Goal: Task Accomplishment & Management: Complete application form

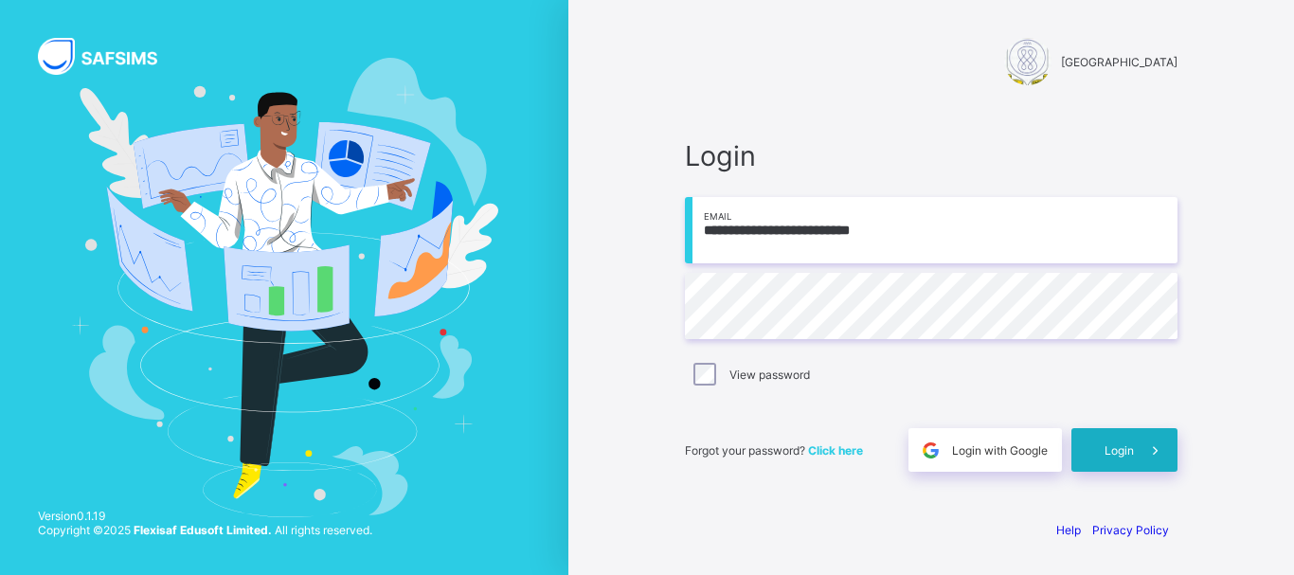
click at [1075, 448] on div "Login" at bounding box center [1125, 450] width 106 height 44
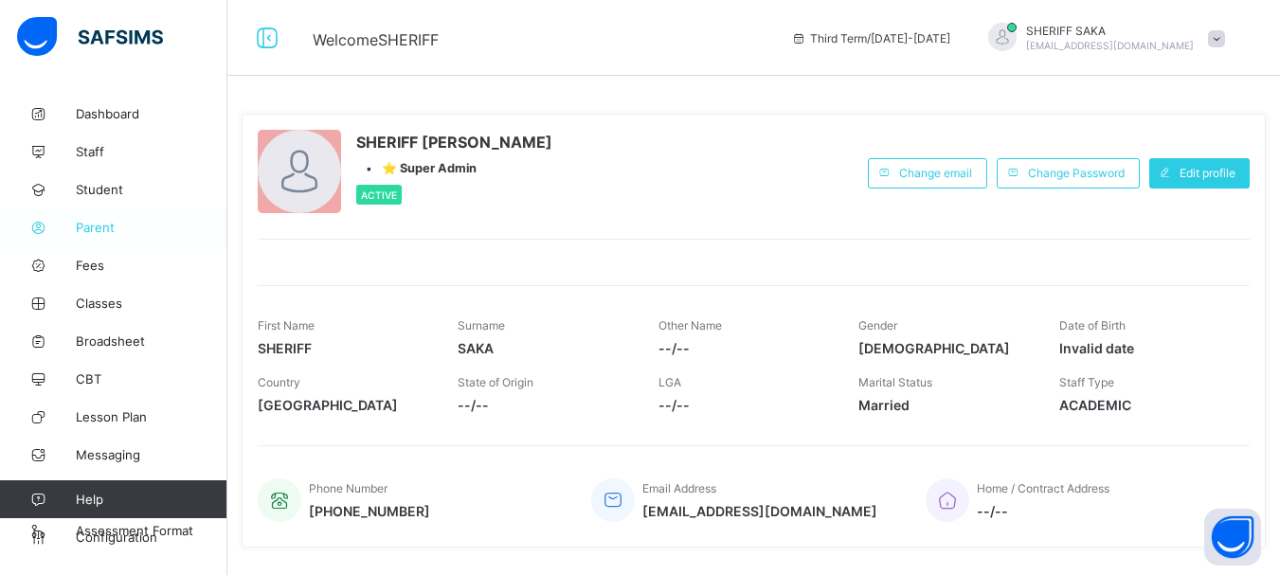
click at [98, 231] on span "Parent" at bounding box center [152, 227] width 152 height 15
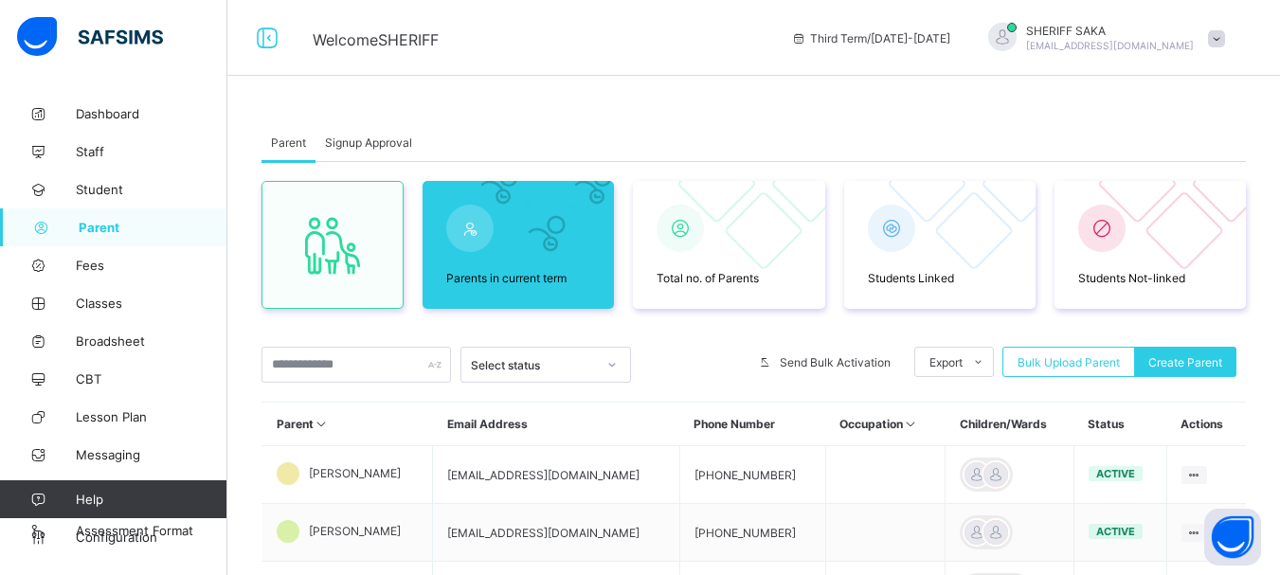
click at [397, 141] on span "Signup Approval" at bounding box center [368, 143] width 87 height 14
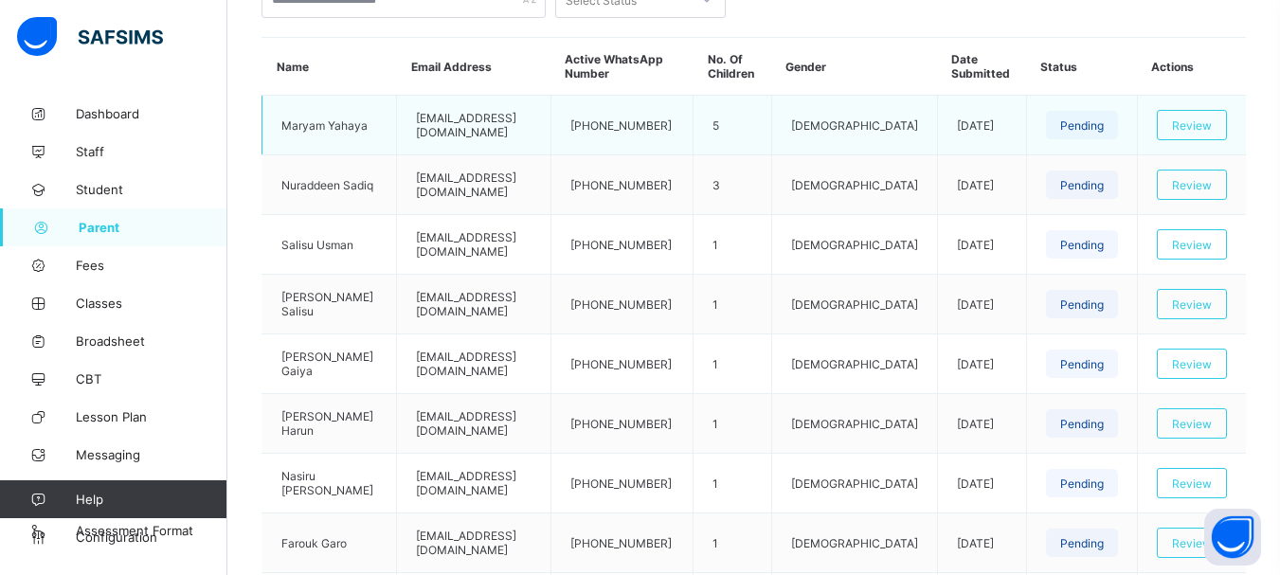
scroll to position [190, 0]
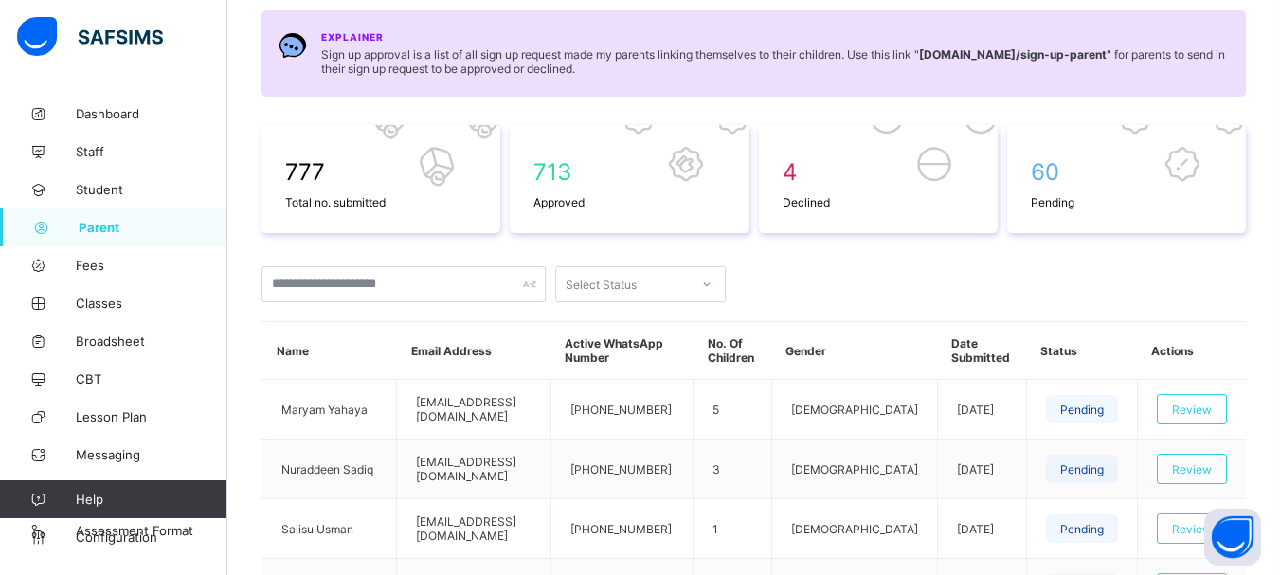
click at [710, 283] on icon at bounding box center [706, 284] width 11 height 19
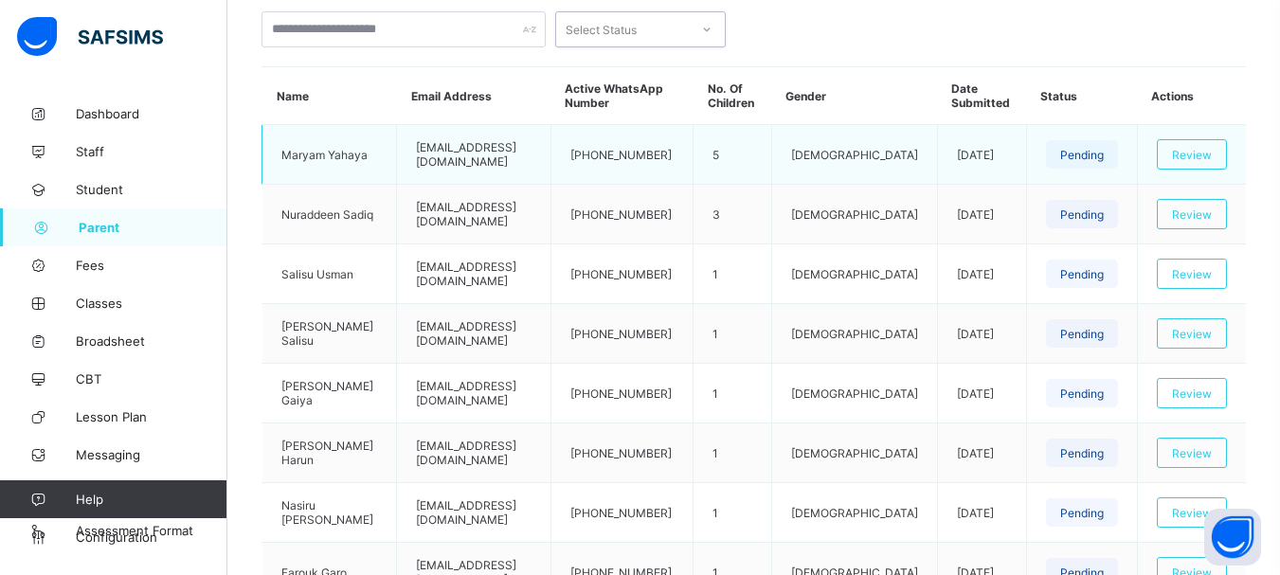
scroll to position [335, 0]
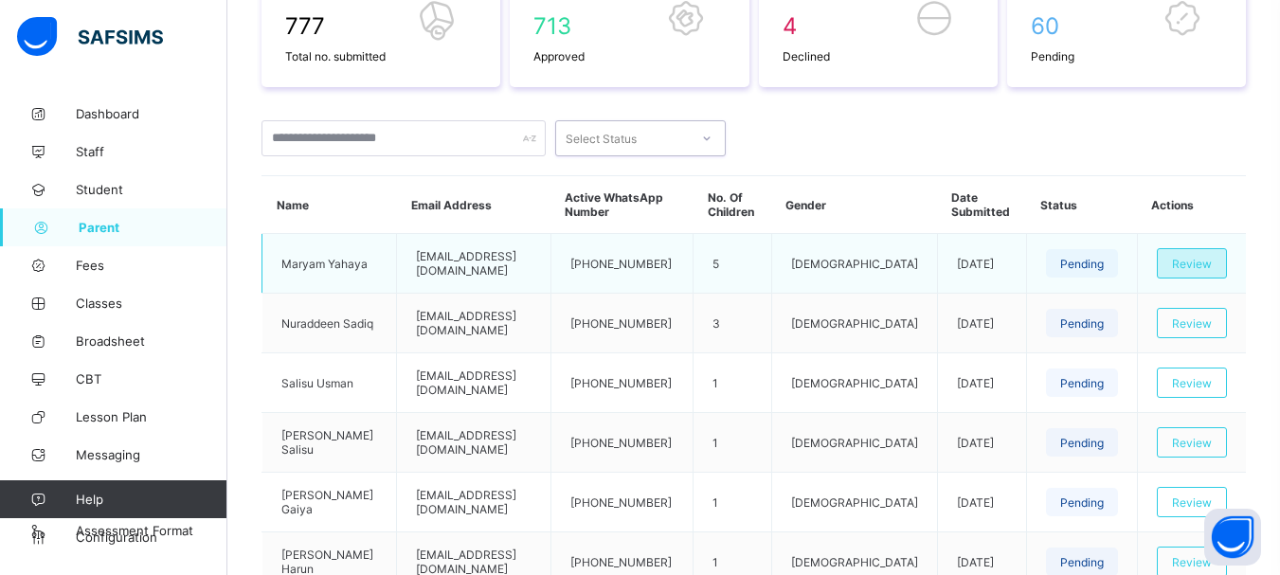
click at [1227, 261] on div "Review" at bounding box center [1192, 263] width 70 height 30
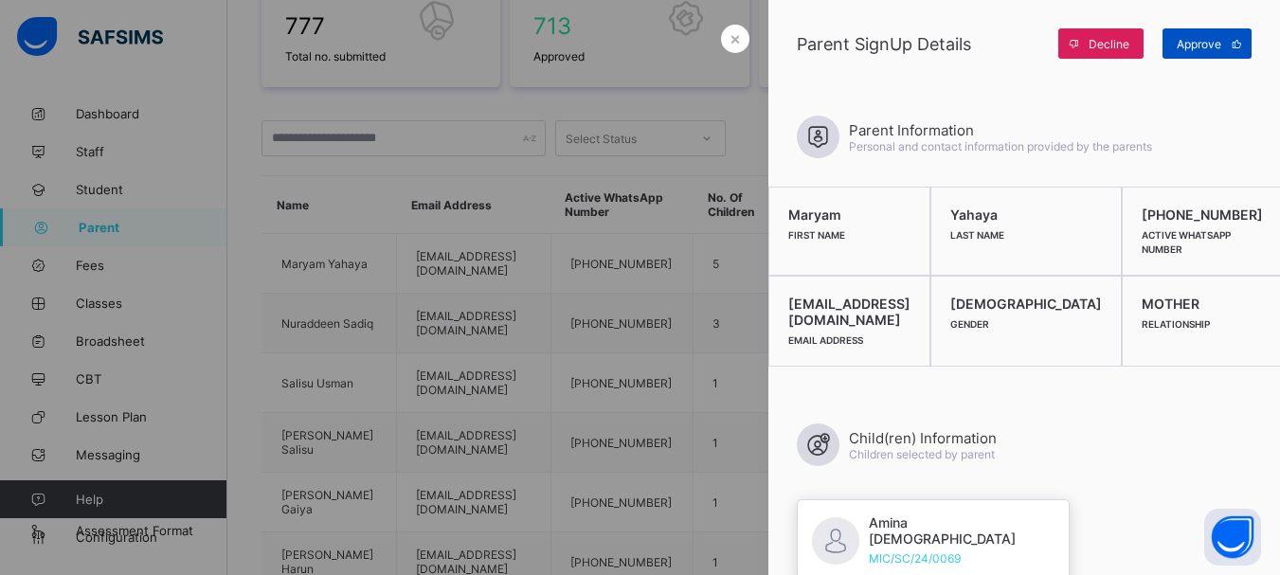
click at [1235, 44] on icon at bounding box center [1237, 44] width 14 height 12
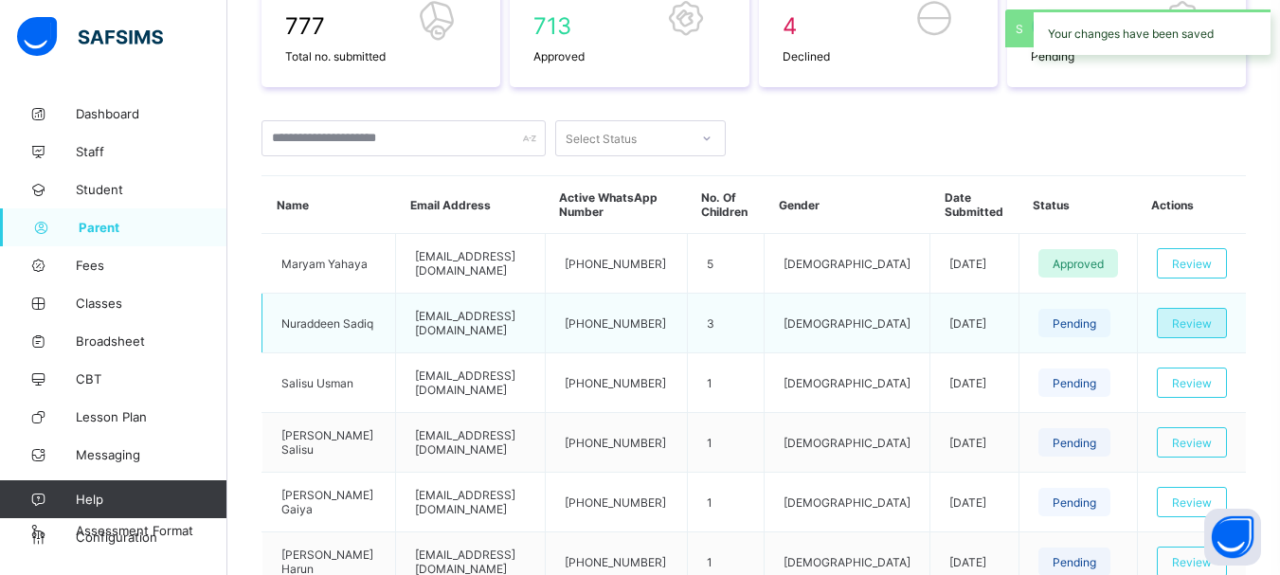
click at [1198, 326] on span "Review" at bounding box center [1192, 323] width 40 height 14
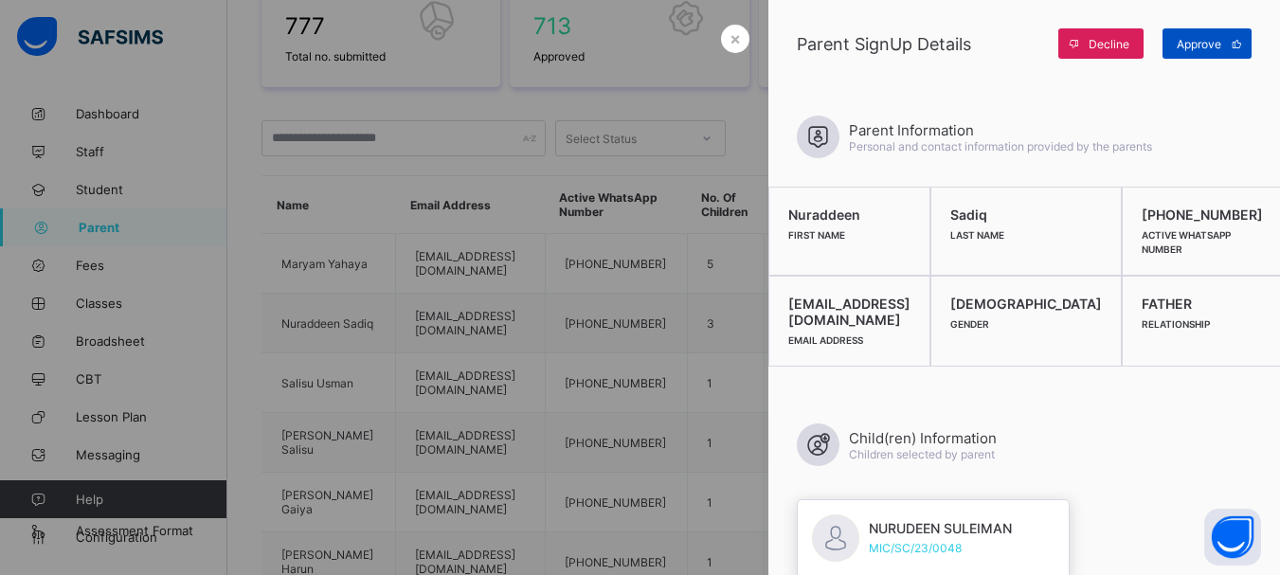
click at [1202, 50] on span "Approve" at bounding box center [1199, 44] width 45 height 14
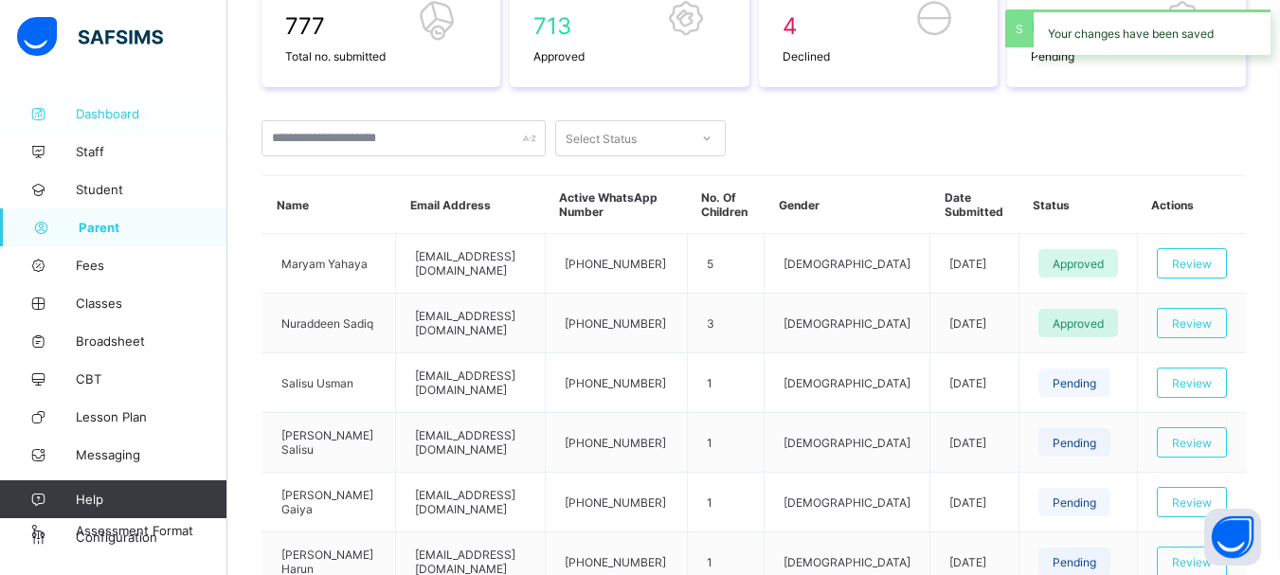
click at [141, 115] on span "Dashboard" at bounding box center [152, 113] width 152 height 15
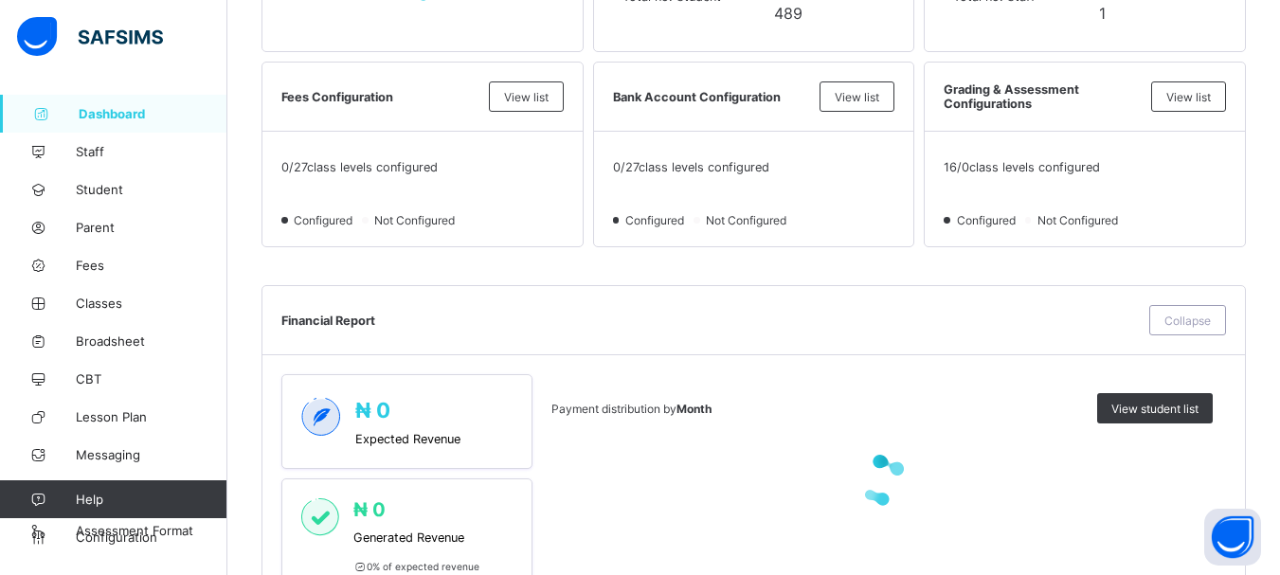
scroll to position [569, 0]
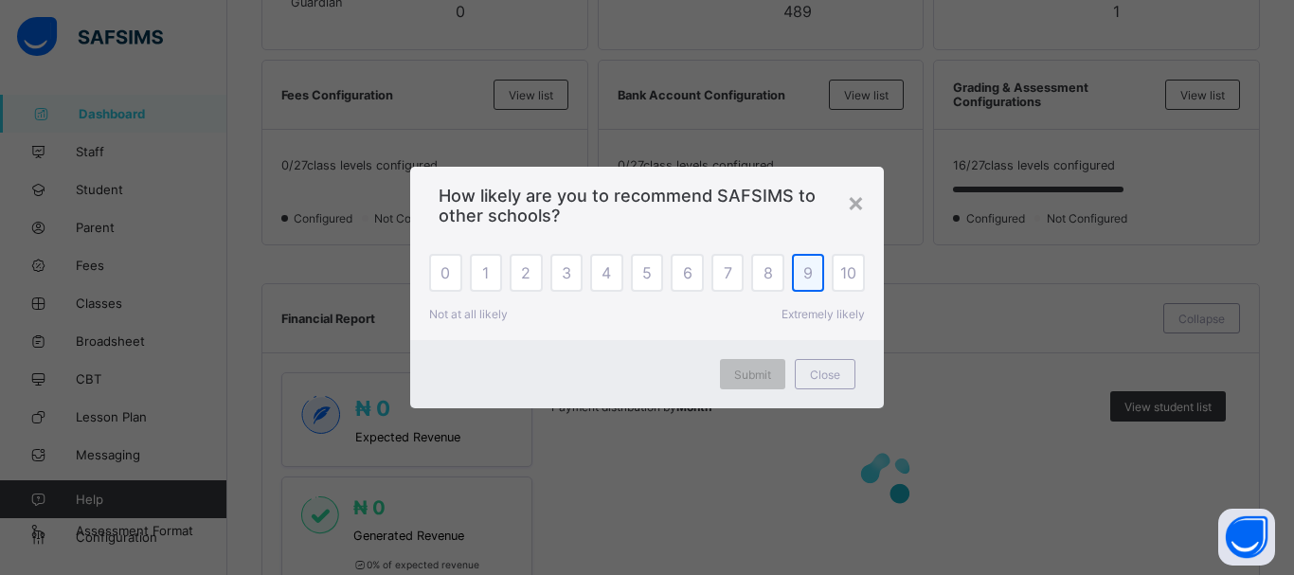
click at [807, 272] on span "9" at bounding box center [808, 272] width 9 height 19
click at [766, 383] on div "Submit" at bounding box center [752, 374] width 65 height 30
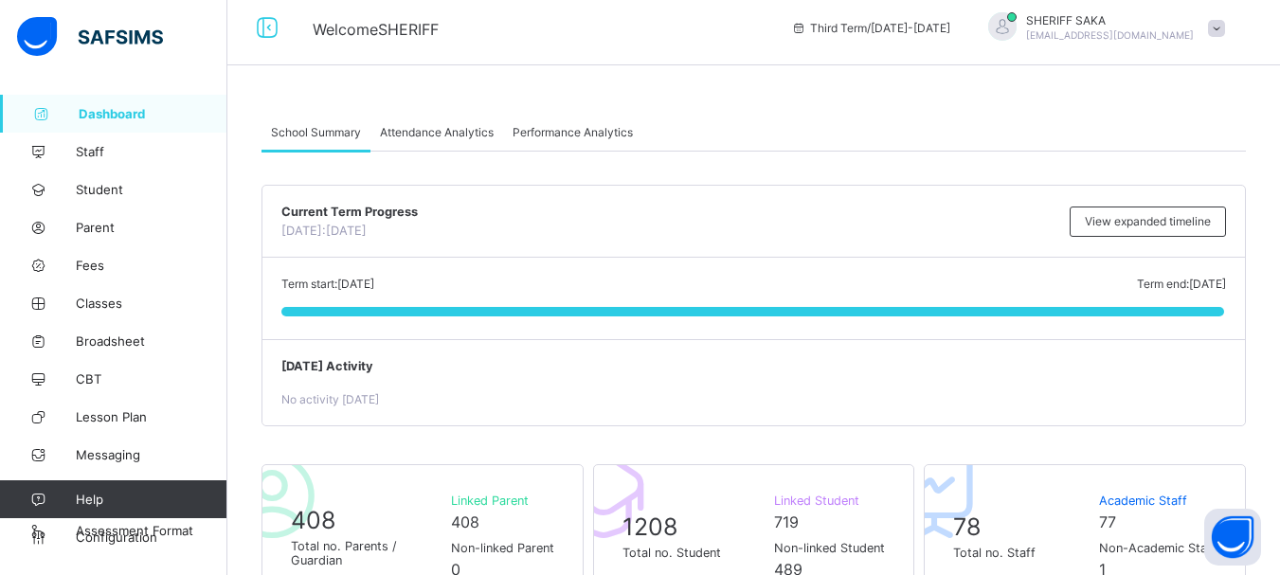
scroll to position [0, 0]
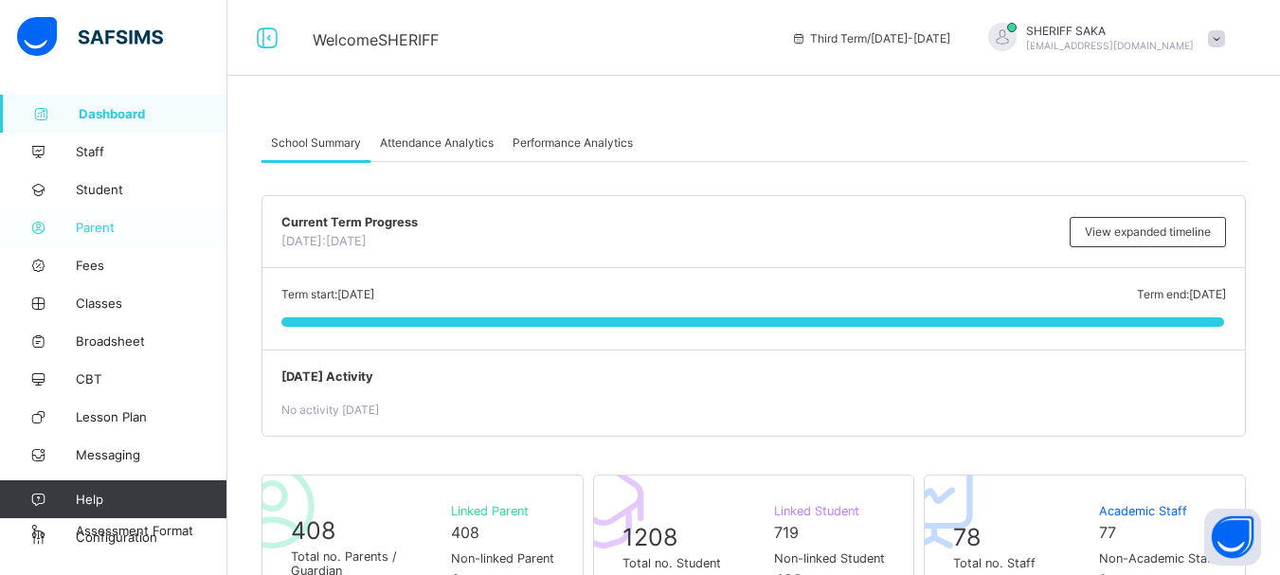
click at [104, 216] on link "Parent" at bounding box center [113, 227] width 227 height 38
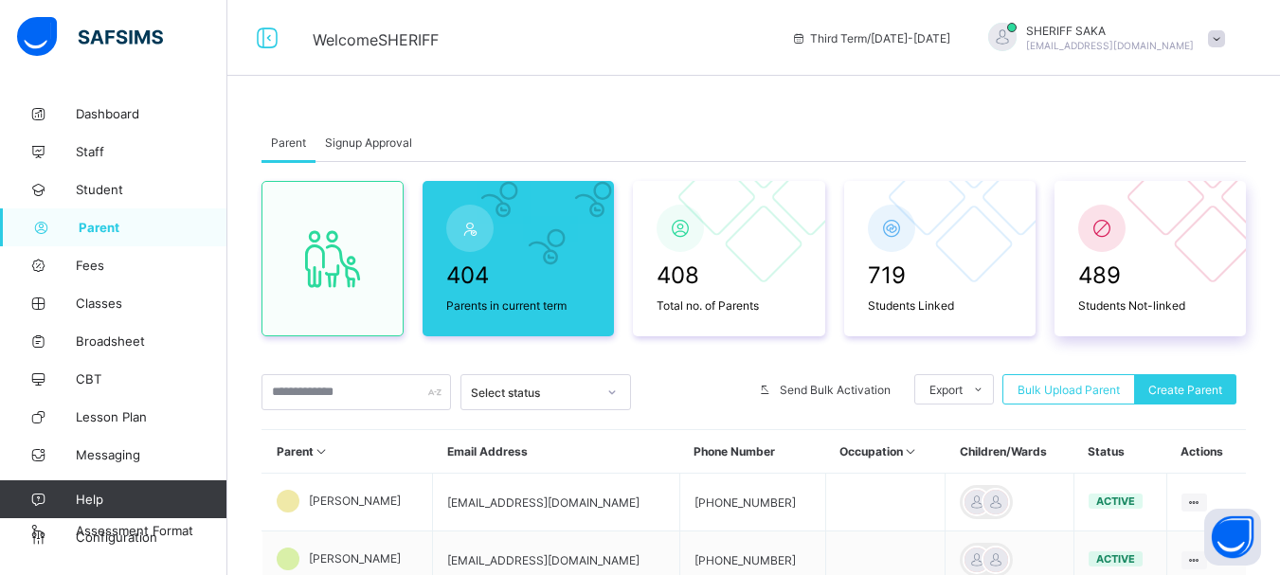
scroll to position [95, 0]
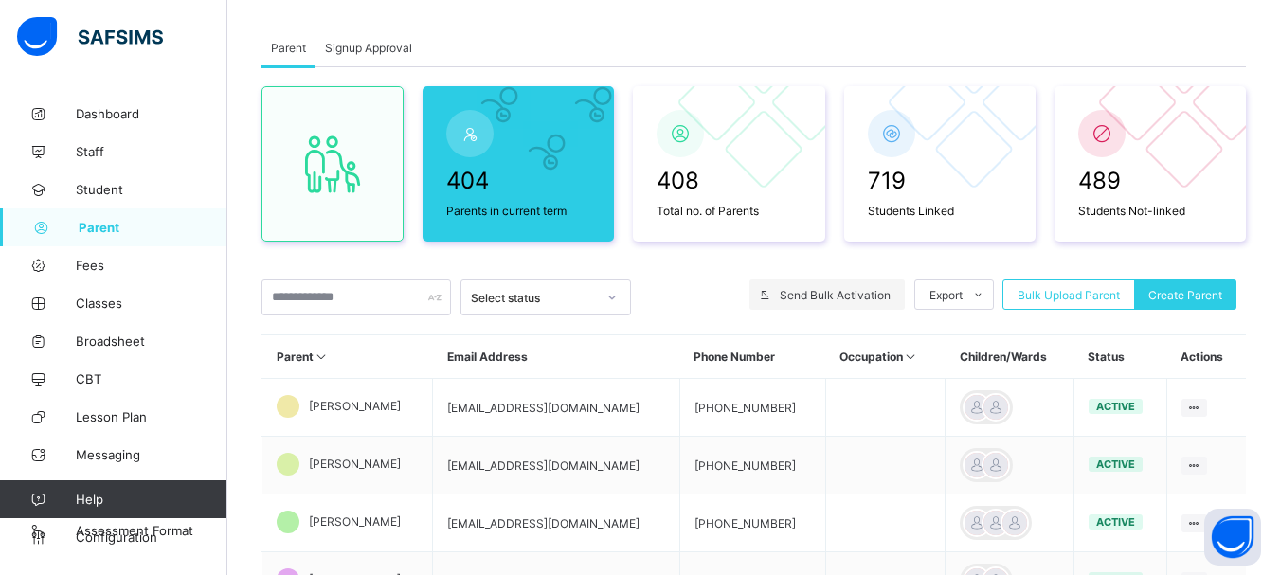
click at [793, 291] on span "Send Bulk Activation" at bounding box center [835, 295] width 111 height 14
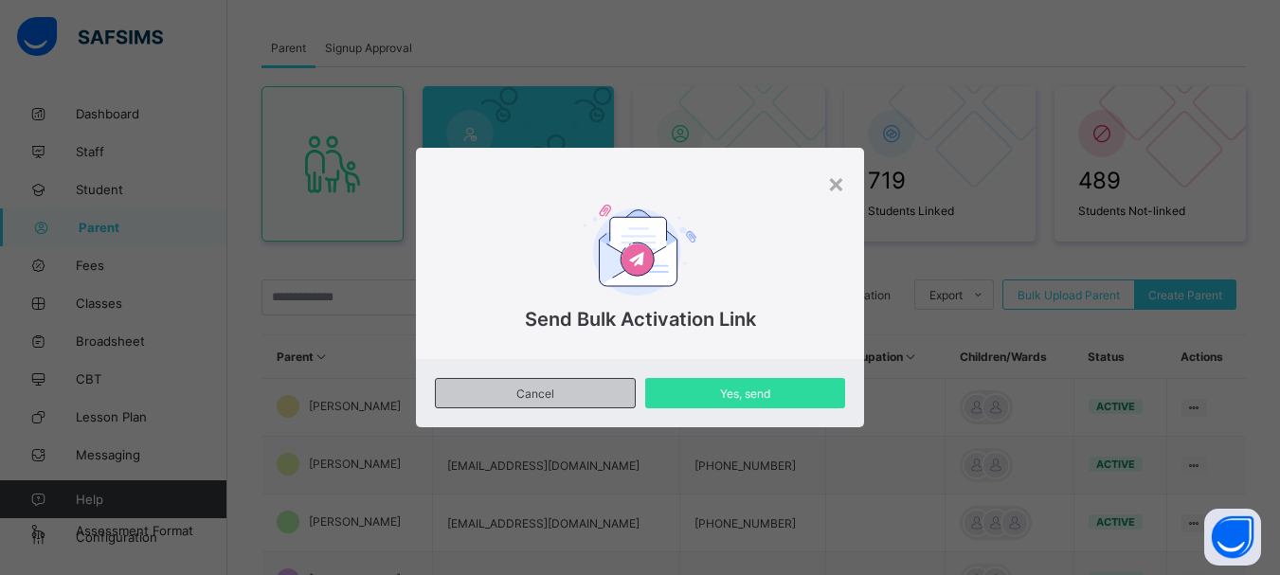
click at [572, 397] on span "Cancel" at bounding box center [535, 394] width 170 height 14
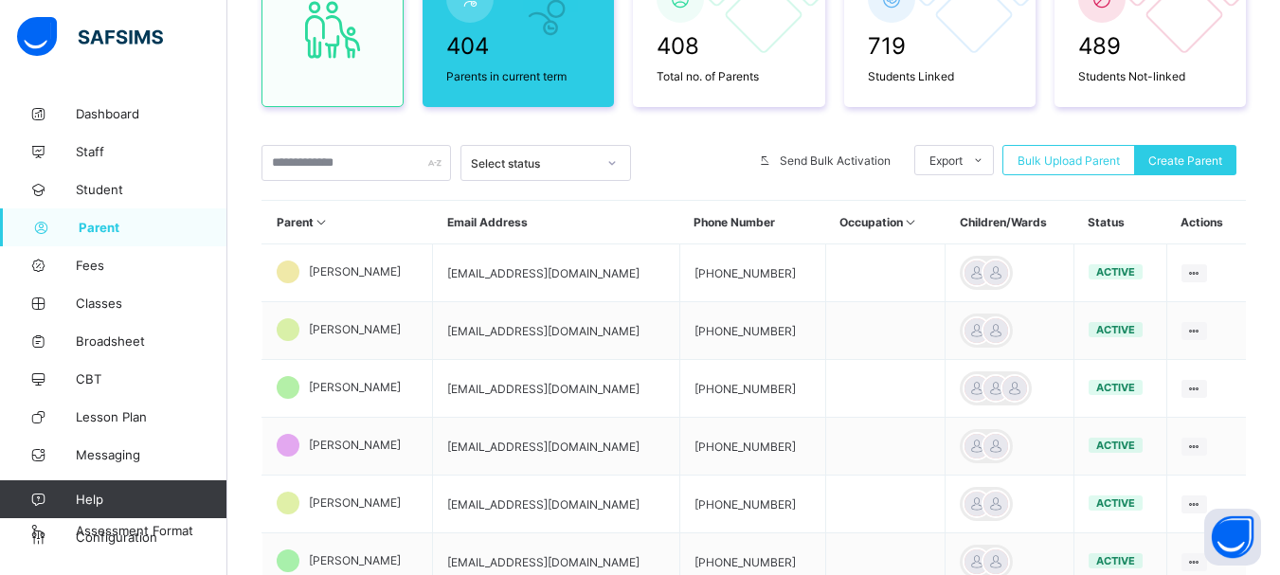
scroll to position [0, 0]
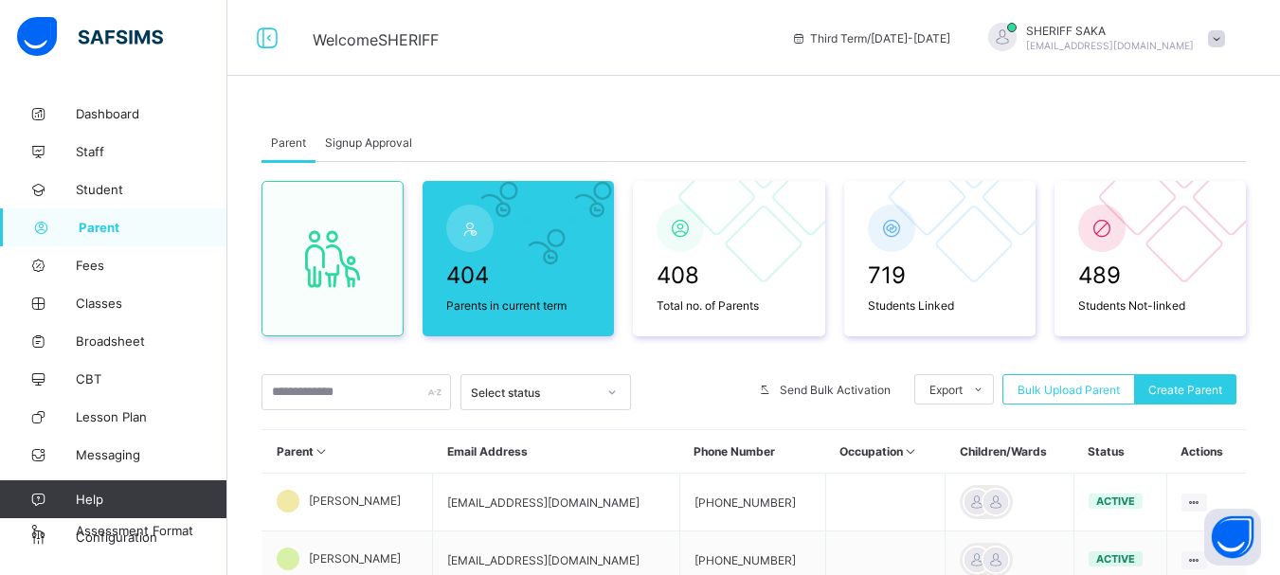
click at [336, 138] on span "Signup Approval" at bounding box center [368, 143] width 87 height 14
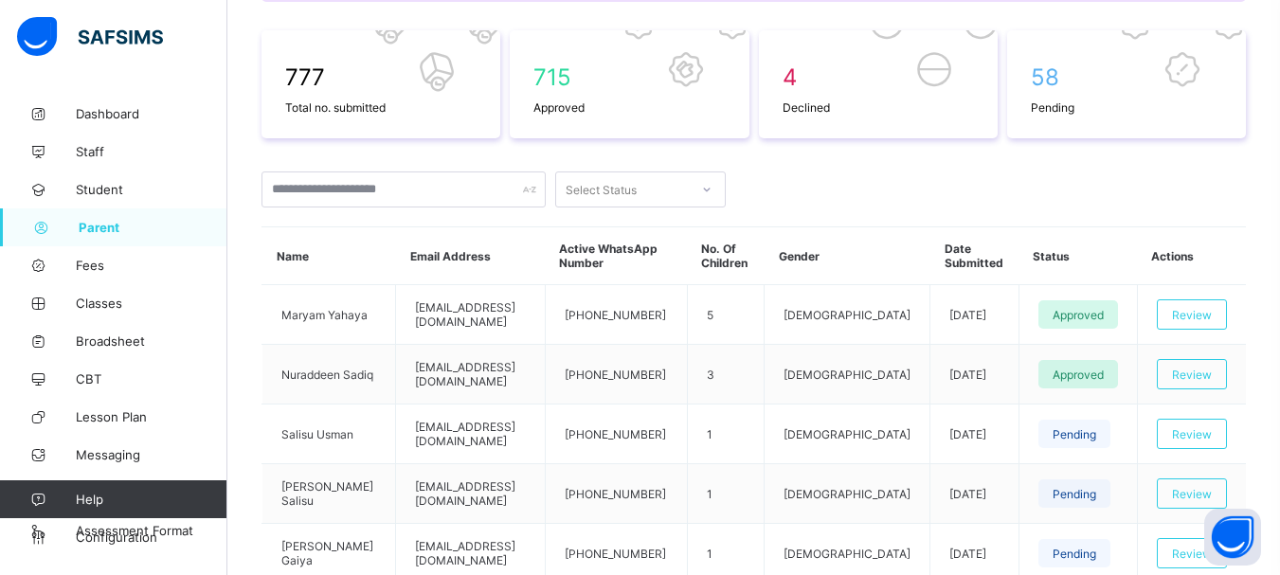
scroll to position [569, 0]
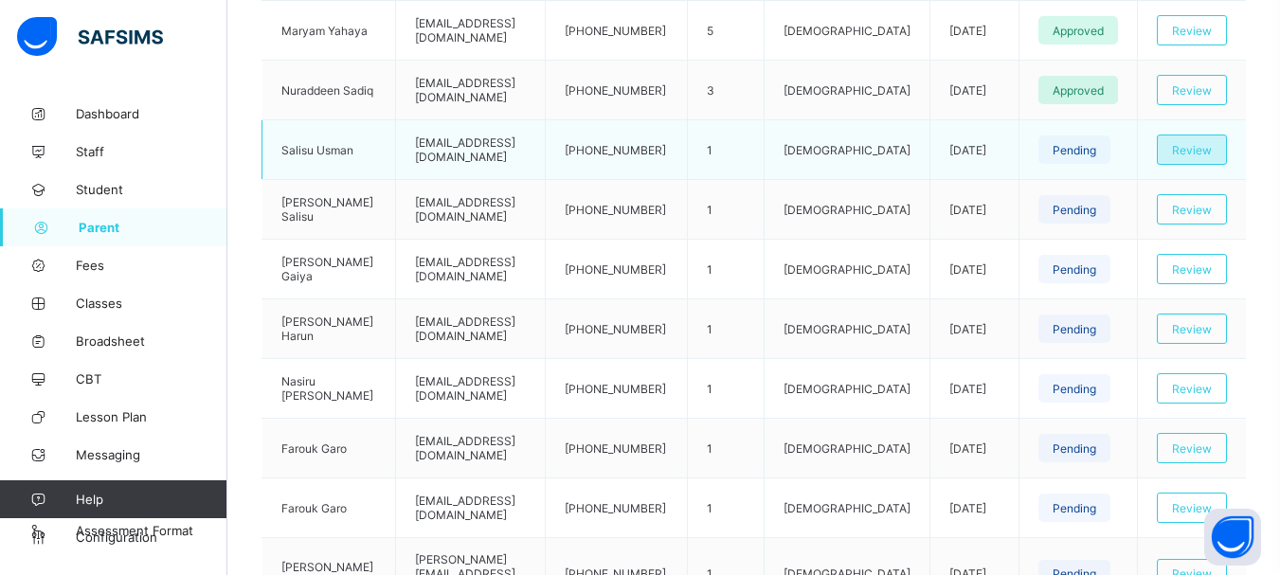
click at [1178, 145] on div "Review" at bounding box center [1192, 150] width 70 height 30
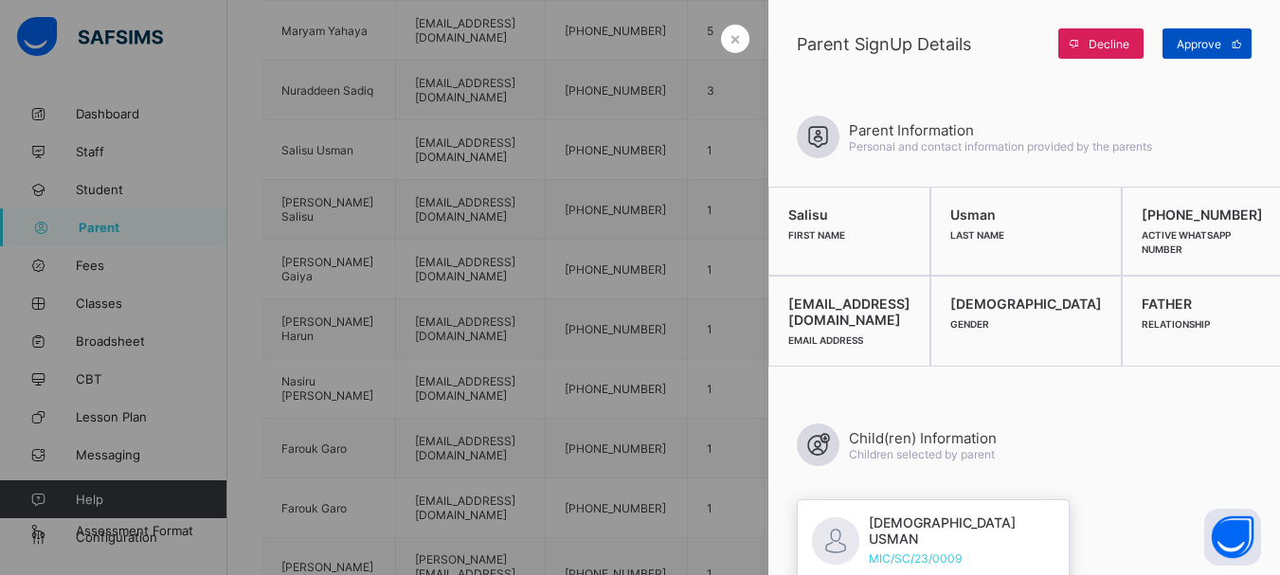
click at [1171, 41] on div "Approve" at bounding box center [1207, 43] width 89 height 30
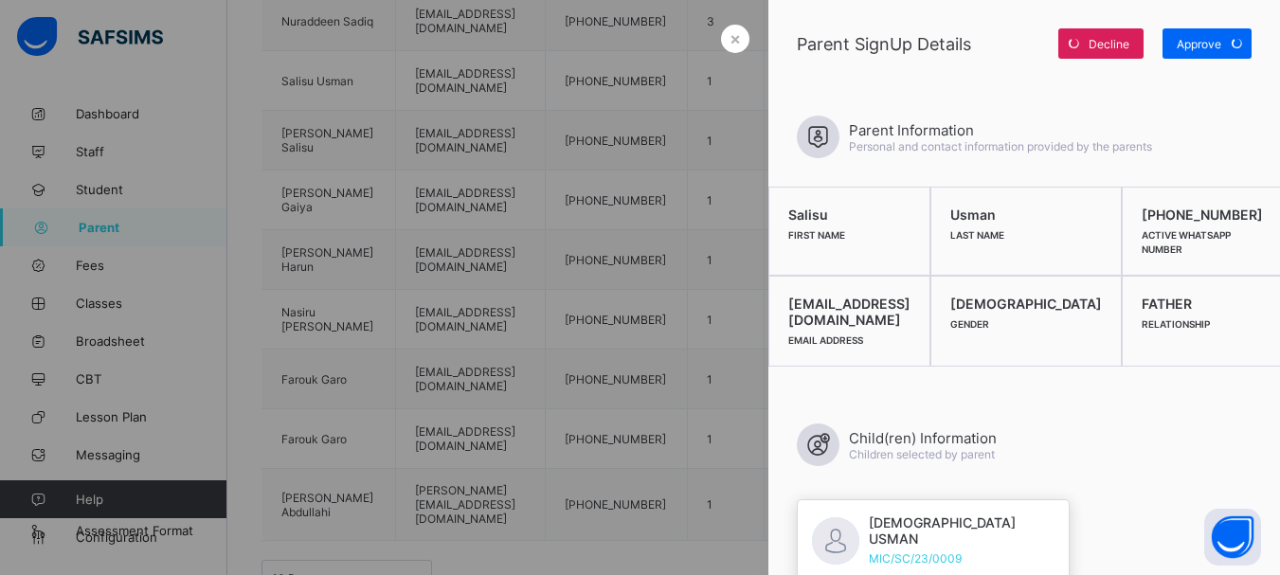
scroll to position [714, 0]
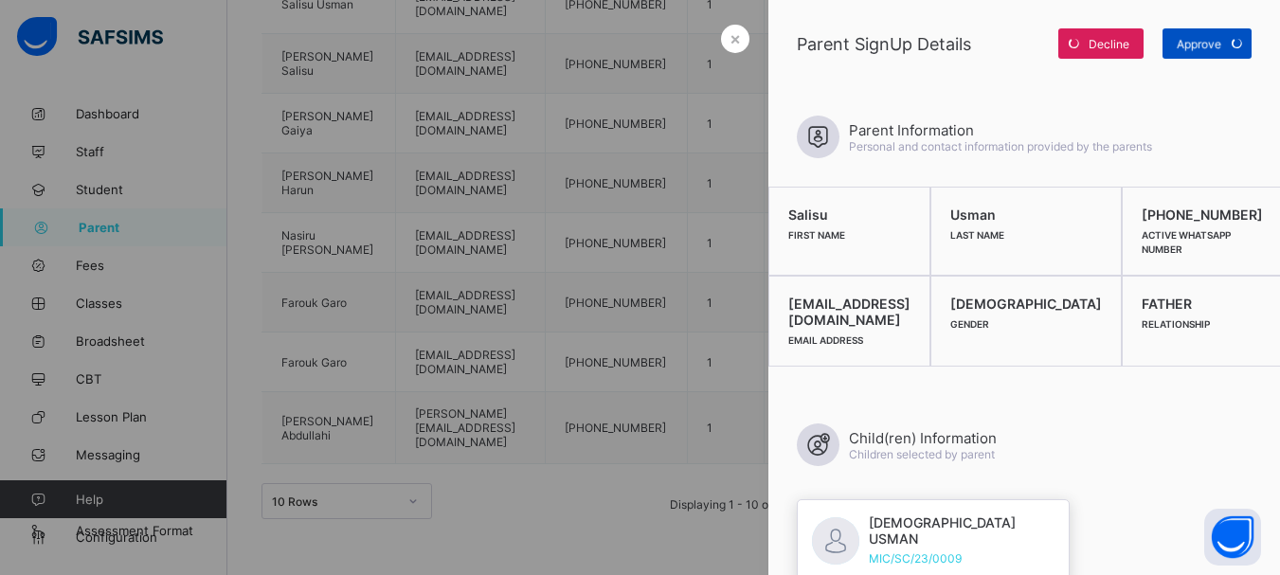
click at [1207, 46] on div "Approve" at bounding box center [1207, 43] width 89 height 30
click at [738, 32] on div "×" at bounding box center [735, 39] width 28 height 28
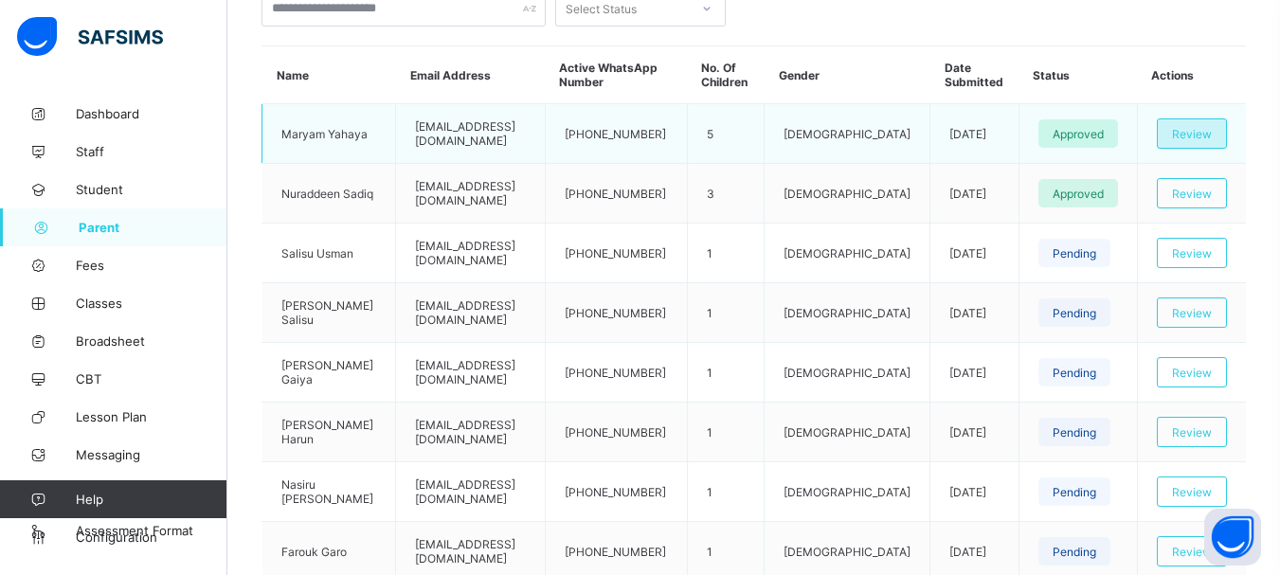
scroll to position [525, 0]
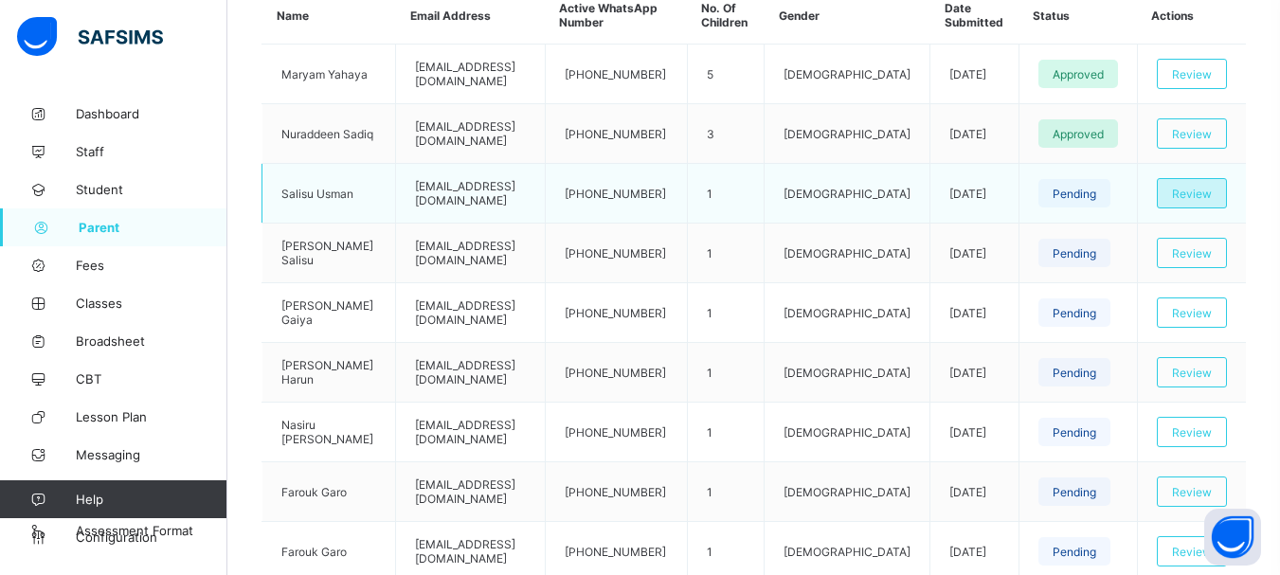
click at [1212, 192] on span "Review" at bounding box center [1192, 194] width 40 height 14
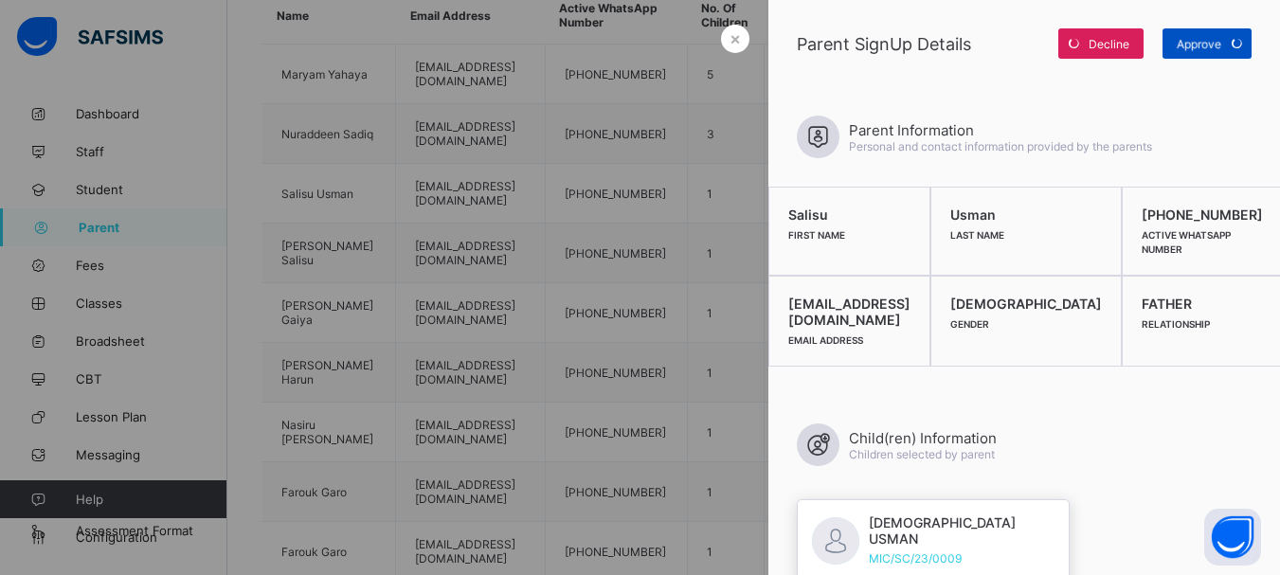
click at [1199, 48] on div "Approve" at bounding box center [1207, 43] width 89 height 30
click at [730, 32] on span "×" at bounding box center [735, 38] width 11 height 20
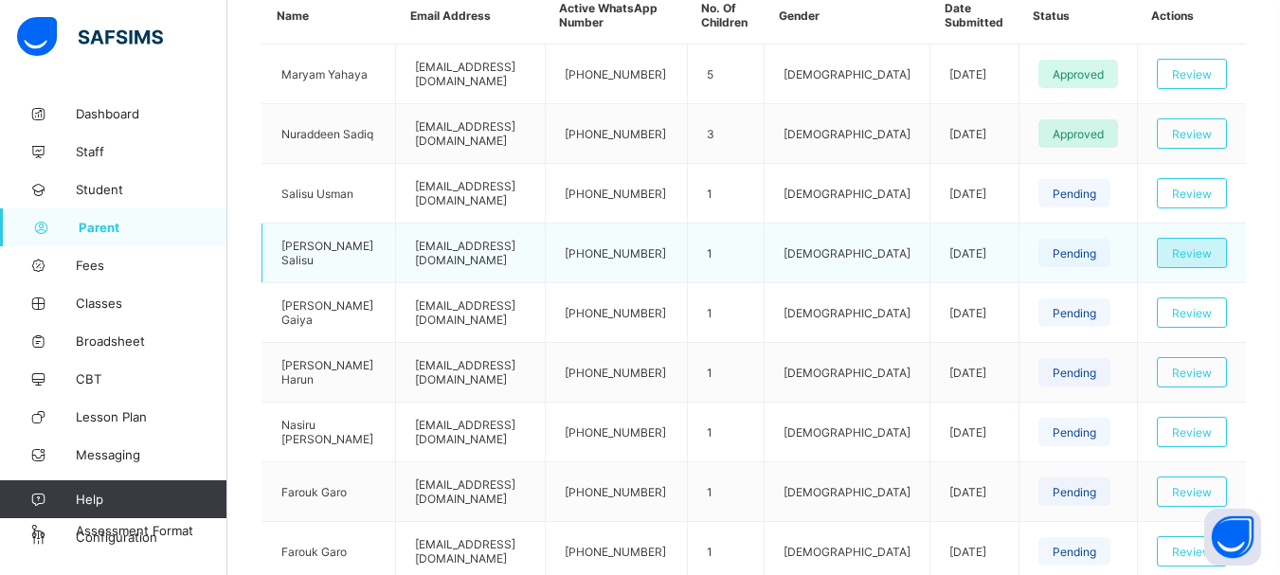
click at [1205, 253] on span "Review" at bounding box center [1192, 253] width 40 height 14
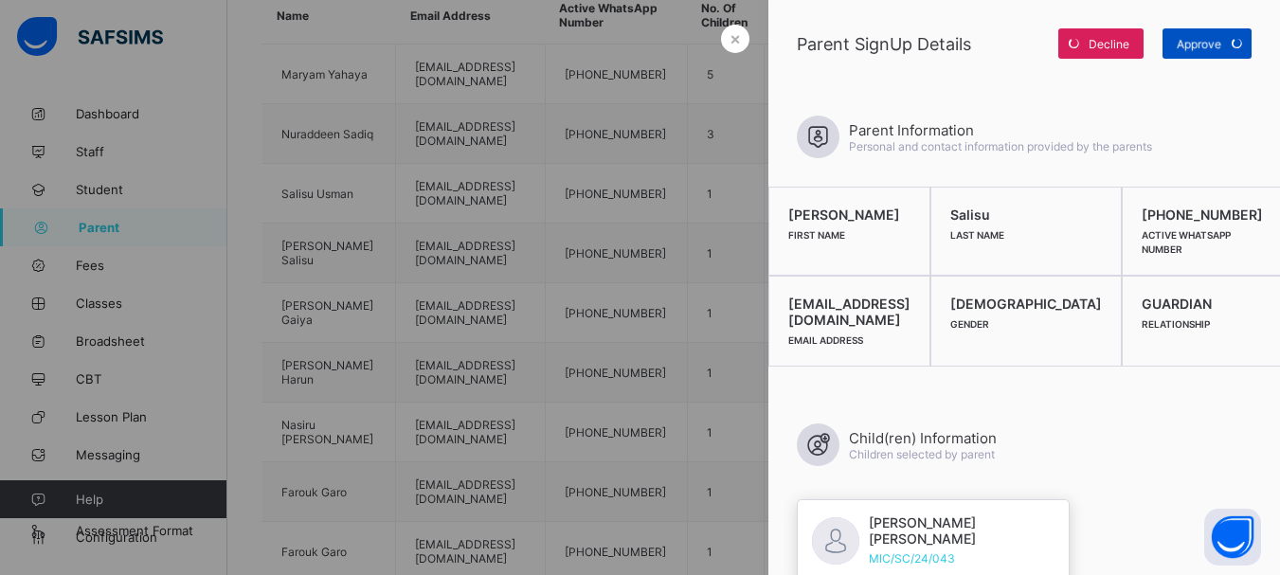
click at [1204, 45] on div "Approve" at bounding box center [1207, 43] width 89 height 30
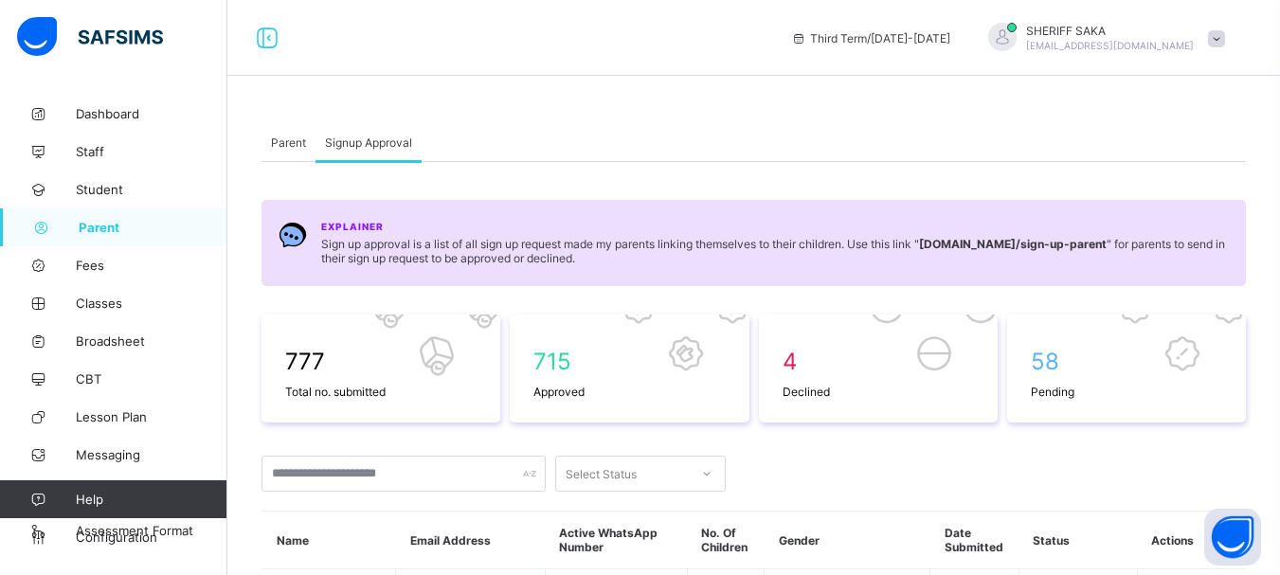
scroll to position [569, 0]
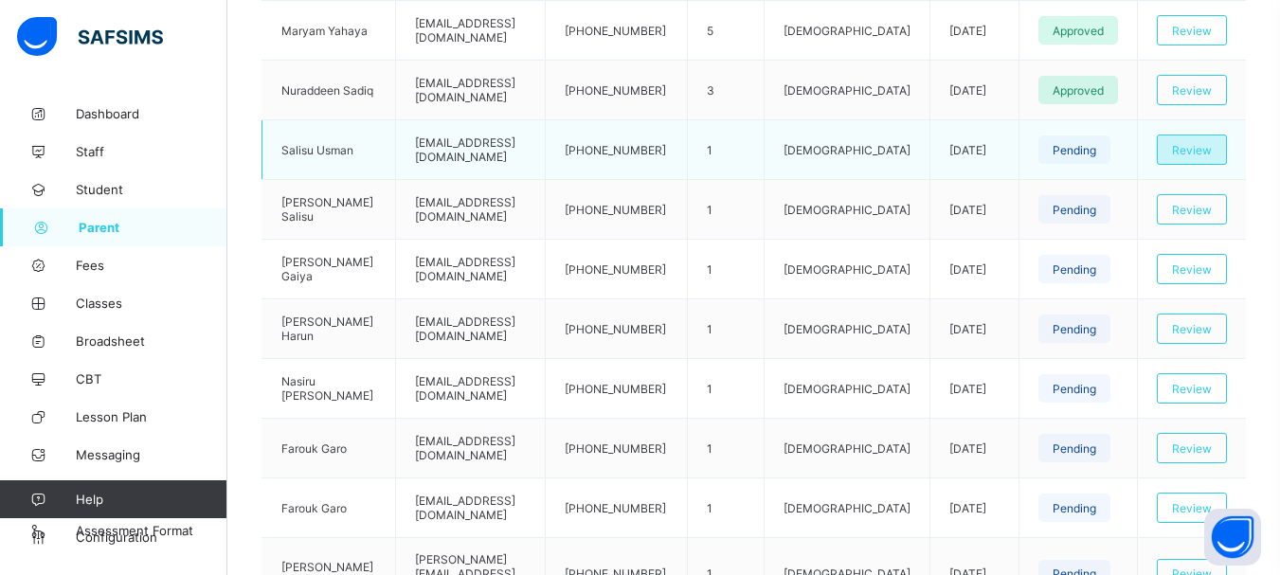
click at [1186, 135] on div "Review" at bounding box center [1192, 150] width 70 height 30
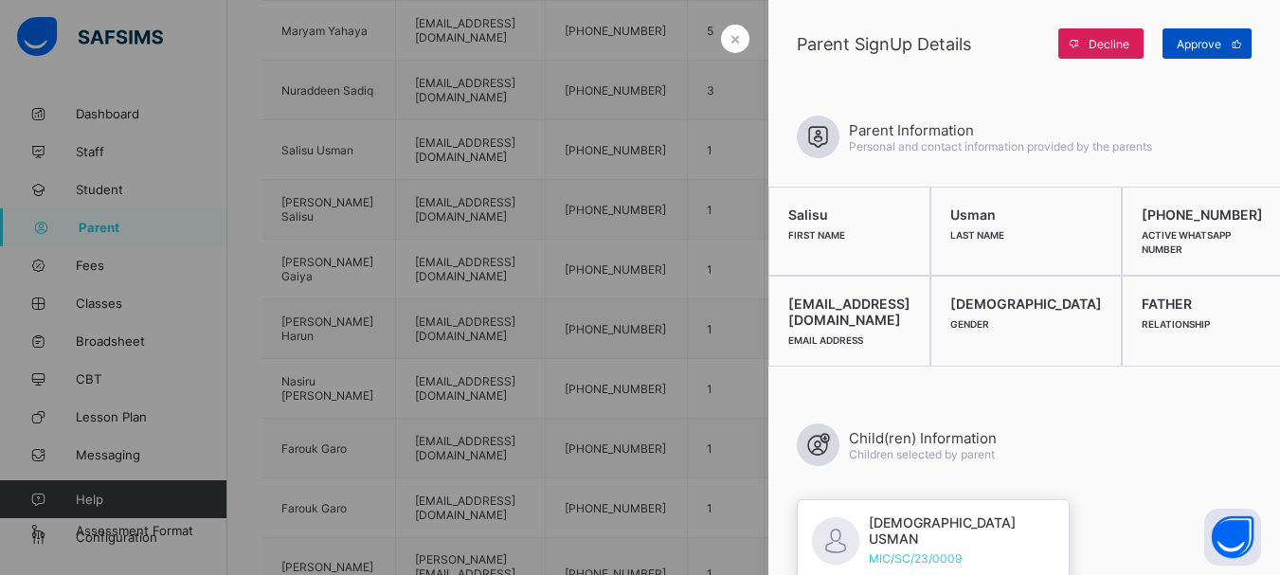
click at [1213, 42] on span "Approve" at bounding box center [1199, 44] width 45 height 14
click at [730, 33] on span "×" at bounding box center [735, 38] width 11 height 20
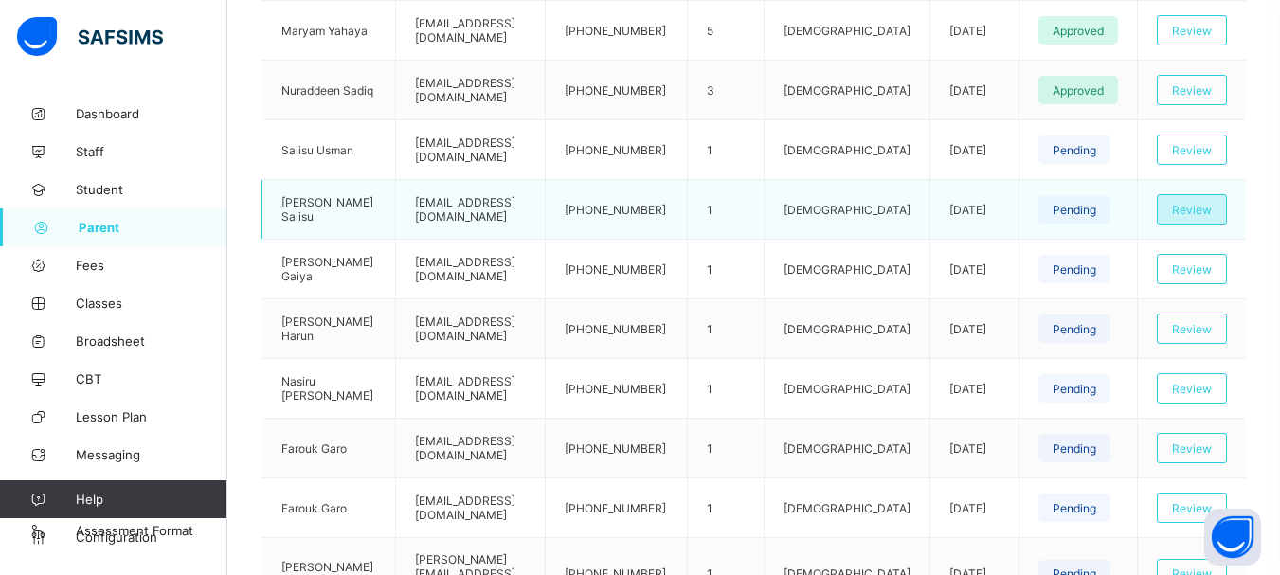
click at [1200, 209] on span "Review" at bounding box center [1192, 210] width 40 height 14
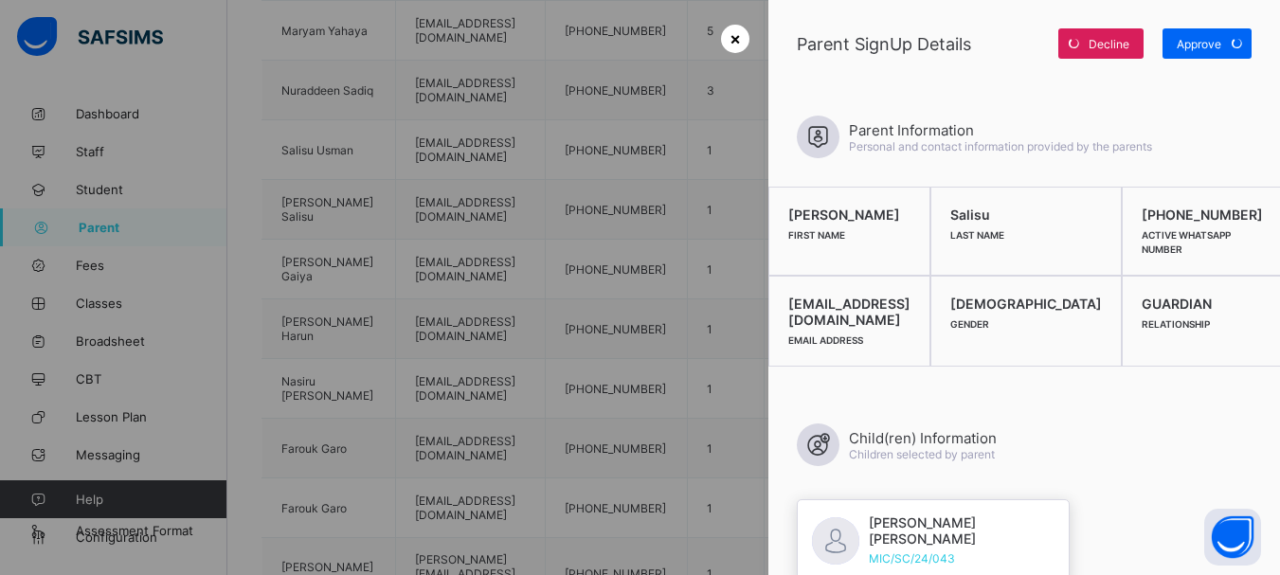
click at [732, 43] on span "×" at bounding box center [735, 38] width 11 height 20
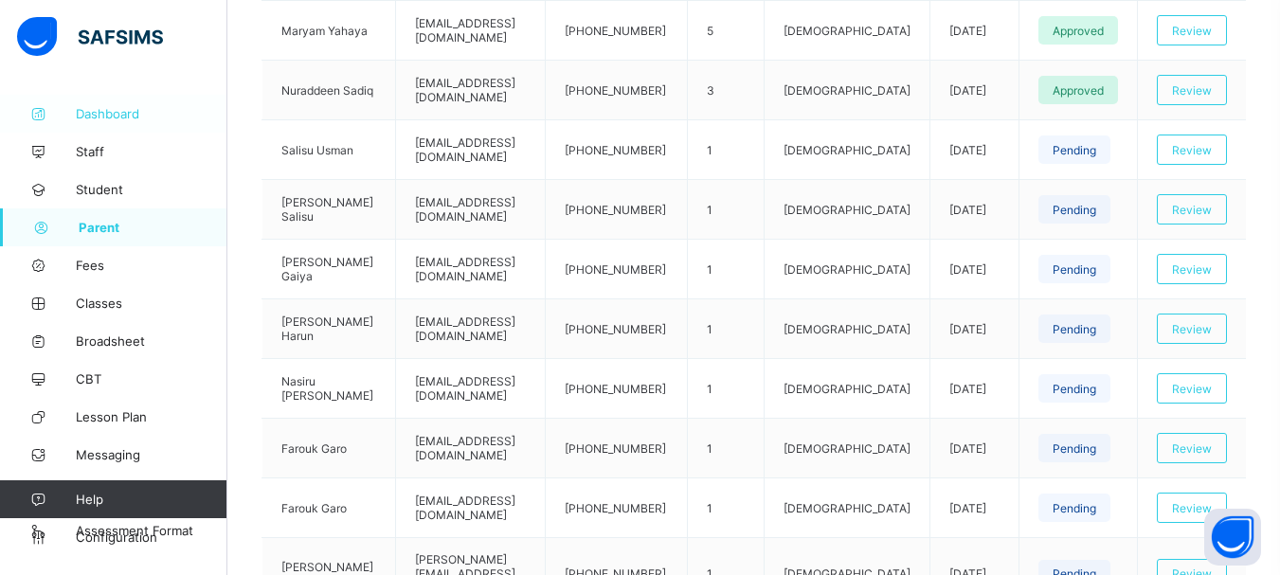
click at [107, 112] on span "Dashboard" at bounding box center [152, 113] width 152 height 15
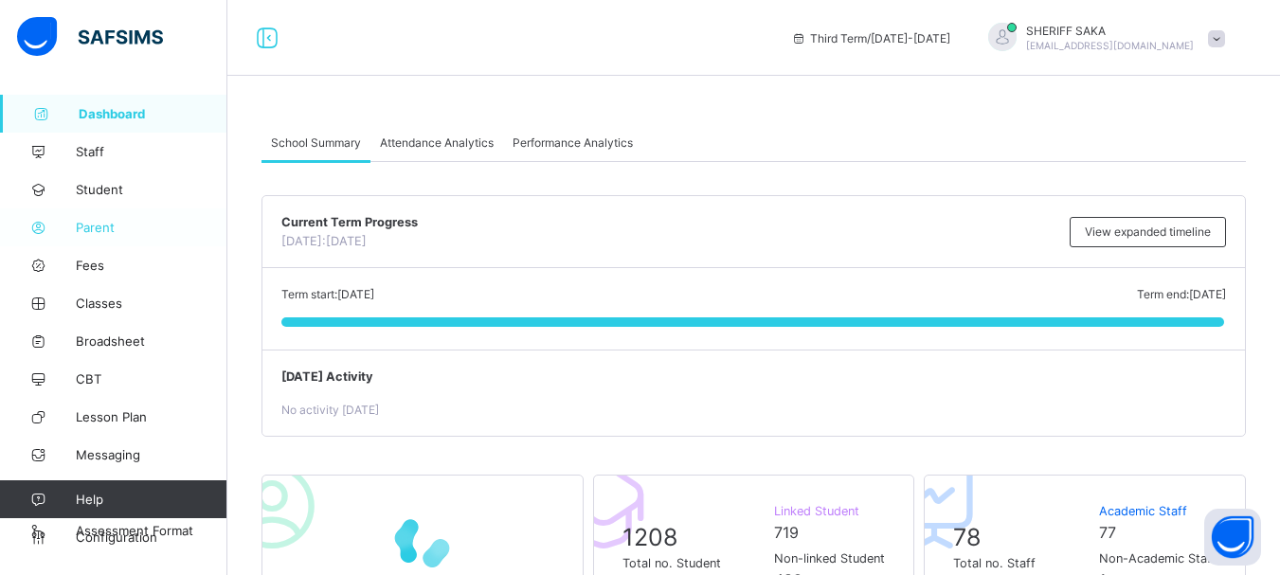
click at [105, 226] on span "Parent" at bounding box center [152, 227] width 152 height 15
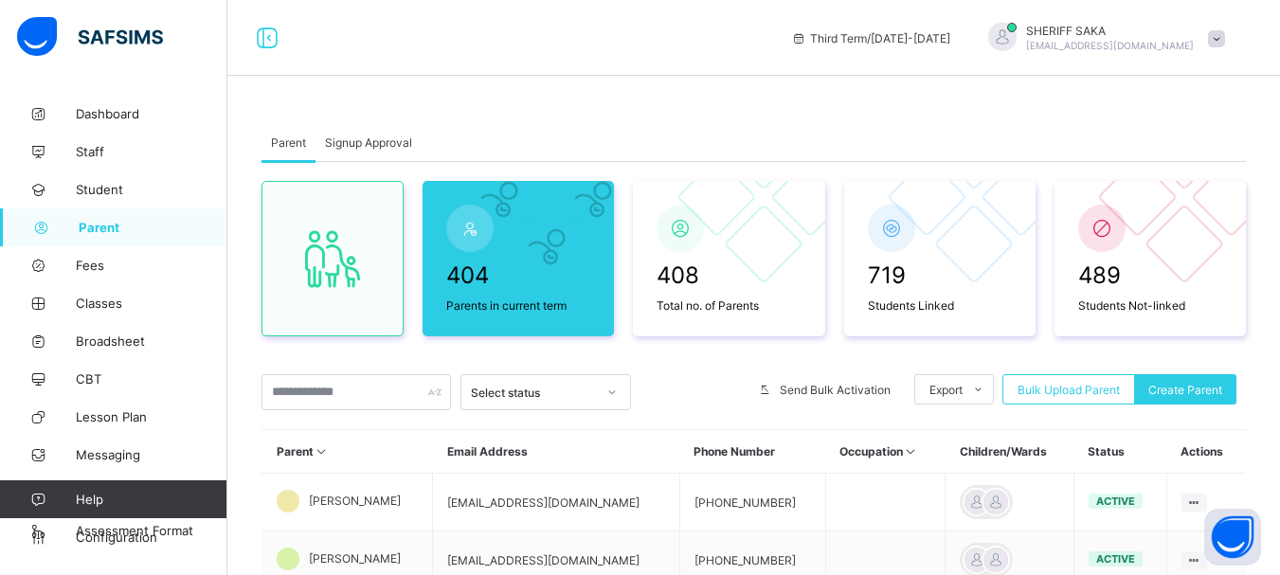
click at [350, 145] on span "Signup Approval" at bounding box center [368, 143] width 87 height 14
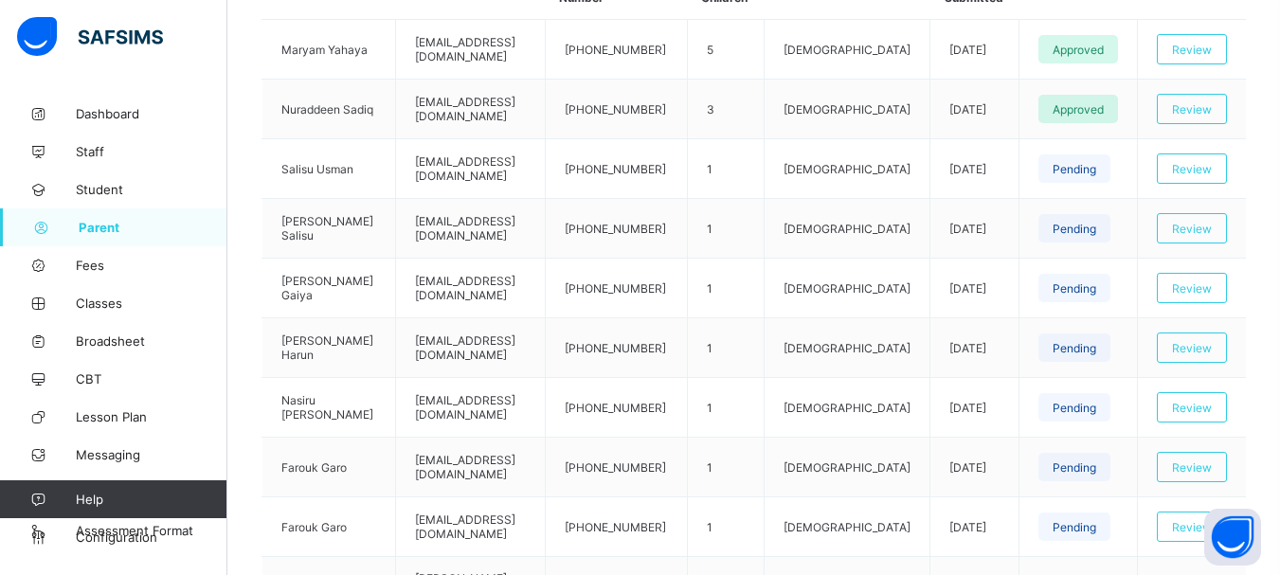
scroll to position [569, 0]
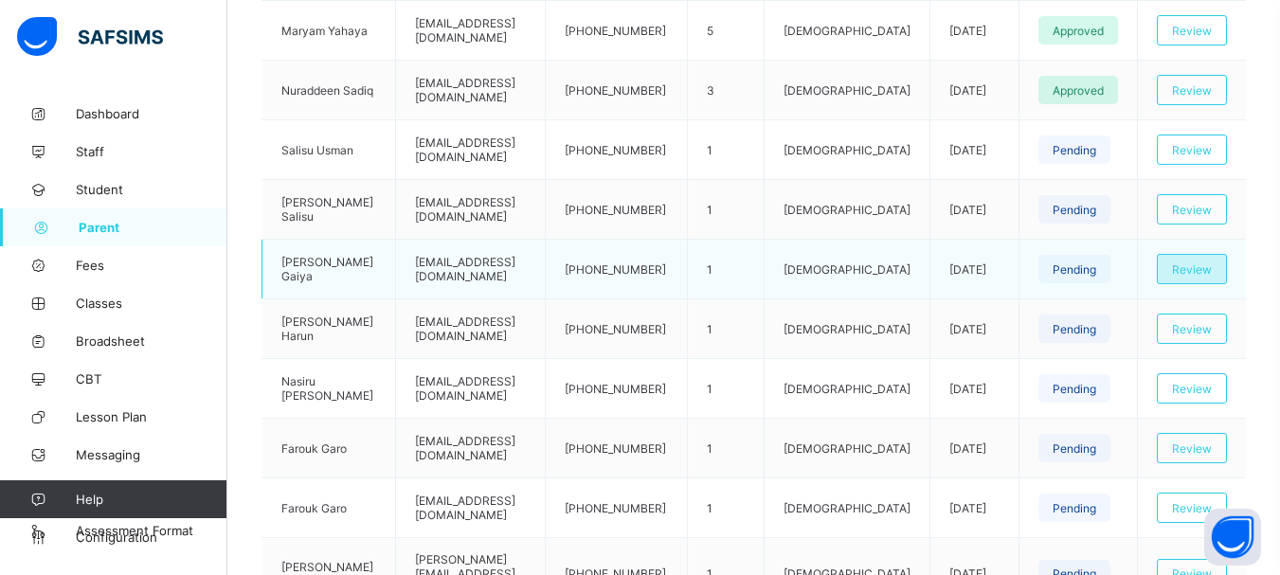
click at [1190, 271] on span "Review" at bounding box center [1192, 269] width 40 height 14
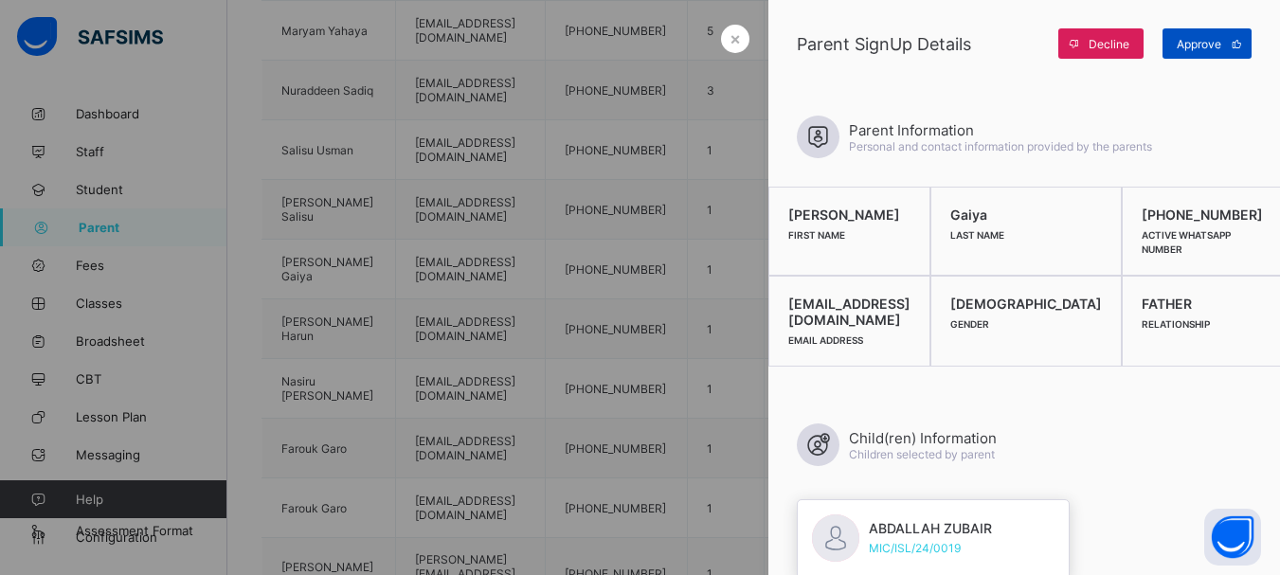
click at [1202, 42] on span "Approve" at bounding box center [1199, 44] width 45 height 14
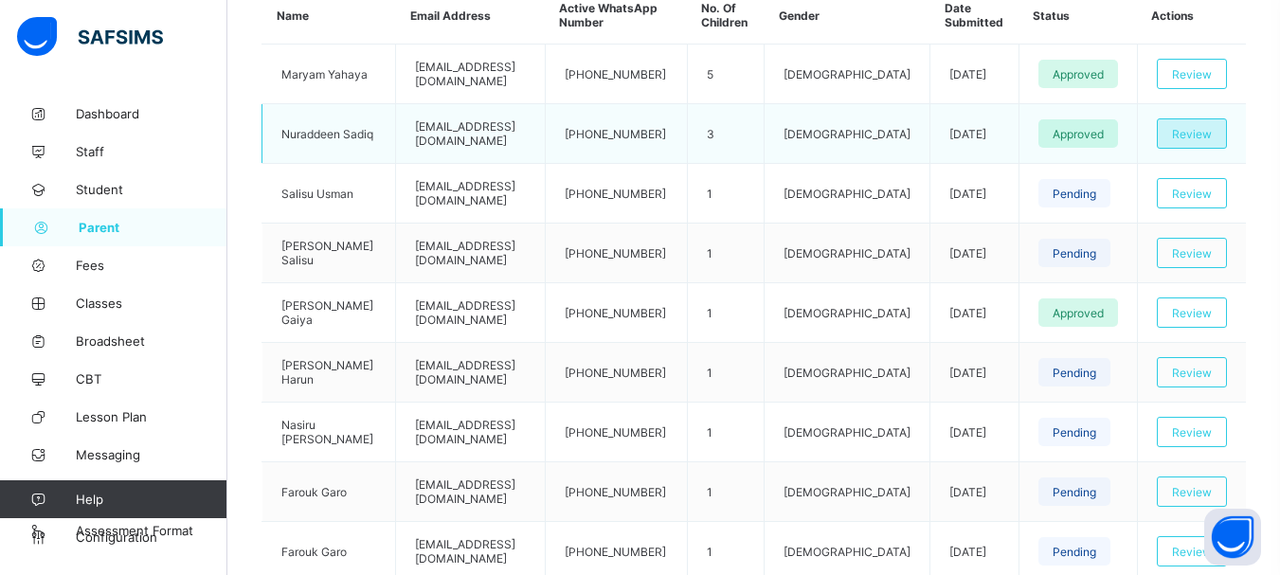
scroll to position [620, 0]
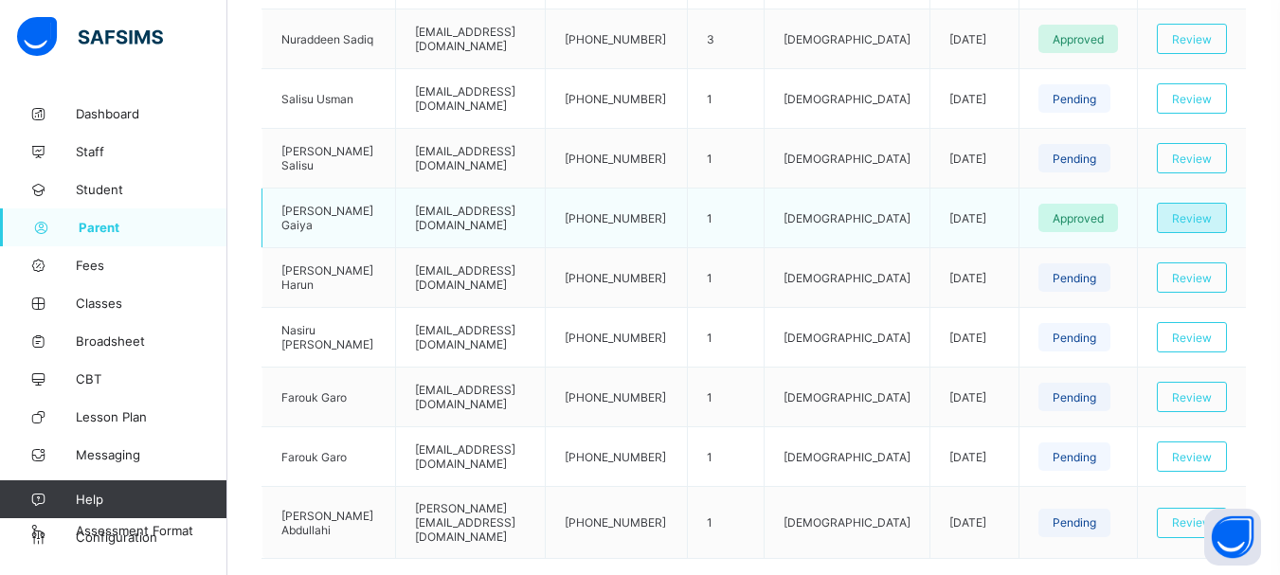
click at [1204, 220] on span "Review" at bounding box center [1192, 218] width 40 height 14
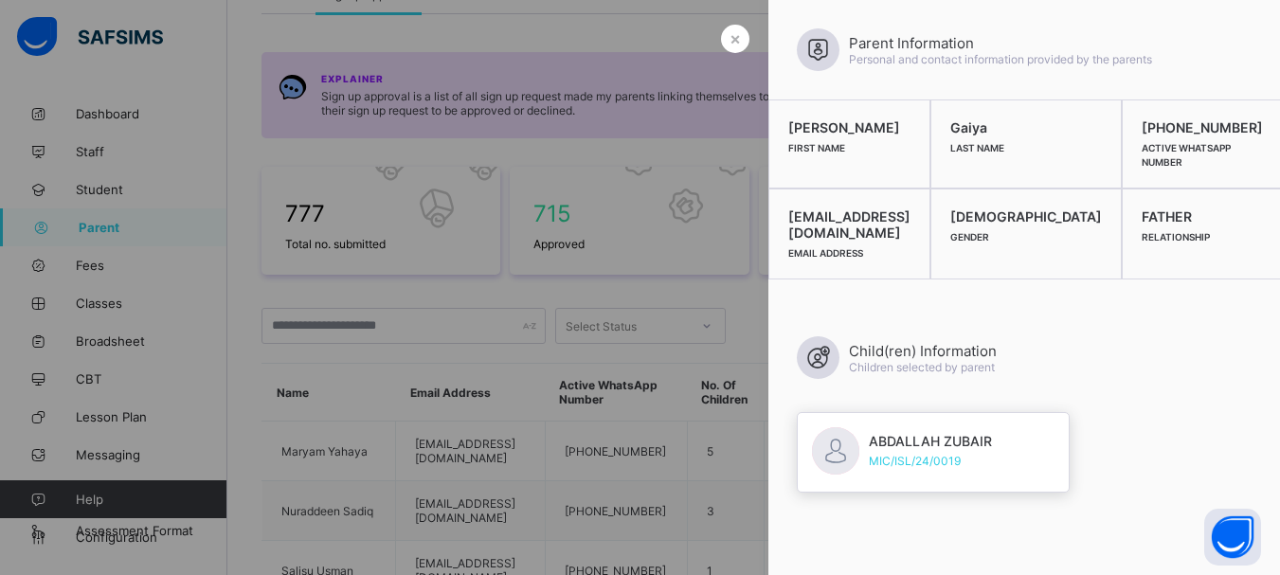
scroll to position [0, 0]
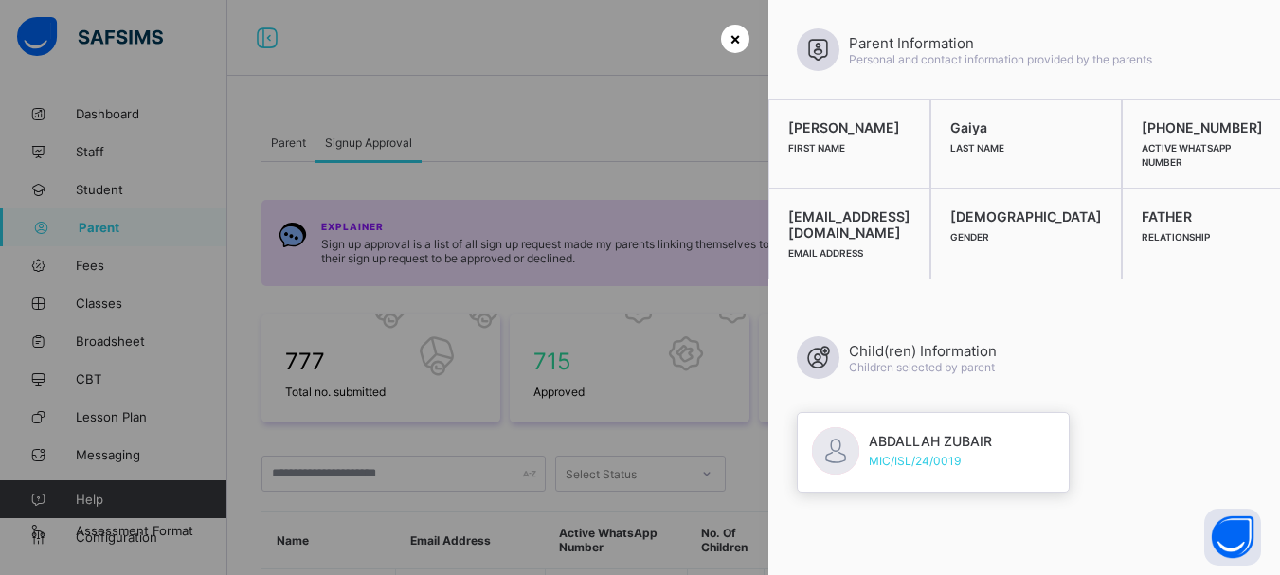
click at [721, 34] on div "×" at bounding box center [735, 39] width 28 height 28
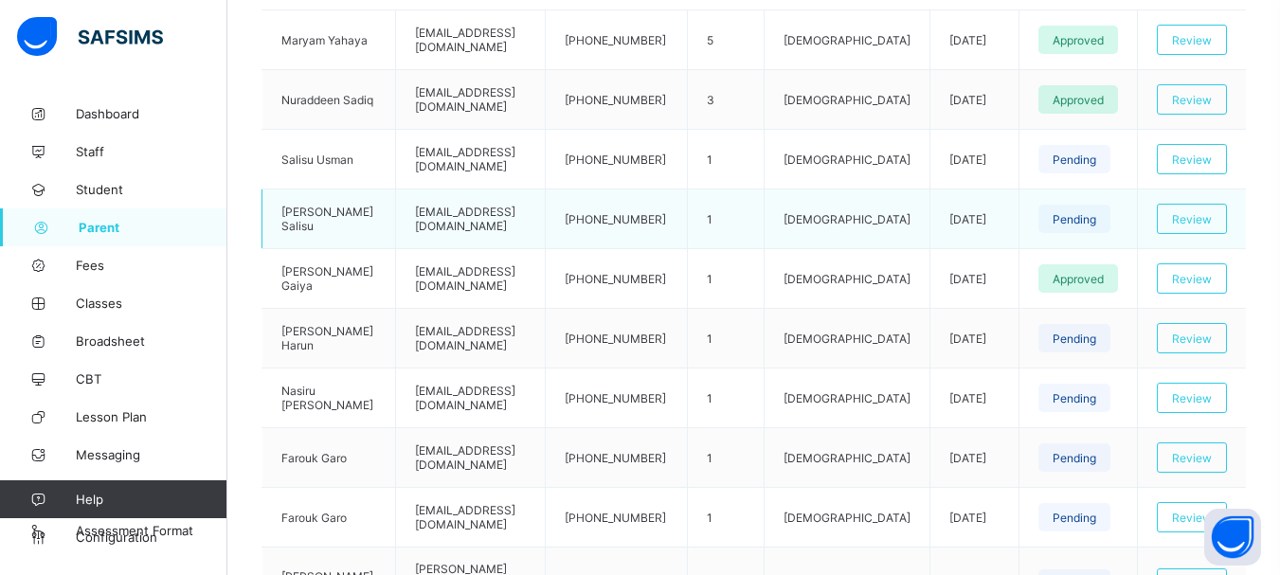
scroll to position [569, 0]
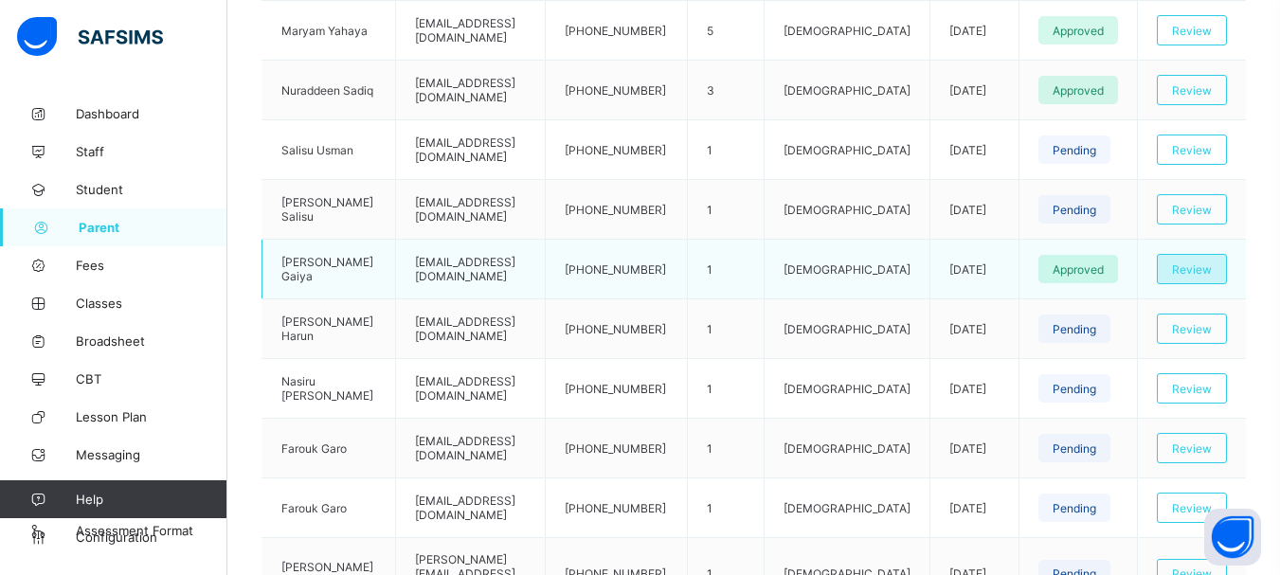
click at [1207, 273] on span "Review" at bounding box center [1192, 269] width 40 height 14
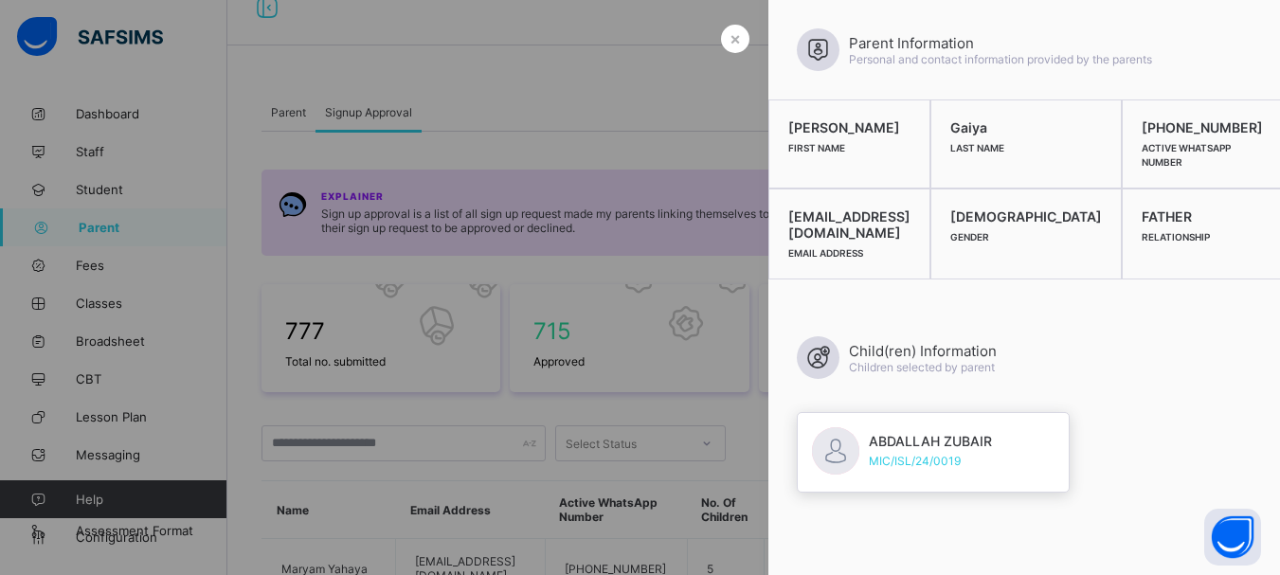
scroll to position [0, 0]
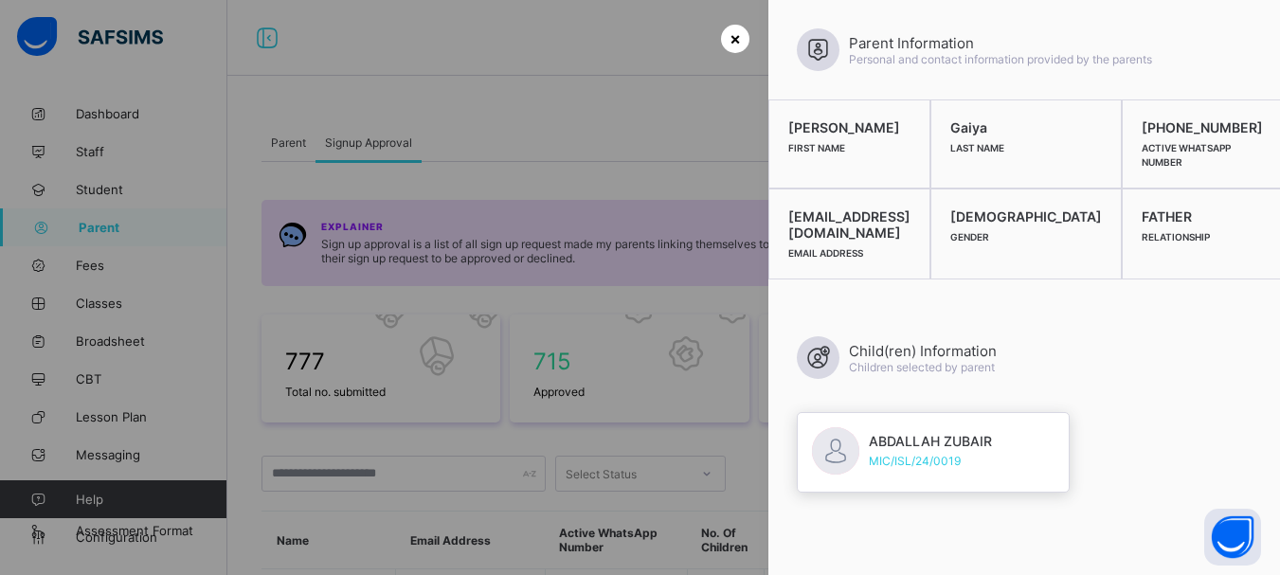
click at [721, 45] on div "×" at bounding box center [735, 39] width 28 height 28
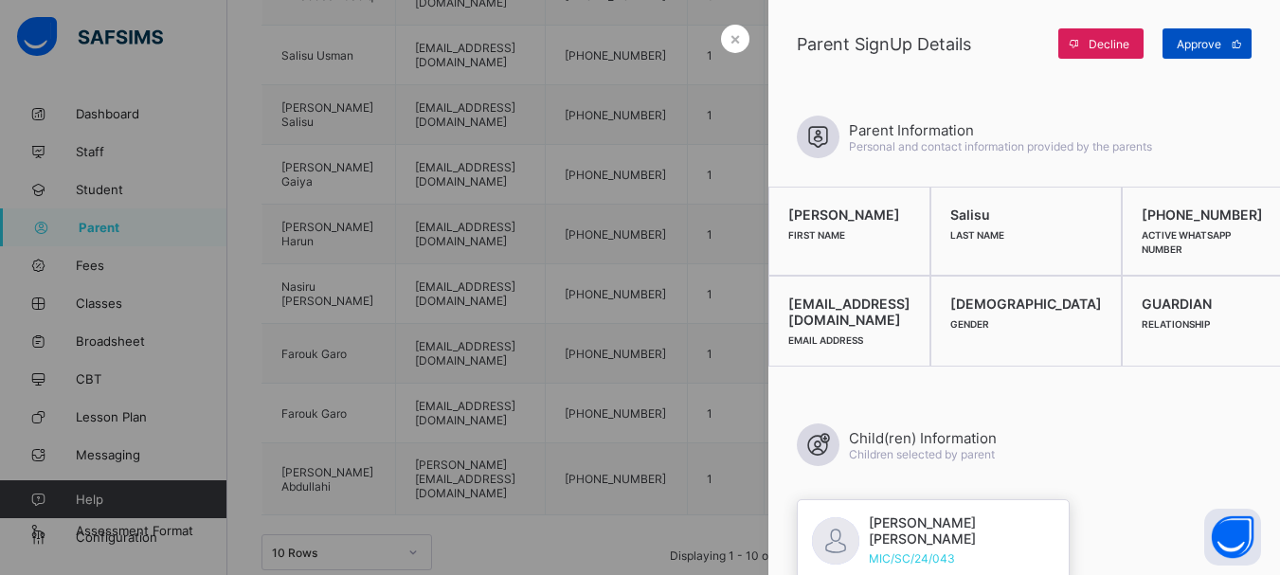
scroll to position [663, 0]
click at [1210, 42] on span "Approve" at bounding box center [1199, 44] width 45 height 14
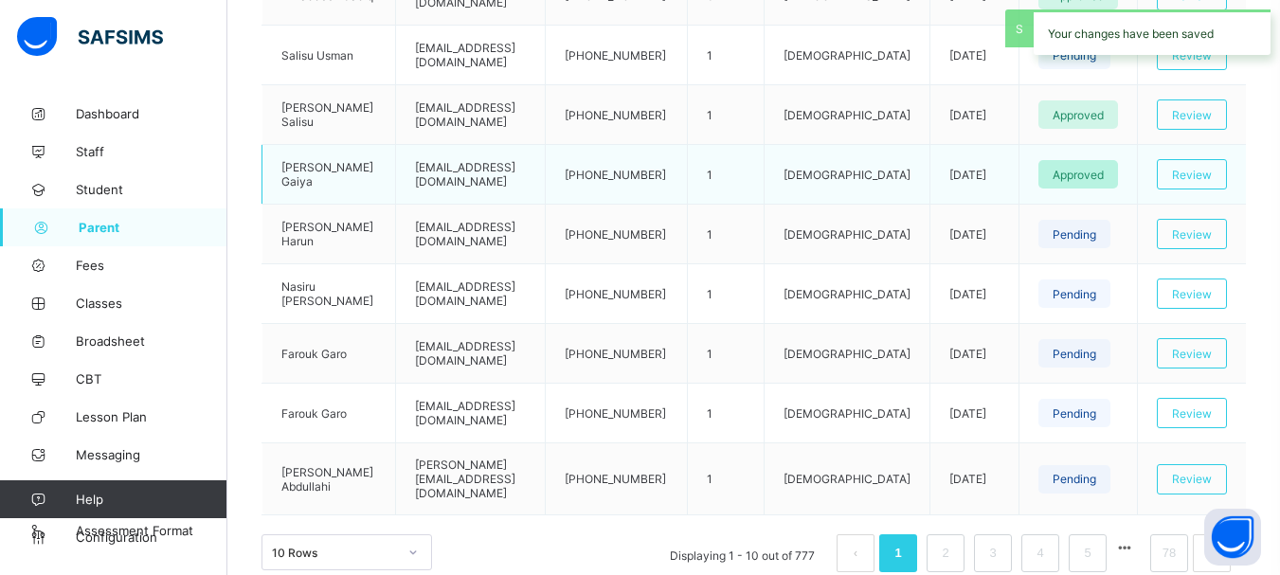
scroll to position [714, 0]
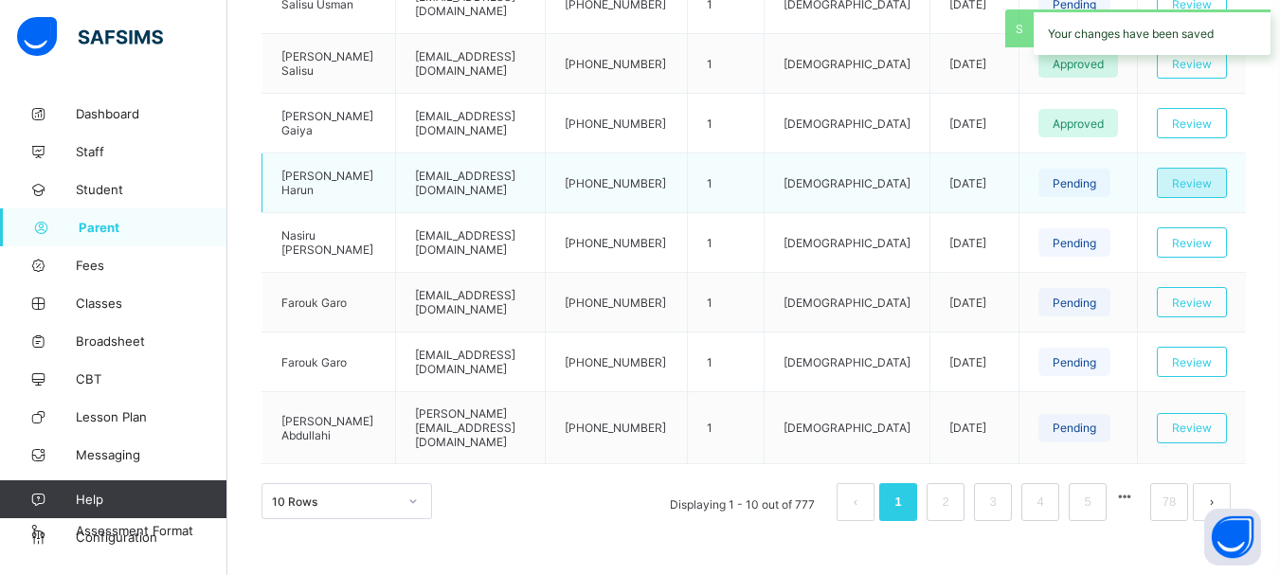
click at [1212, 189] on span "Review" at bounding box center [1192, 183] width 40 height 14
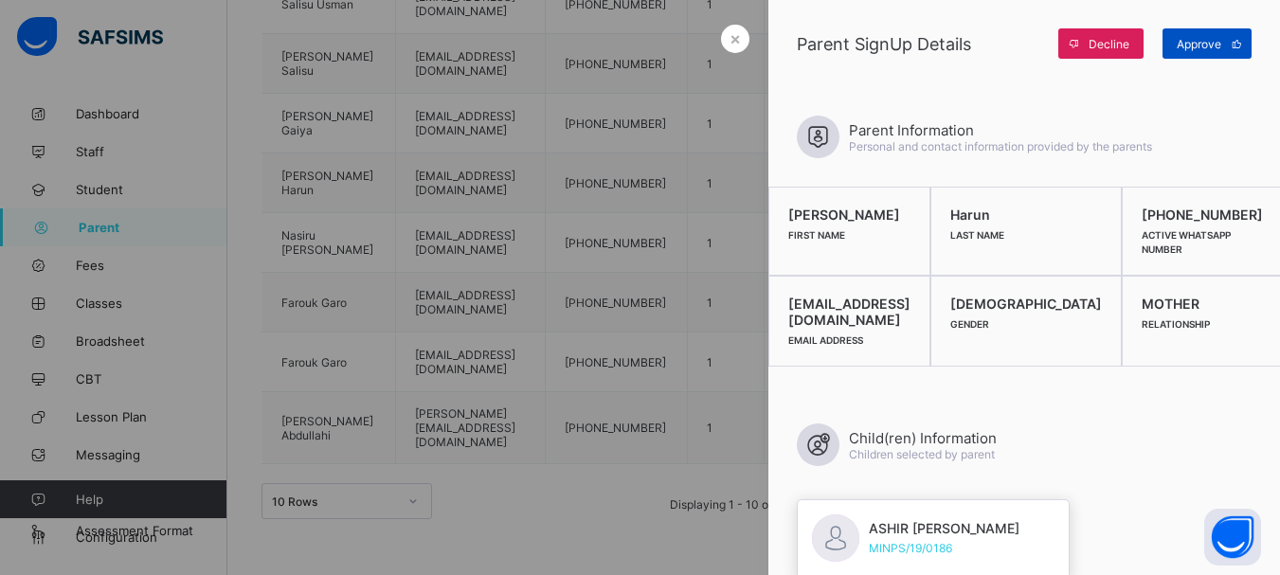
click at [1217, 48] on span "Approve" at bounding box center [1199, 44] width 45 height 14
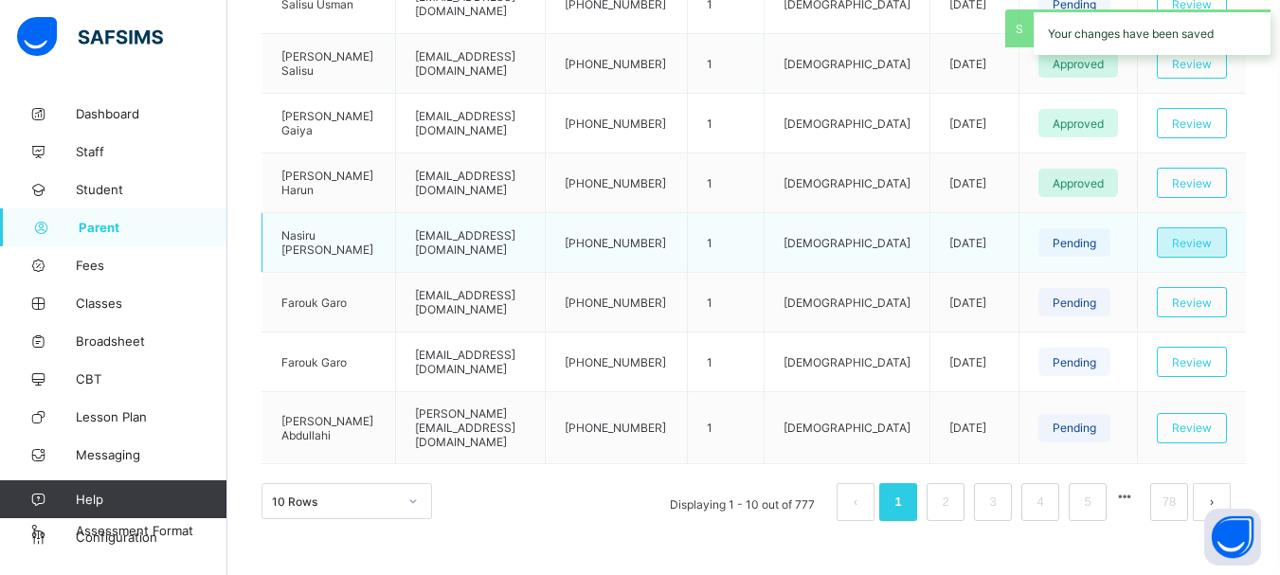
click at [1199, 238] on span "Review" at bounding box center [1192, 243] width 40 height 14
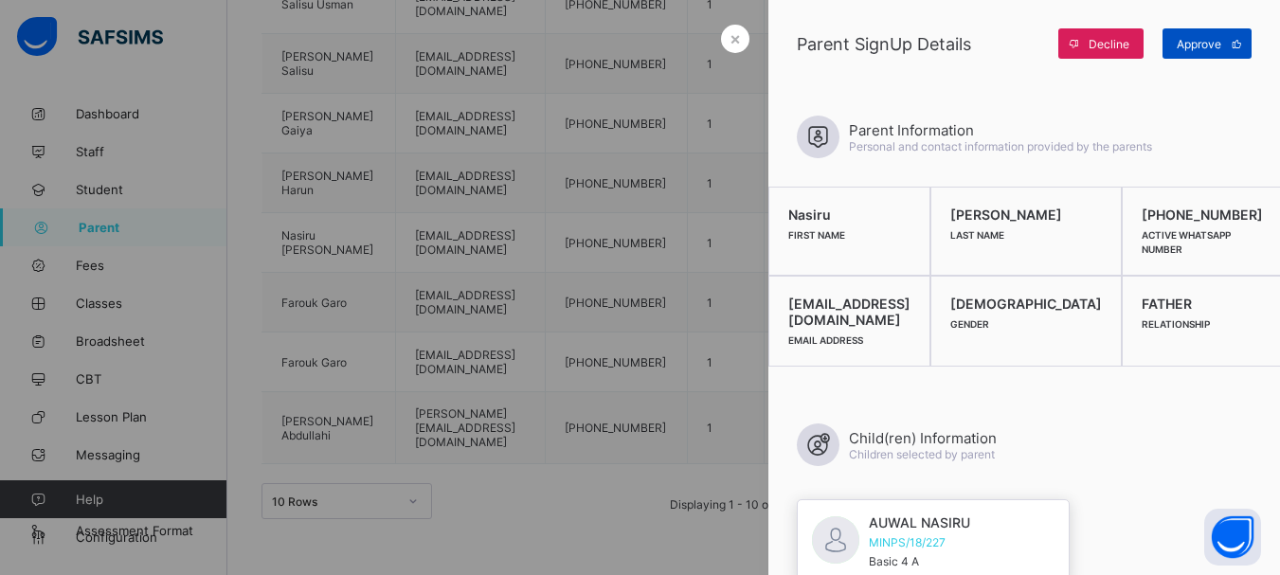
click at [1212, 51] on div "Approve" at bounding box center [1207, 43] width 89 height 30
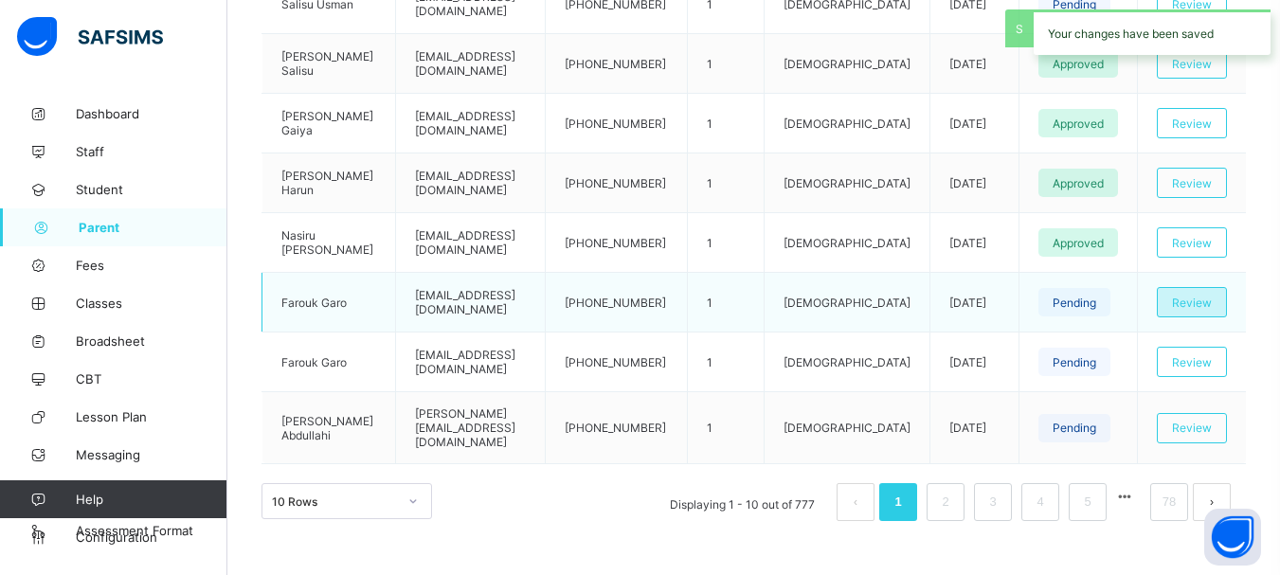
click at [1204, 301] on span "Review" at bounding box center [1192, 303] width 40 height 14
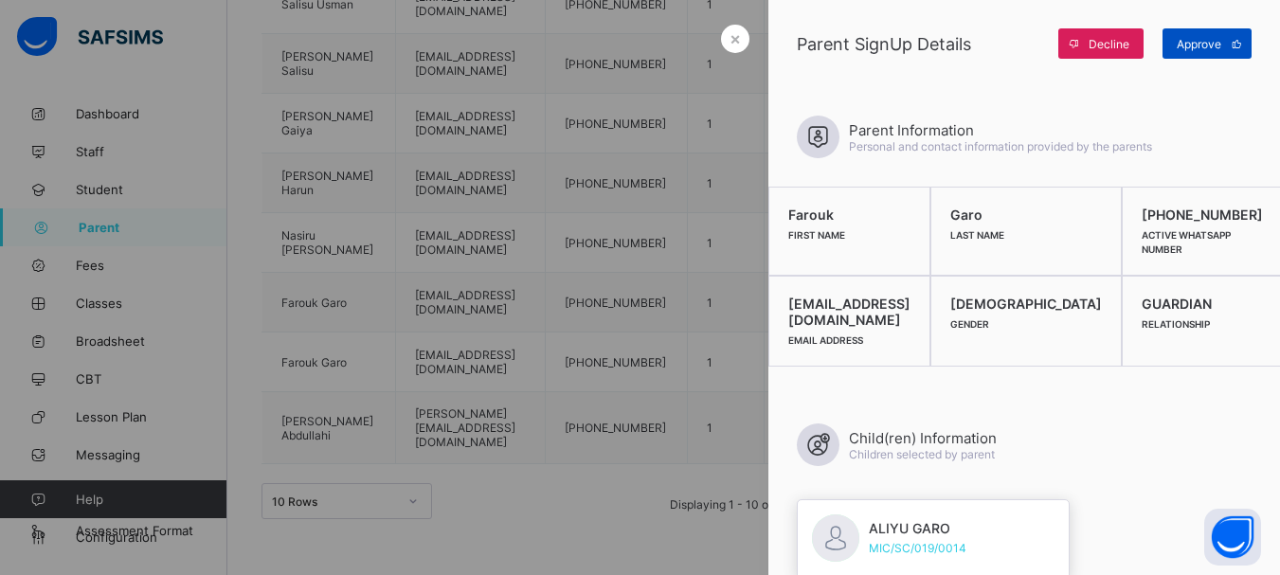
click at [1209, 45] on span "Approve" at bounding box center [1199, 44] width 45 height 14
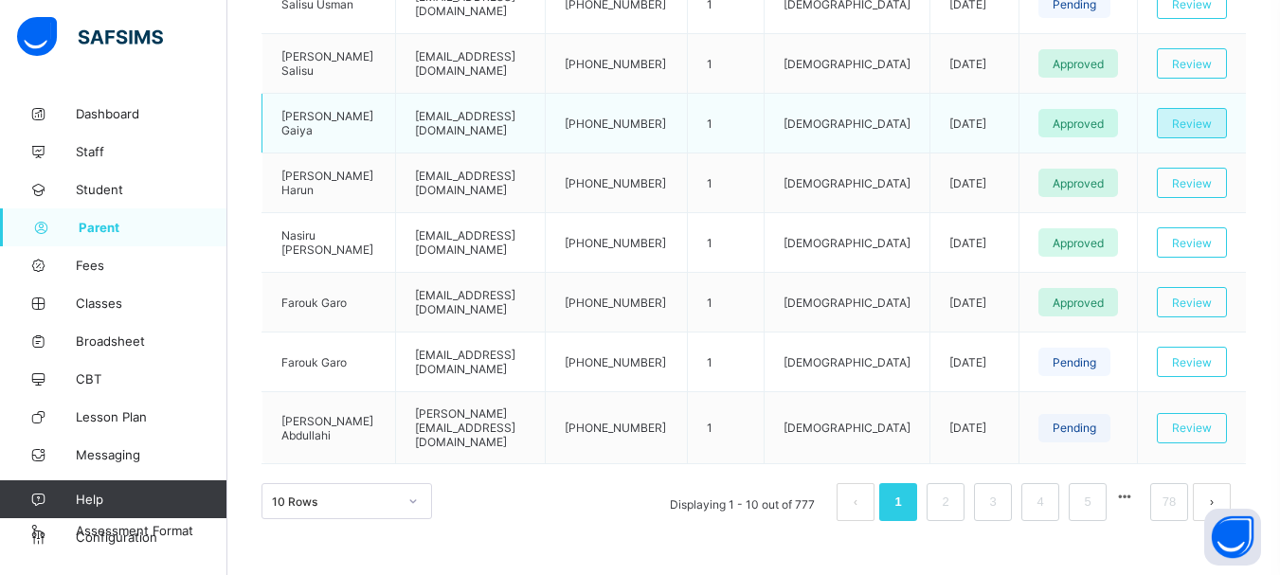
click at [1182, 117] on div "Review" at bounding box center [1192, 123] width 70 height 30
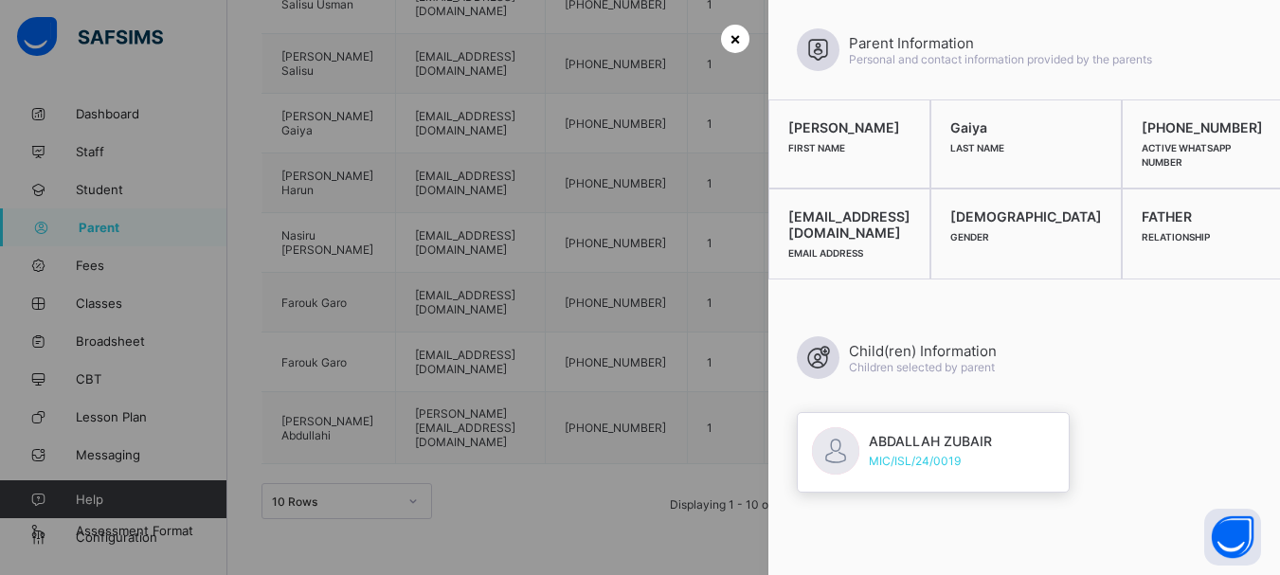
click at [730, 38] on span "×" at bounding box center [735, 38] width 11 height 20
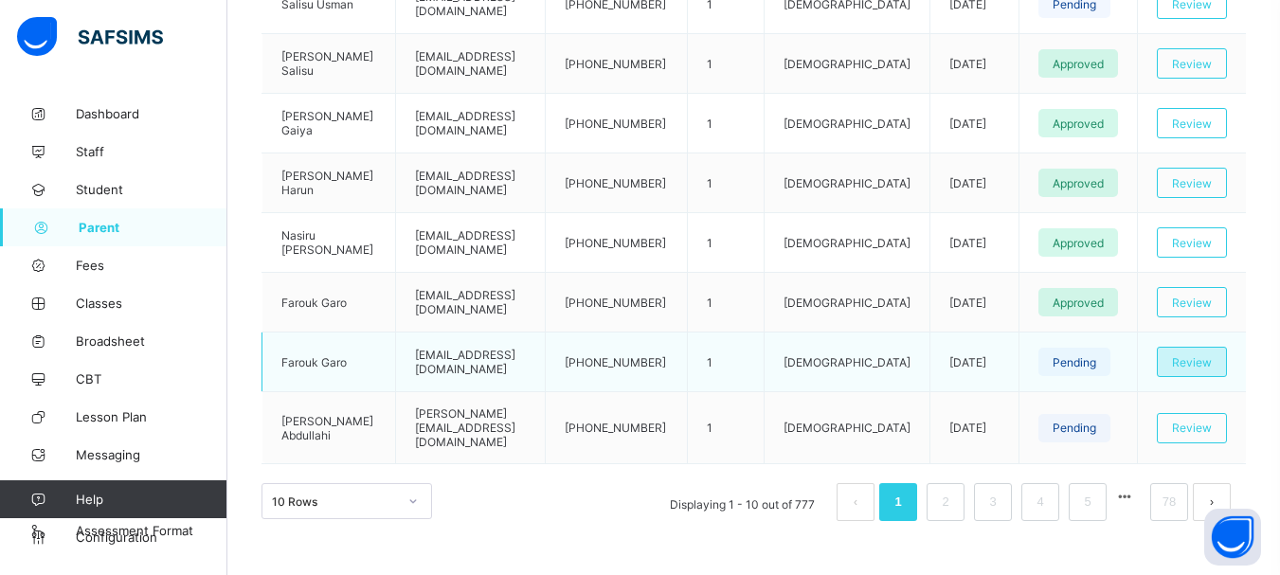
click at [1204, 355] on span "Review" at bounding box center [1192, 362] width 40 height 14
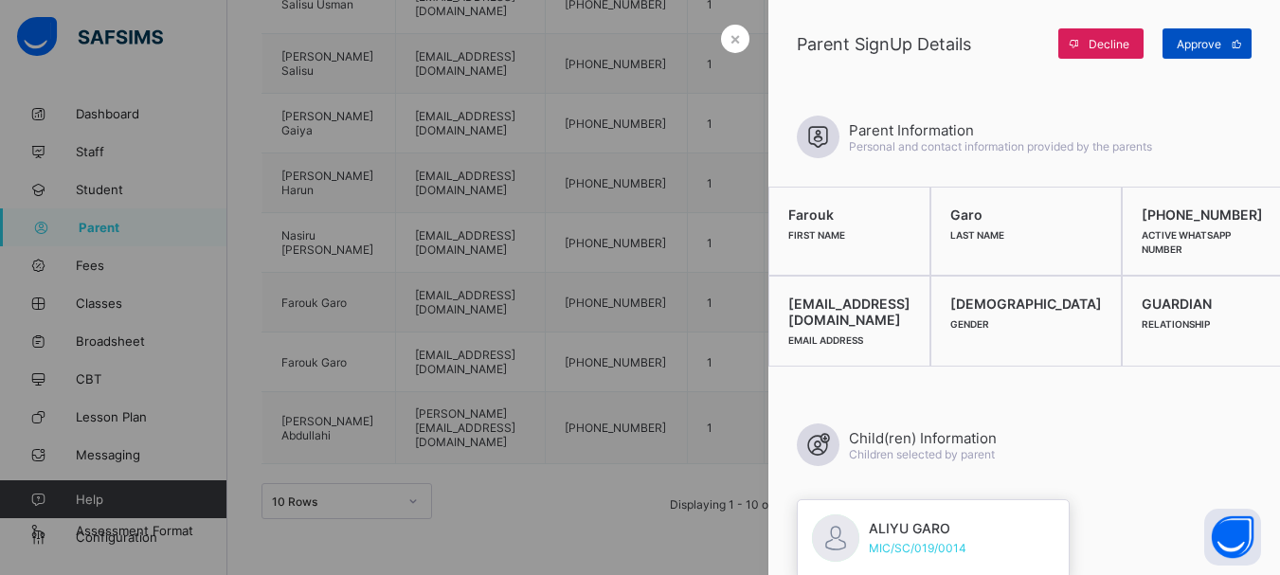
click at [1216, 45] on span "Approve" at bounding box center [1199, 44] width 45 height 14
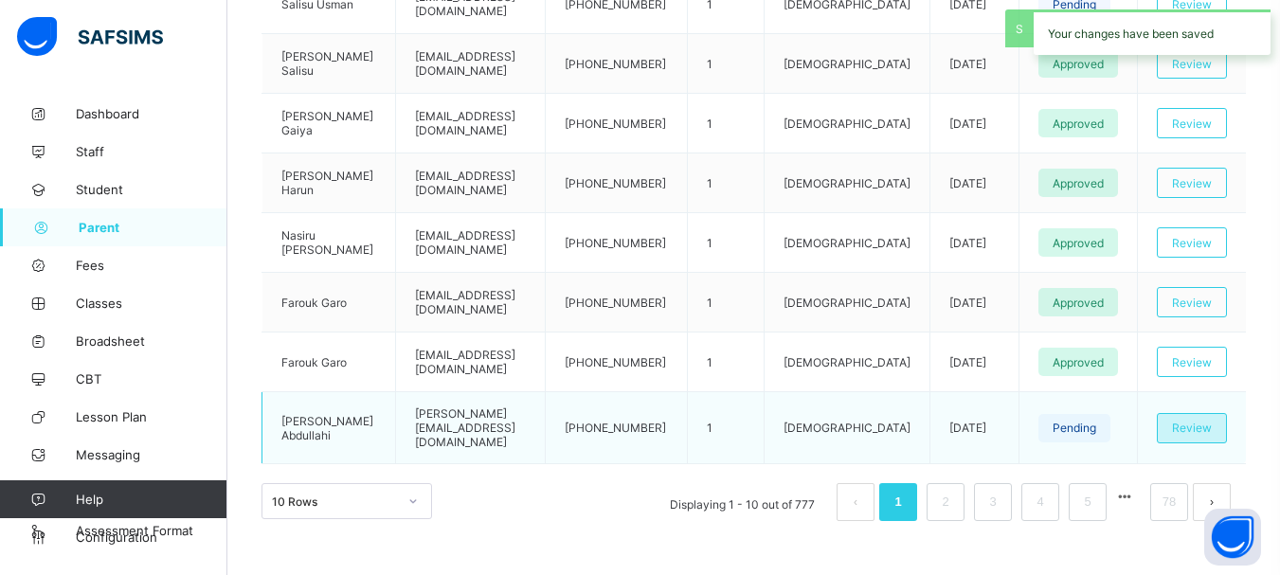
click at [1203, 421] on span "Review" at bounding box center [1192, 428] width 40 height 14
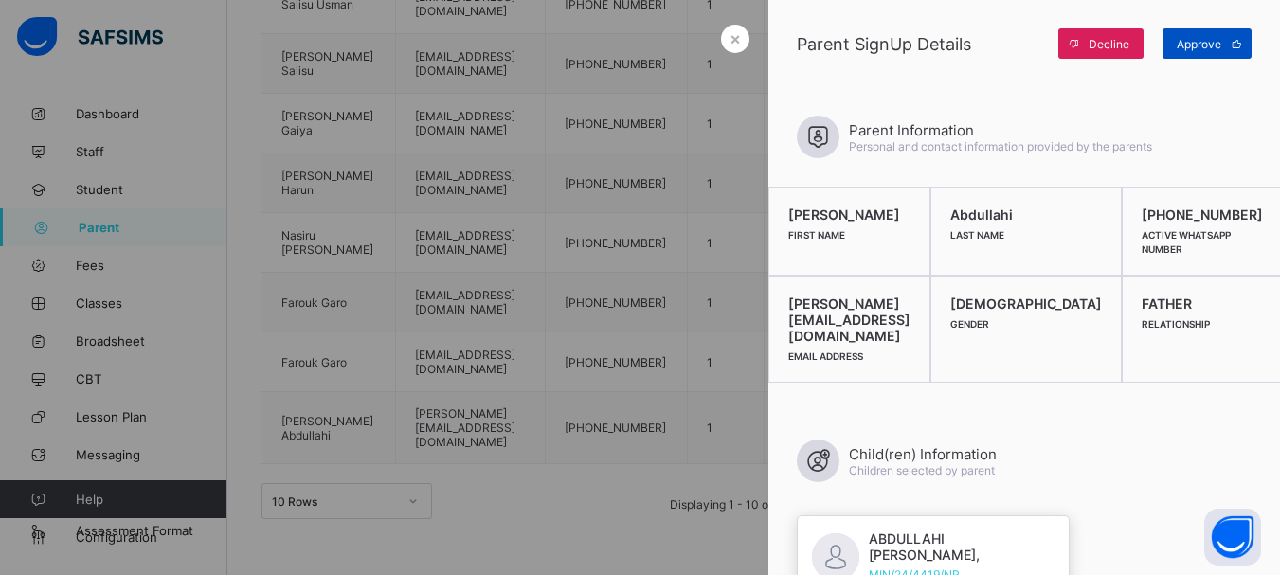
click at [1233, 44] on icon at bounding box center [1237, 44] width 14 height 12
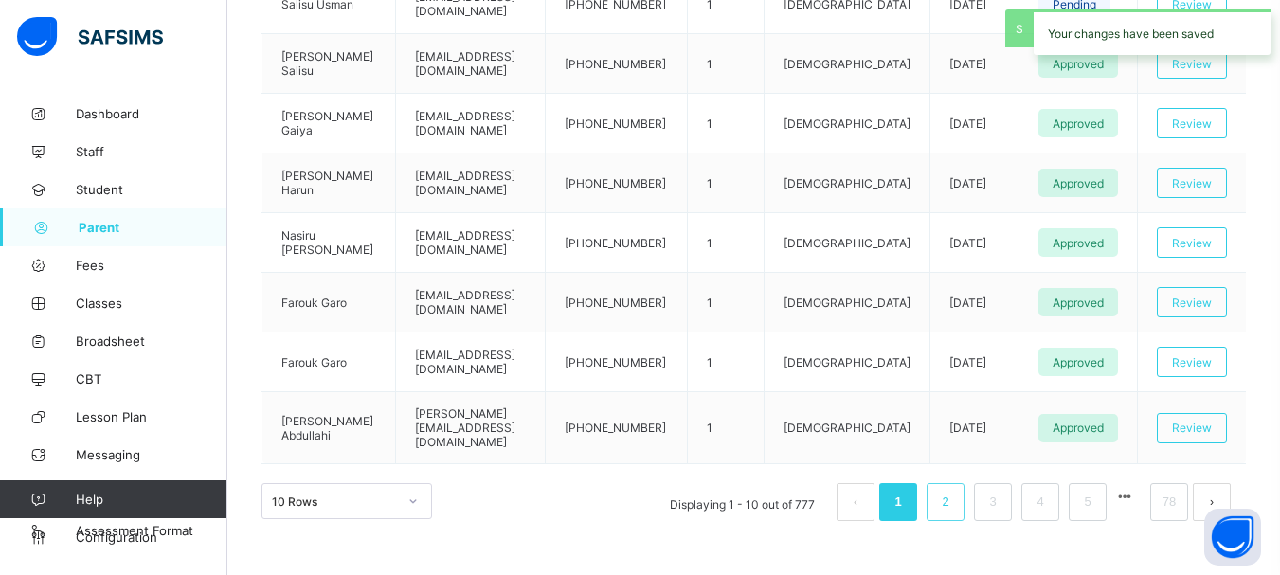
click at [954, 497] on link "2" at bounding box center [945, 502] width 18 height 25
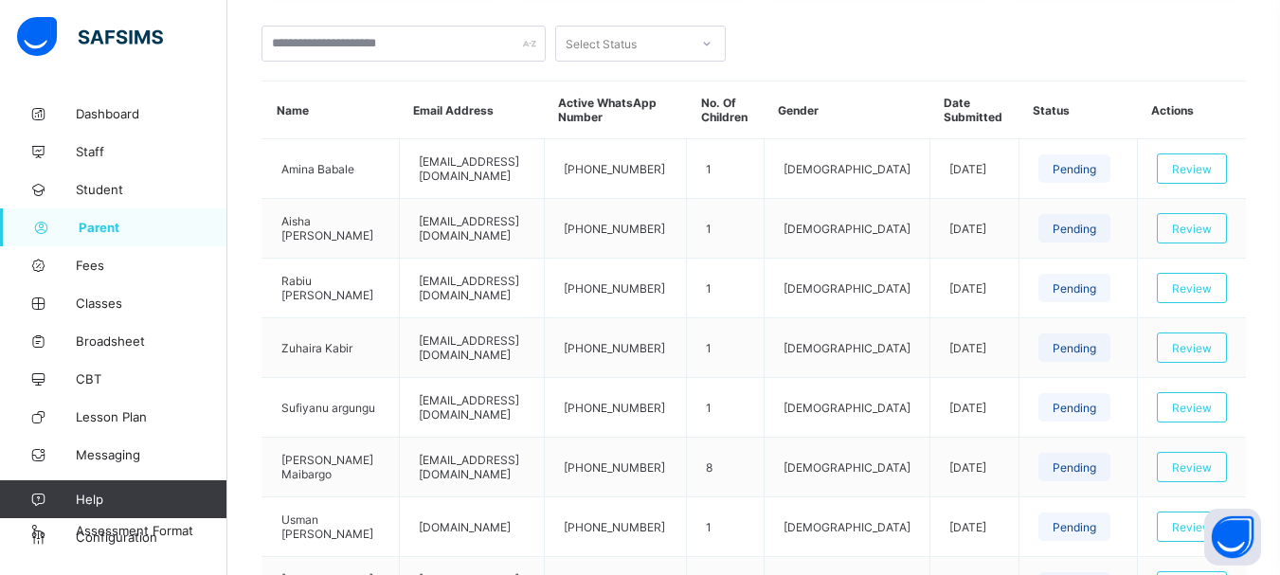
scroll to position [335, 0]
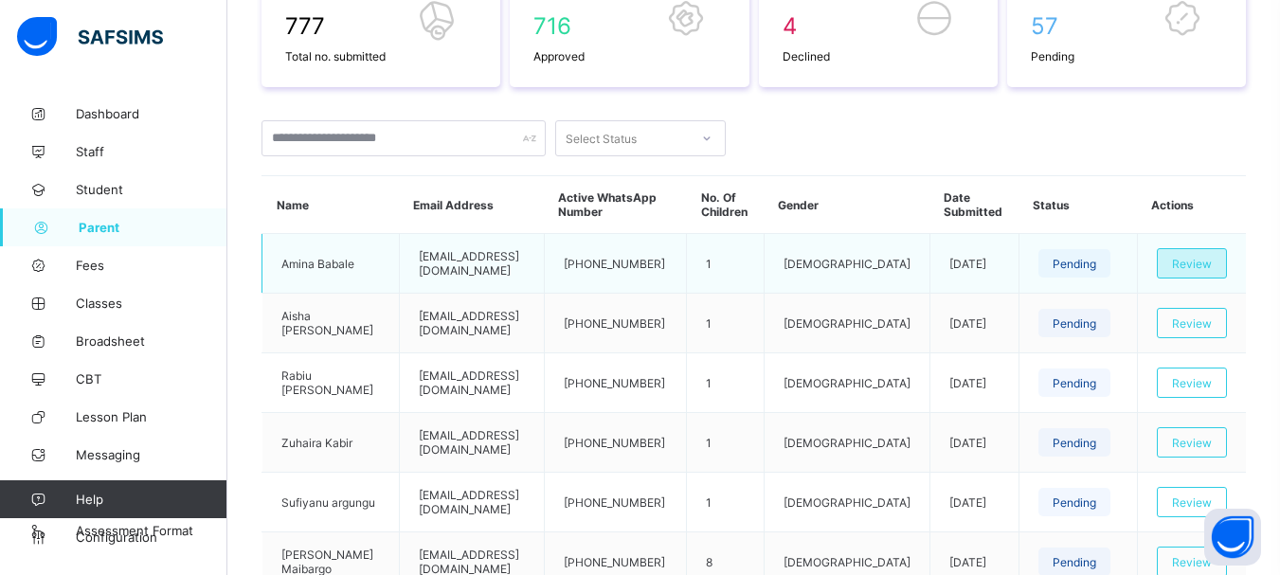
click at [1212, 261] on span "Review" at bounding box center [1192, 264] width 40 height 14
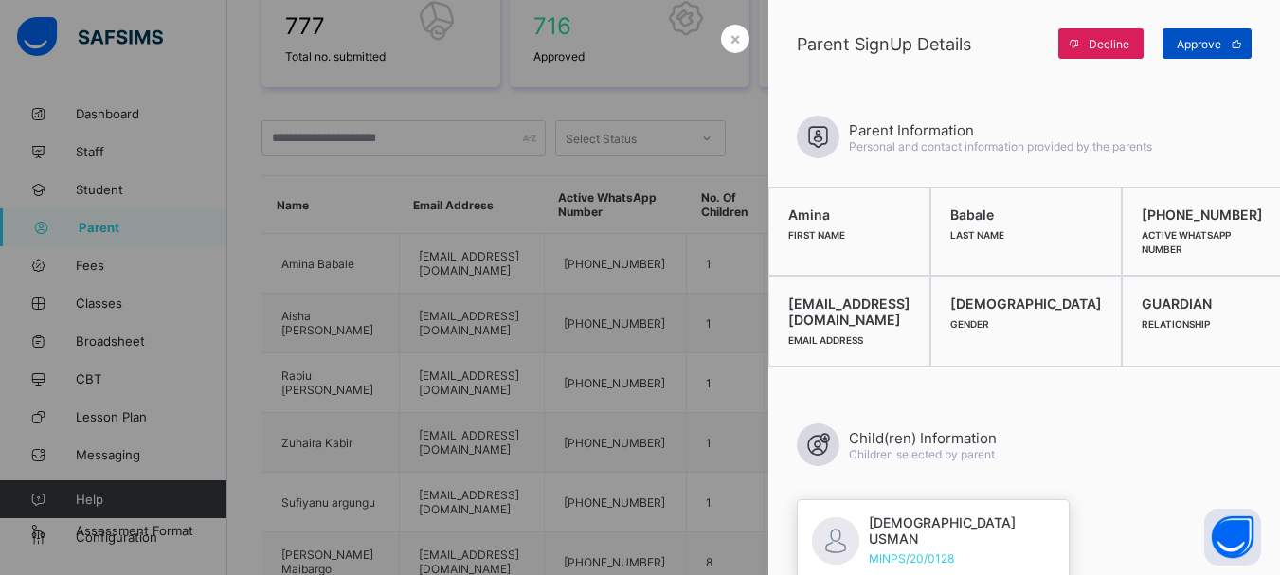
click at [1181, 46] on span "Approve" at bounding box center [1199, 44] width 45 height 14
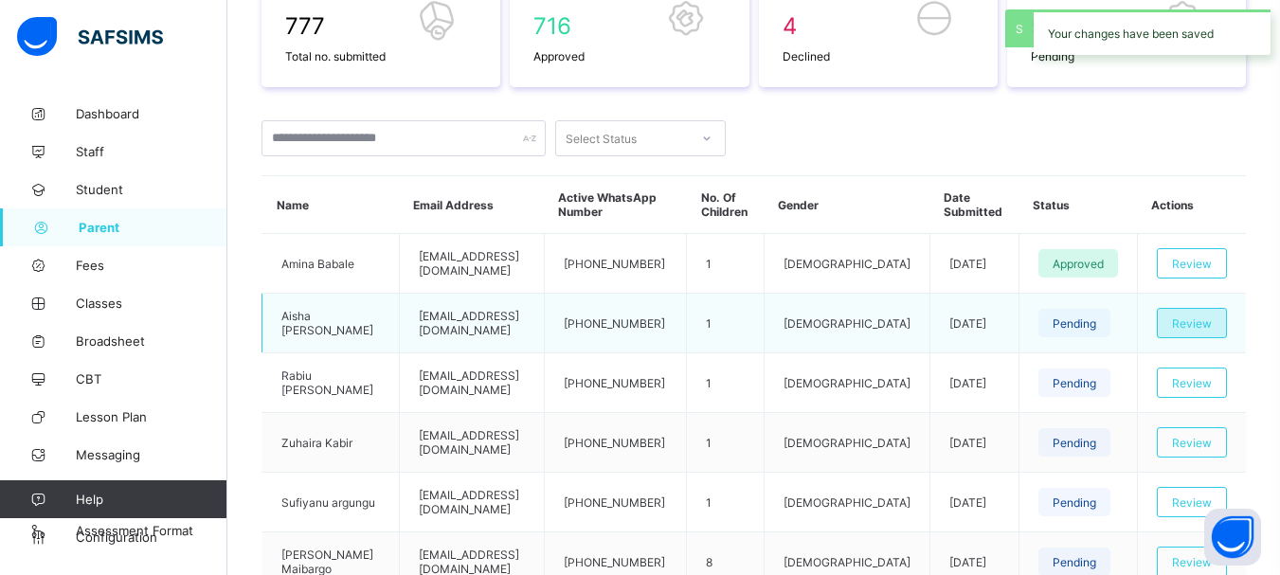
click at [1194, 327] on span "Review" at bounding box center [1192, 323] width 40 height 14
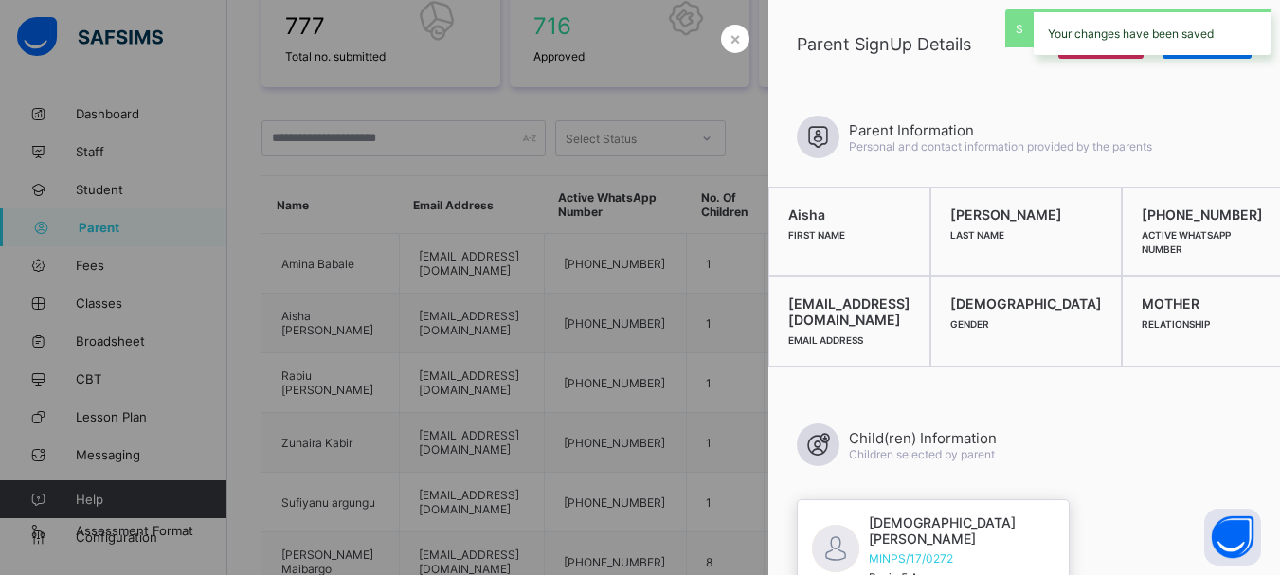
click at [1220, 53] on div "Your changes have been saved" at bounding box center [1152, 31] width 237 height 45
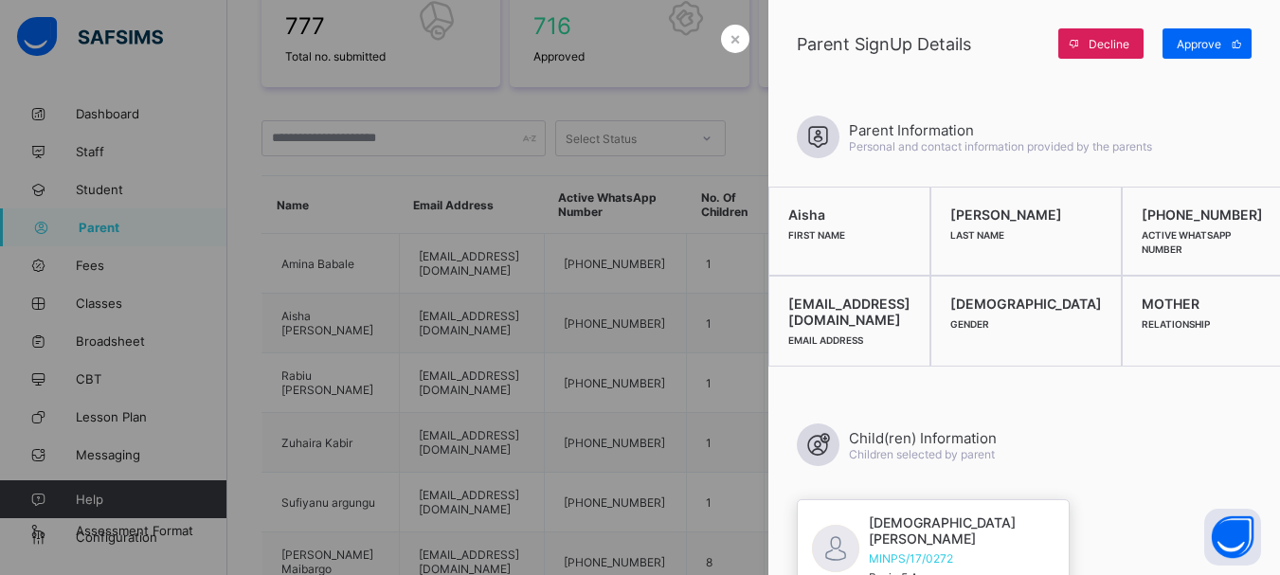
click at [1220, 53] on div "Approve" at bounding box center [1207, 43] width 89 height 30
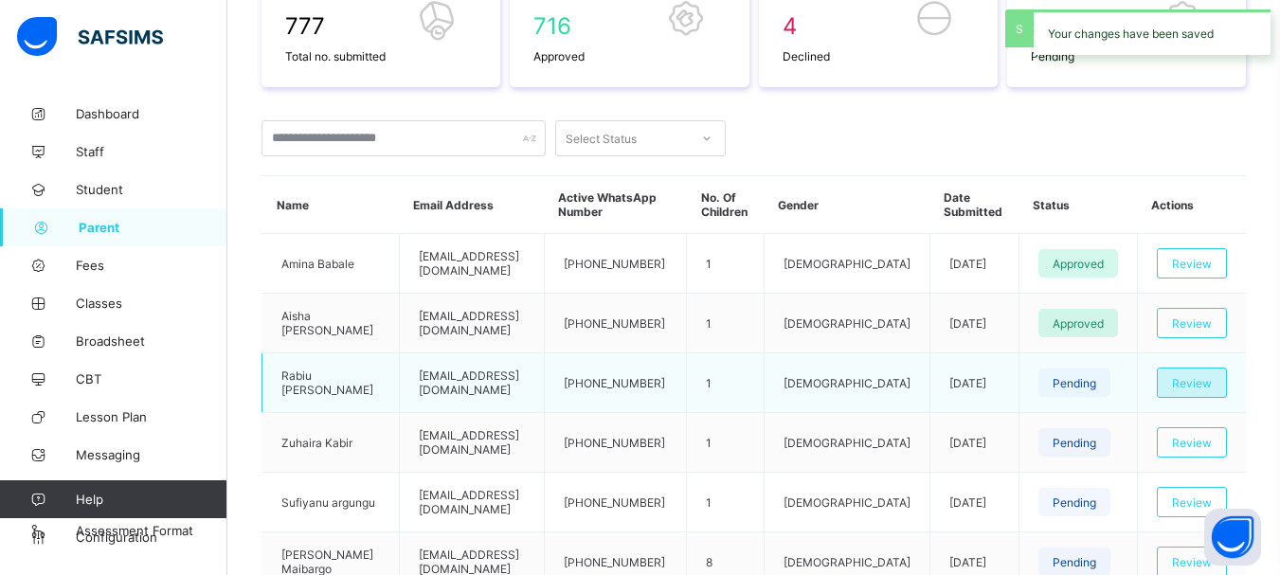
click at [1196, 380] on span "Review" at bounding box center [1192, 383] width 40 height 14
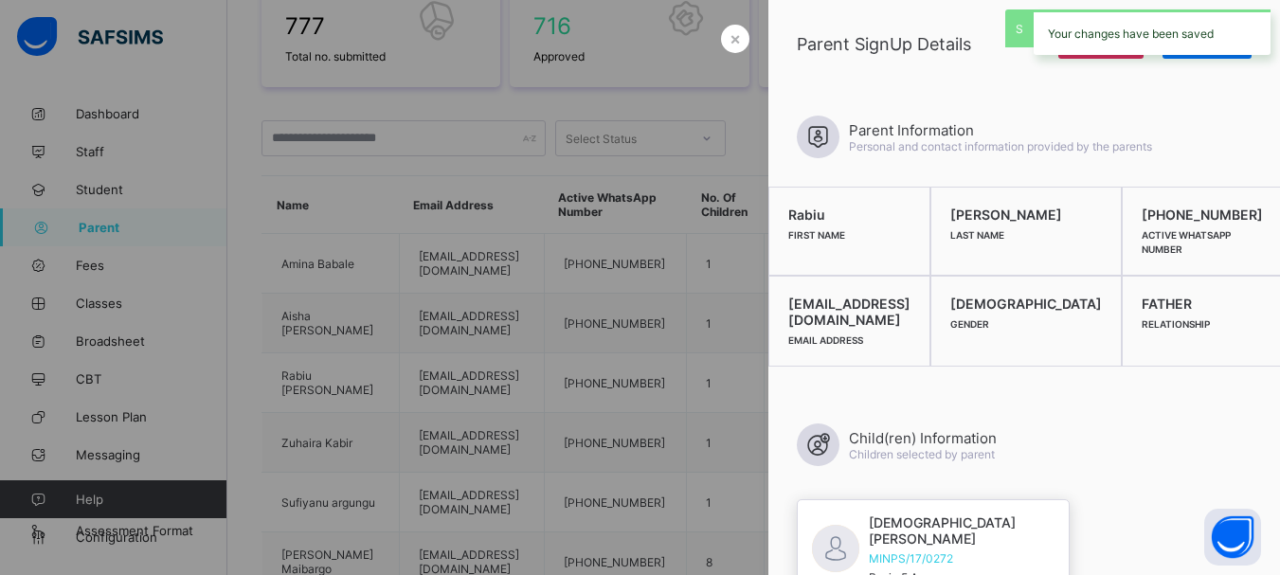
click at [1192, 54] on div "Your changes have been saved" at bounding box center [1152, 31] width 237 height 45
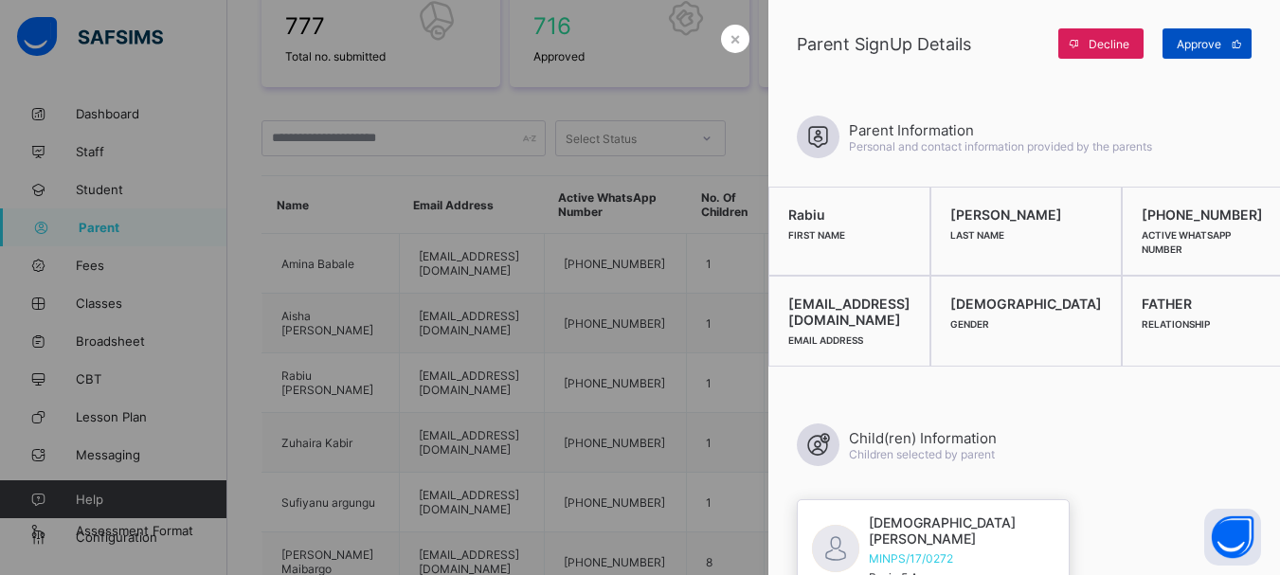
click at [1204, 40] on span "Approve" at bounding box center [1199, 44] width 45 height 14
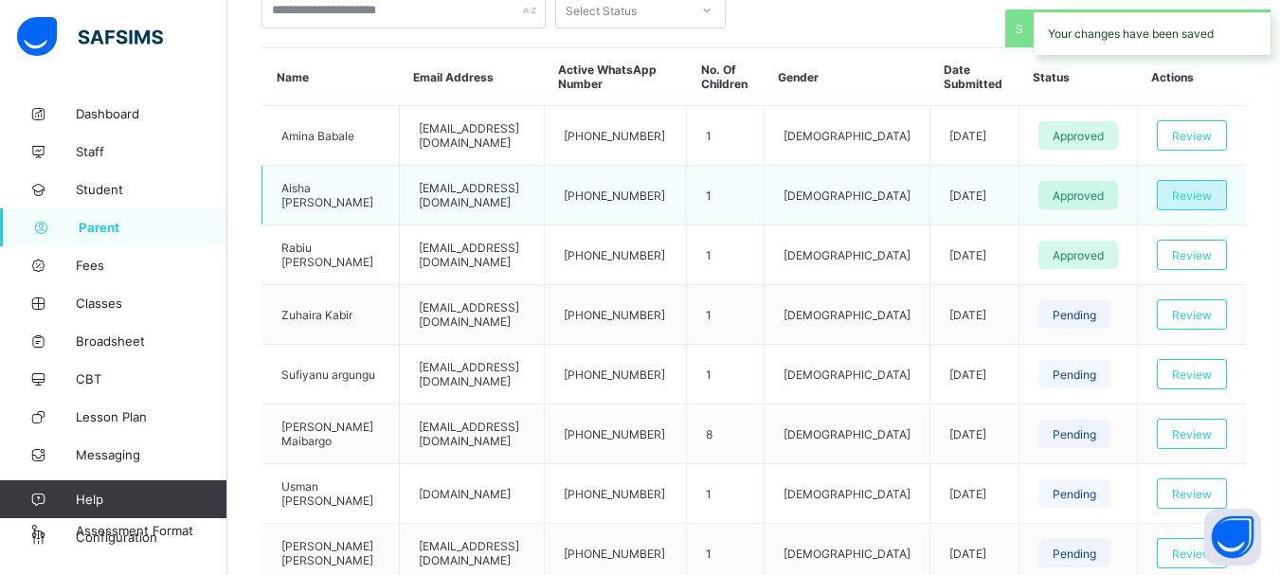
scroll to position [620, 0]
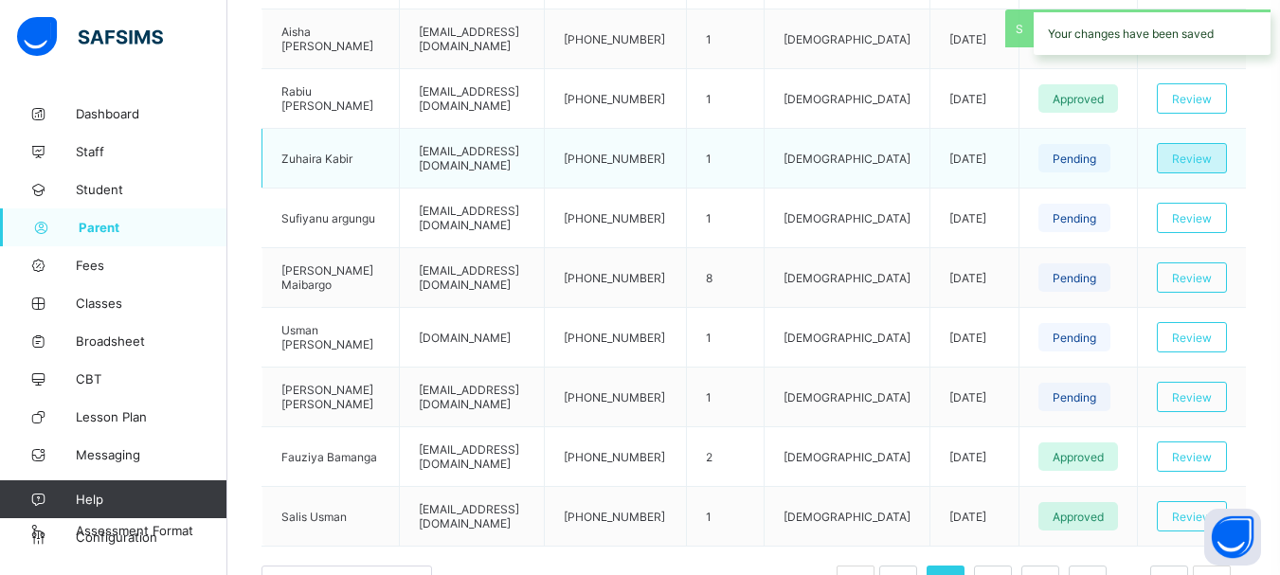
click at [1204, 157] on span "Review" at bounding box center [1192, 159] width 40 height 14
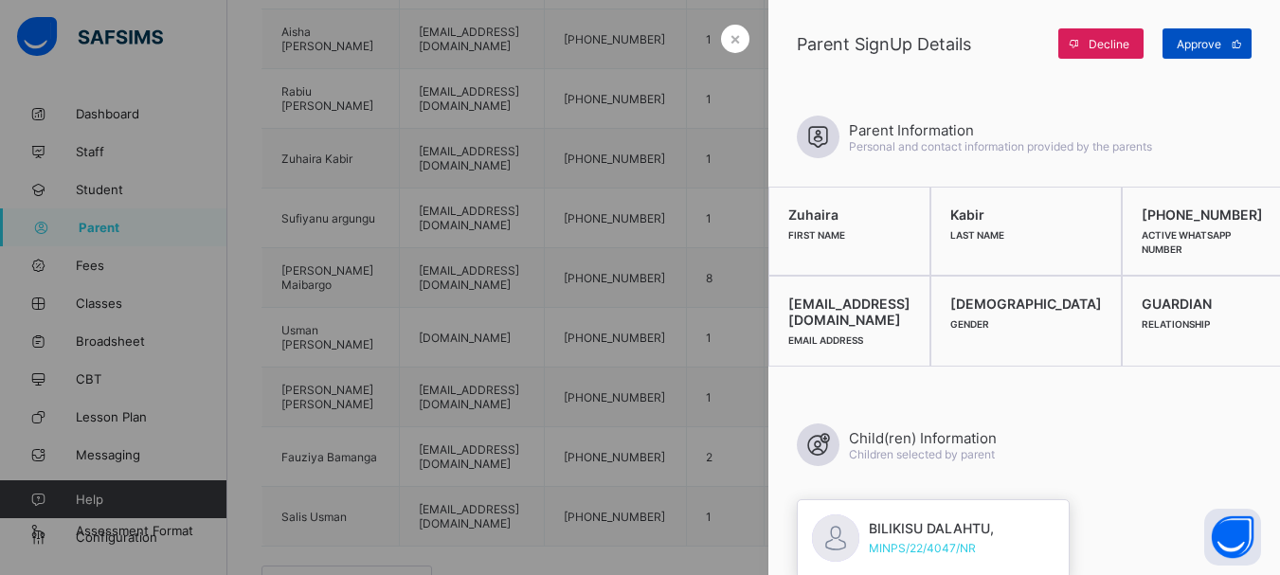
click at [1222, 30] on span at bounding box center [1236, 43] width 30 height 30
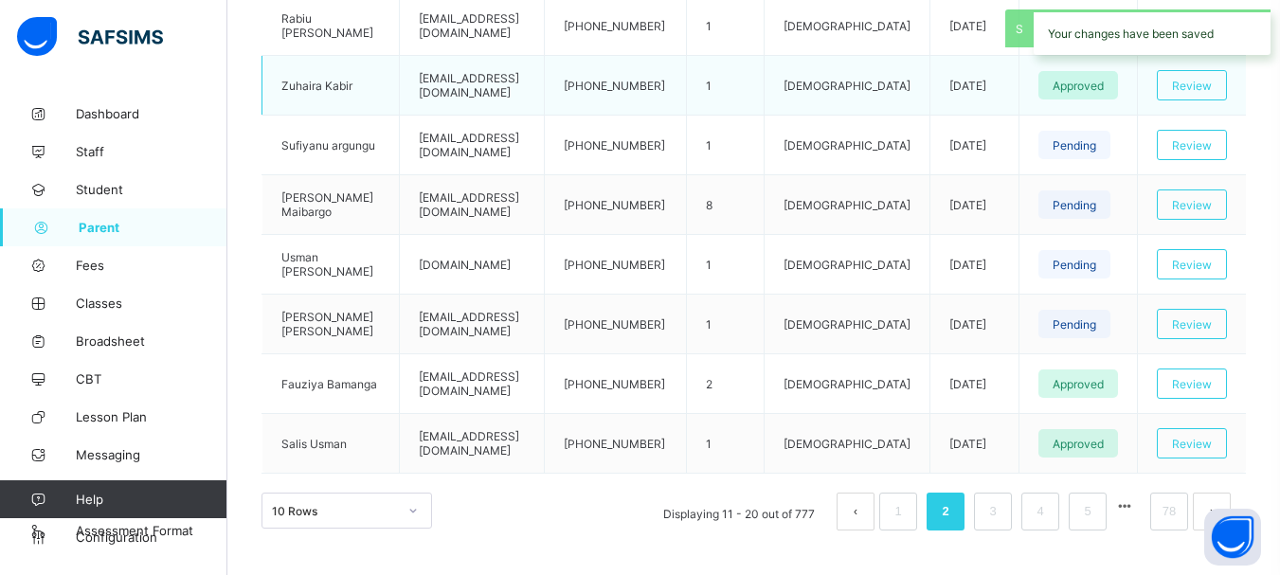
scroll to position [714, 0]
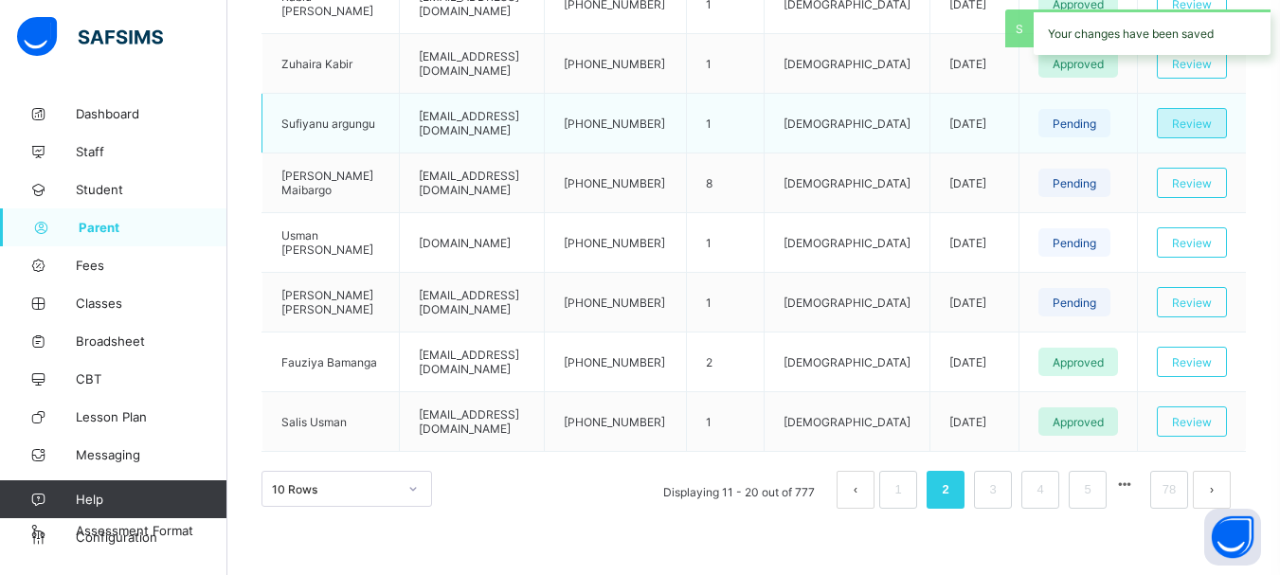
click at [1212, 122] on span "Review" at bounding box center [1192, 124] width 40 height 14
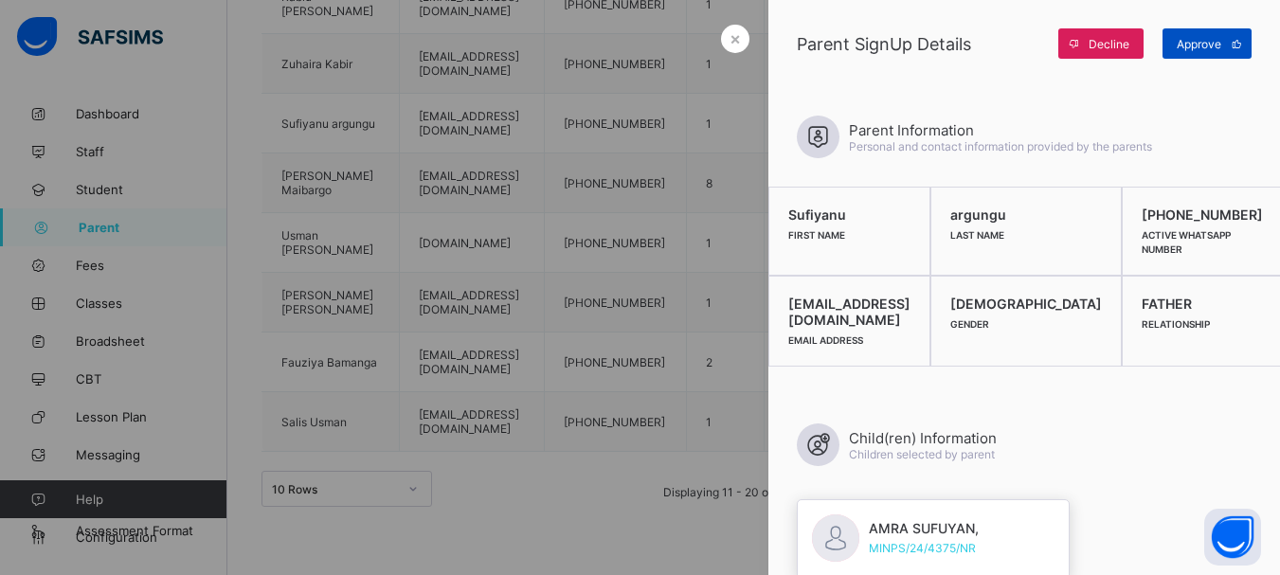
click at [1232, 43] on icon at bounding box center [1237, 44] width 14 height 12
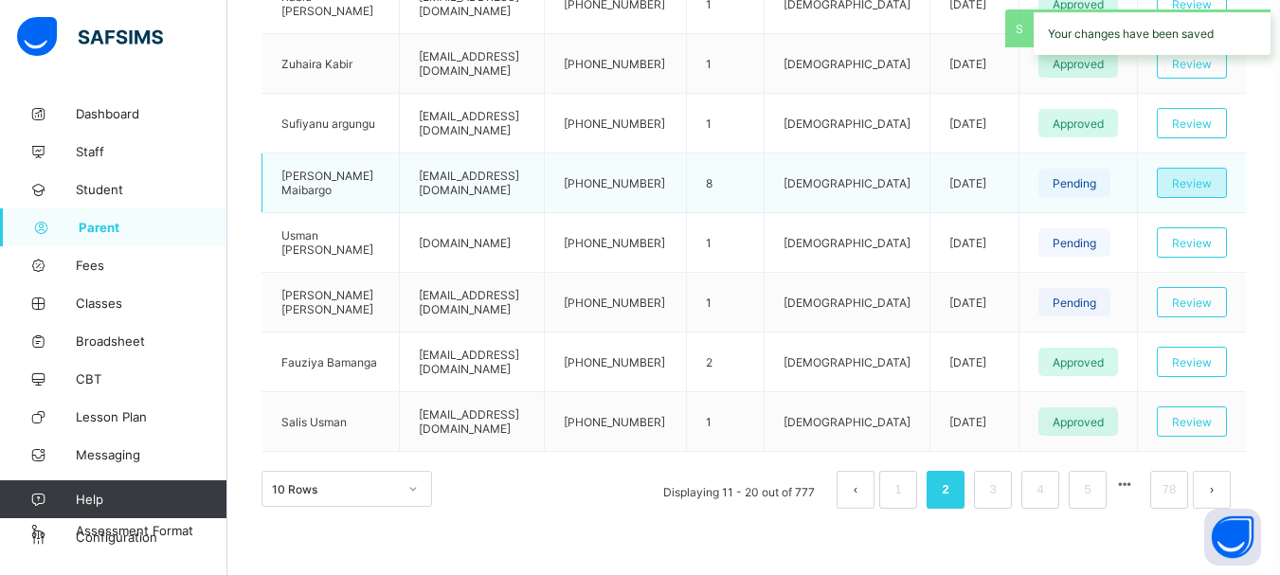
click at [1209, 177] on span "Review" at bounding box center [1192, 183] width 40 height 14
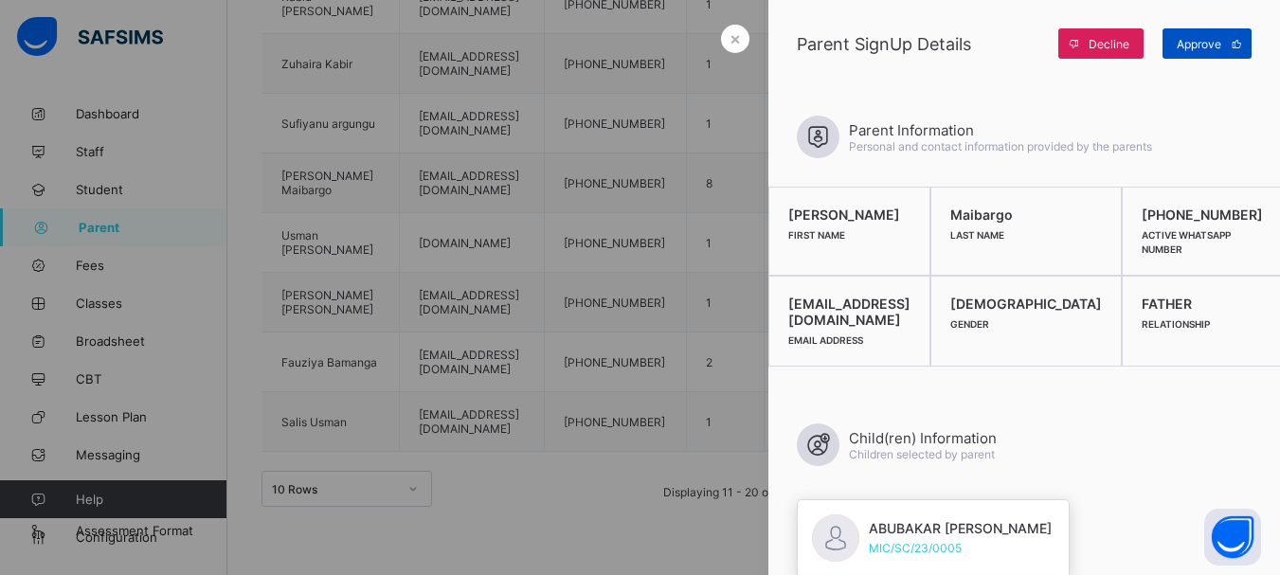
click at [1232, 55] on span at bounding box center [1236, 43] width 30 height 30
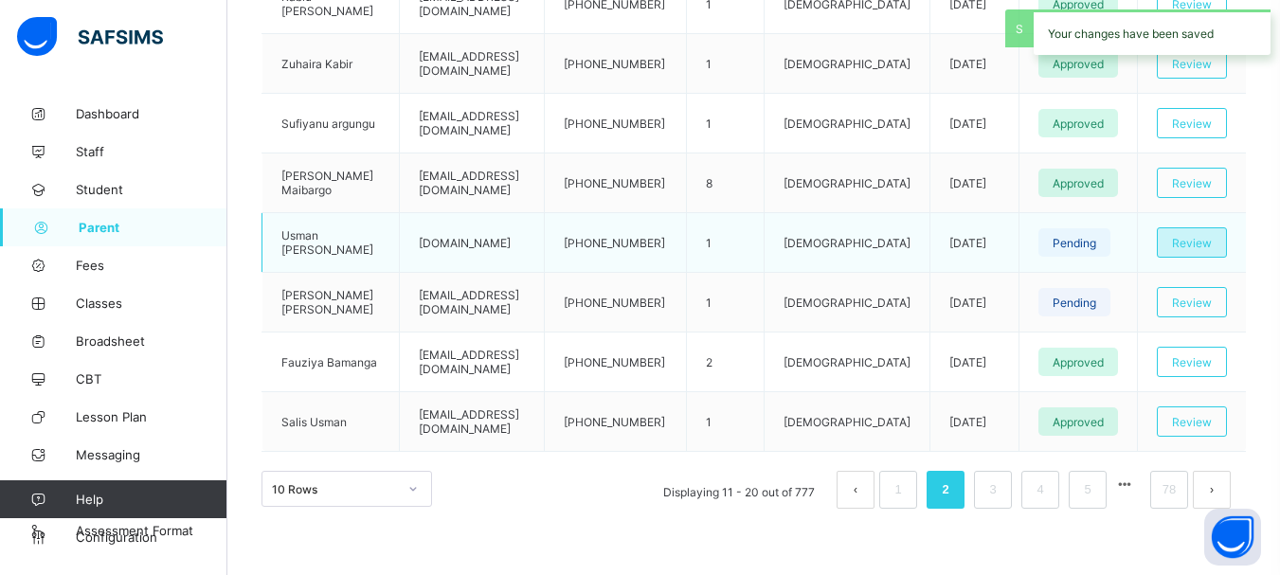
click at [1208, 243] on span "Review" at bounding box center [1192, 243] width 40 height 14
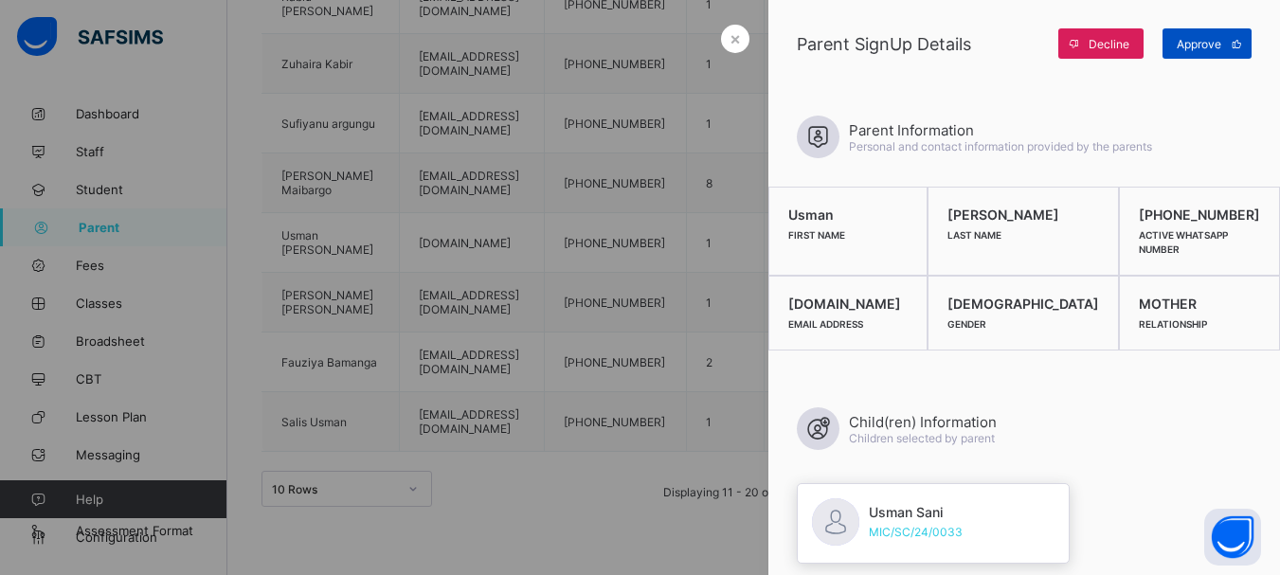
click at [1230, 43] on icon at bounding box center [1237, 44] width 14 height 12
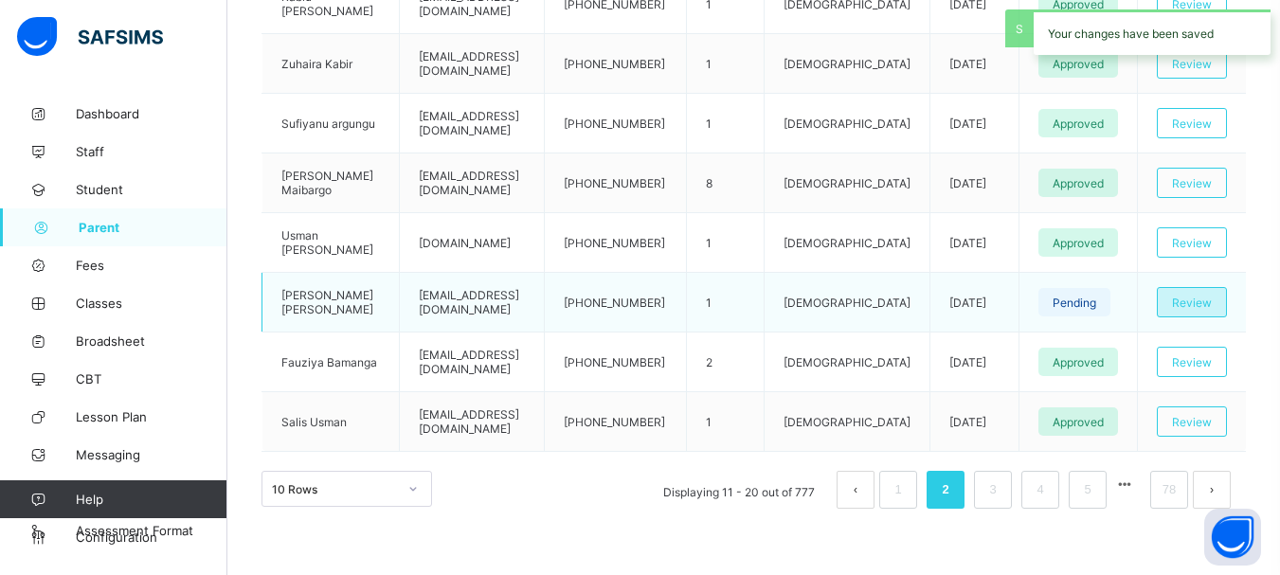
click at [1212, 304] on span "Review" at bounding box center [1192, 303] width 40 height 14
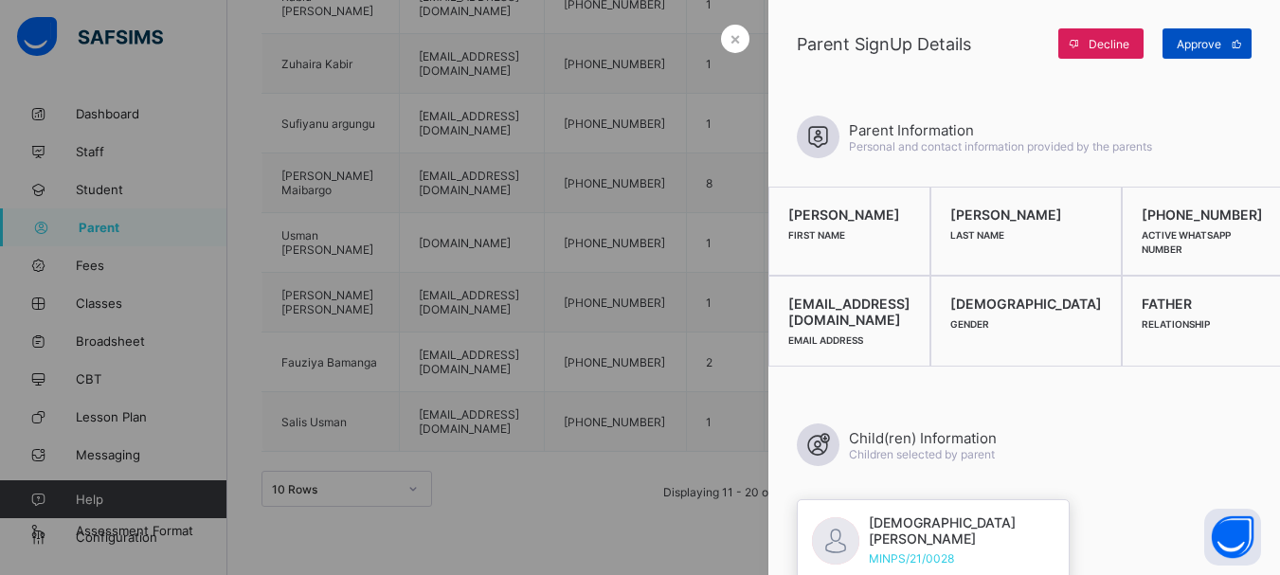
click at [1219, 43] on span "Approve" at bounding box center [1199, 44] width 45 height 14
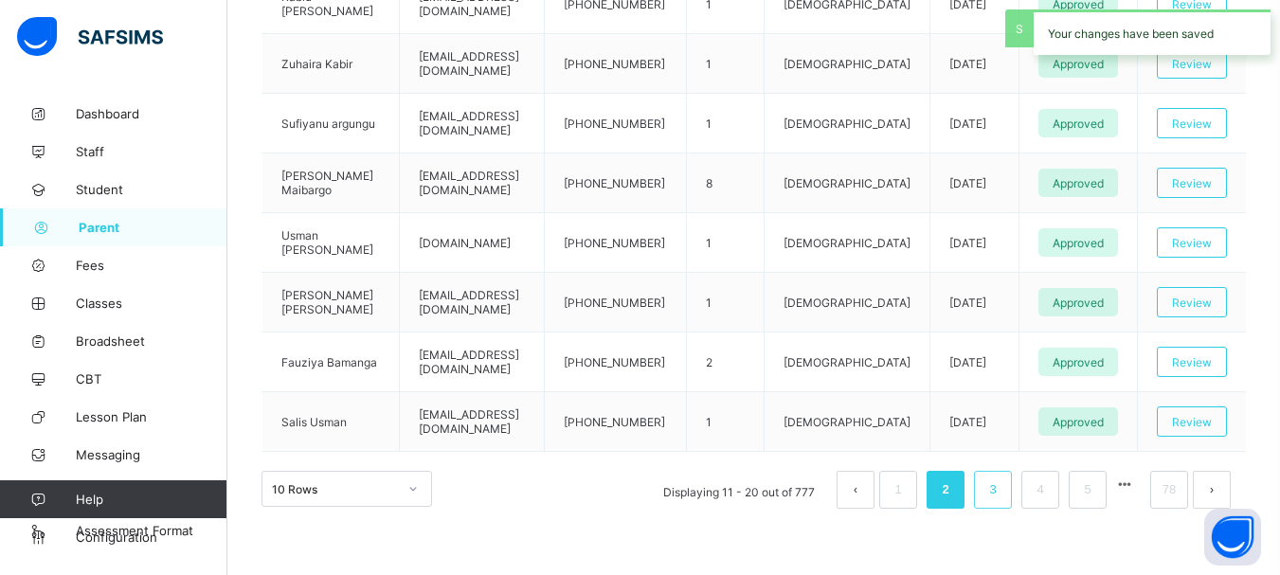
click at [1002, 492] on link "3" at bounding box center [993, 490] width 18 height 25
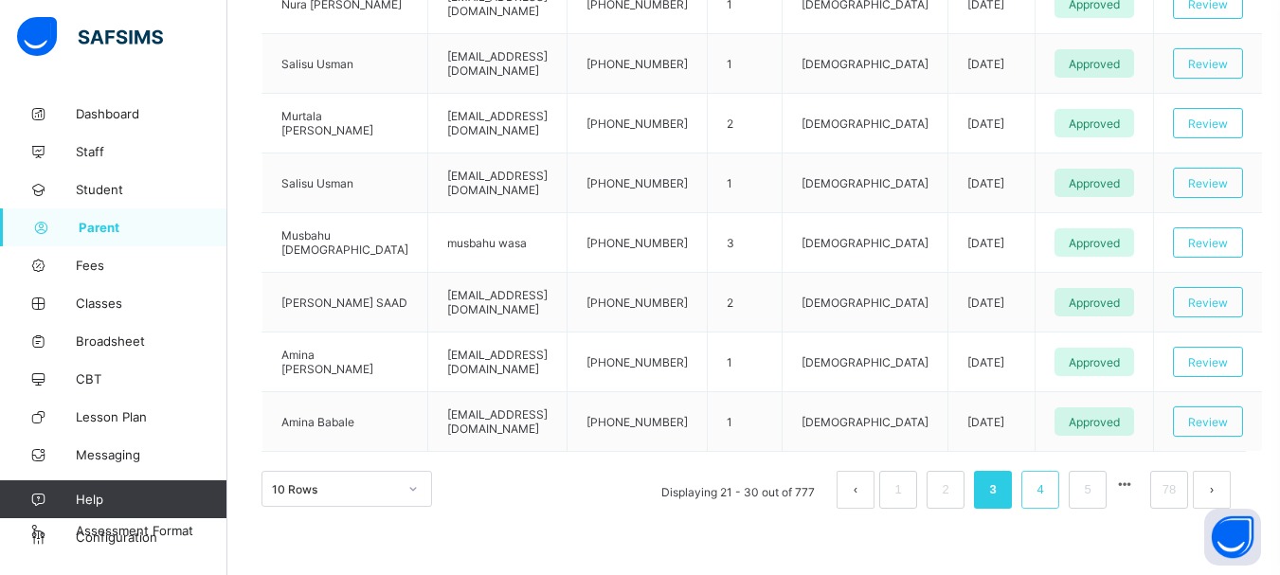
click at [1049, 493] on link "4" at bounding box center [1040, 490] width 18 height 25
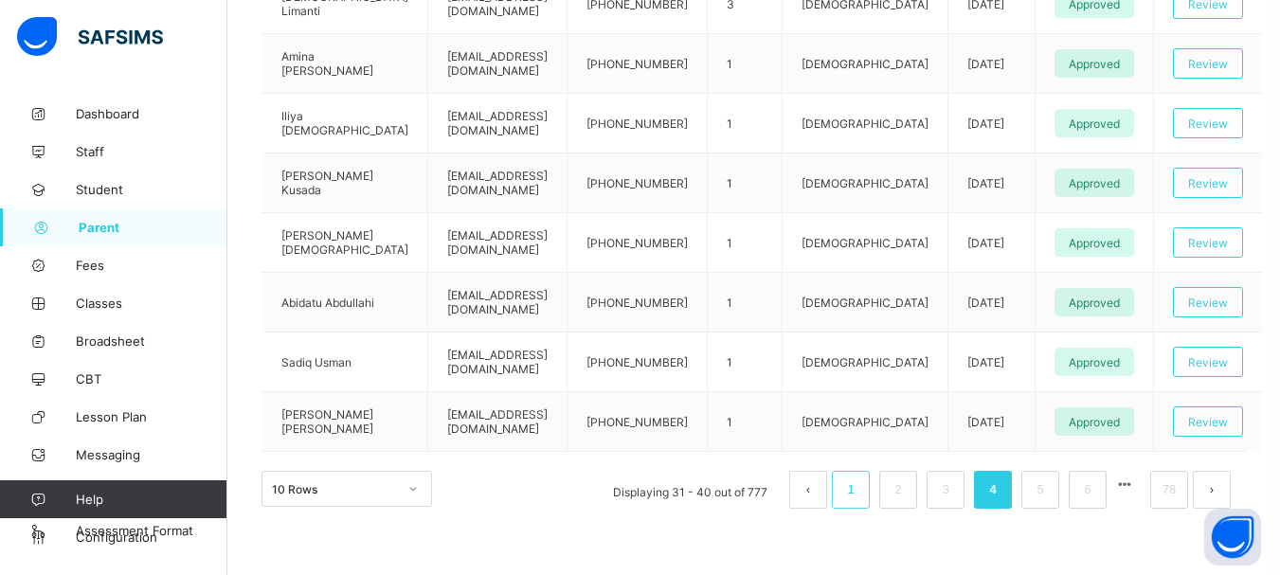
click at [858, 499] on link "1" at bounding box center [850, 490] width 18 height 25
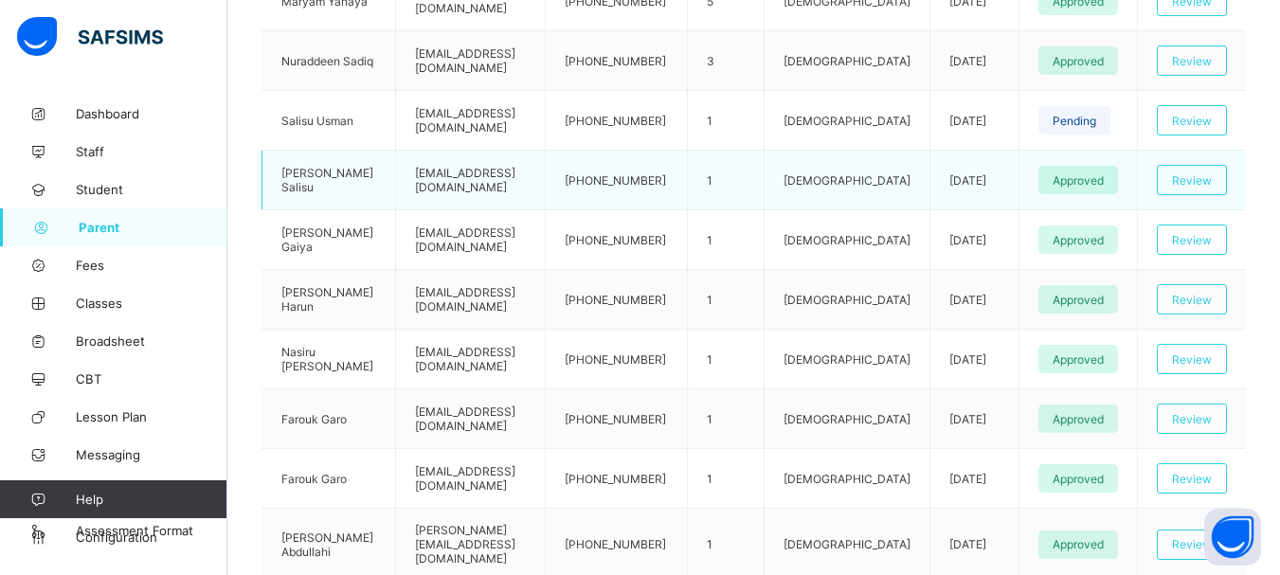
scroll to position [335, 0]
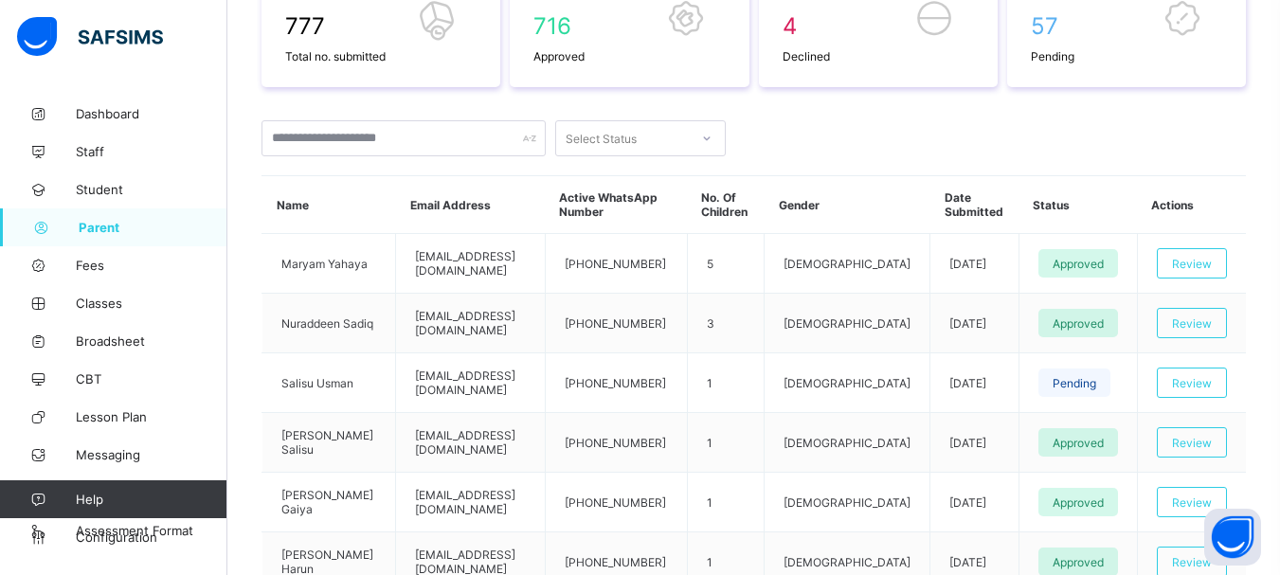
click at [635, 138] on div "Select Status" at bounding box center [601, 138] width 71 height 36
click at [614, 235] on div "PENDING" at bounding box center [640, 238] width 169 height 29
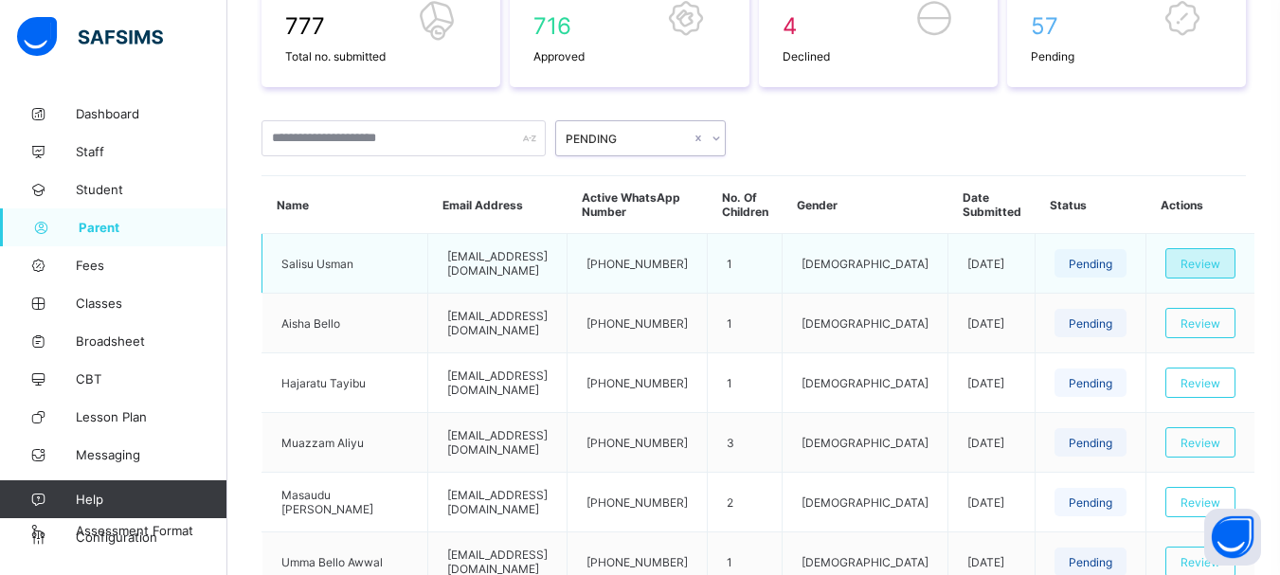
click at [1202, 267] on span "Review" at bounding box center [1201, 264] width 40 height 14
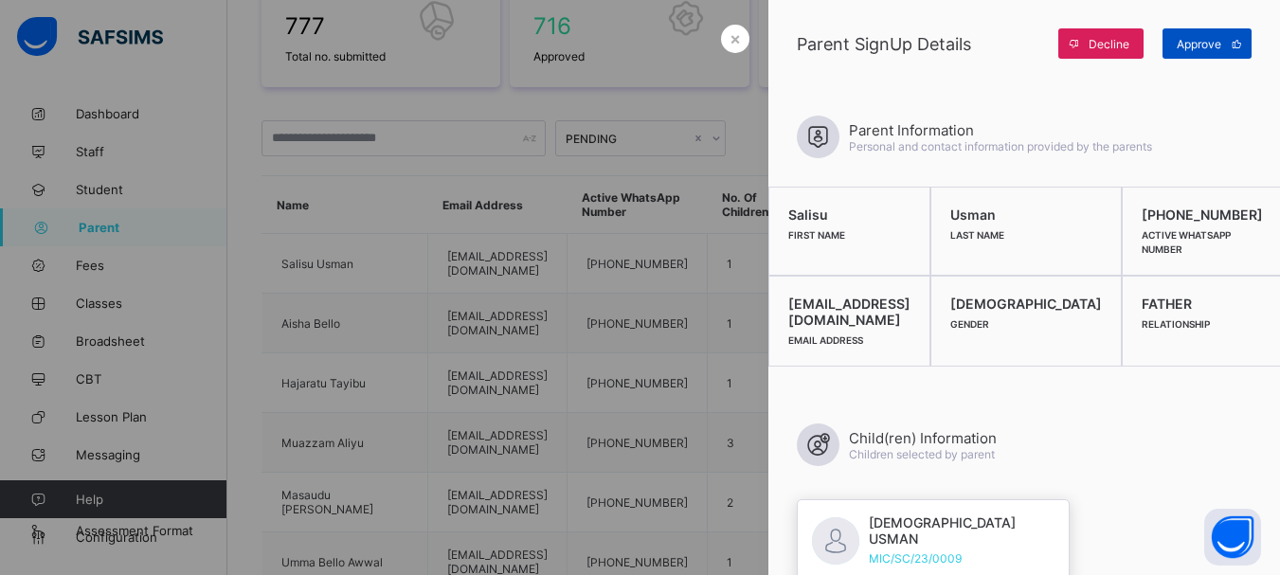
click at [1208, 44] on span "Approve" at bounding box center [1199, 44] width 45 height 14
click at [730, 44] on span "×" at bounding box center [735, 38] width 11 height 20
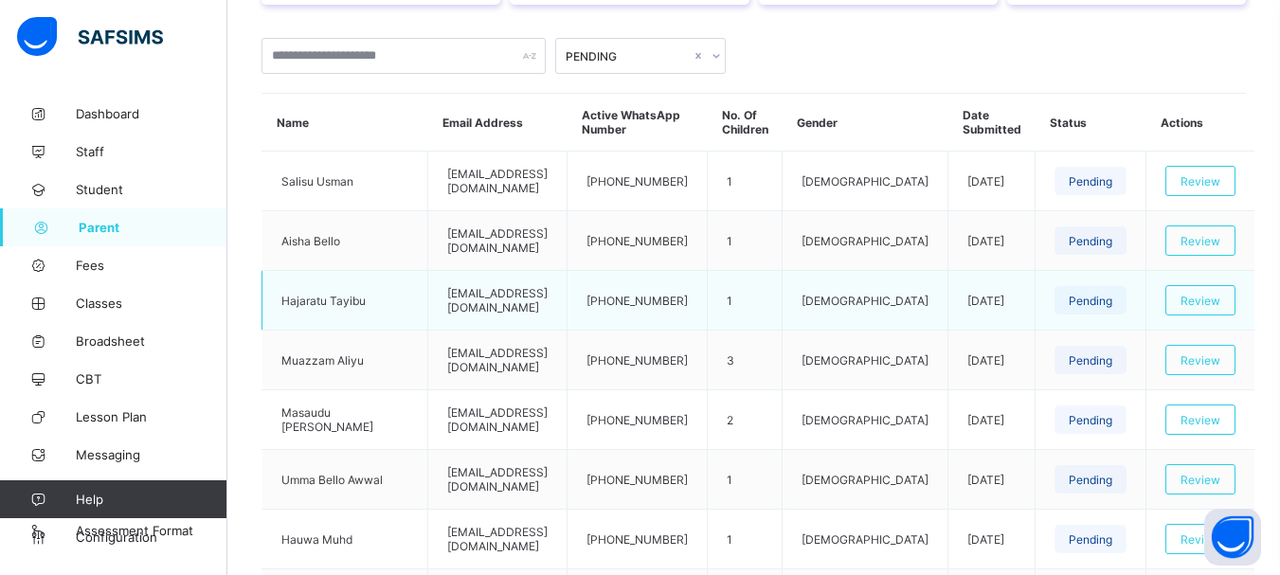
scroll to position [525, 0]
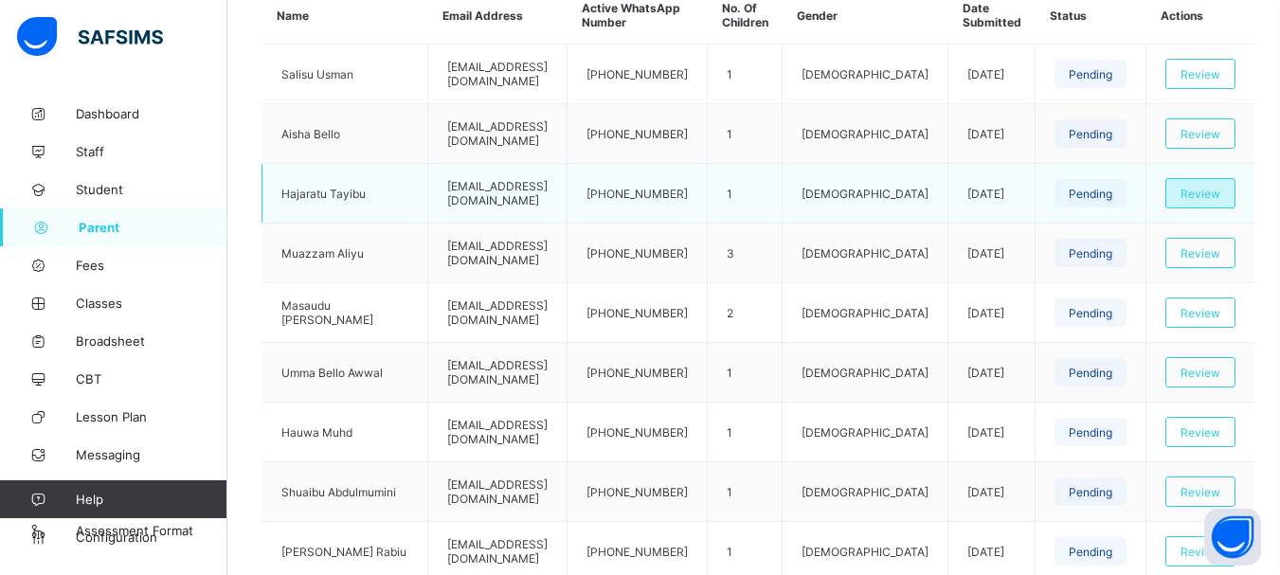
click at [1220, 189] on span "Review" at bounding box center [1201, 194] width 40 height 14
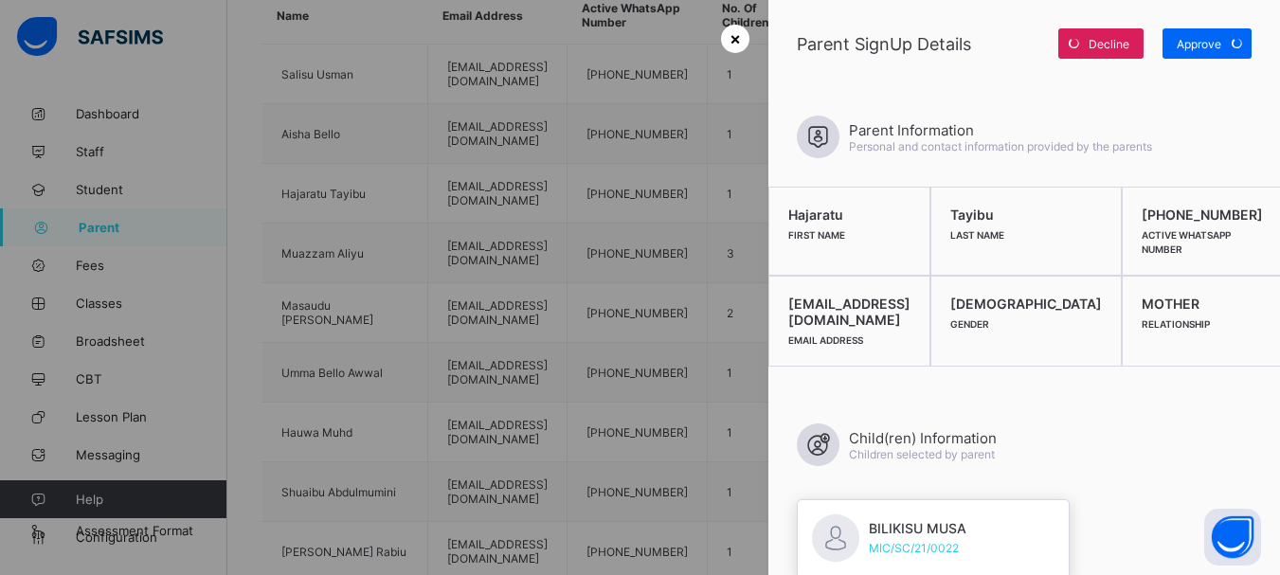
click at [721, 40] on div "×" at bounding box center [735, 39] width 28 height 28
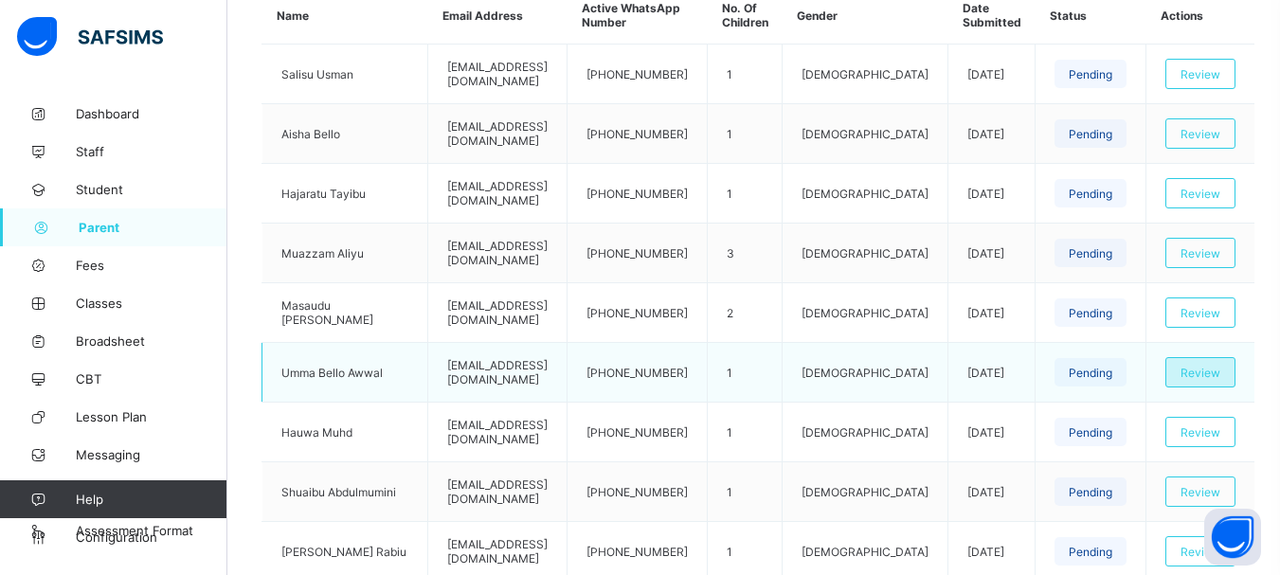
click at [1218, 366] on span "Review" at bounding box center [1201, 373] width 40 height 14
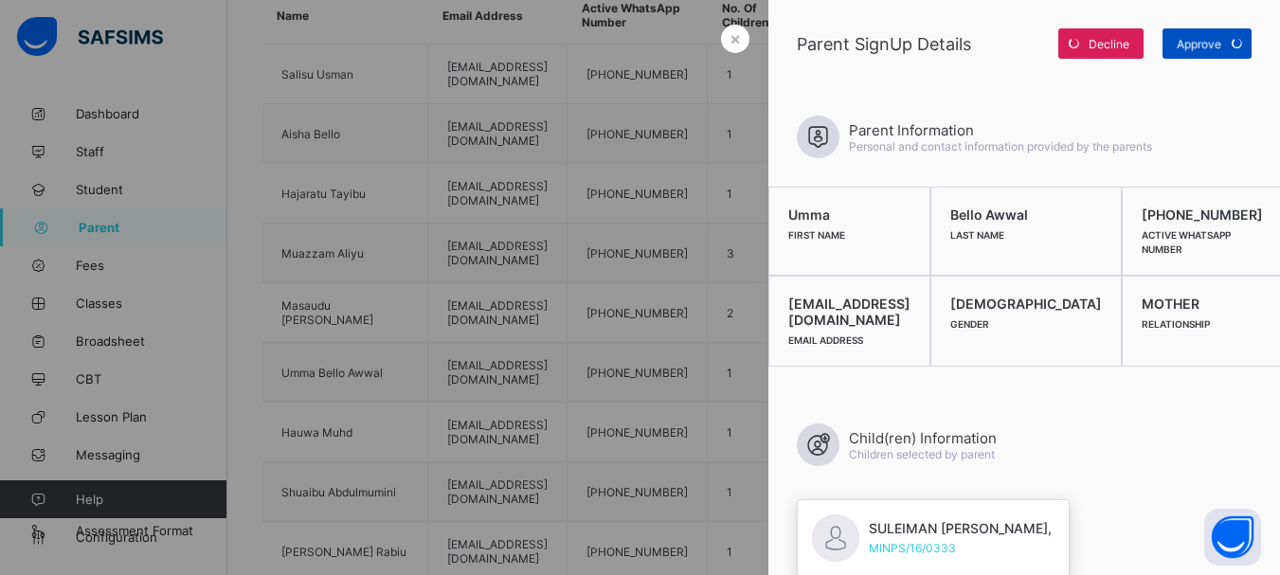
click at [1205, 50] on div "Approve" at bounding box center [1207, 43] width 89 height 30
click at [722, 41] on div "×" at bounding box center [735, 39] width 28 height 28
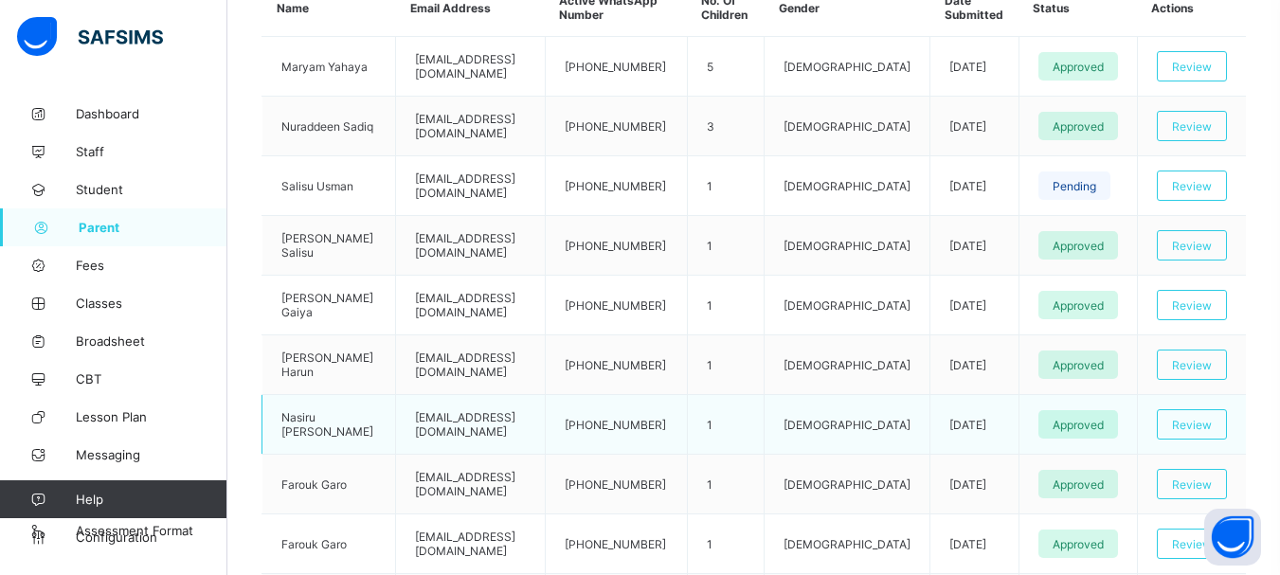
scroll to position [569, 0]
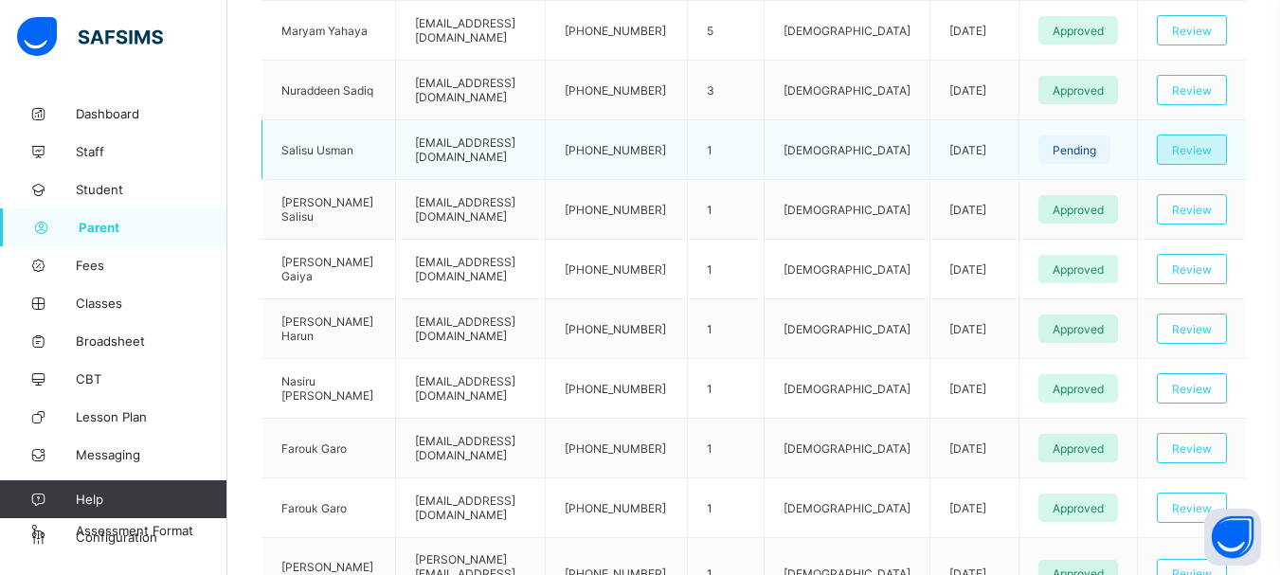
click at [1209, 157] on div "Review" at bounding box center [1192, 150] width 70 height 30
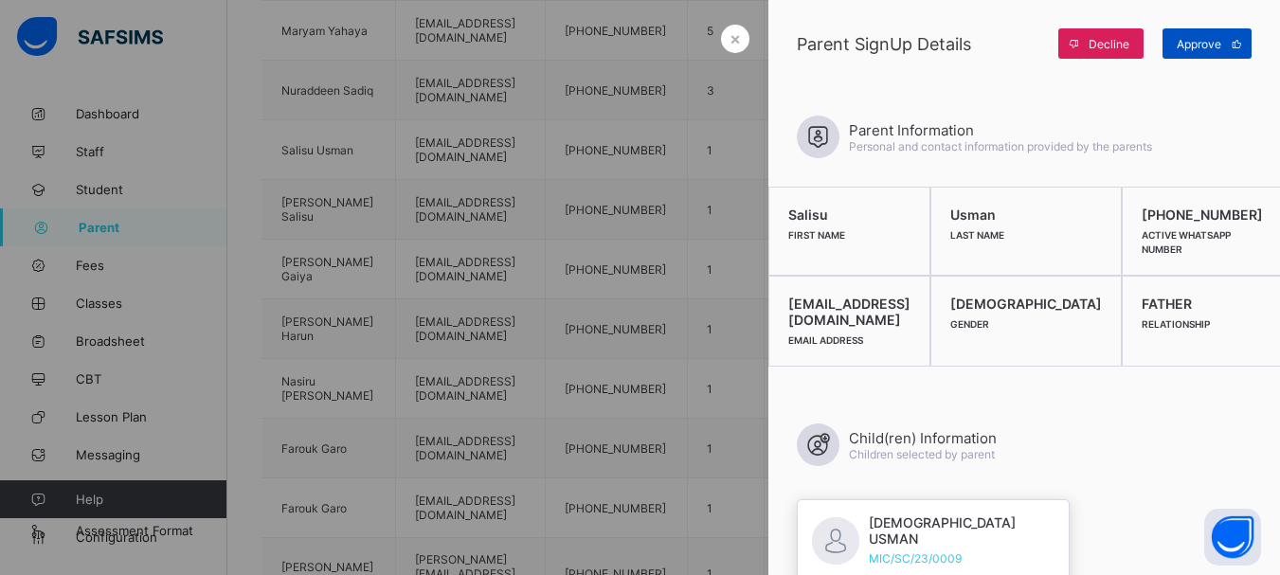
click at [1207, 49] on span "Approve" at bounding box center [1199, 44] width 45 height 14
click at [730, 36] on span "×" at bounding box center [735, 38] width 11 height 20
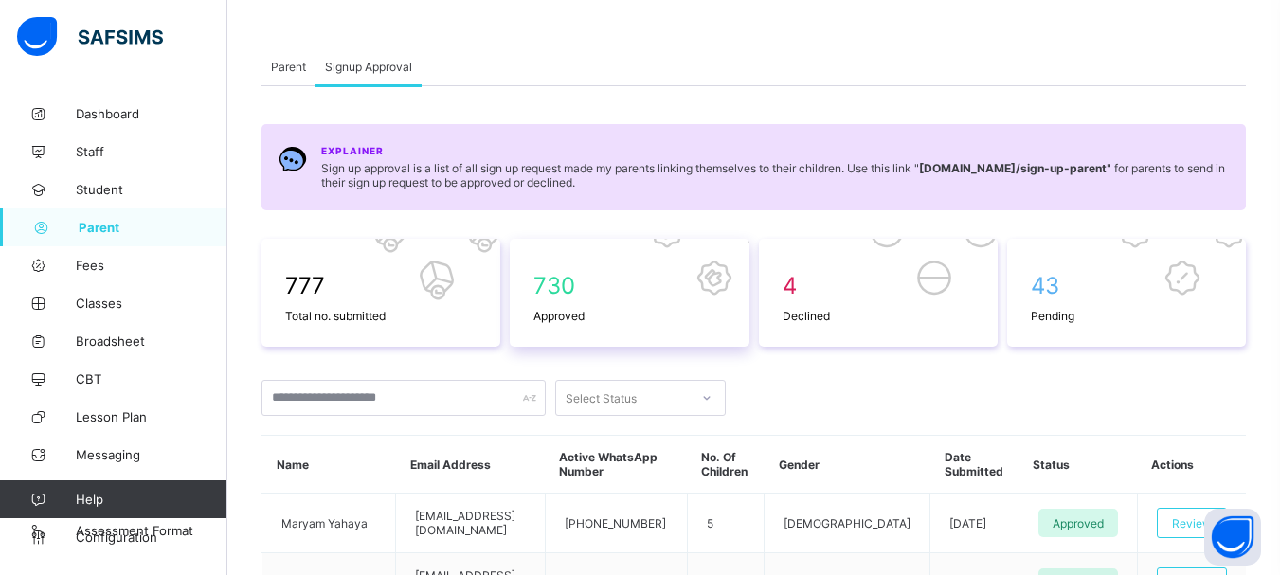
scroll to position [190, 0]
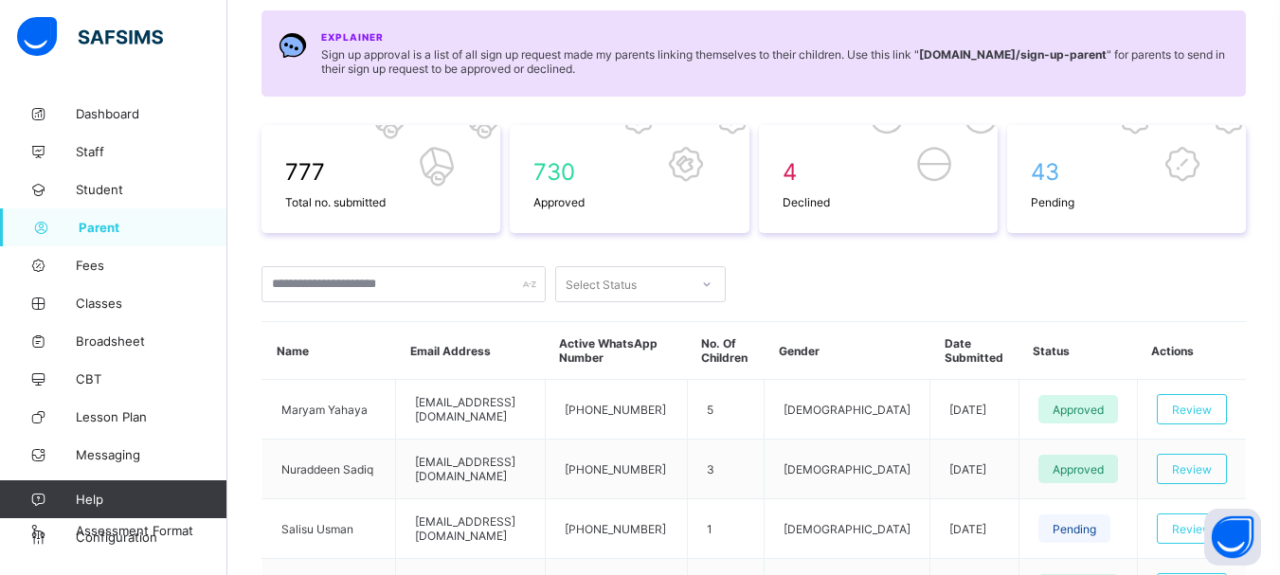
click at [704, 288] on icon at bounding box center [706, 284] width 11 height 19
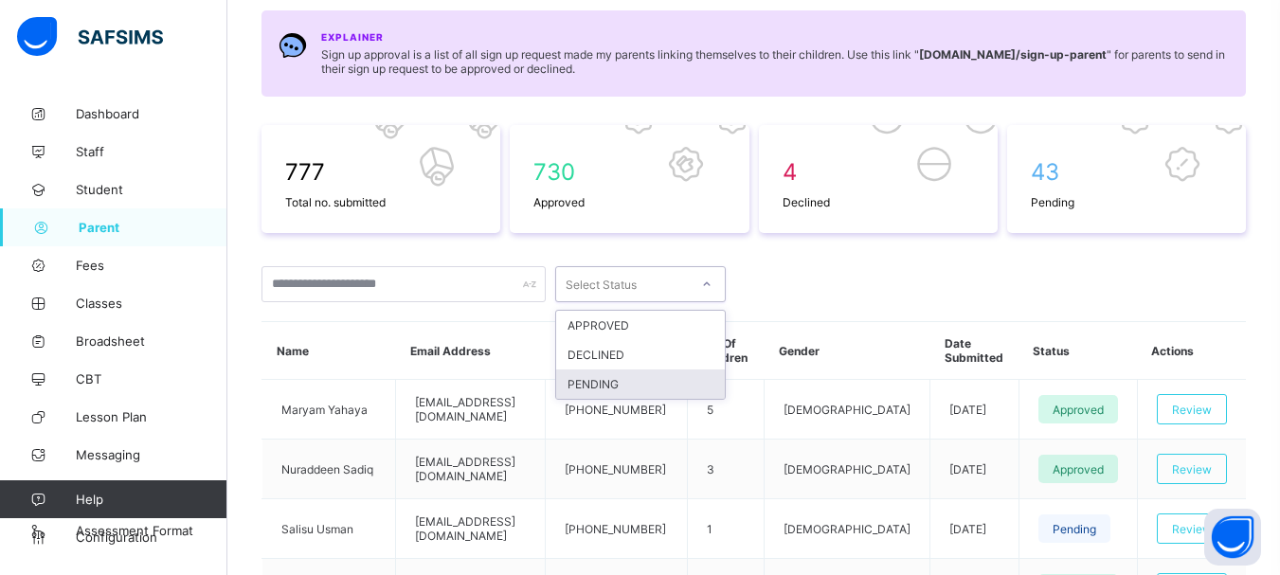
click at [661, 381] on div "PENDING" at bounding box center [640, 384] width 169 height 29
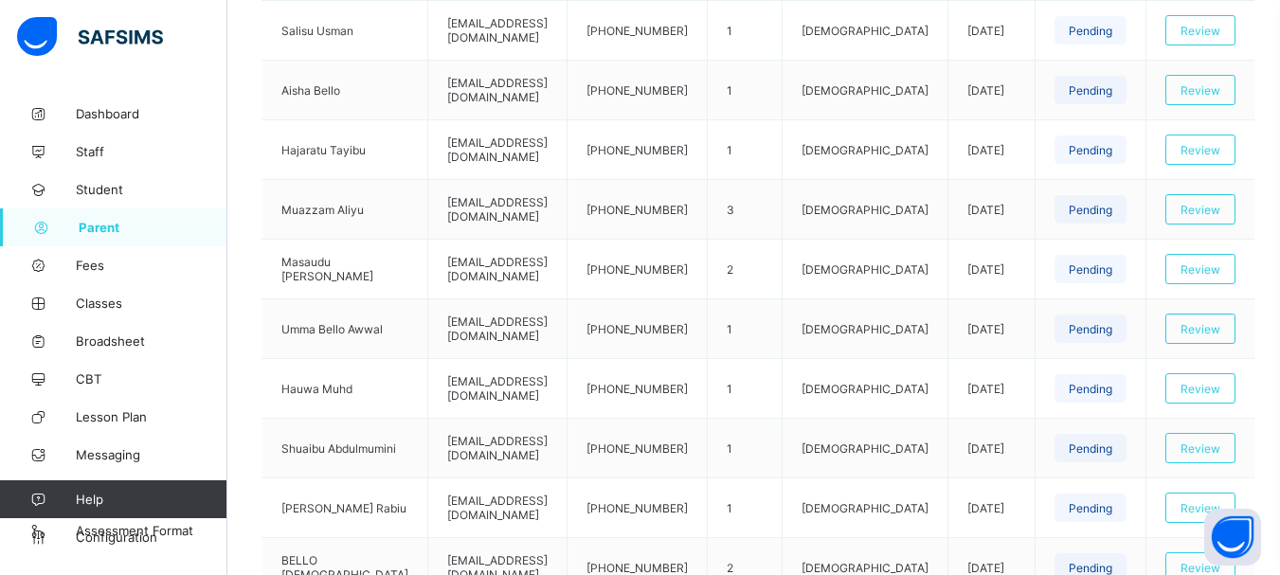
scroll to position [714, 0]
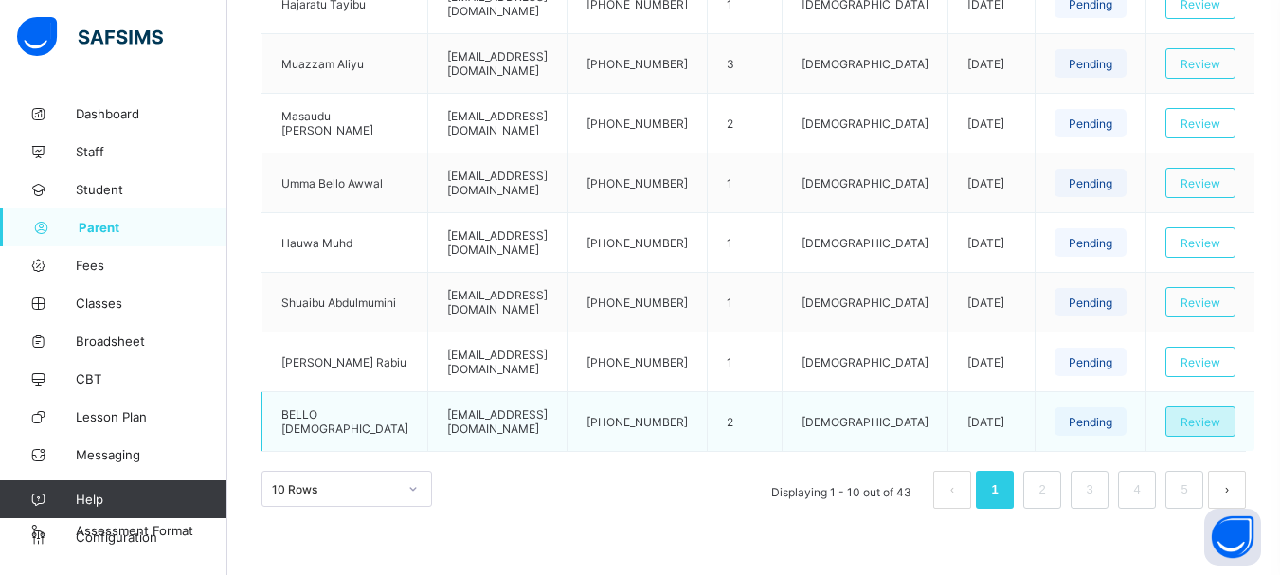
click at [1230, 422] on div "Review" at bounding box center [1201, 422] width 70 height 30
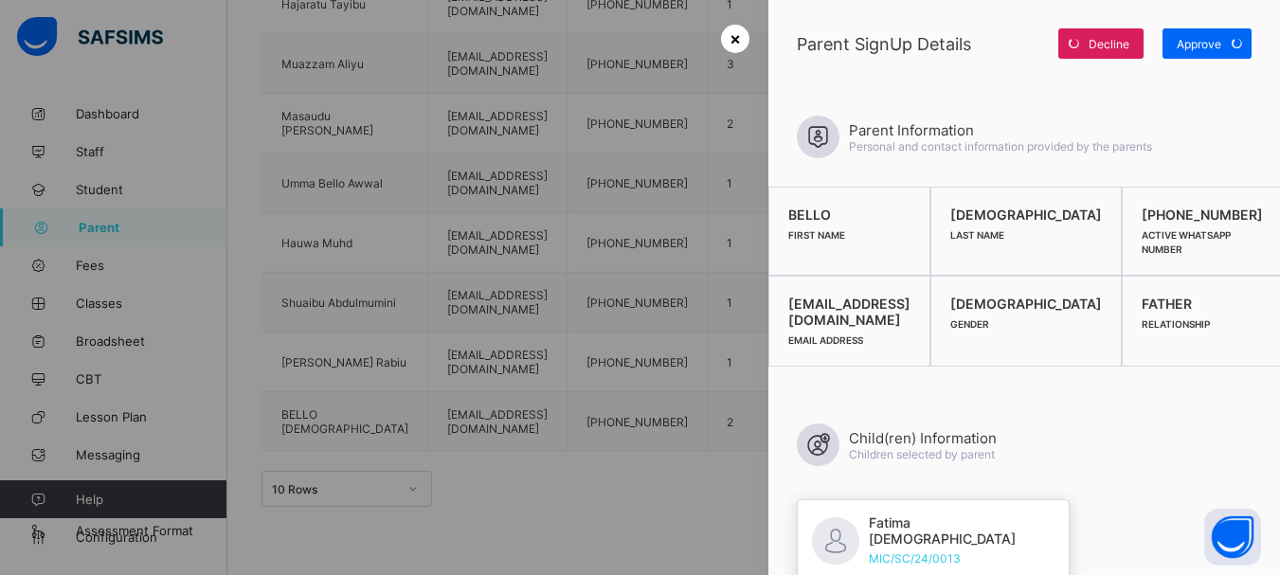
click at [730, 38] on span "×" at bounding box center [735, 38] width 11 height 20
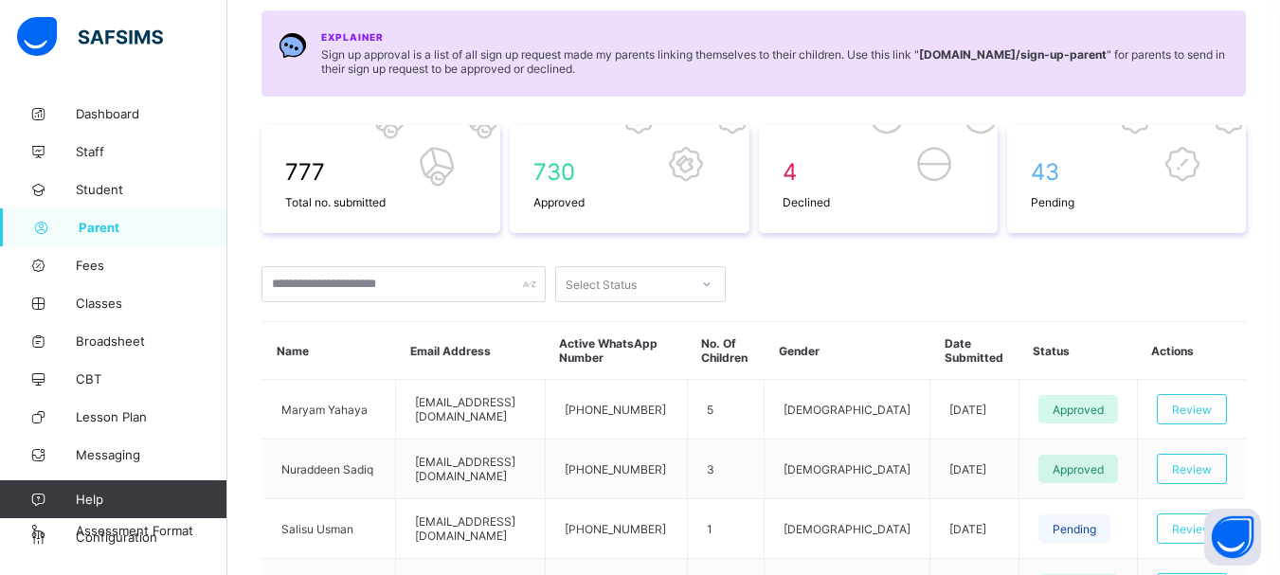
click at [618, 279] on div "Select Status" at bounding box center [601, 284] width 71 height 36
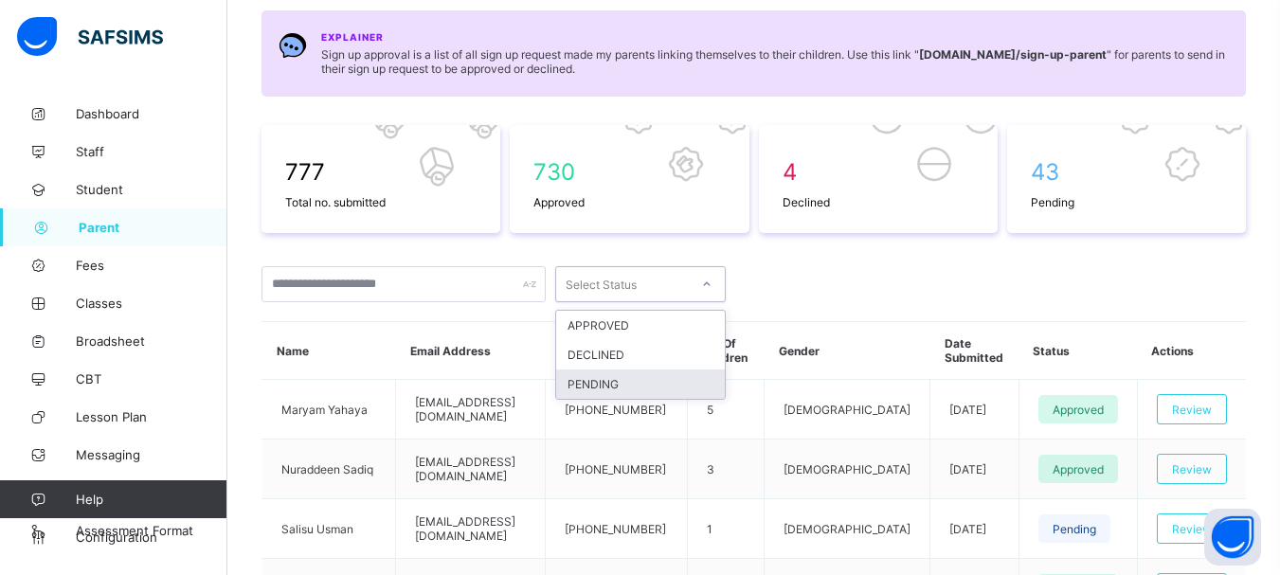
click at [644, 390] on div "PENDING" at bounding box center [640, 384] width 169 height 29
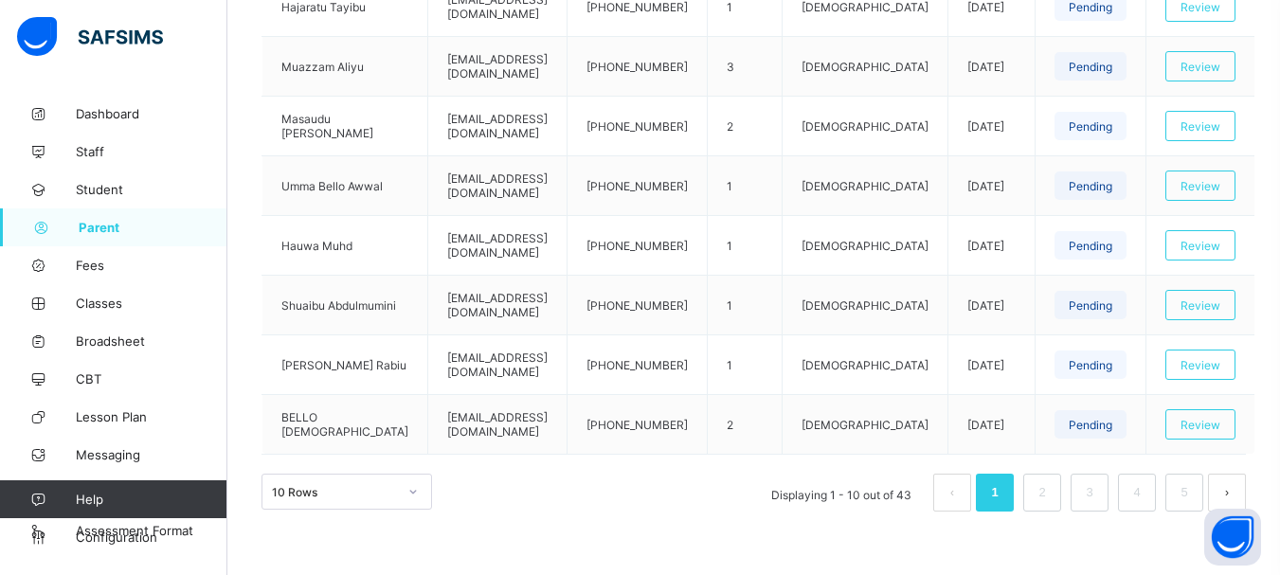
scroll to position [714, 0]
click at [1051, 489] on link "2" at bounding box center [1042, 490] width 18 height 25
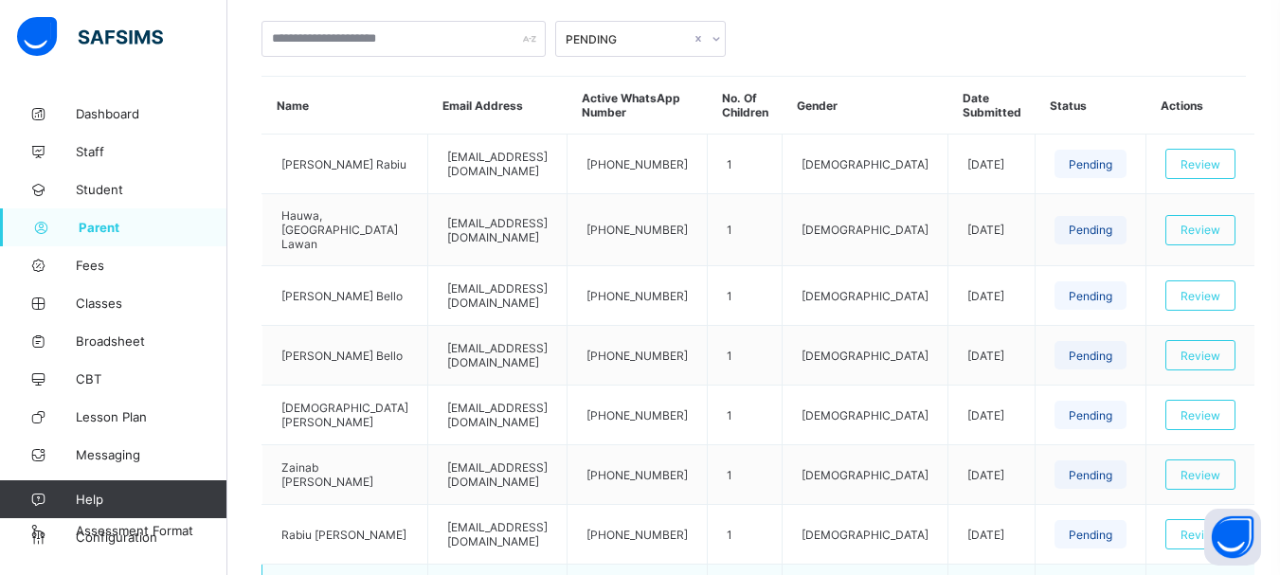
scroll to position [430, 0]
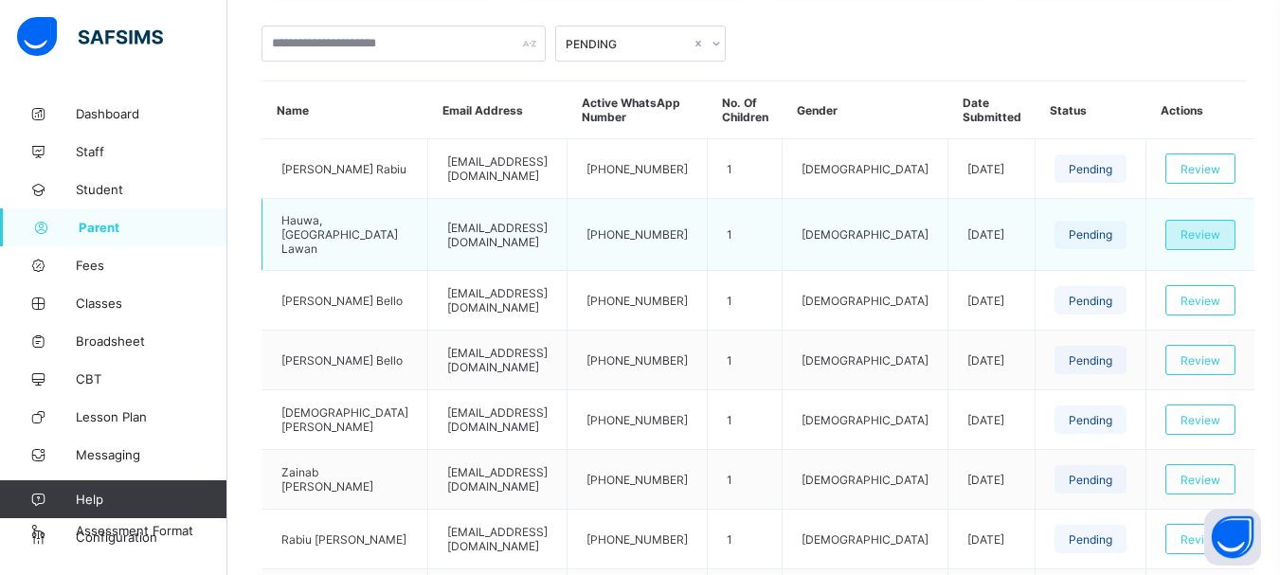
click at [1210, 231] on span "Review" at bounding box center [1201, 234] width 40 height 14
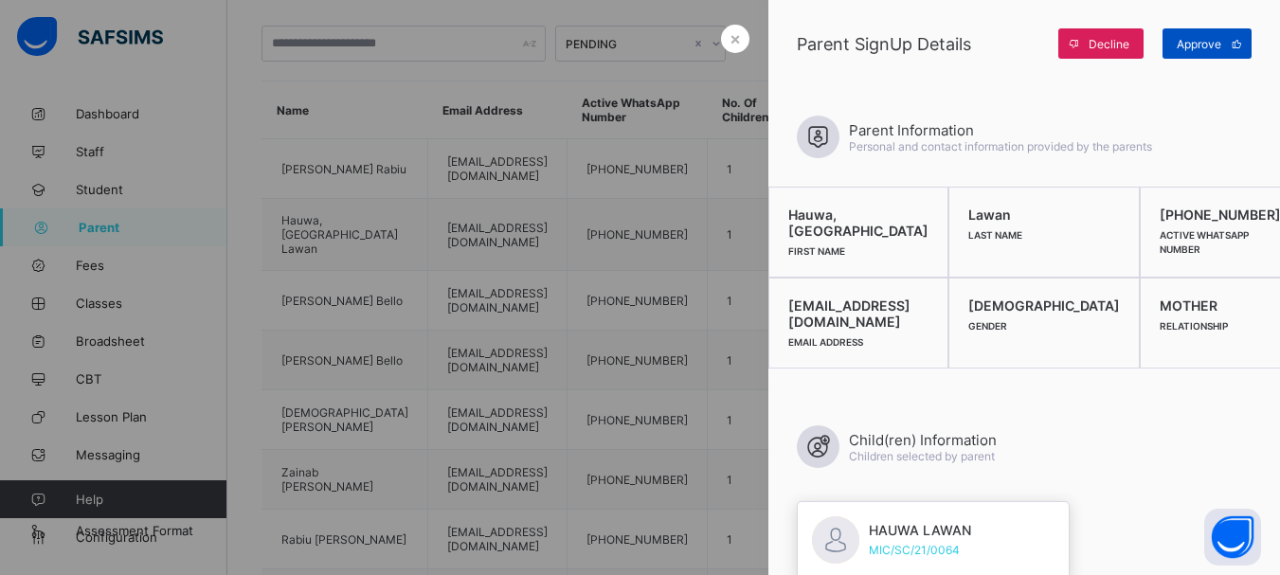
click at [1213, 49] on span "Approve" at bounding box center [1199, 44] width 45 height 14
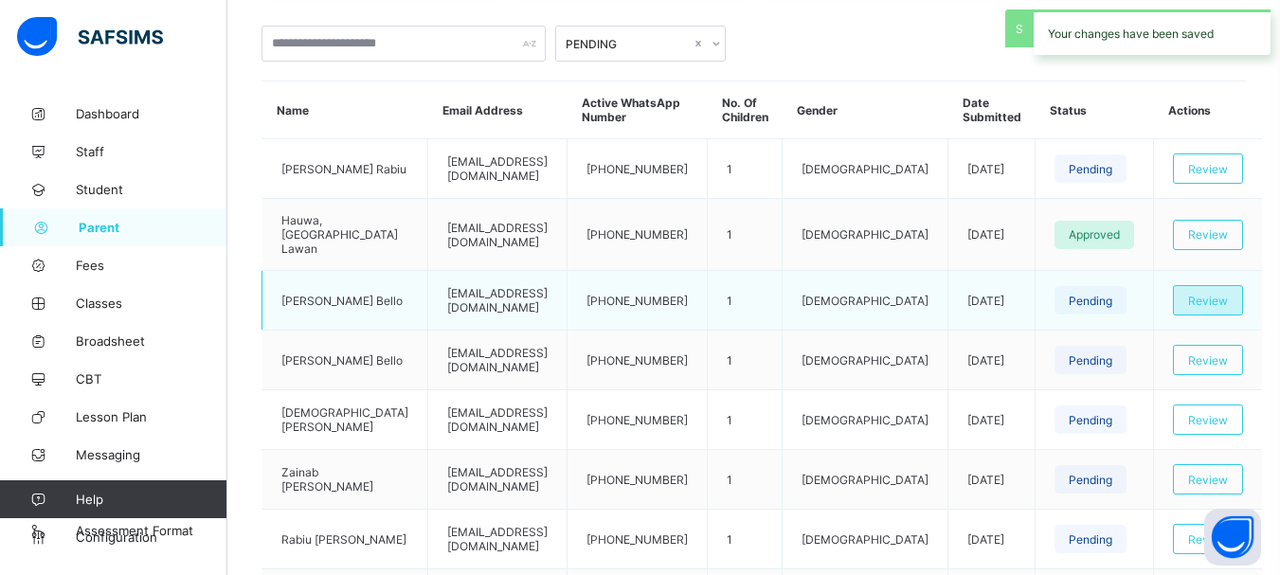
click at [1211, 296] on div "Review" at bounding box center [1208, 300] width 70 height 30
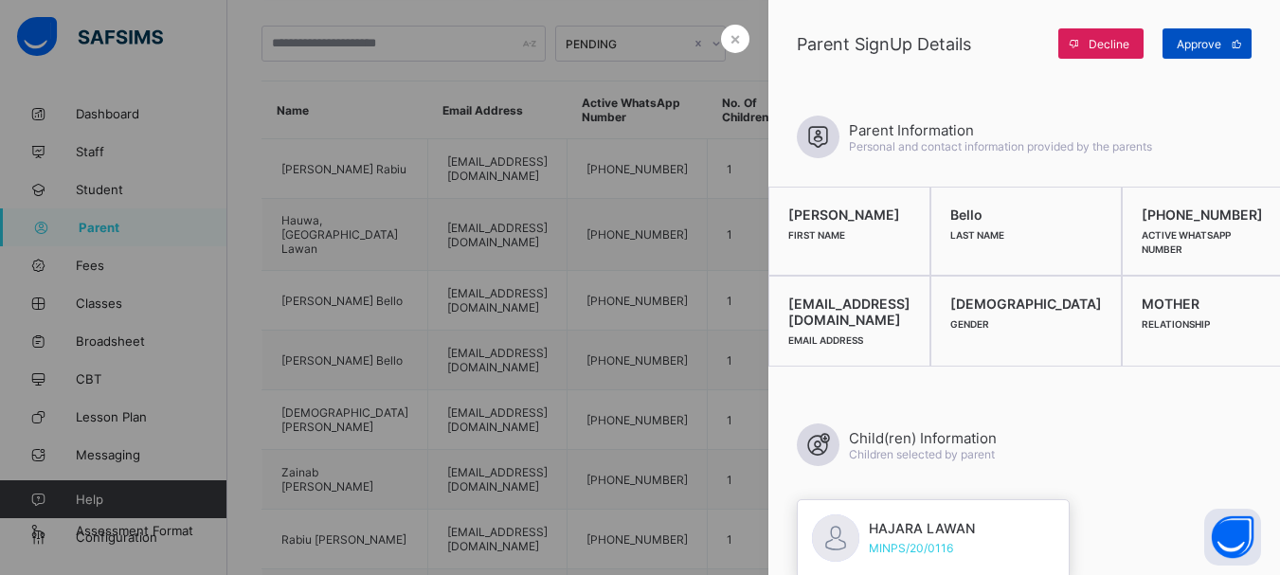
click at [1231, 54] on span at bounding box center [1236, 43] width 30 height 30
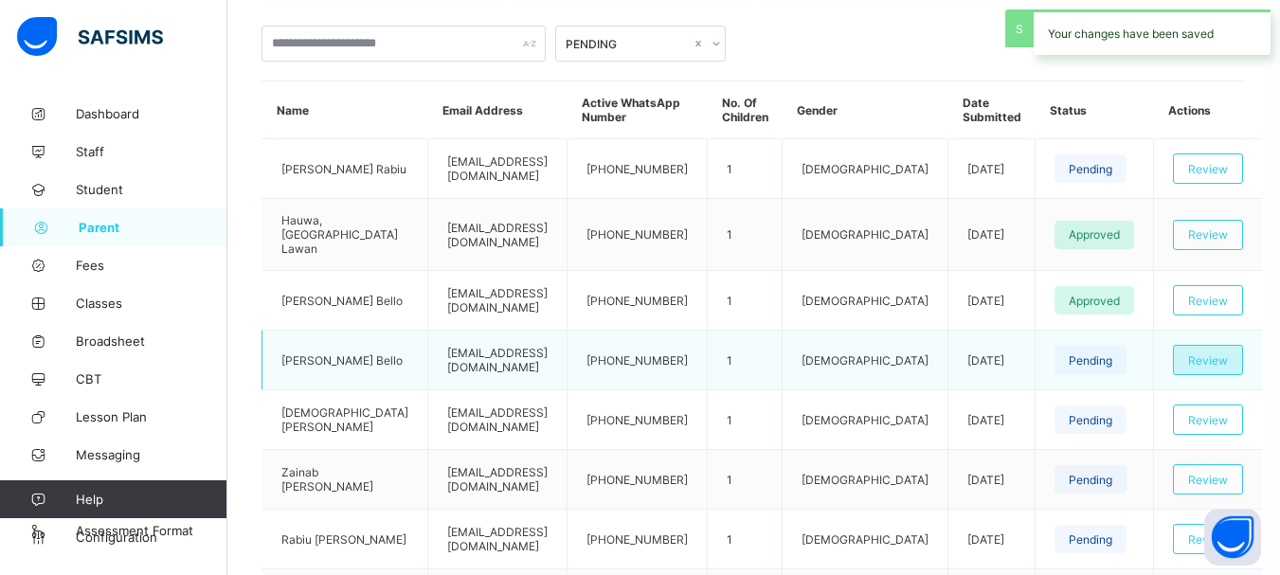
click at [1202, 353] on span "Review" at bounding box center [1208, 360] width 40 height 14
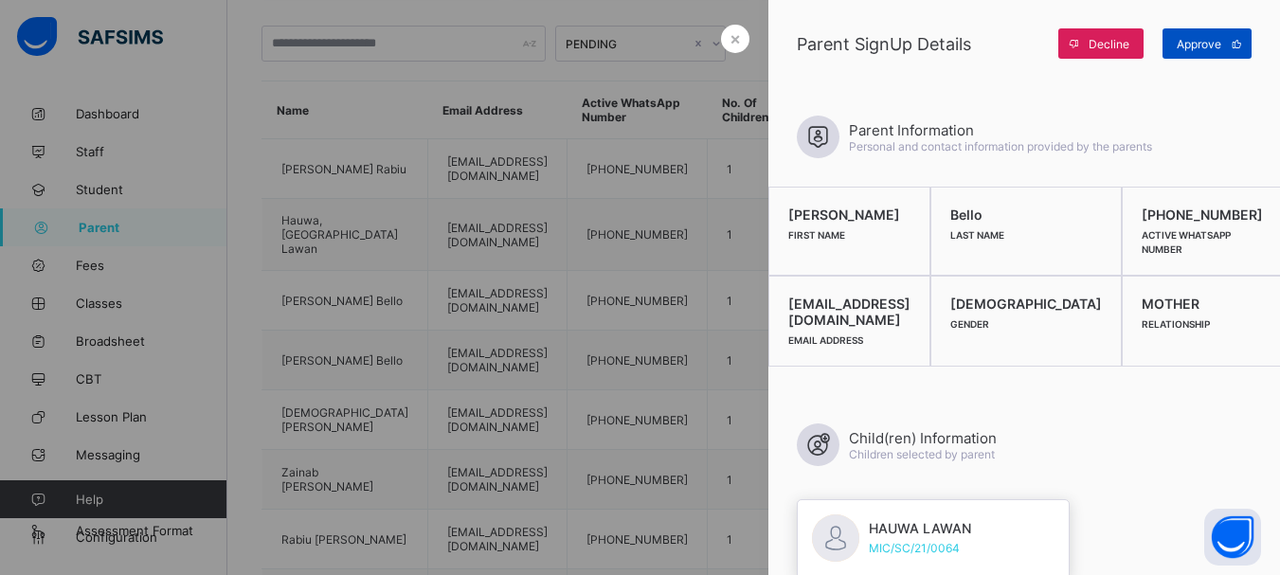
click at [1202, 43] on span "Approve" at bounding box center [1199, 44] width 45 height 14
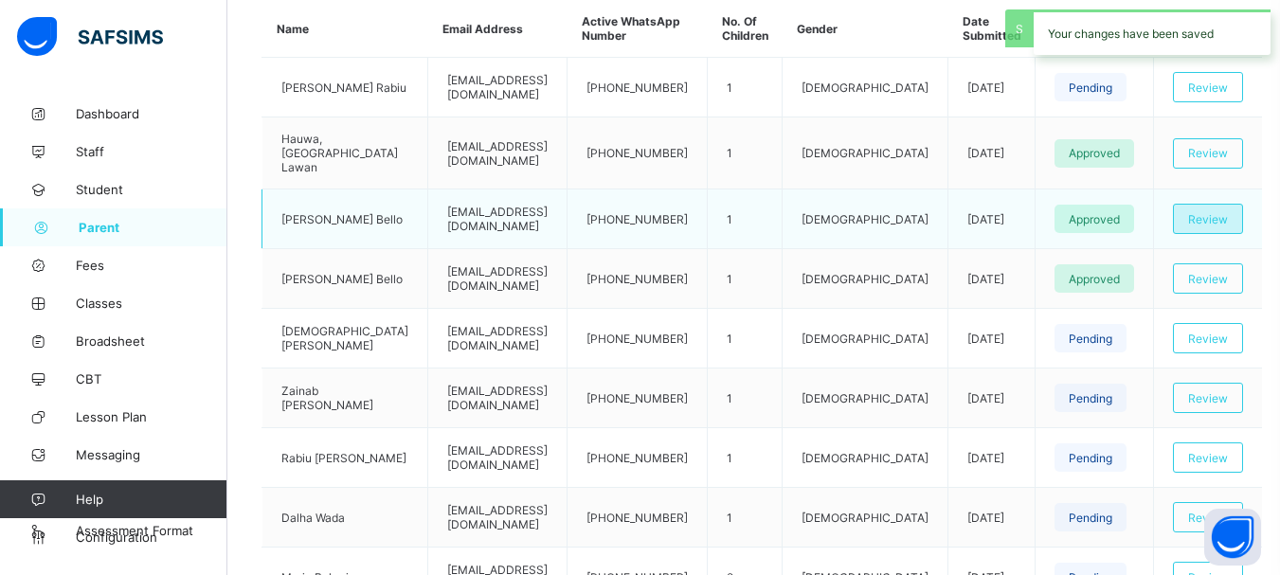
scroll to position [620, 0]
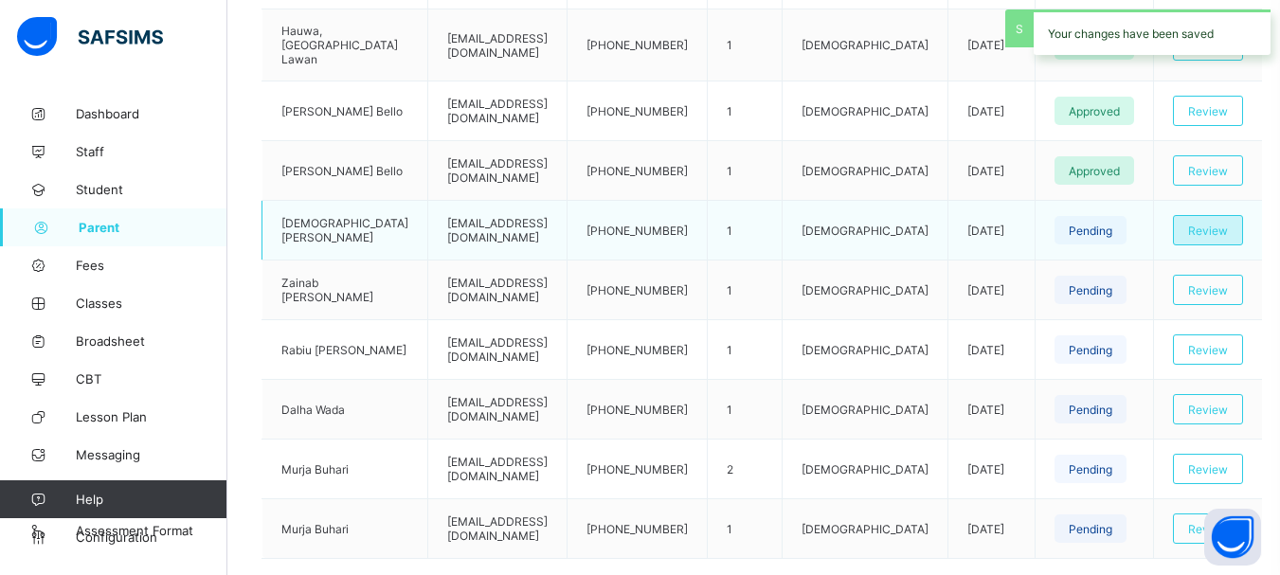
click at [1203, 224] on span "Review" at bounding box center [1208, 231] width 40 height 14
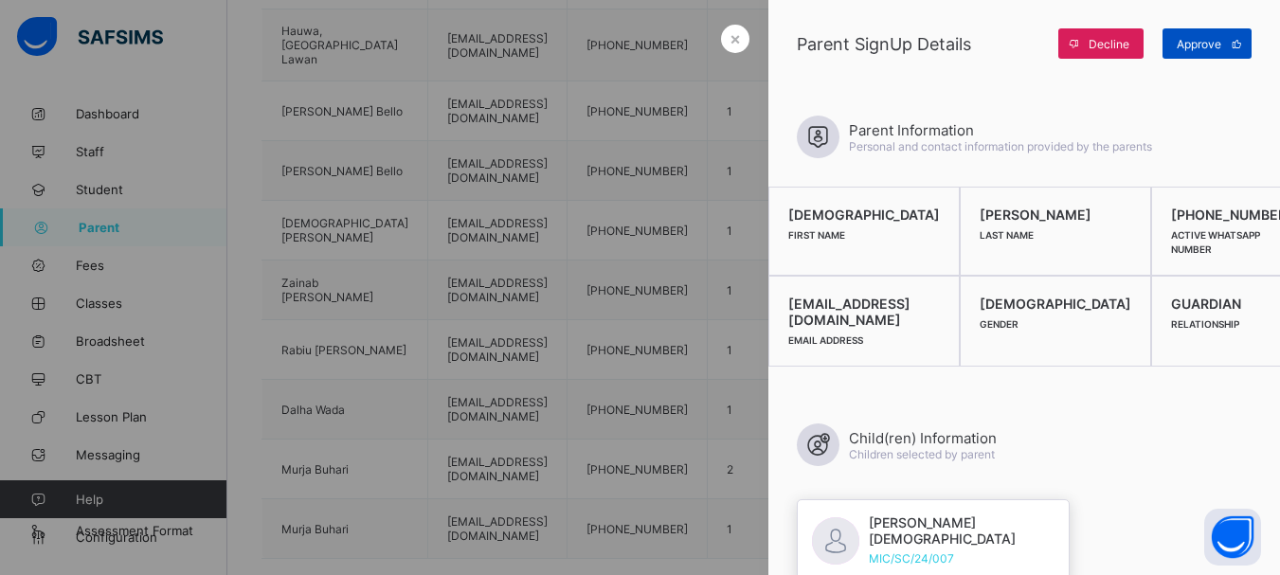
click at [1196, 45] on span "Approve" at bounding box center [1199, 44] width 45 height 14
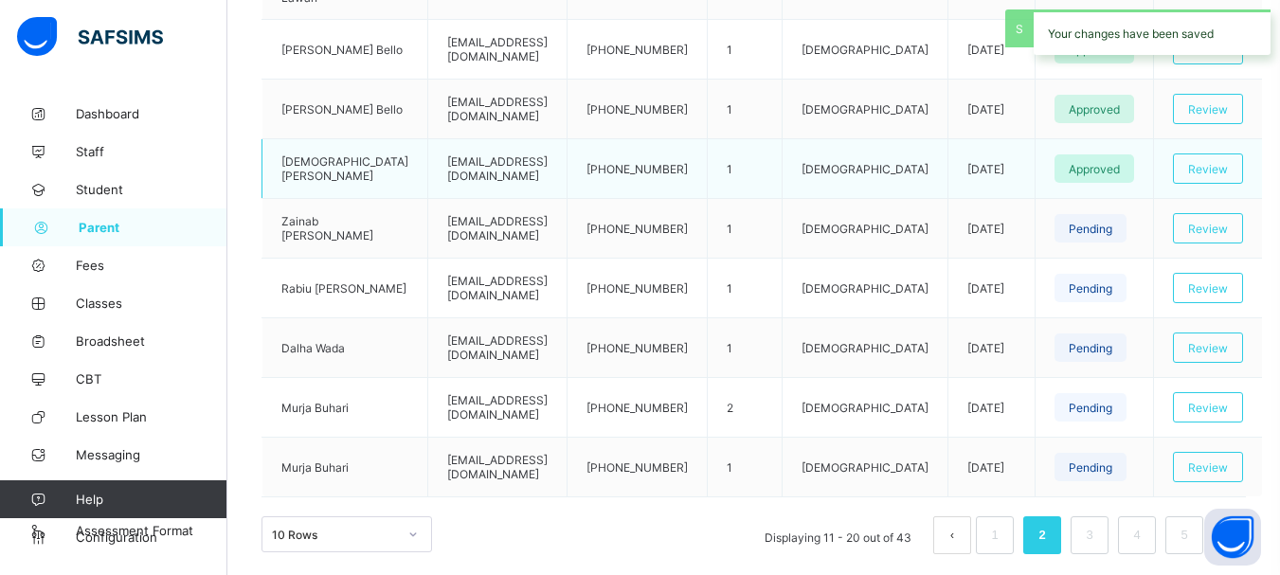
scroll to position [714, 0]
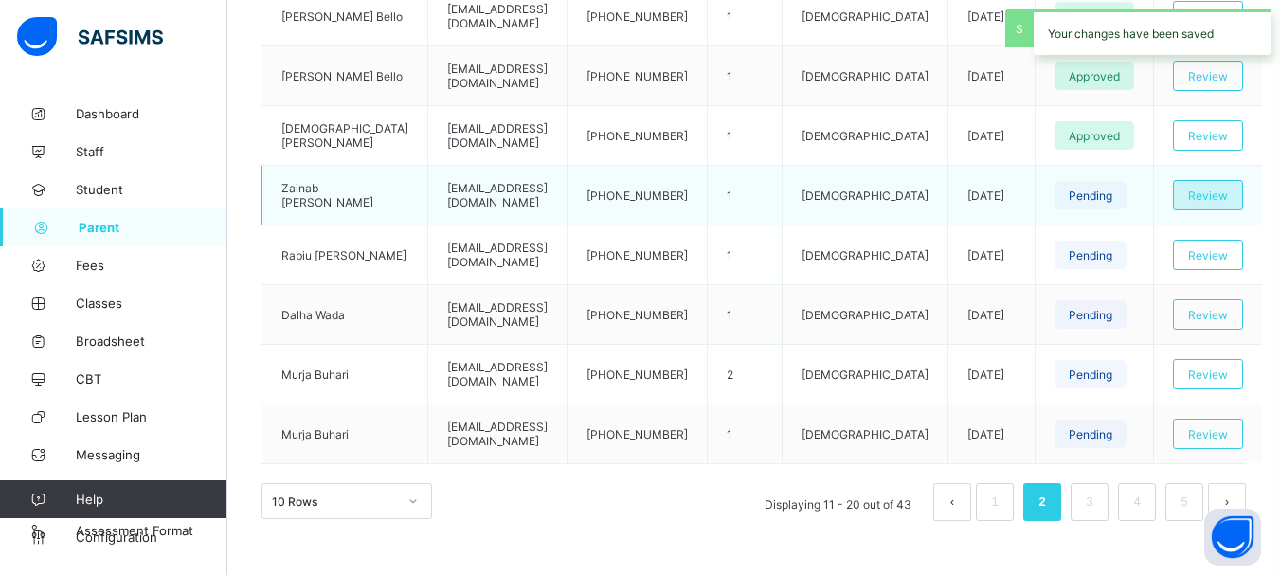
click at [1211, 189] on span "Review" at bounding box center [1208, 196] width 40 height 14
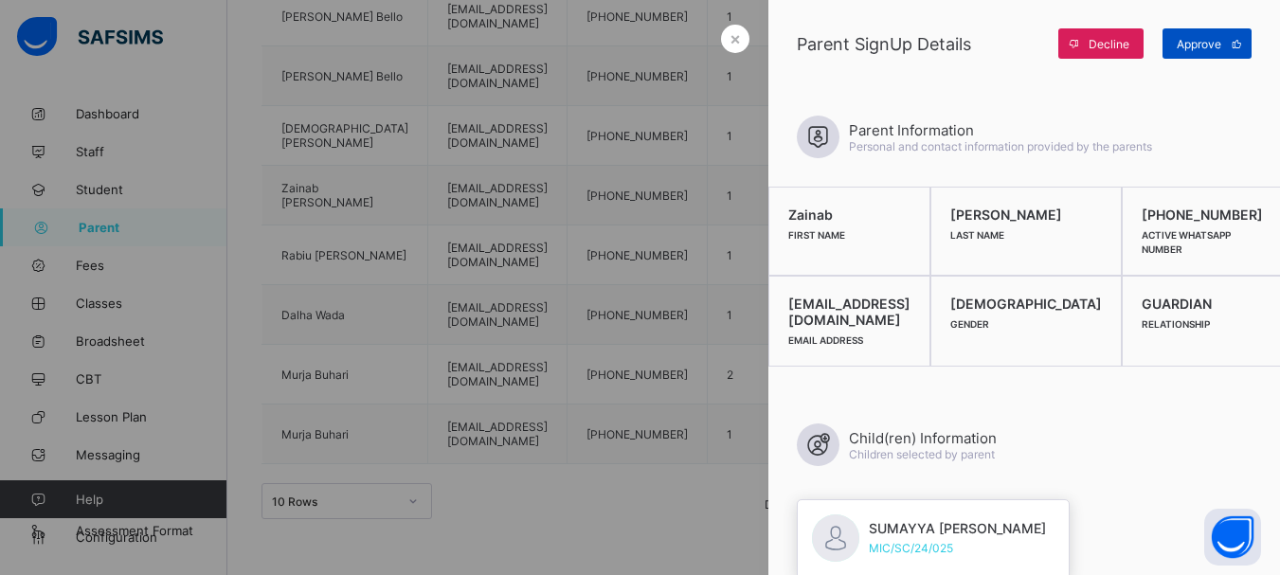
click at [1192, 33] on div "Approve" at bounding box center [1207, 43] width 89 height 30
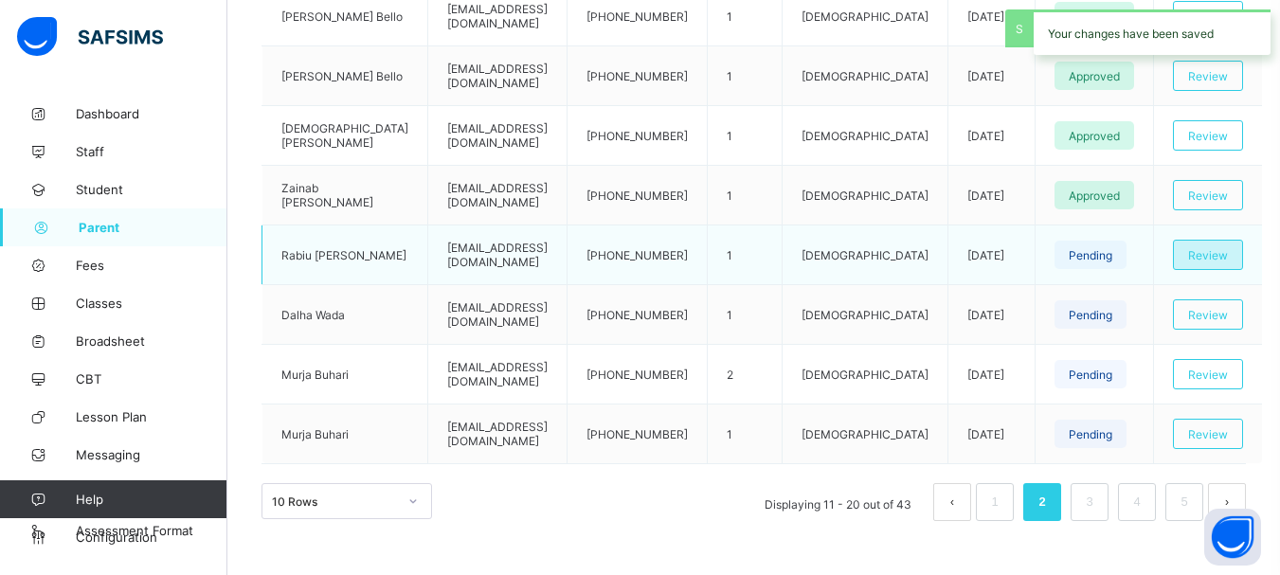
click at [1206, 251] on div "Review" at bounding box center [1208, 255] width 70 height 30
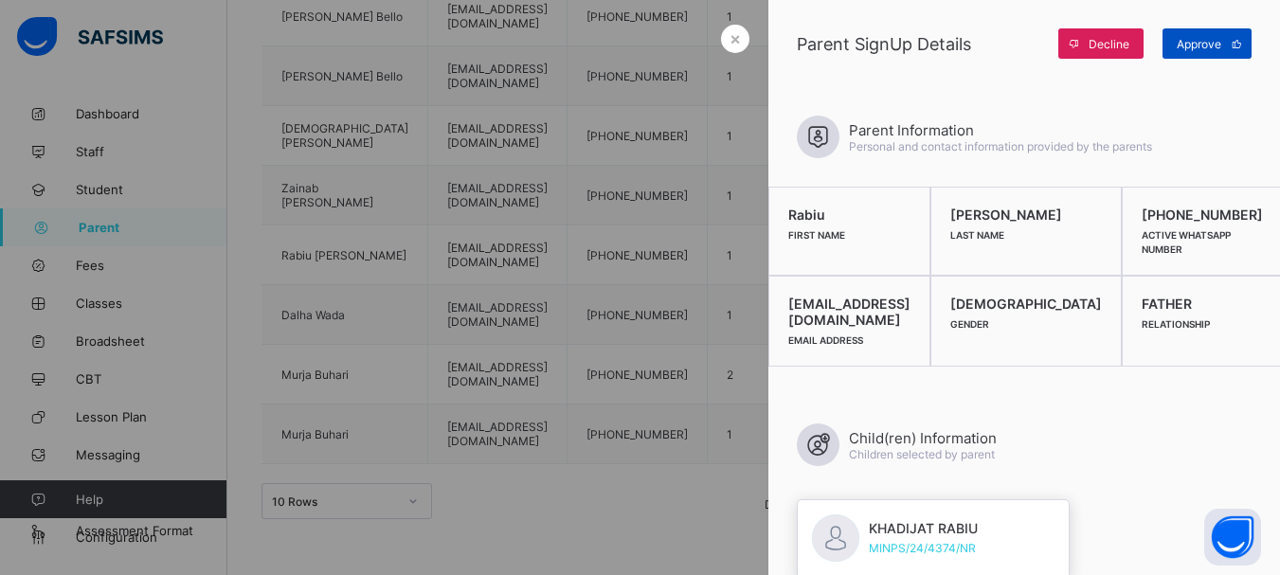
click at [1235, 42] on icon at bounding box center [1237, 44] width 14 height 12
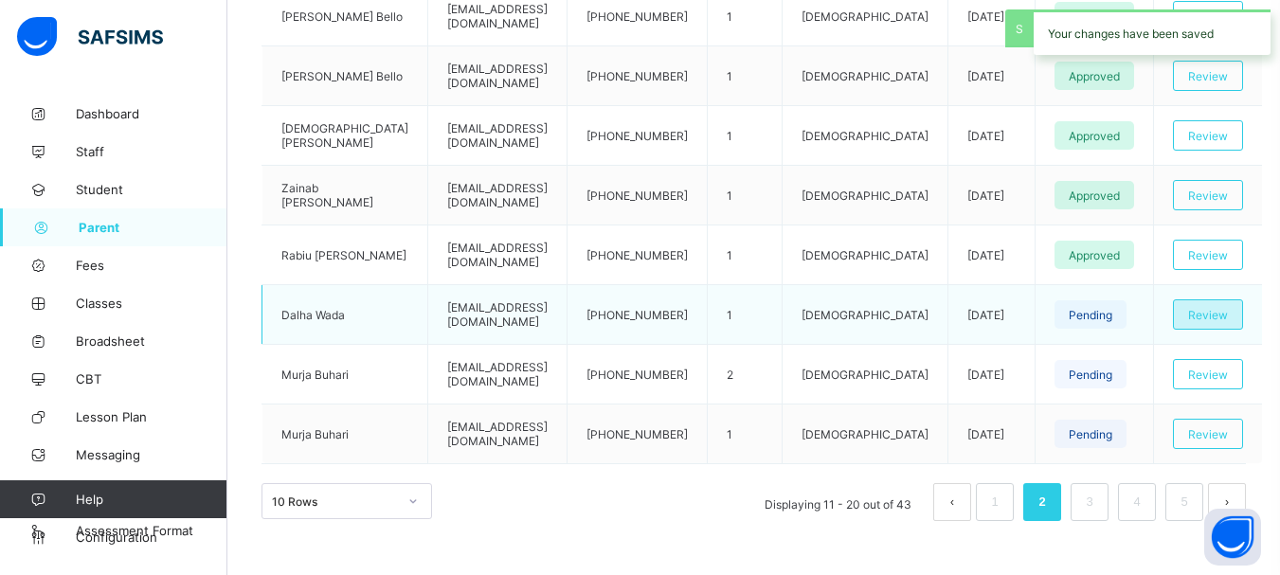
click at [1207, 308] on span "Review" at bounding box center [1208, 315] width 40 height 14
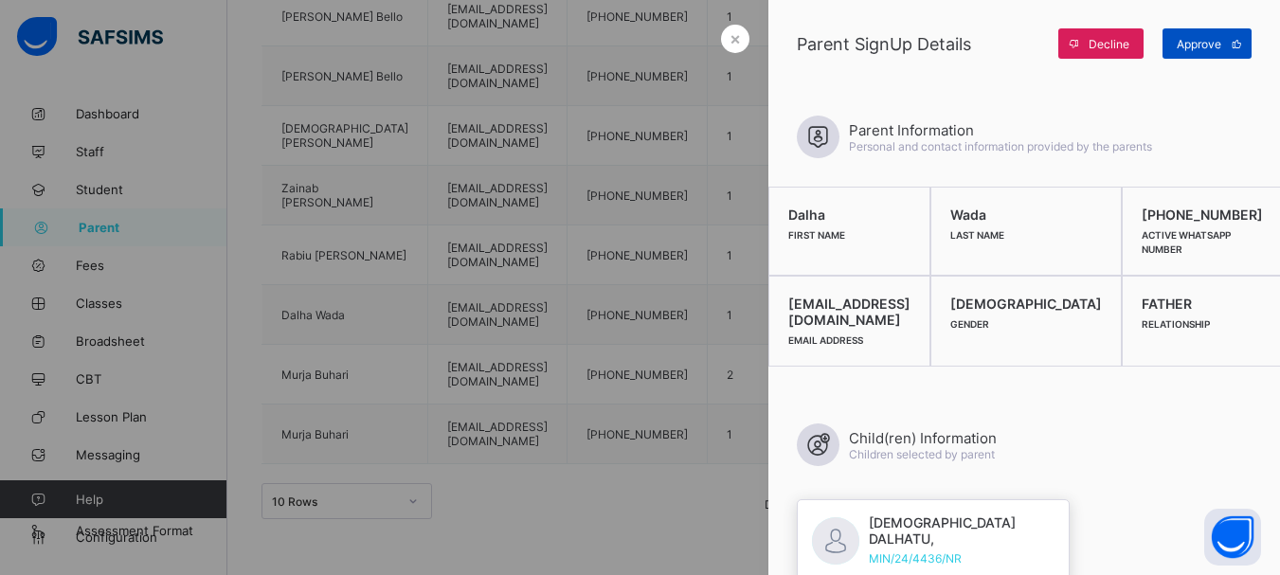
click at [1227, 45] on span at bounding box center [1236, 43] width 30 height 30
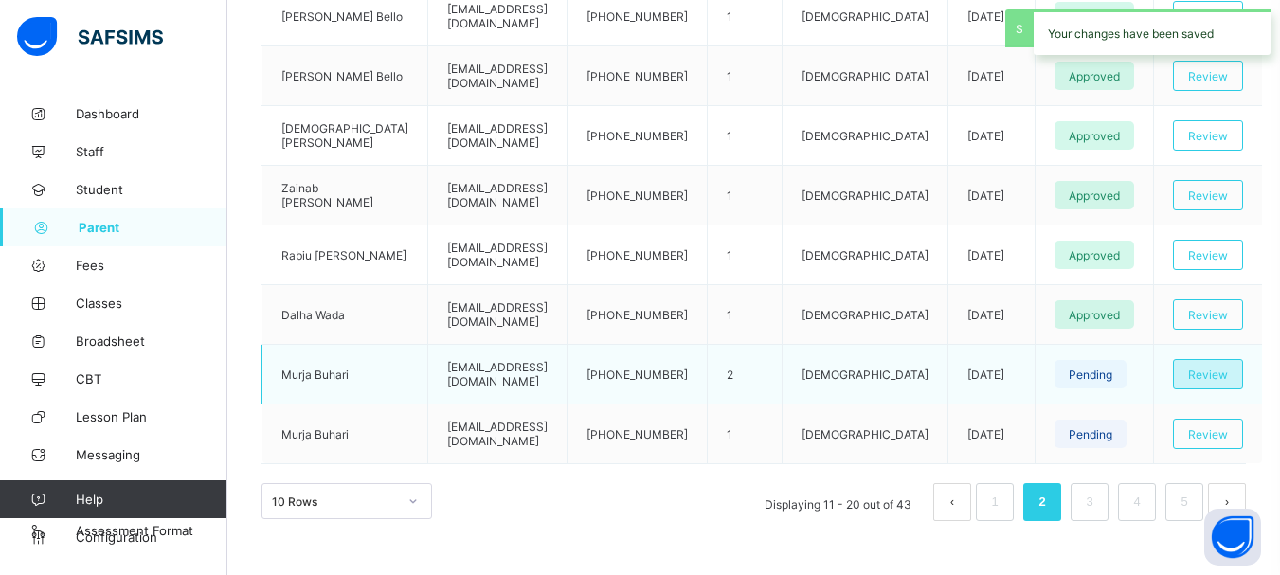
click at [1208, 359] on div "Review" at bounding box center [1208, 374] width 70 height 30
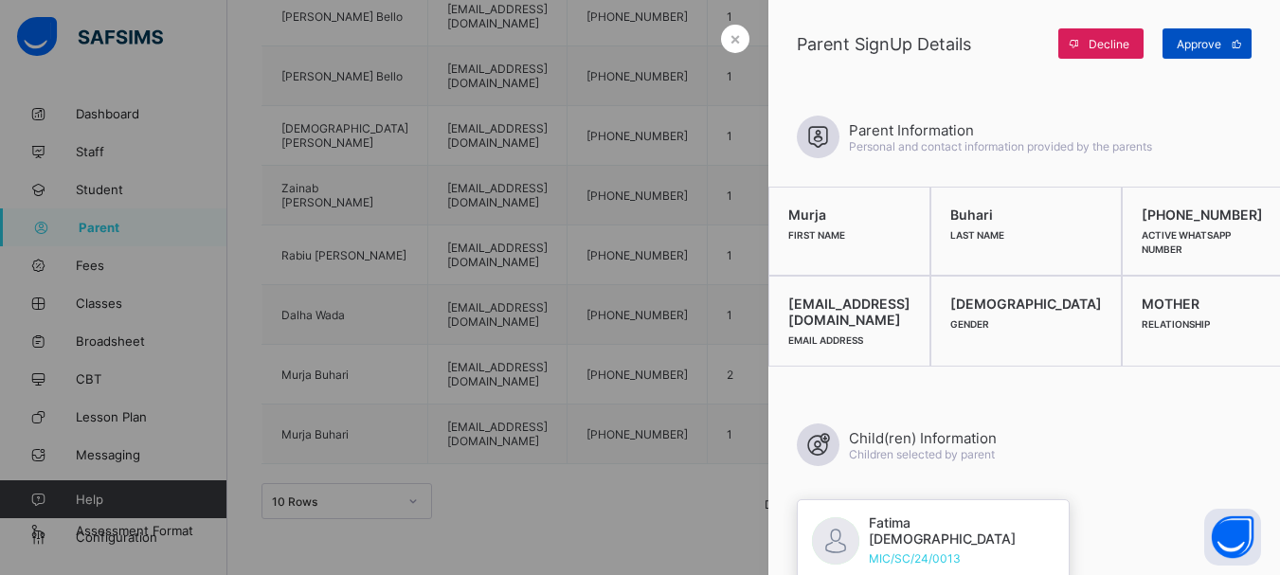
click at [1206, 40] on span "Approve" at bounding box center [1199, 44] width 45 height 14
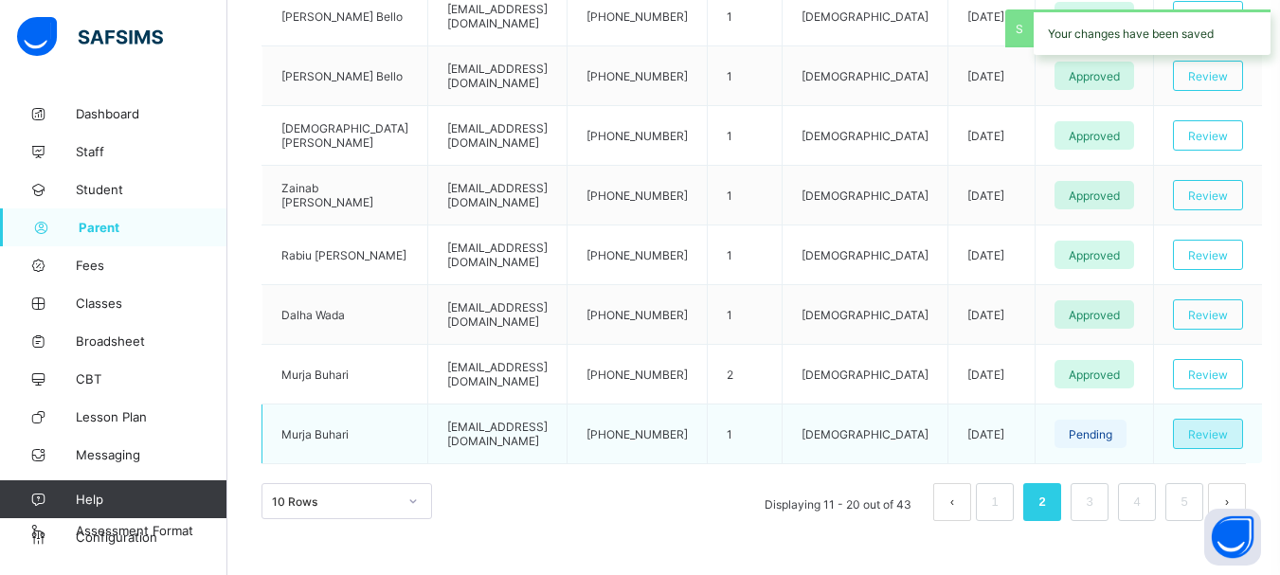
click at [1230, 419] on div "Review" at bounding box center [1208, 434] width 70 height 30
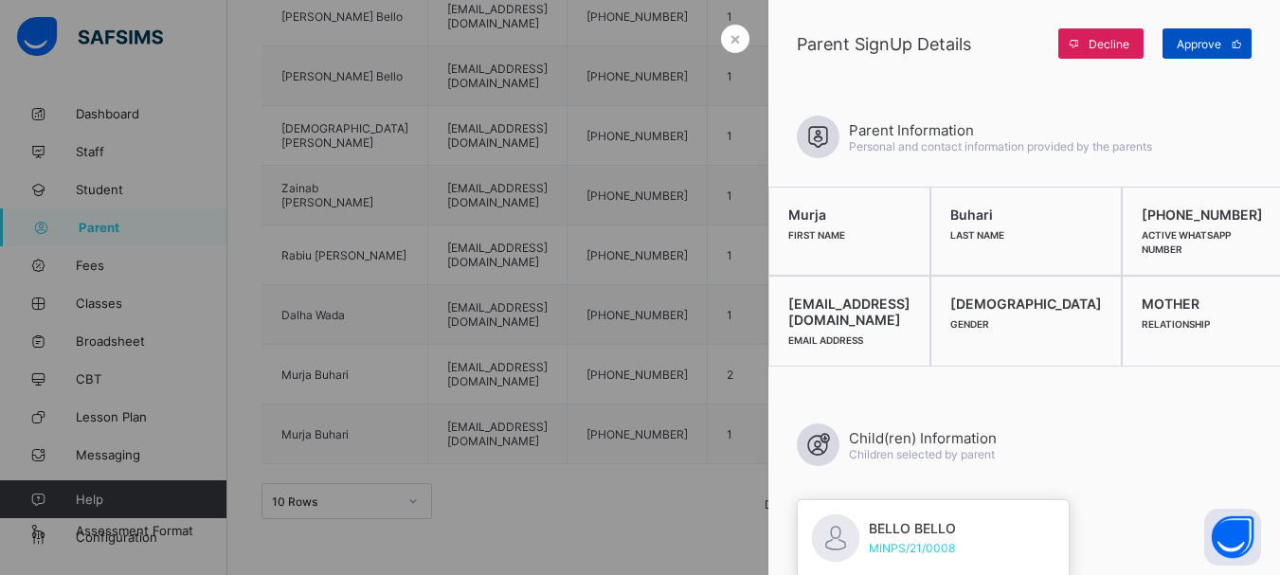
click at [1189, 47] on span "Approve" at bounding box center [1199, 44] width 45 height 14
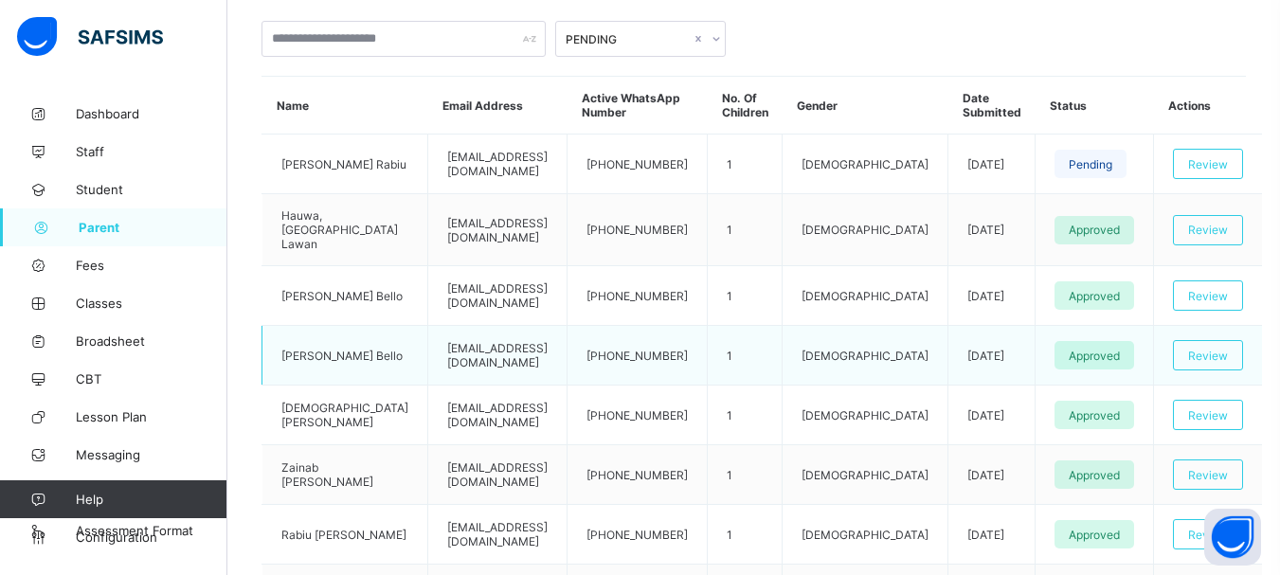
scroll to position [430, 0]
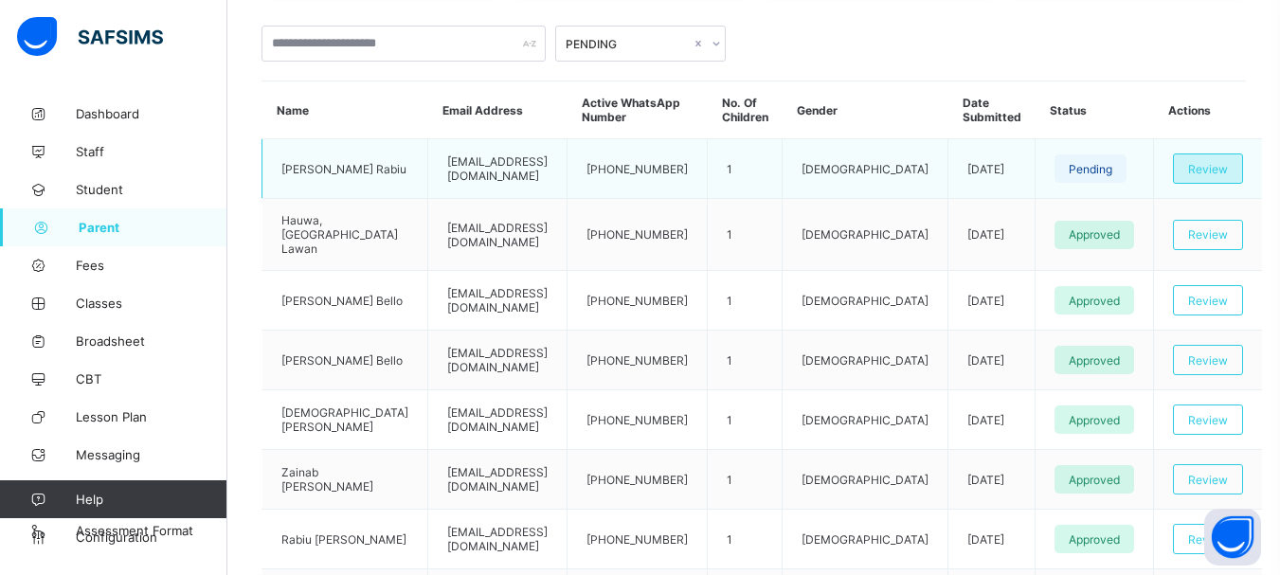
click at [1193, 170] on span "Review" at bounding box center [1208, 169] width 40 height 14
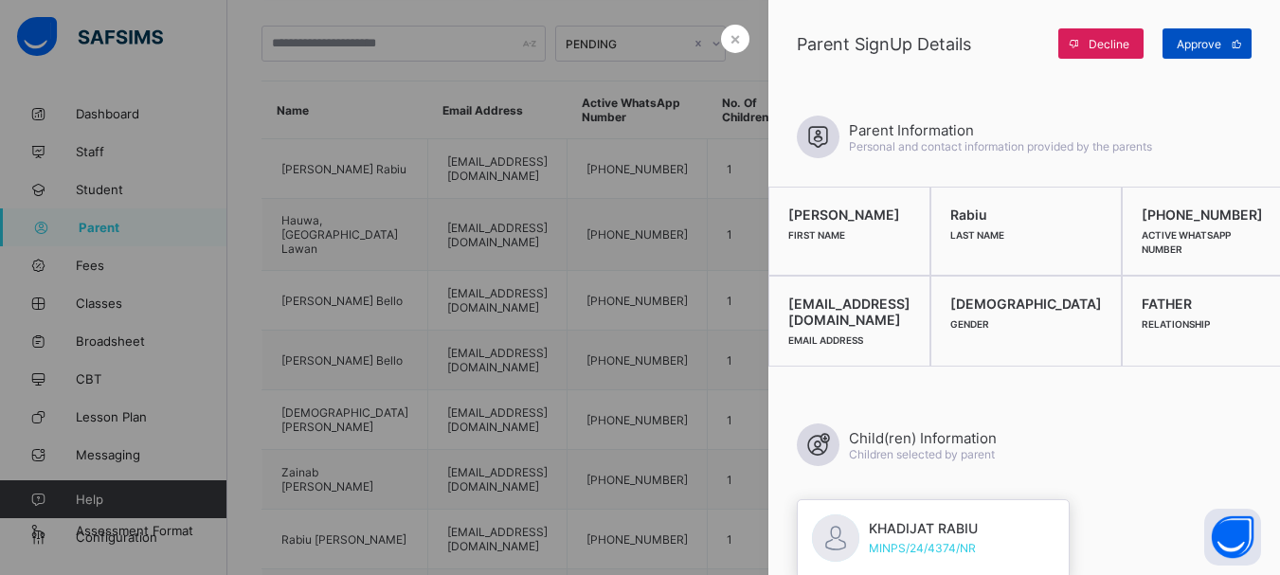
click at [1192, 55] on div "Approve" at bounding box center [1207, 43] width 89 height 30
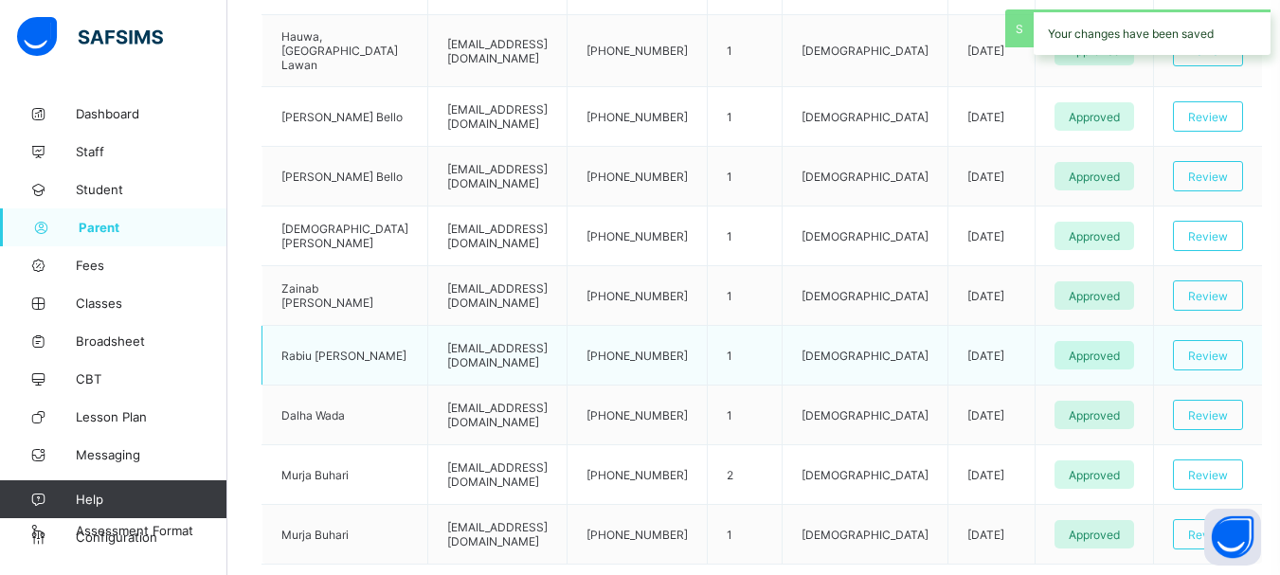
scroll to position [714, 0]
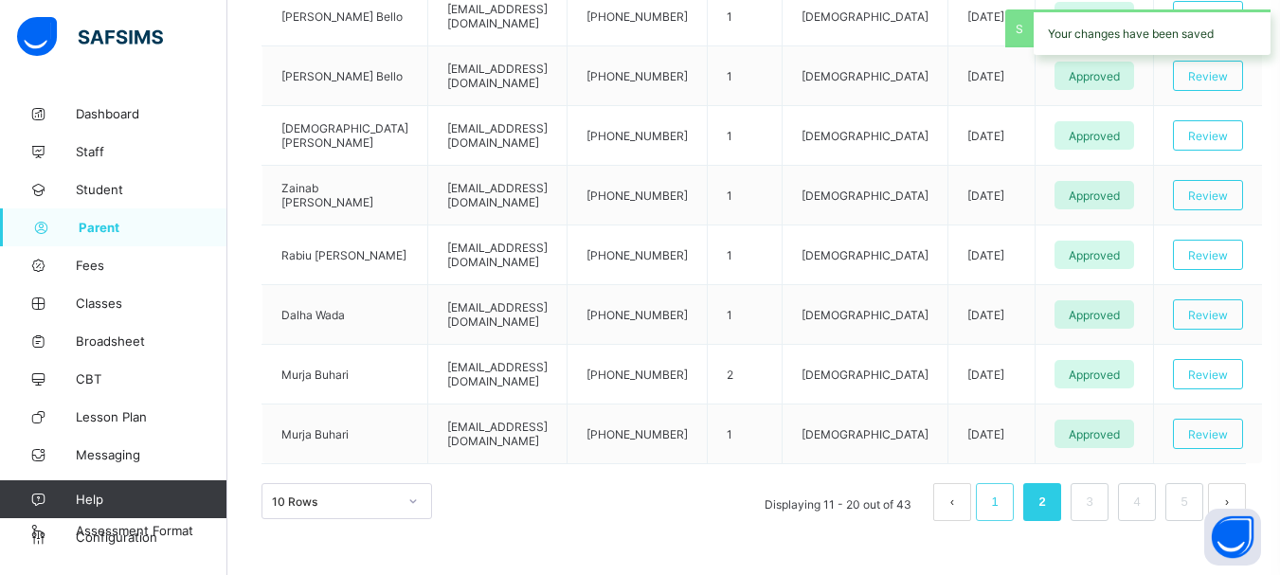
click at [1003, 492] on link "1" at bounding box center [994, 502] width 18 height 25
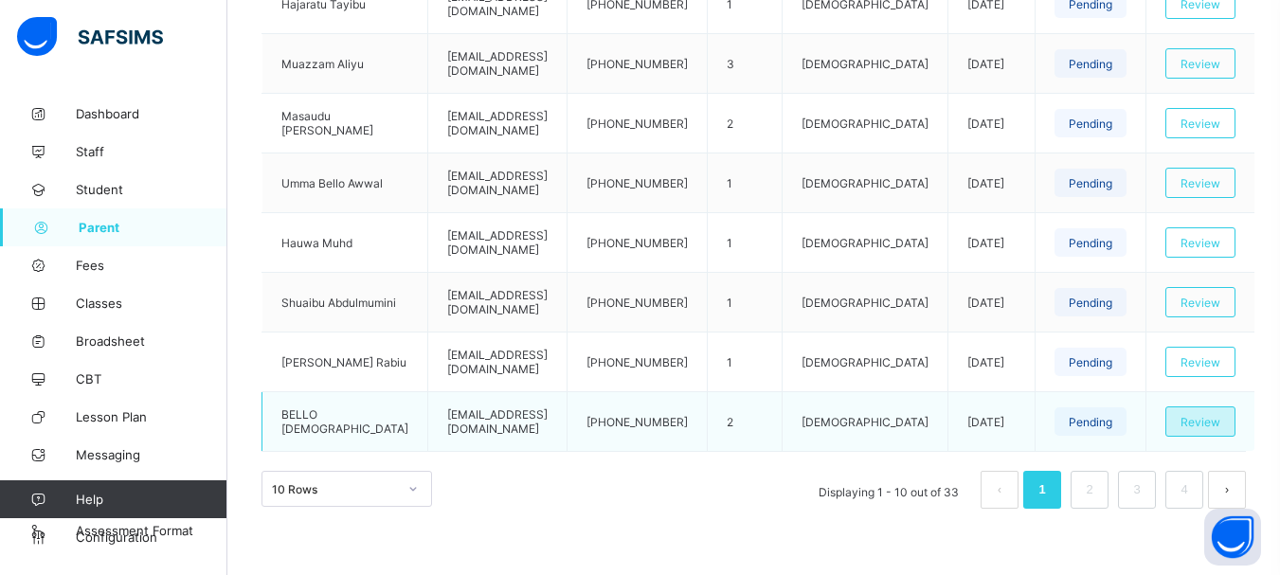
click at [1220, 422] on span "Review" at bounding box center [1201, 422] width 40 height 14
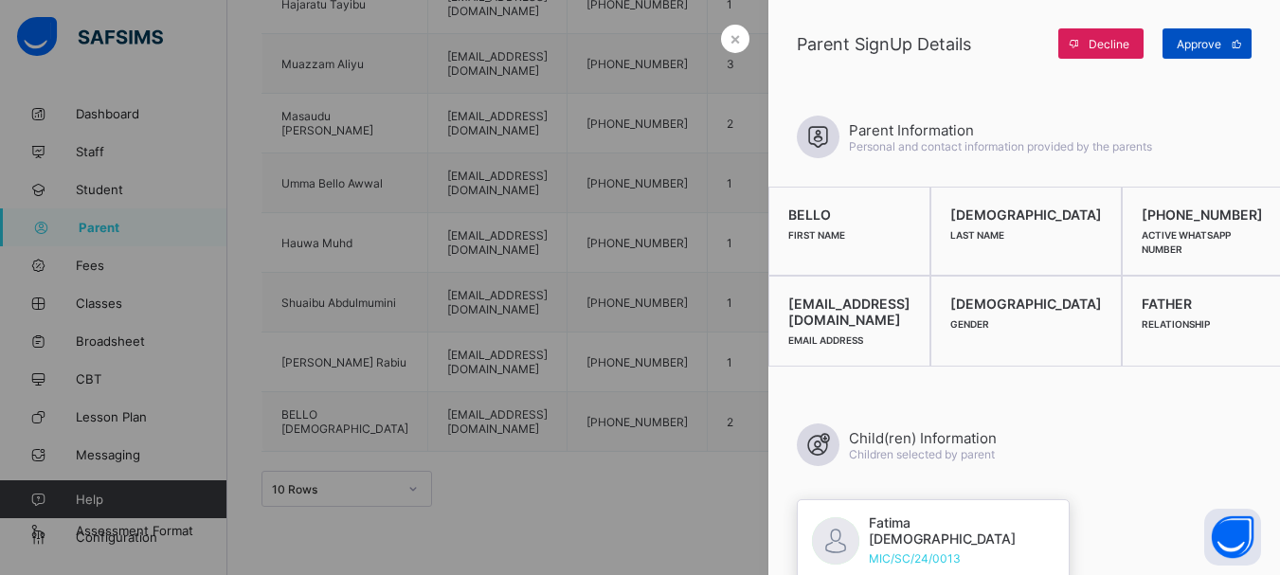
click at [1206, 33] on div "Approve" at bounding box center [1207, 43] width 89 height 30
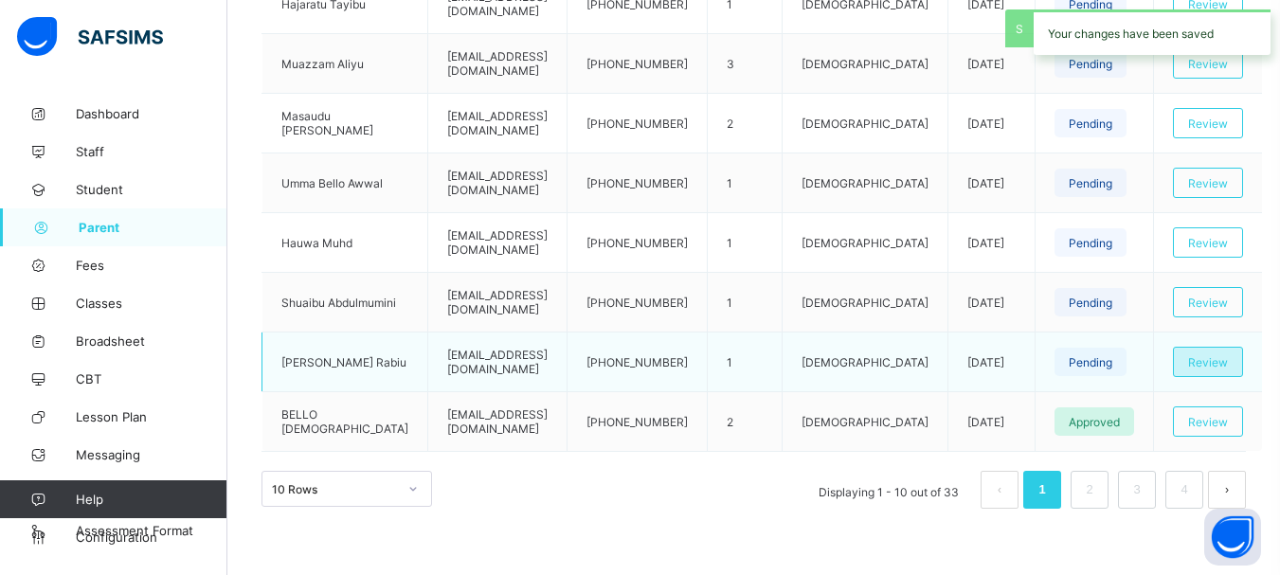
click at [1212, 364] on span "Review" at bounding box center [1208, 362] width 40 height 14
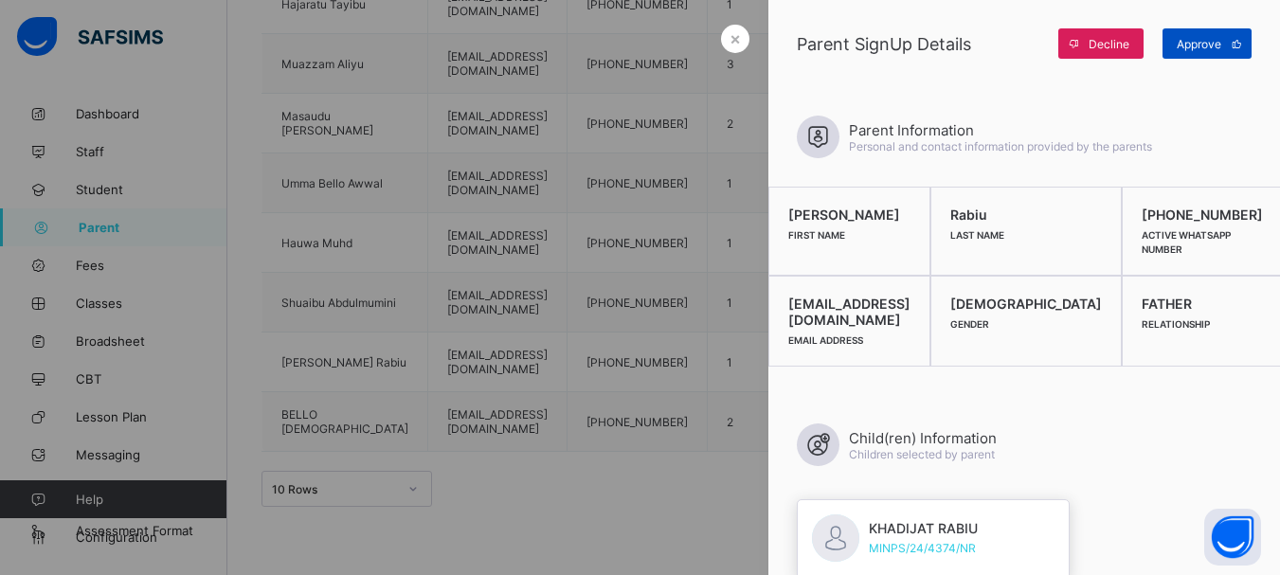
click at [1230, 44] on icon at bounding box center [1237, 44] width 14 height 12
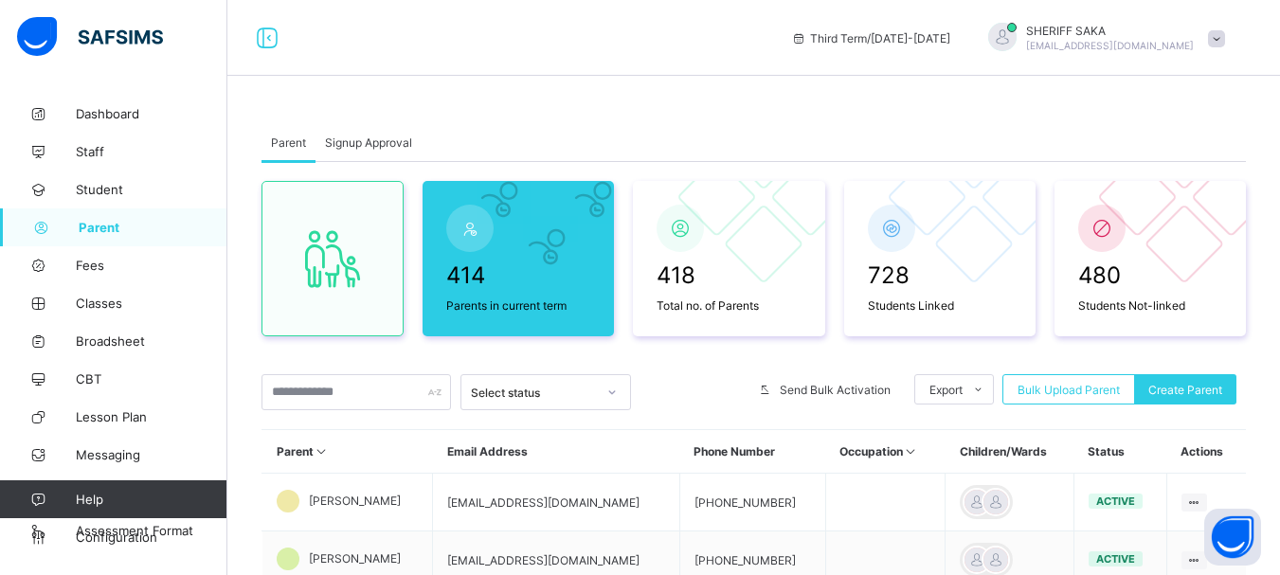
click at [408, 142] on span "Signup Approval" at bounding box center [368, 143] width 87 height 14
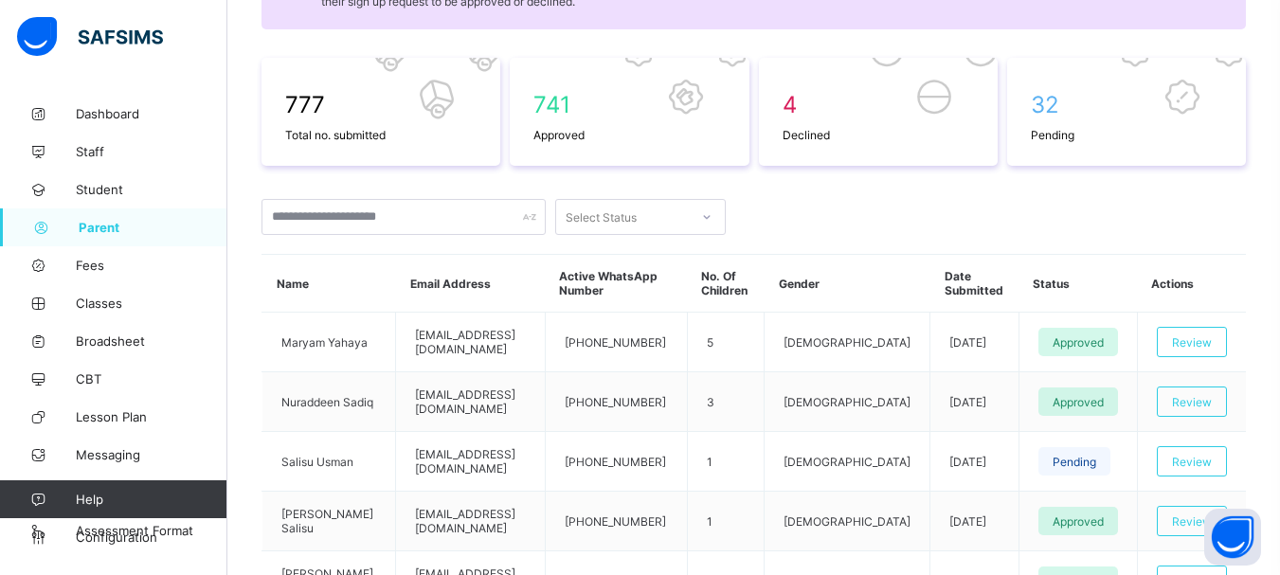
scroll to position [284, 0]
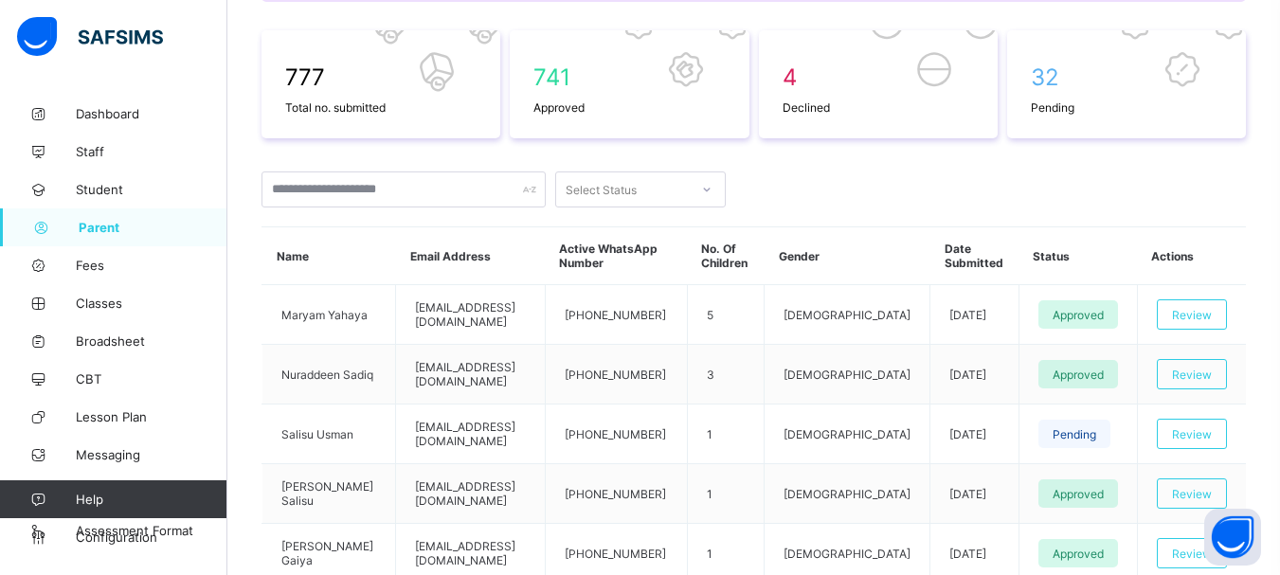
click at [698, 198] on div at bounding box center [707, 189] width 32 height 30
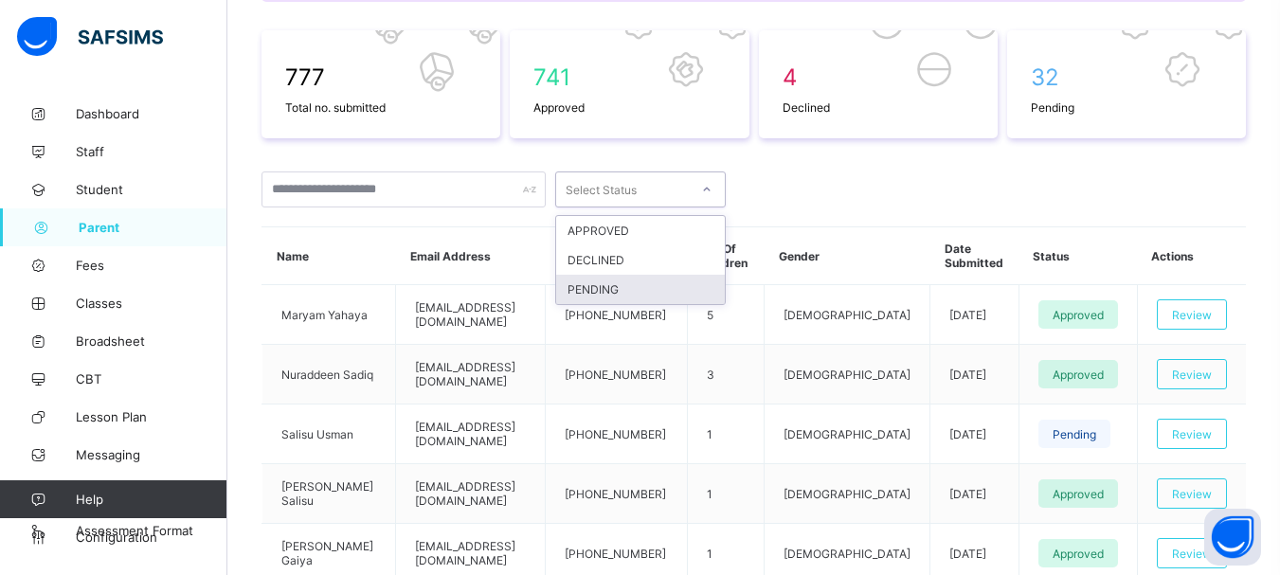
click at [667, 276] on div "PENDING" at bounding box center [640, 289] width 169 height 29
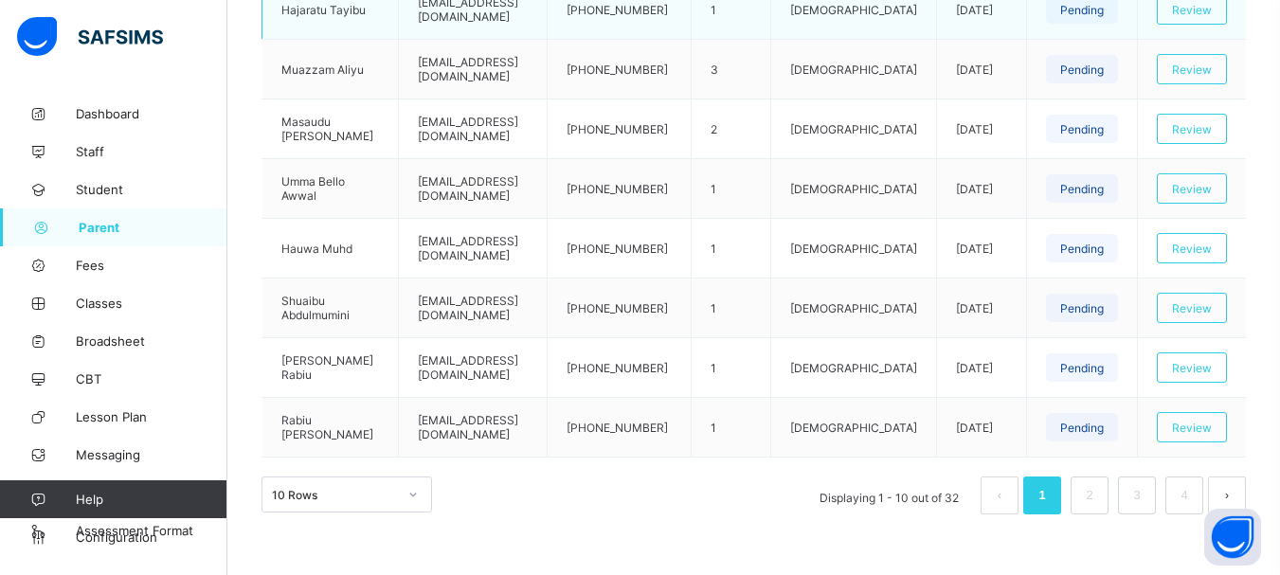
scroll to position [714, 0]
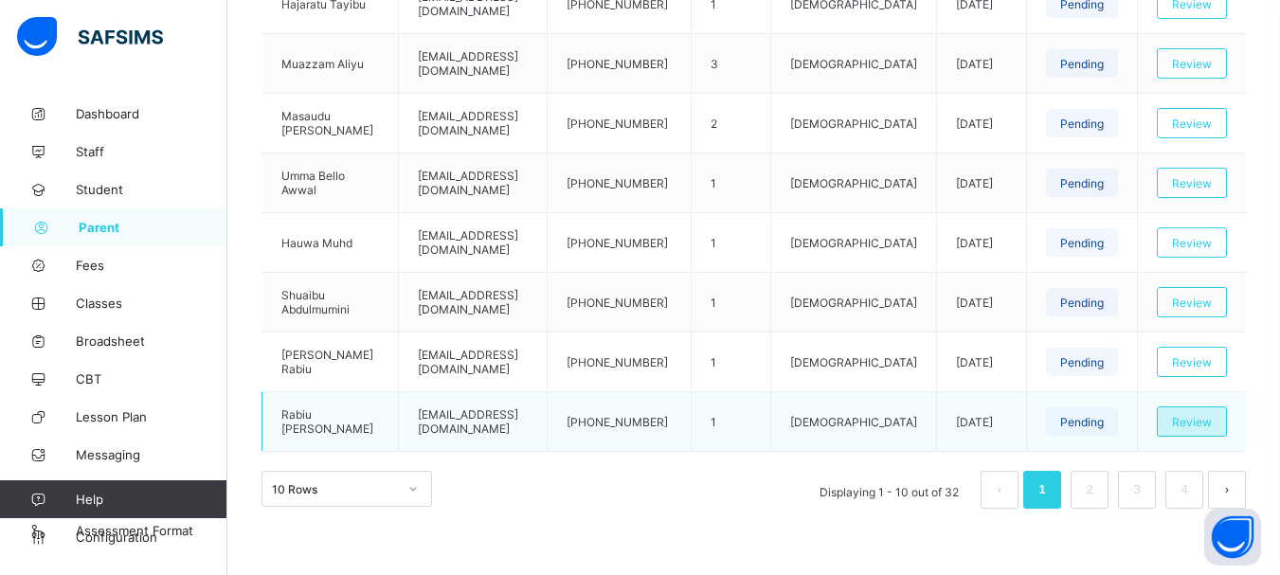
click at [1202, 420] on span "Review" at bounding box center [1192, 422] width 40 height 14
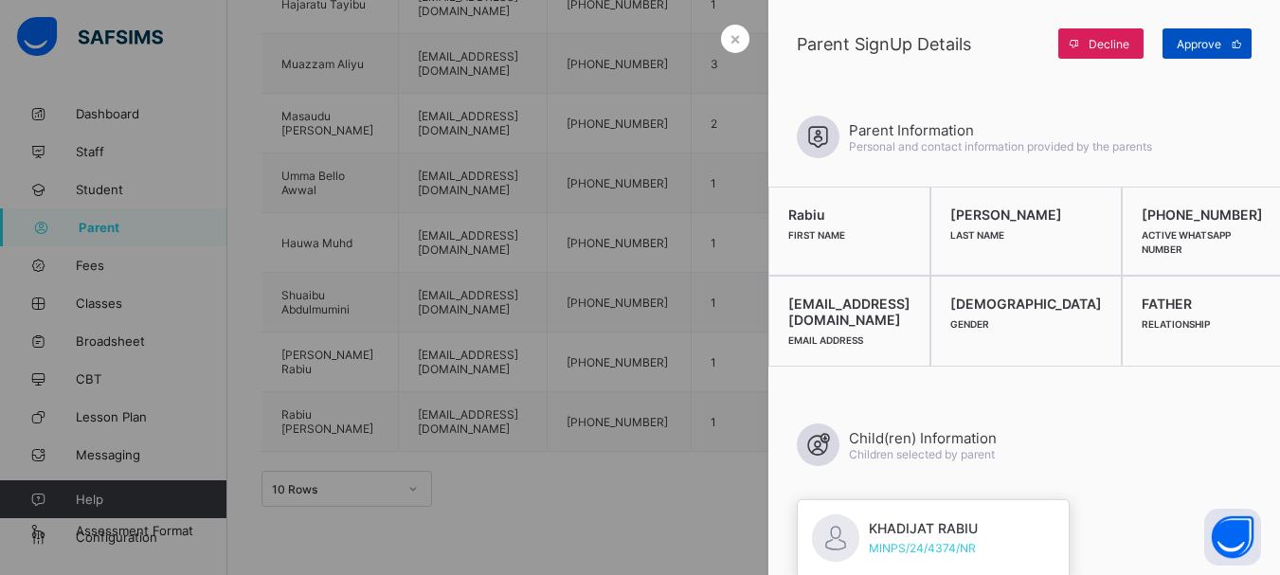
click at [1172, 43] on div "Approve" at bounding box center [1207, 43] width 89 height 30
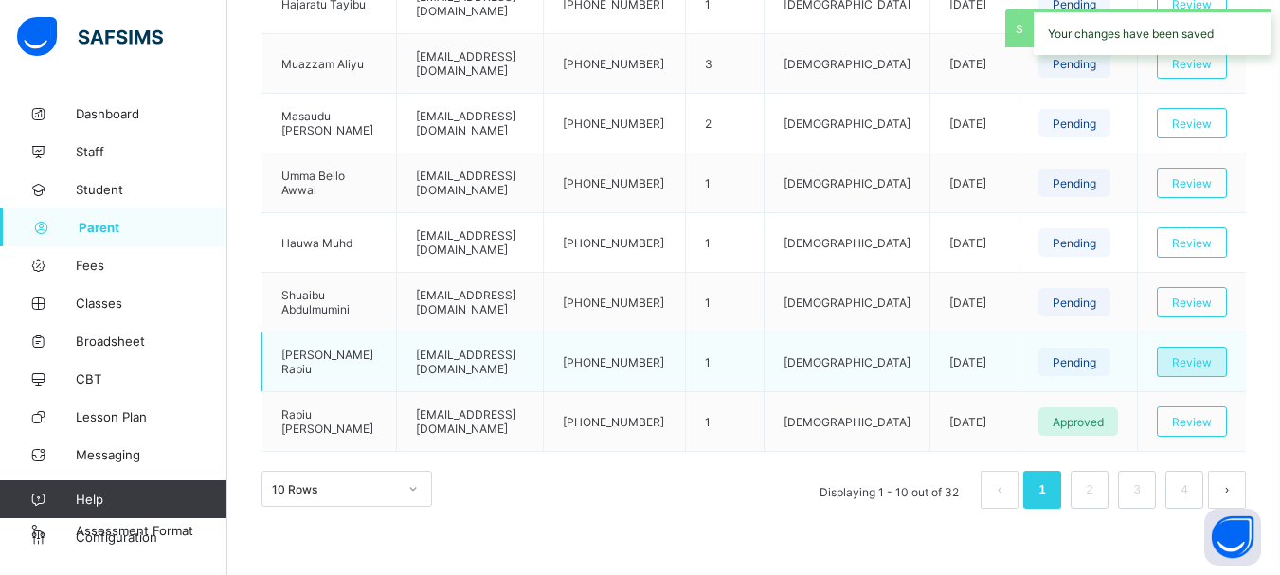
click at [1212, 357] on span "Review" at bounding box center [1192, 362] width 40 height 14
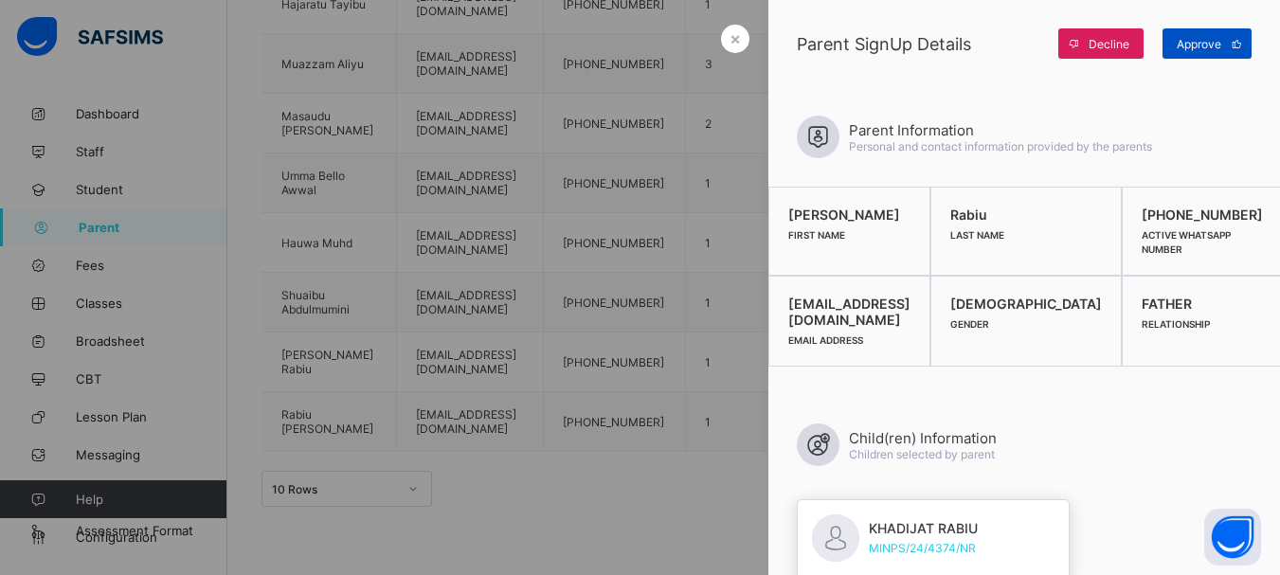
click at [1200, 47] on span "Approve" at bounding box center [1199, 44] width 45 height 14
click at [732, 31] on span "×" at bounding box center [735, 38] width 11 height 20
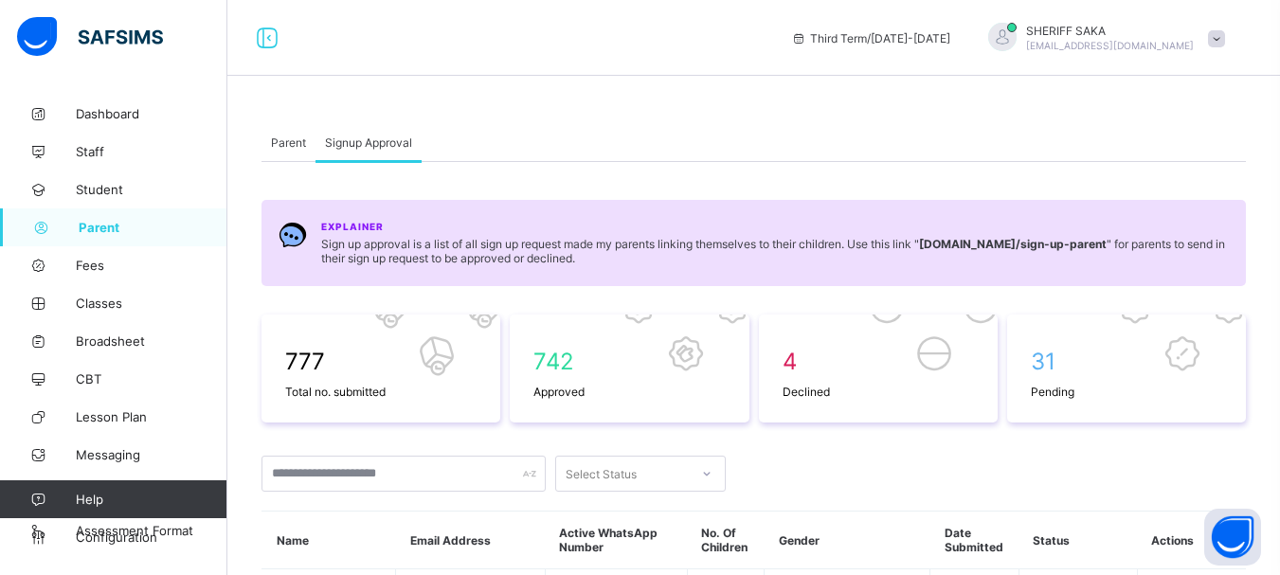
scroll to position [430, 0]
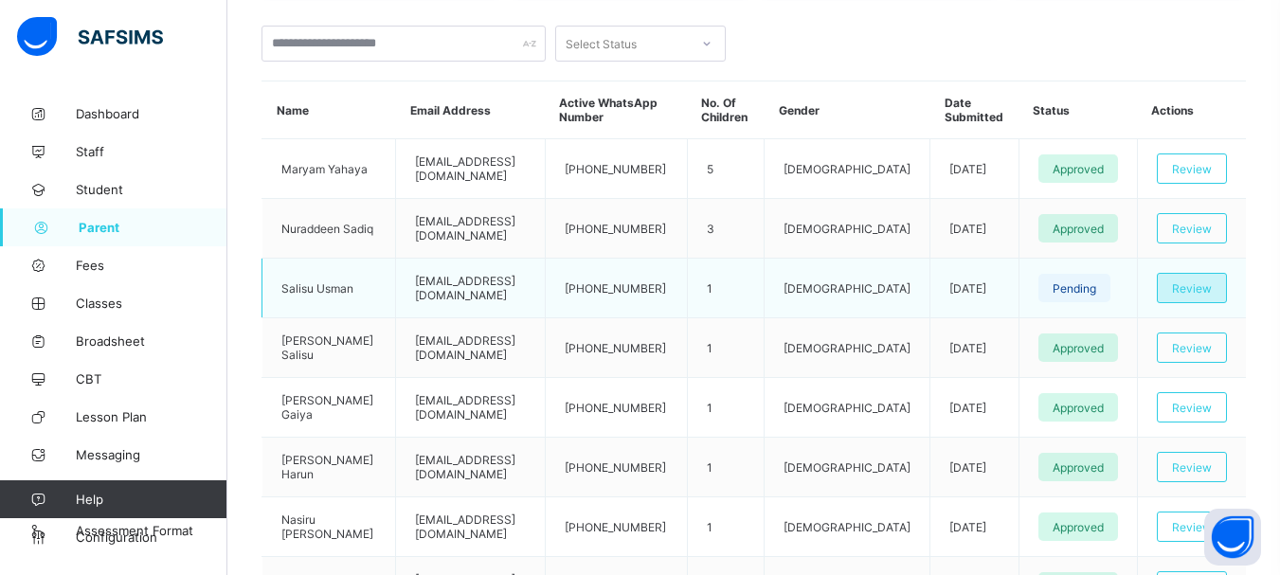
click at [1212, 286] on span "Review" at bounding box center [1192, 288] width 40 height 14
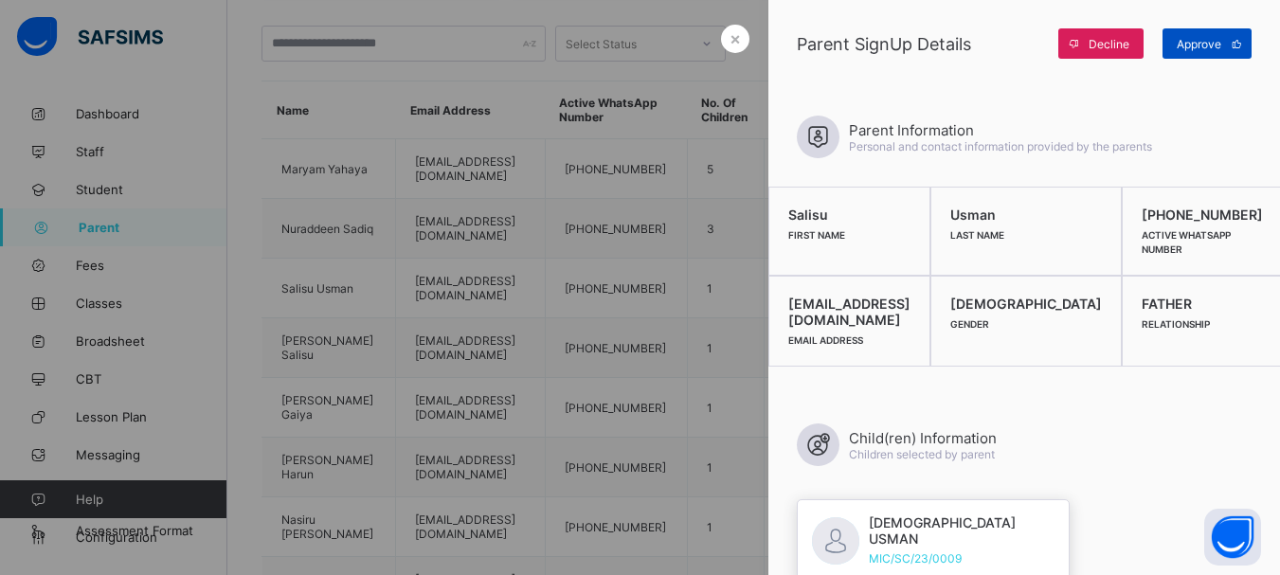
click at [1196, 49] on span "Approve" at bounding box center [1199, 44] width 45 height 14
click at [721, 38] on div "×" at bounding box center [735, 39] width 28 height 28
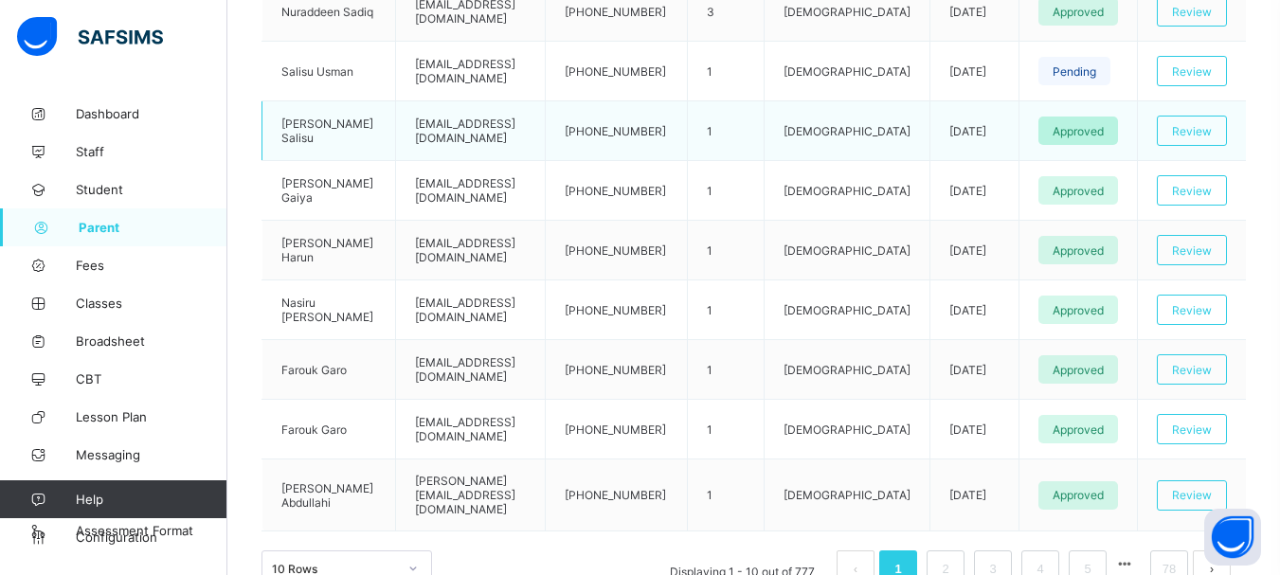
scroll to position [714, 0]
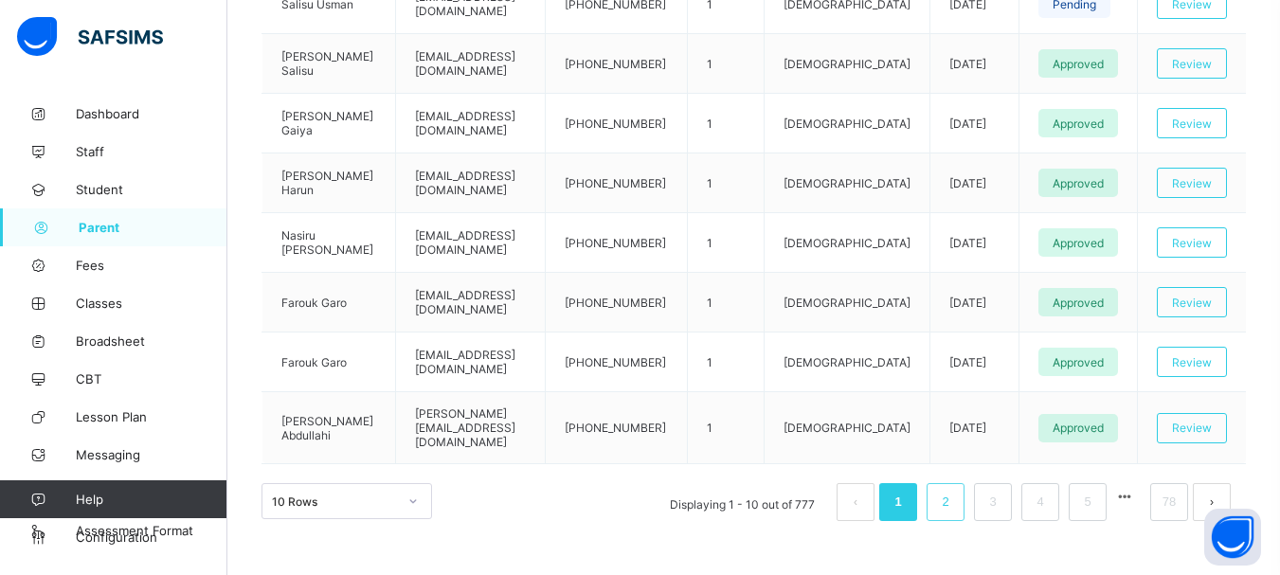
click at [950, 490] on link "2" at bounding box center [945, 502] width 18 height 25
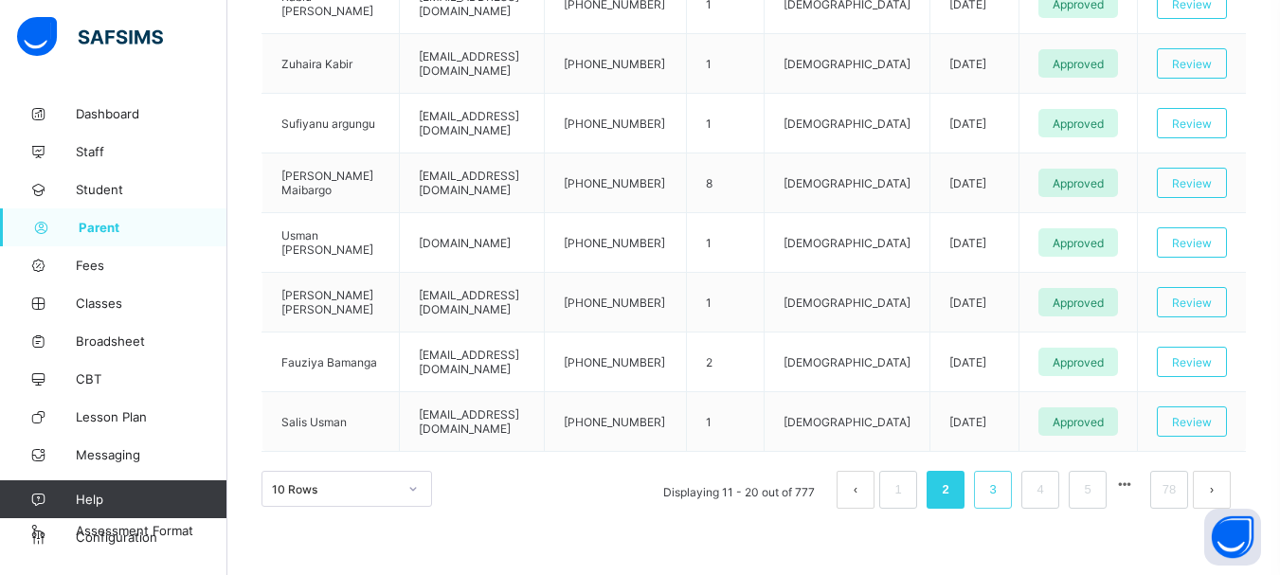
click at [1002, 490] on link "3" at bounding box center [993, 490] width 18 height 25
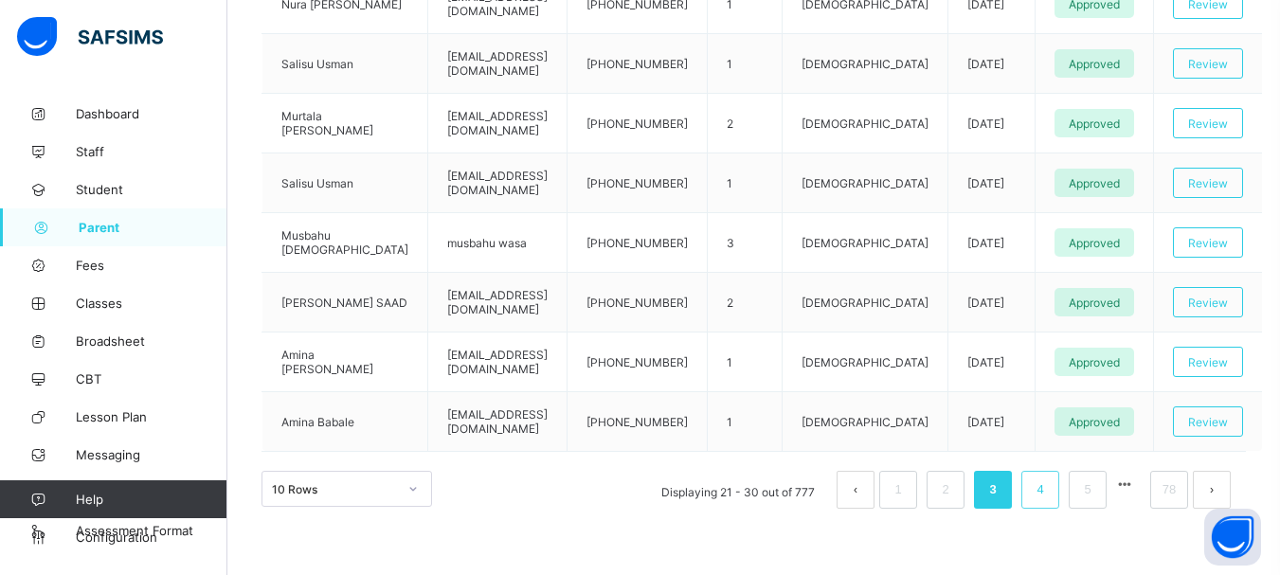
click at [1049, 496] on link "4" at bounding box center [1040, 490] width 18 height 25
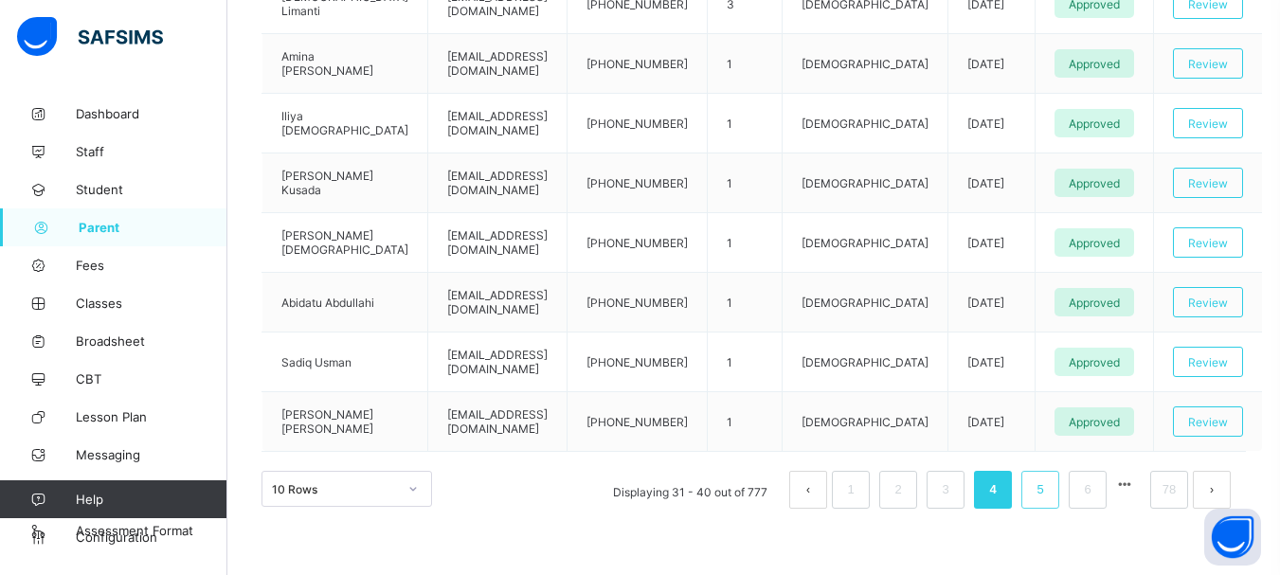
click at [1049, 502] on link "5" at bounding box center [1040, 490] width 18 height 25
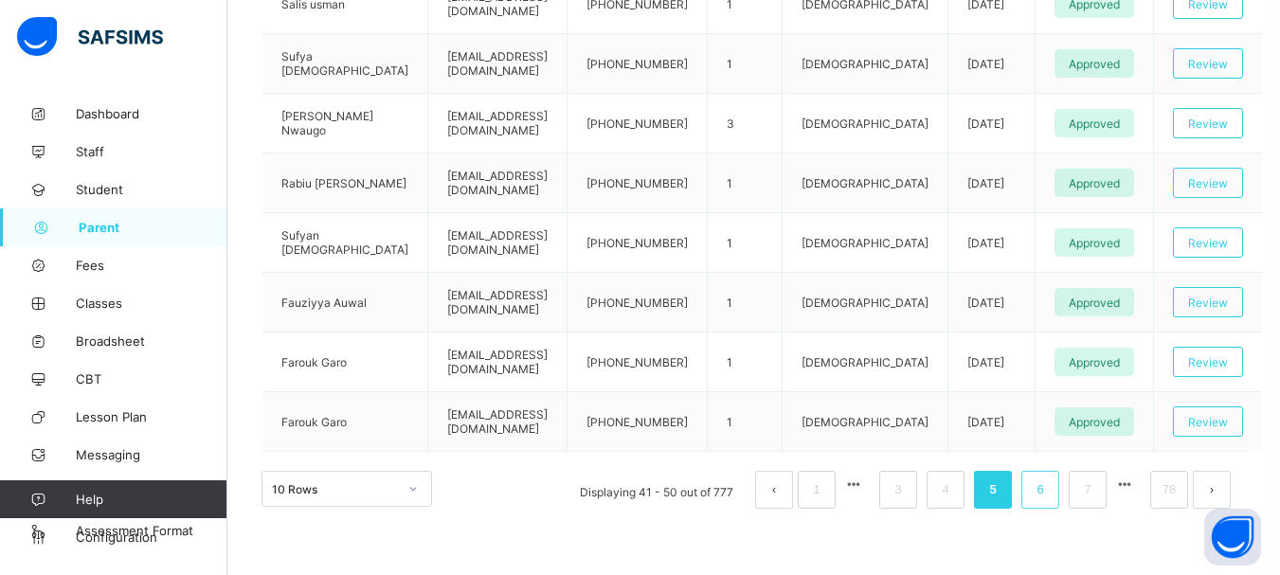
click at [1046, 489] on link "6" at bounding box center [1040, 490] width 18 height 25
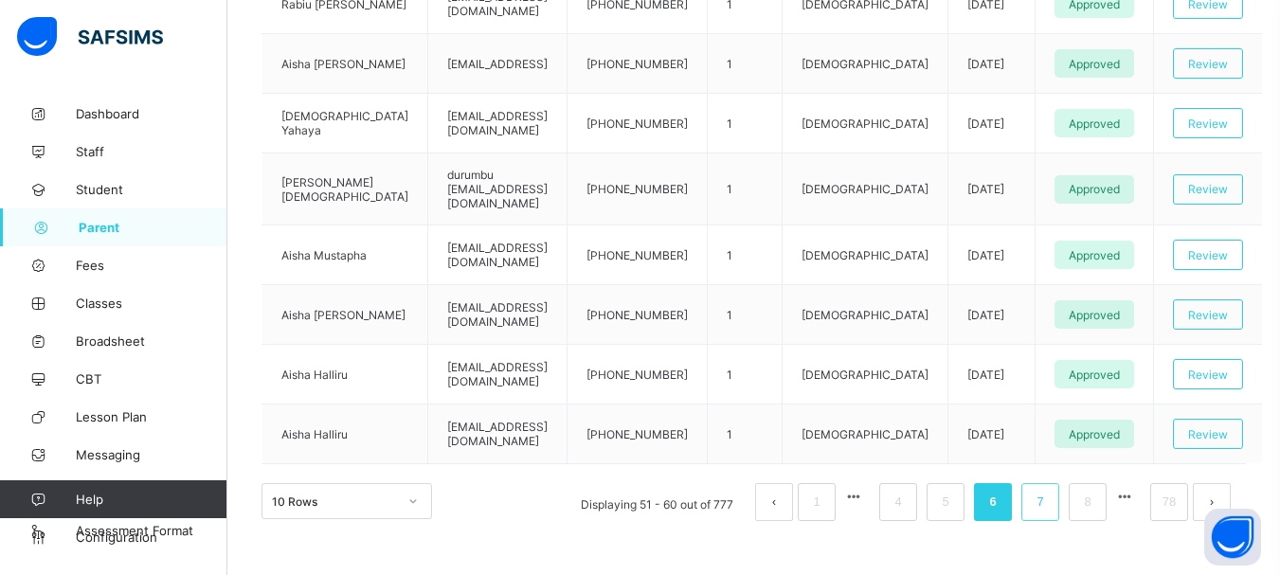
click at [1059, 492] on li "7" at bounding box center [1040, 502] width 38 height 38
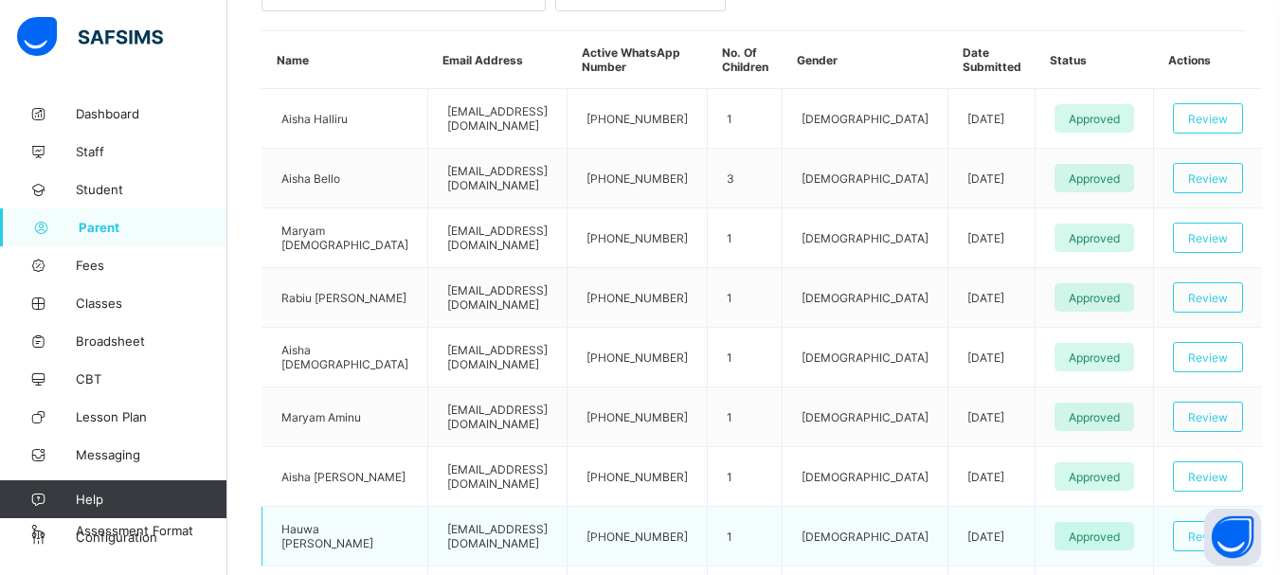
scroll to position [241, 0]
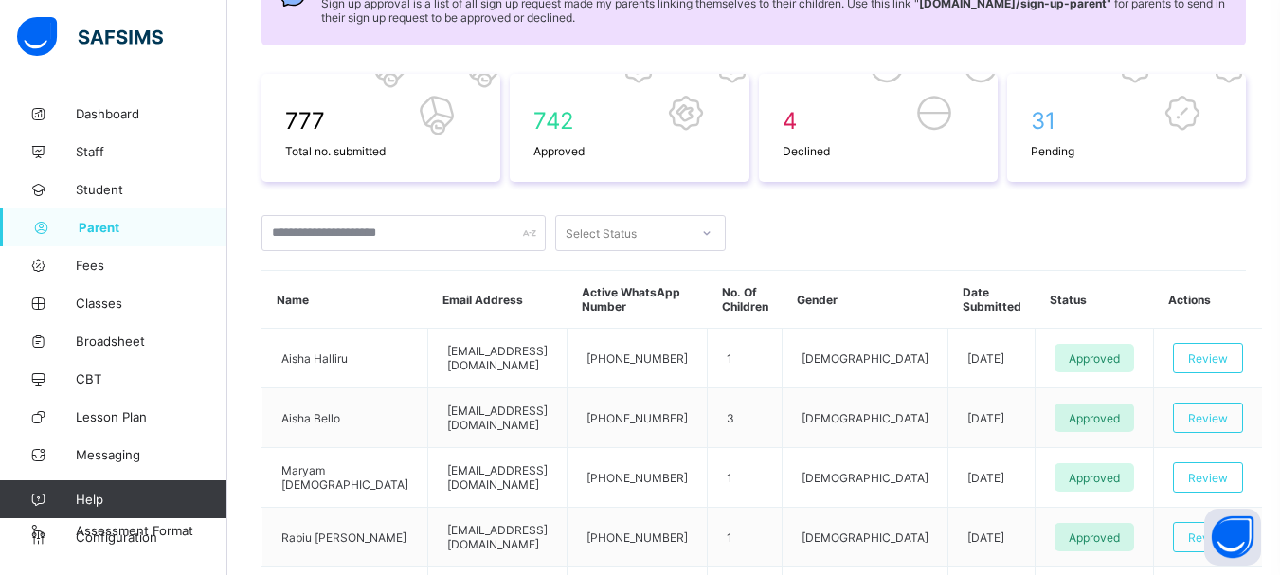
click at [678, 244] on div "Select Status" at bounding box center [622, 233] width 133 height 27
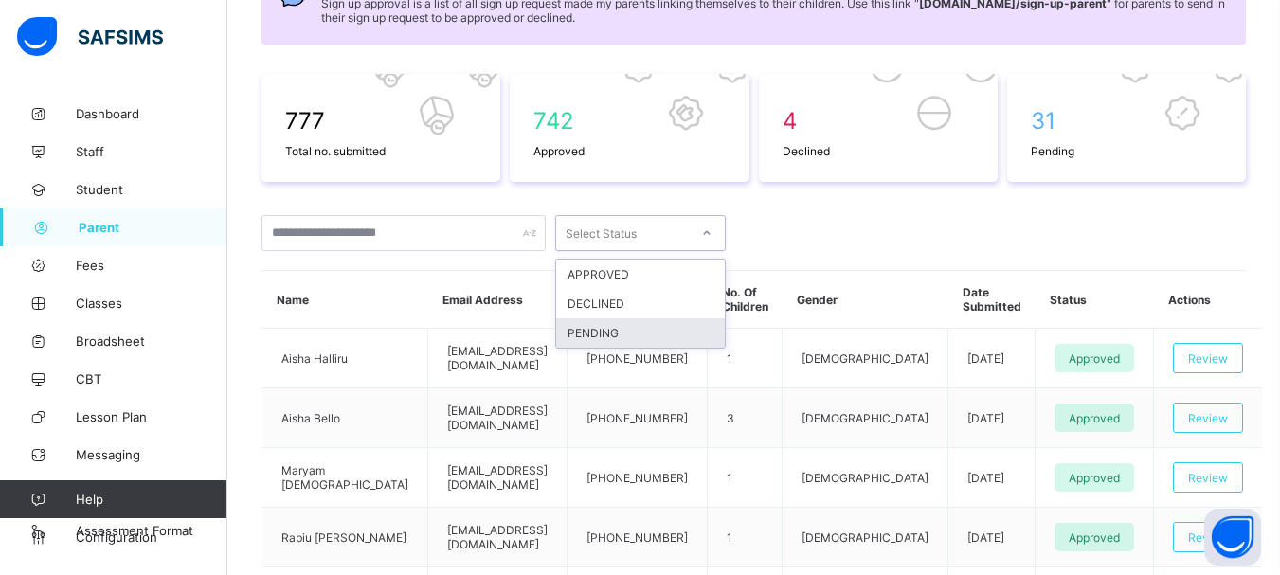
click at [659, 333] on div "PENDING" at bounding box center [640, 332] width 169 height 29
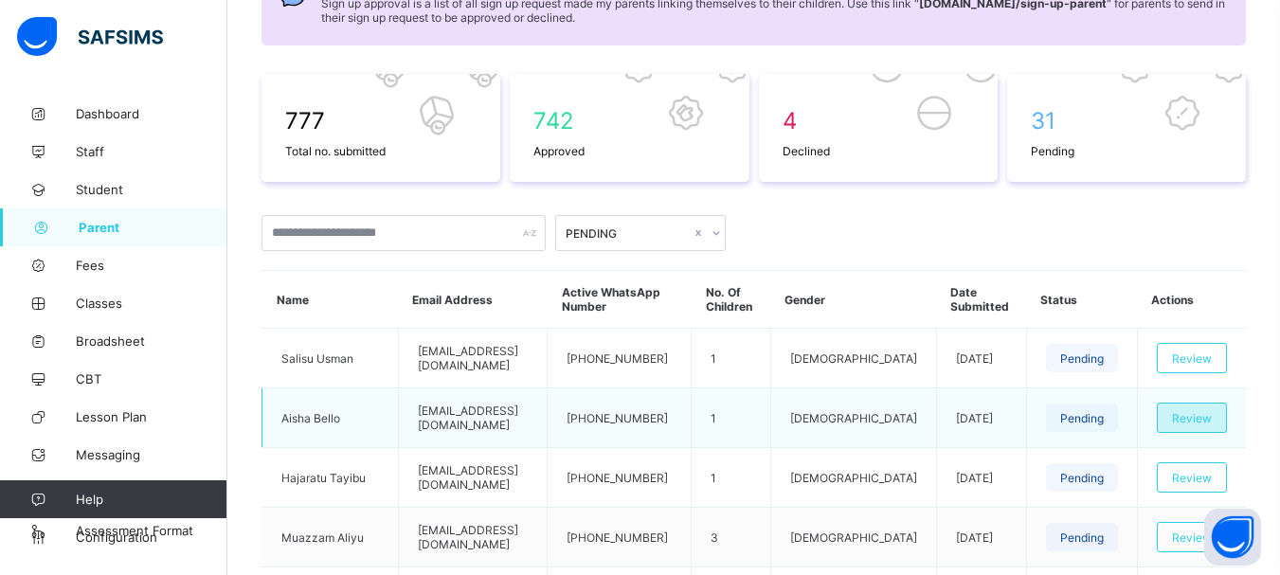
click at [1212, 417] on span "Review" at bounding box center [1192, 418] width 40 height 14
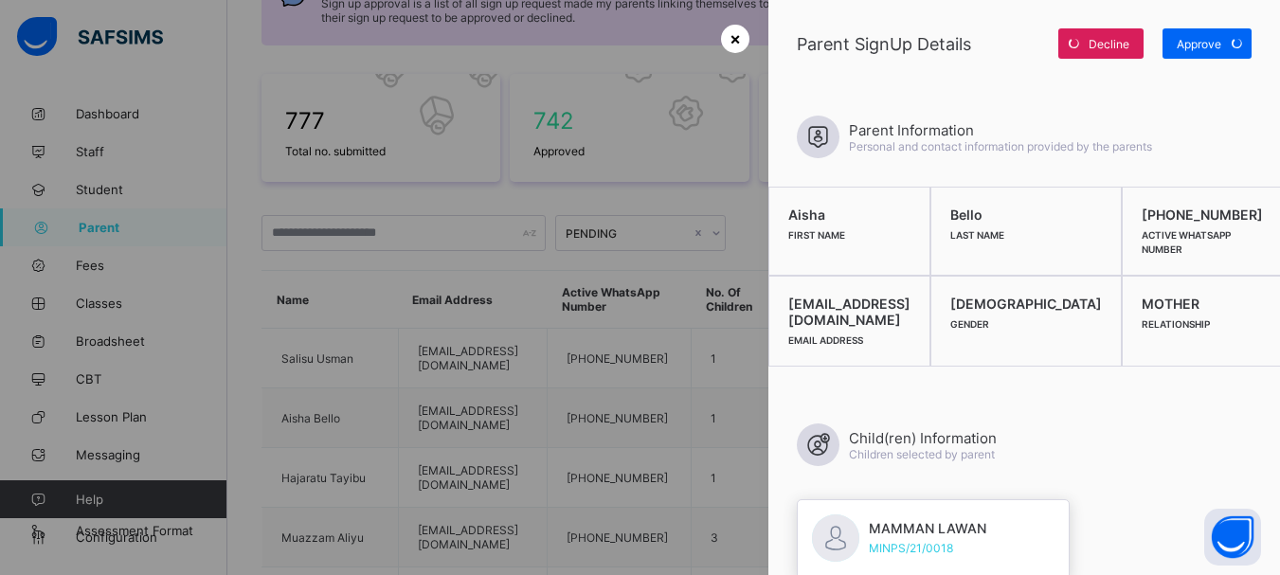
click at [730, 37] on span "×" at bounding box center [735, 38] width 11 height 20
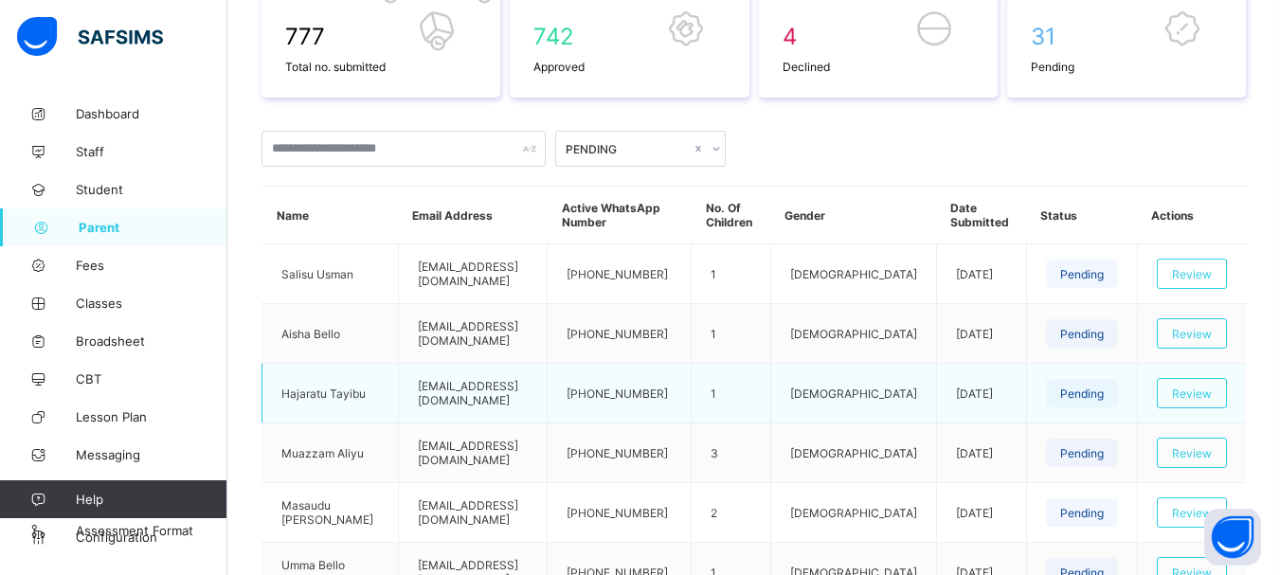
scroll to position [430, 0]
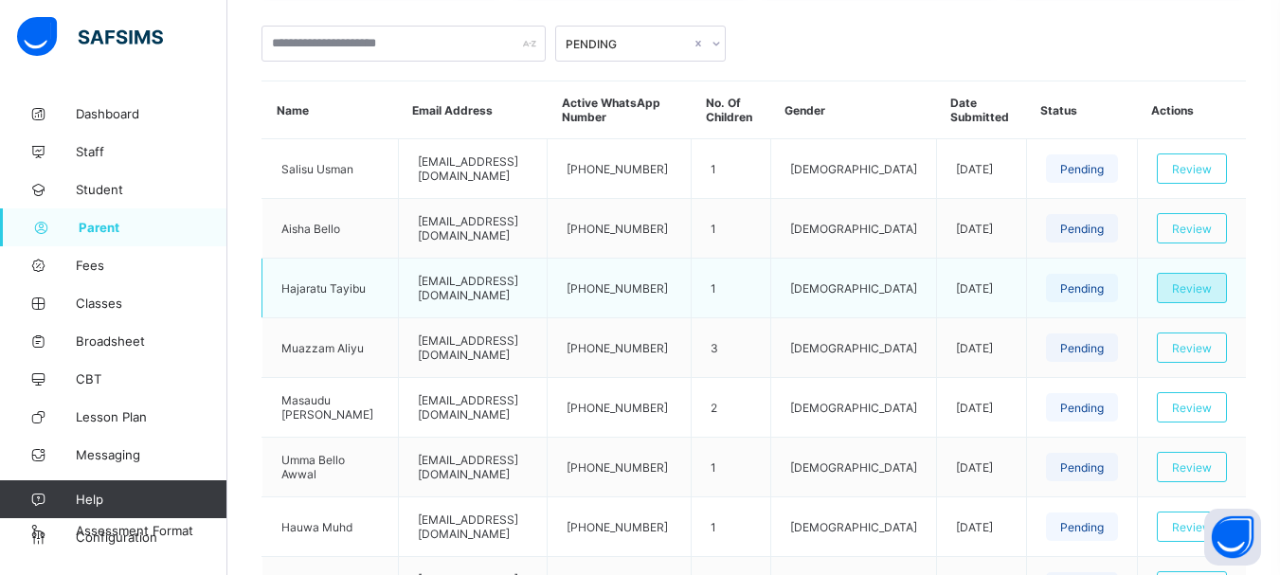
click at [1205, 293] on span "Review" at bounding box center [1192, 288] width 40 height 14
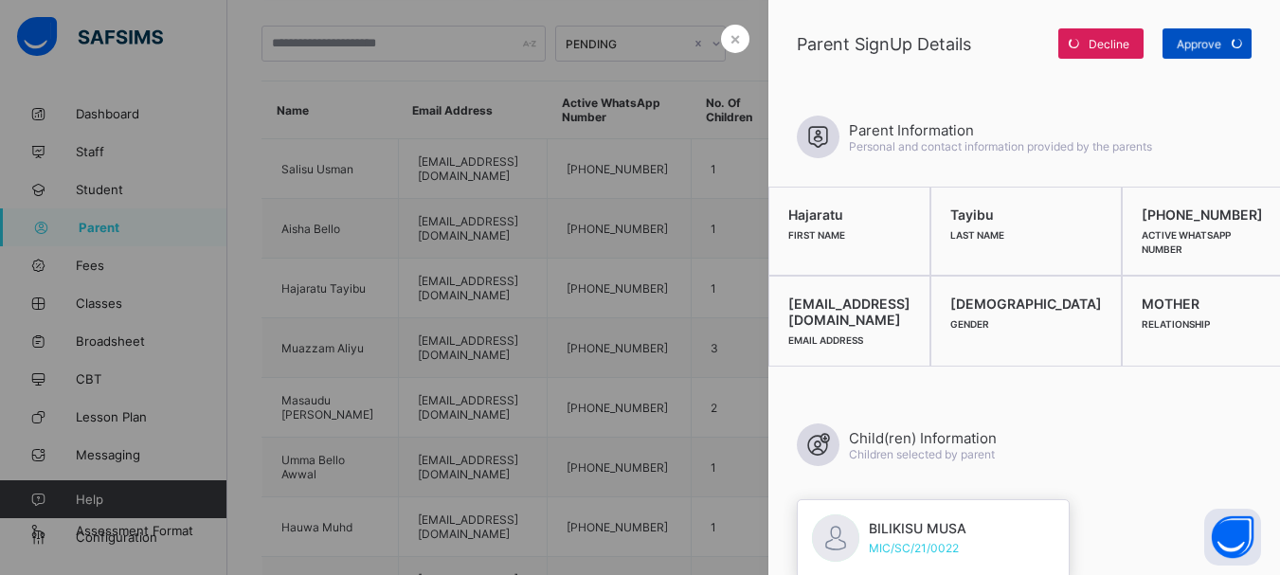
click at [1186, 38] on div "Approve" at bounding box center [1207, 43] width 89 height 30
click at [734, 42] on span "×" at bounding box center [735, 38] width 11 height 20
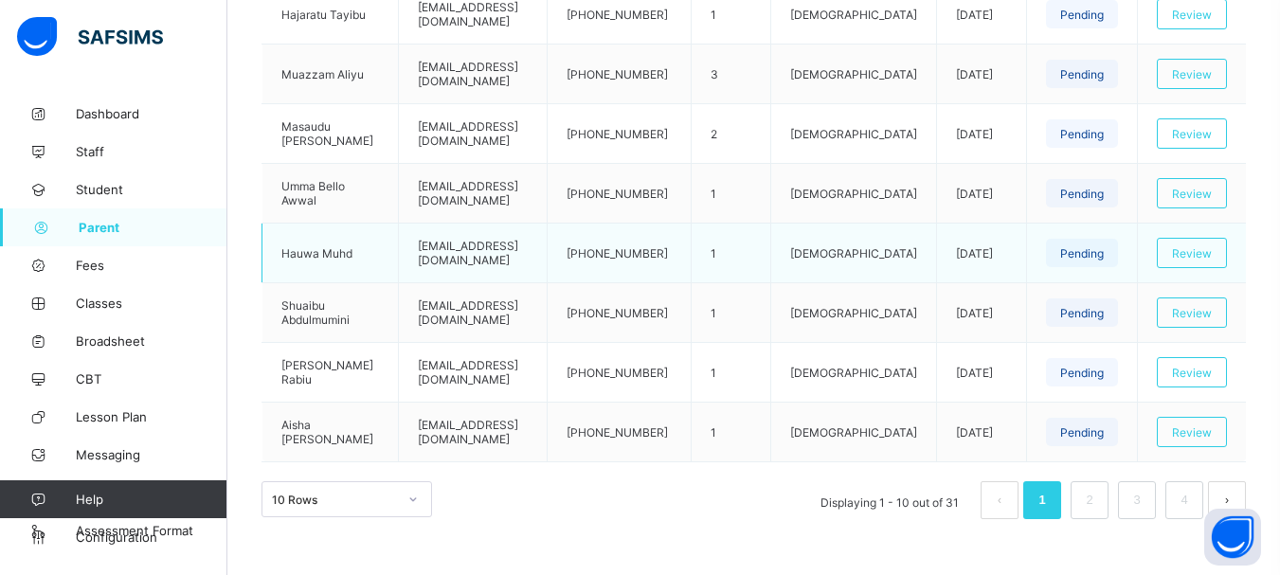
scroll to position [714, 0]
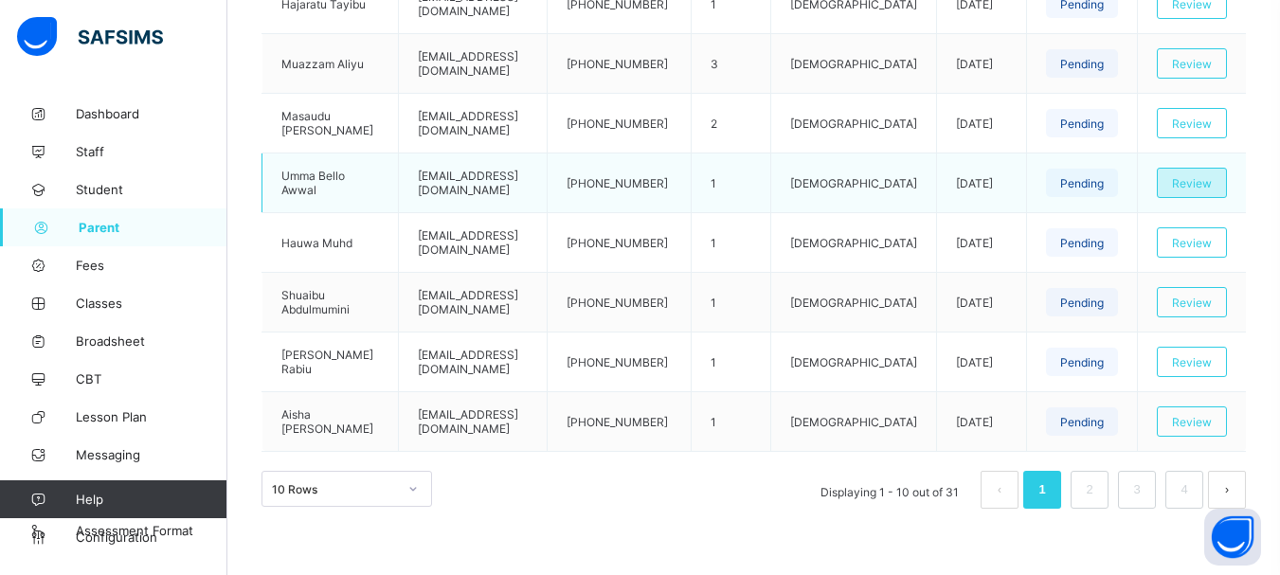
click at [1212, 180] on span "Review" at bounding box center [1192, 183] width 40 height 14
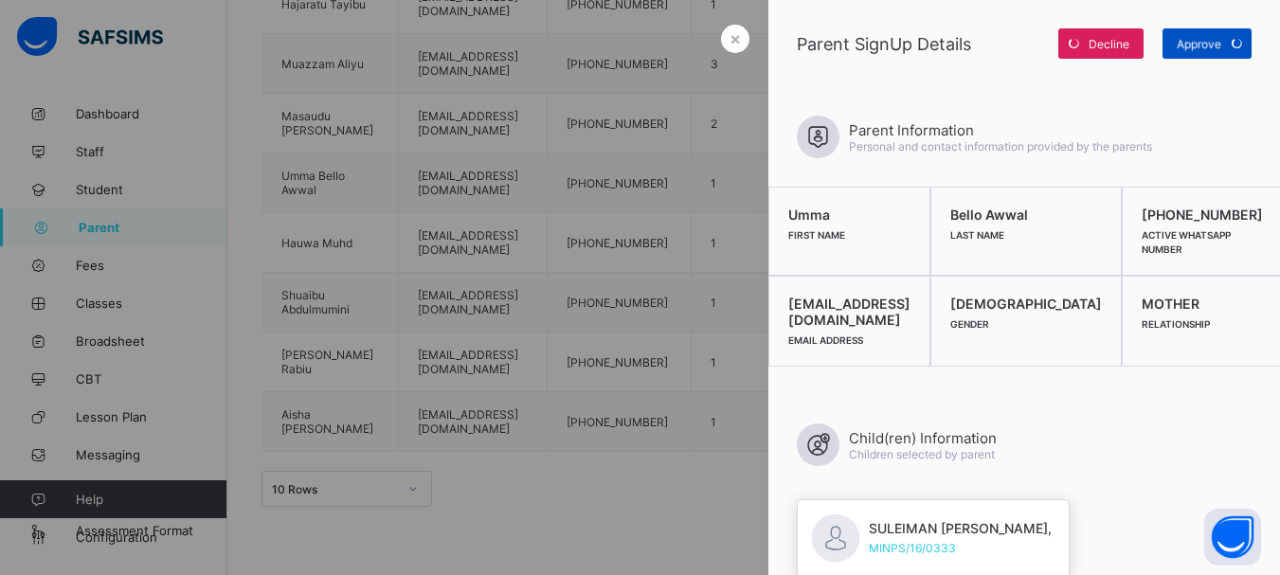
click at [1226, 46] on div "Approve" at bounding box center [1207, 43] width 89 height 30
click at [730, 35] on span "×" at bounding box center [735, 38] width 11 height 20
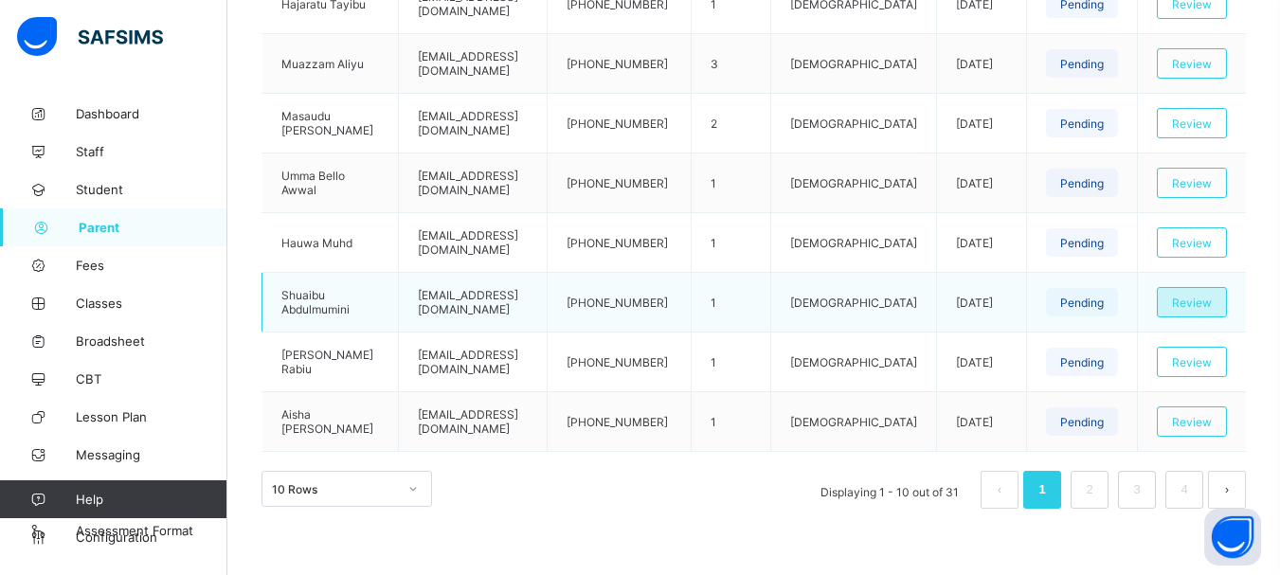
click at [1212, 305] on span "Review" at bounding box center [1192, 303] width 40 height 14
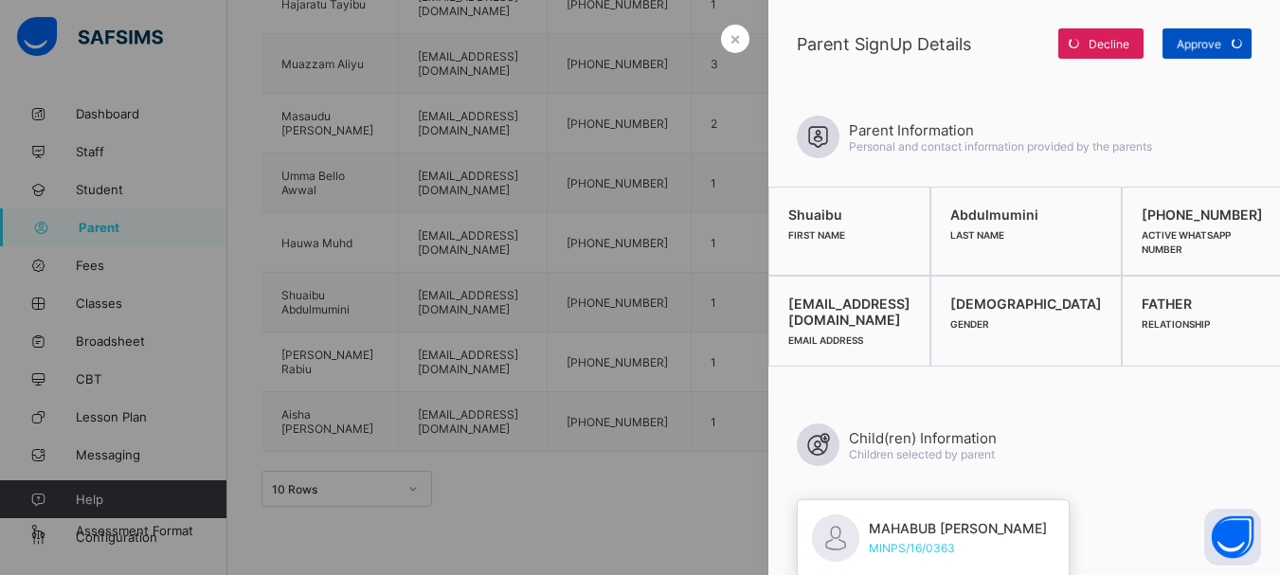
click at [1205, 46] on div "Approve" at bounding box center [1207, 43] width 89 height 30
click at [730, 34] on span "×" at bounding box center [735, 38] width 11 height 20
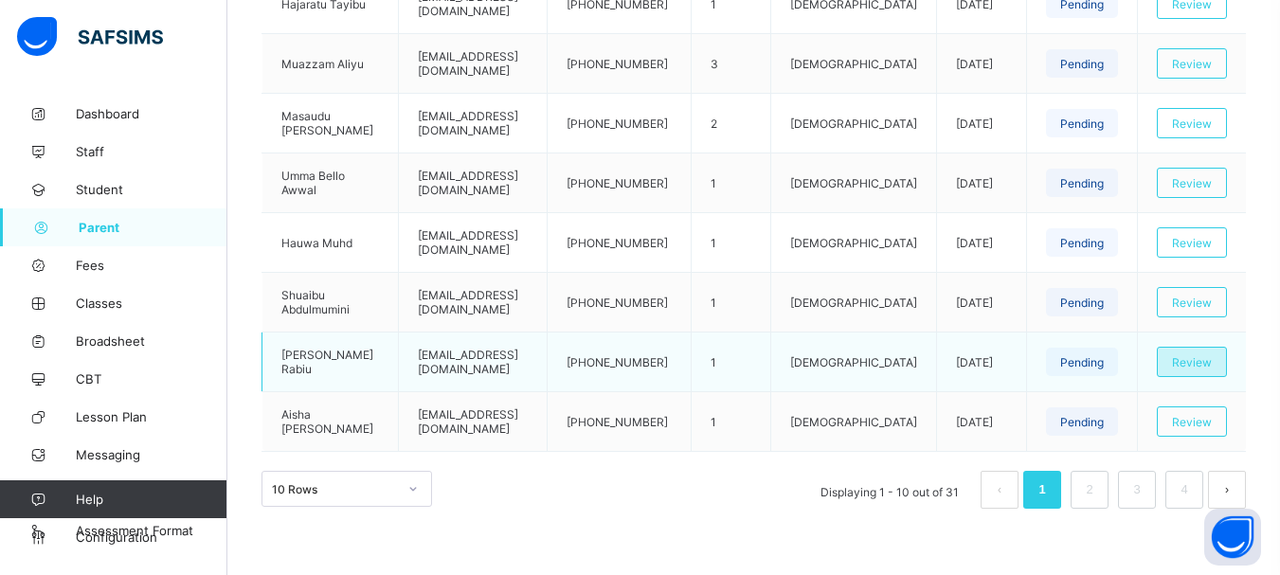
click at [1218, 370] on div "Review" at bounding box center [1192, 362] width 70 height 30
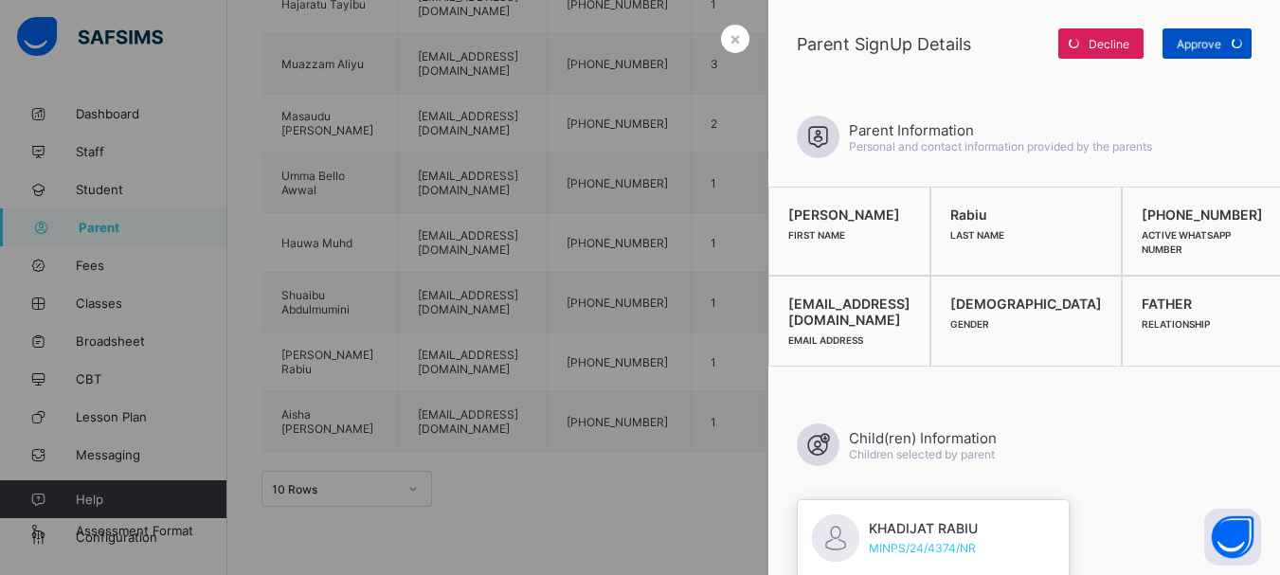
click at [1220, 41] on div "Approve" at bounding box center [1207, 43] width 89 height 30
click at [733, 40] on span "×" at bounding box center [735, 38] width 11 height 20
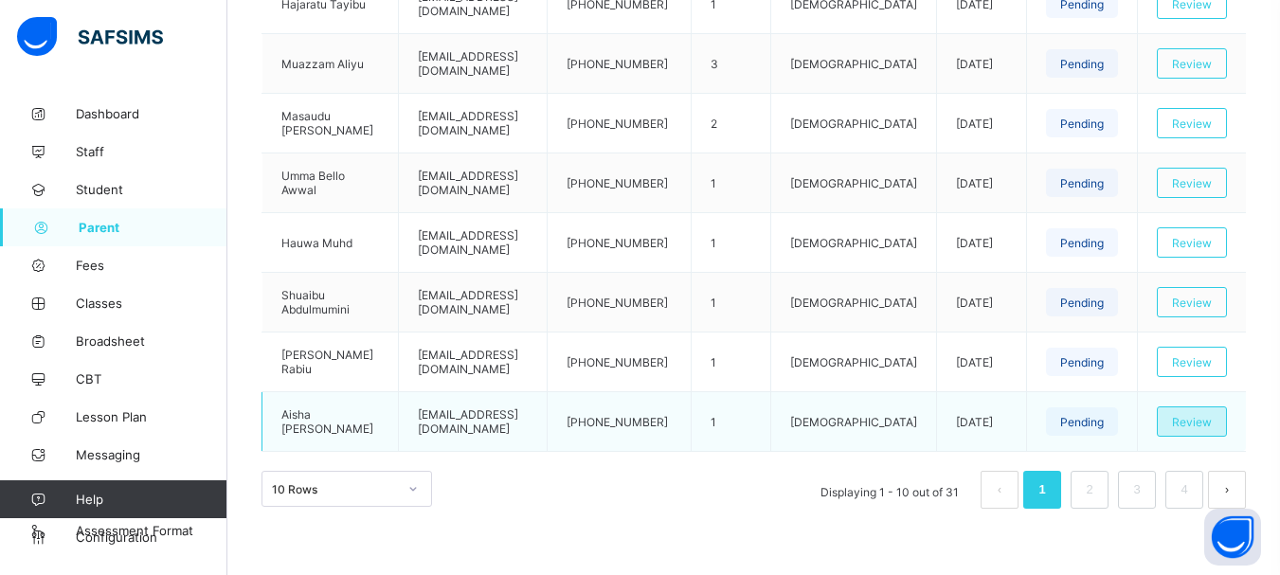
click at [1212, 418] on span "Review" at bounding box center [1192, 422] width 40 height 14
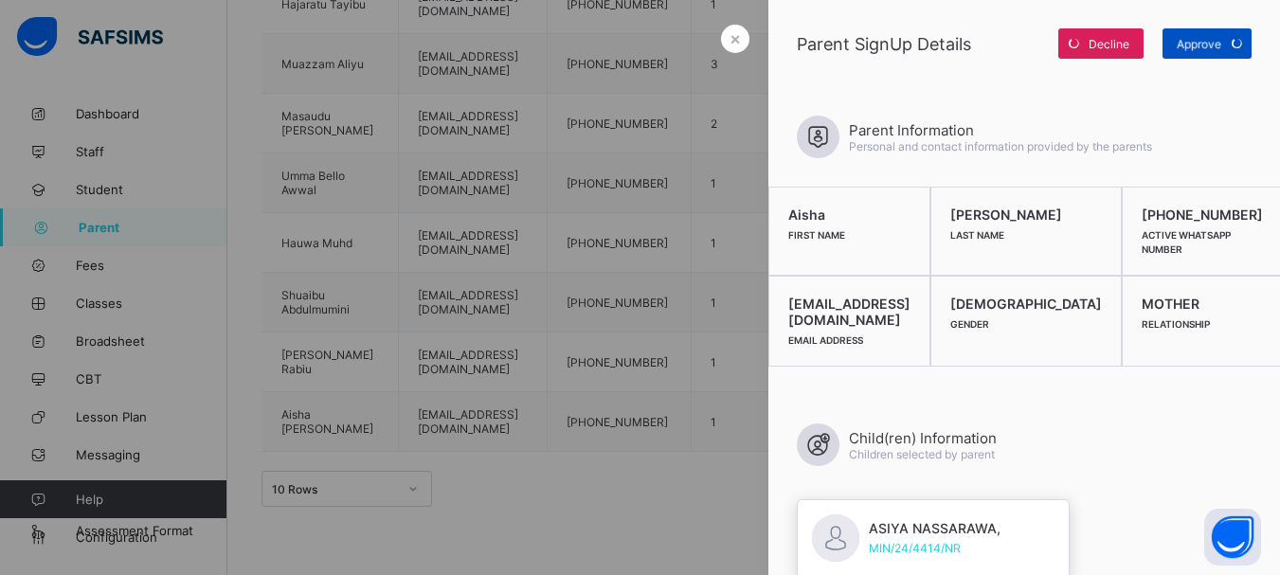
click at [1213, 44] on div "Approve" at bounding box center [1207, 43] width 89 height 30
click at [739, 40] on div "×" at bounding box center [735, 39] width 28 height 28
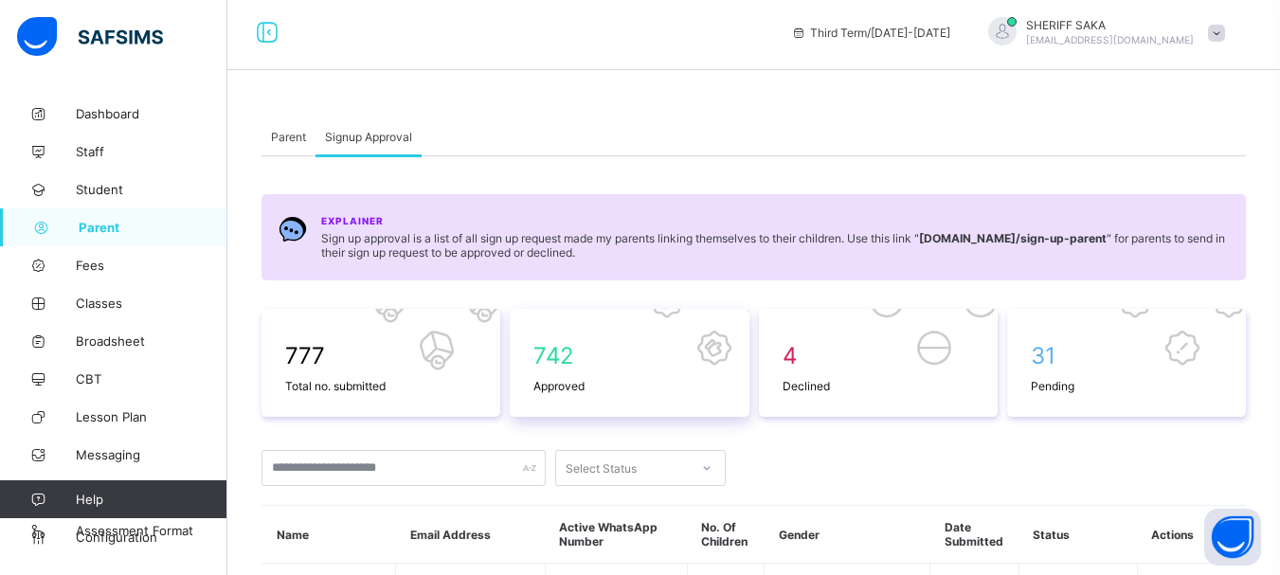
scroll to position [379, 0]
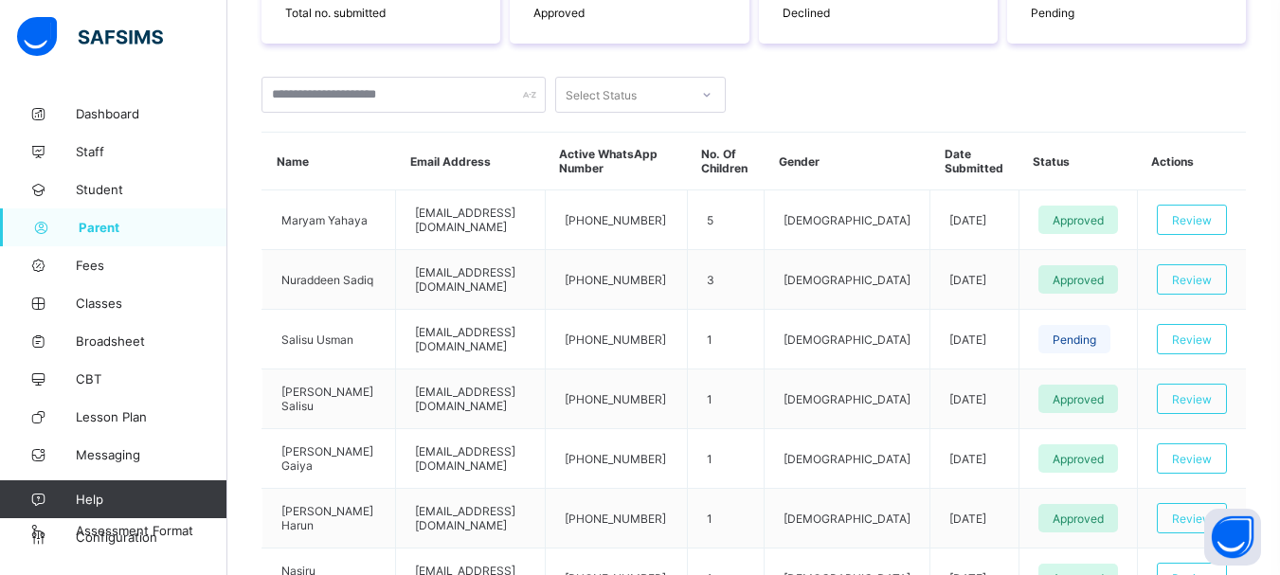
click at [709, 84] on div at bounding box center [707, 95] width 32 height 30
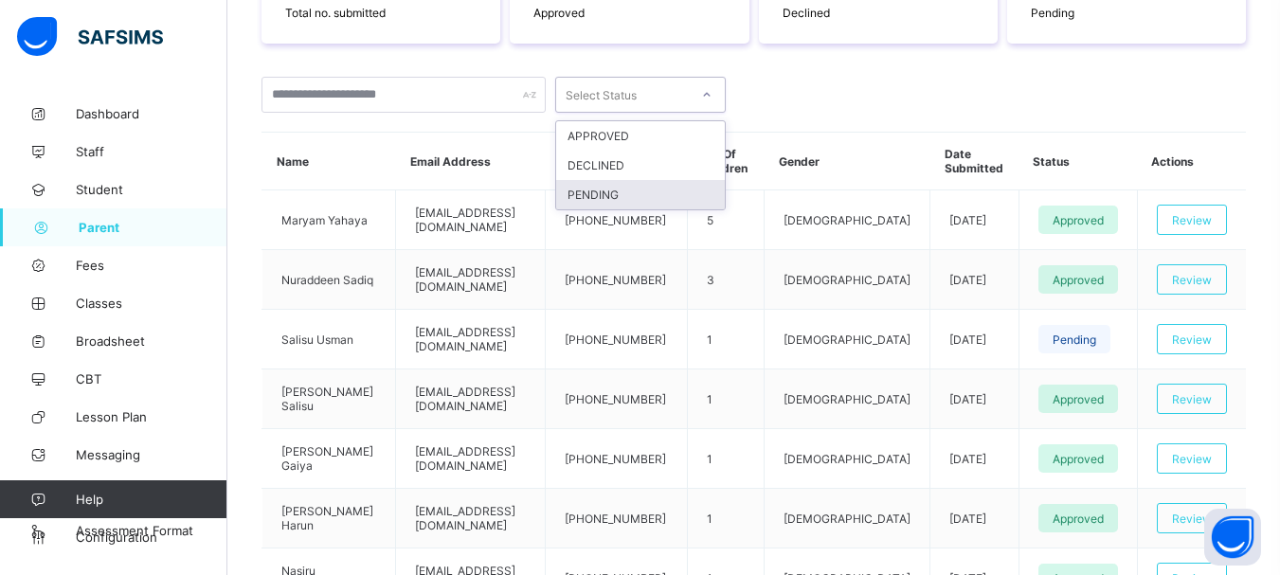
click at [672, 198] on div "PENDING" at bounding box center [640, 194] width 169 height 29
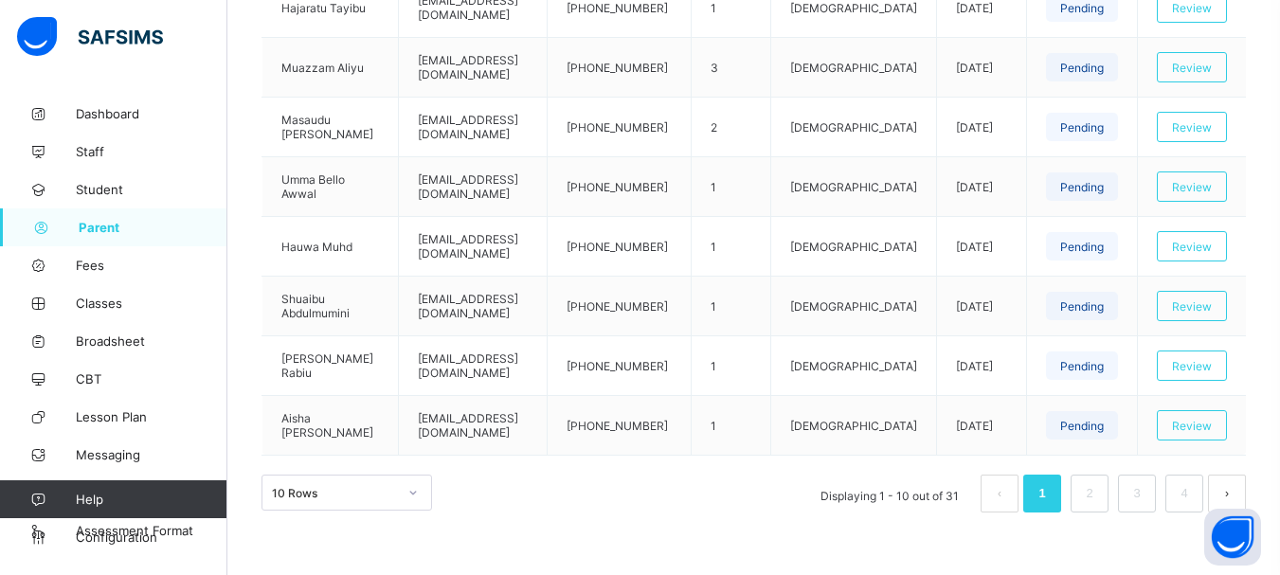
scroll to position [714, 0]
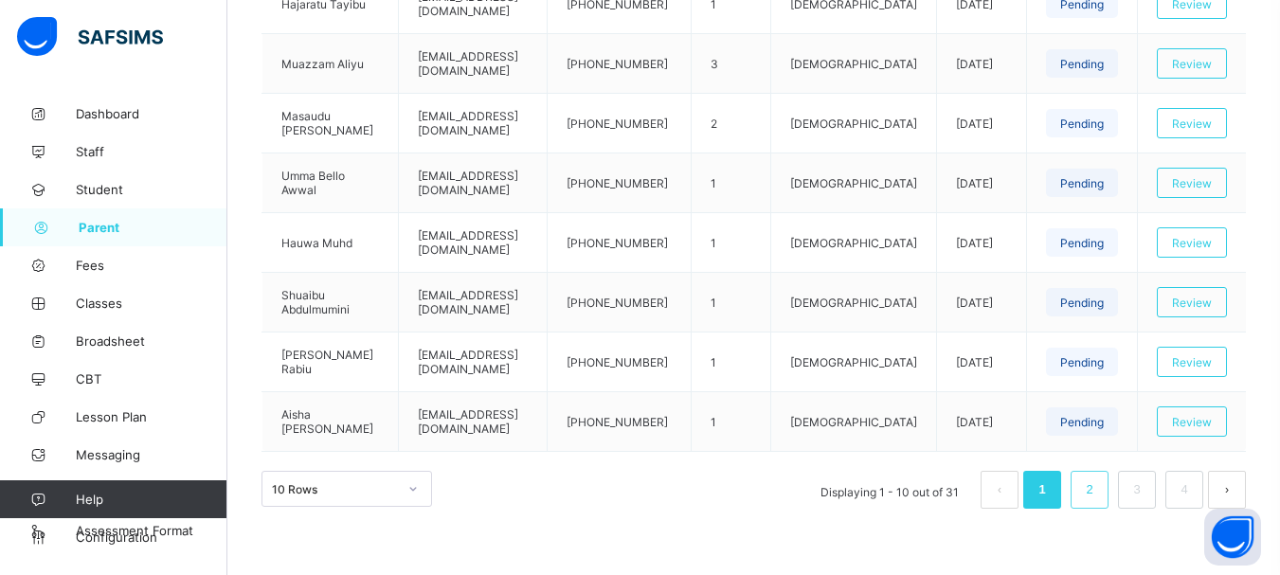
click at [1097, 494] on link "2" at bounding box center [1089, 490] width 18 height 25
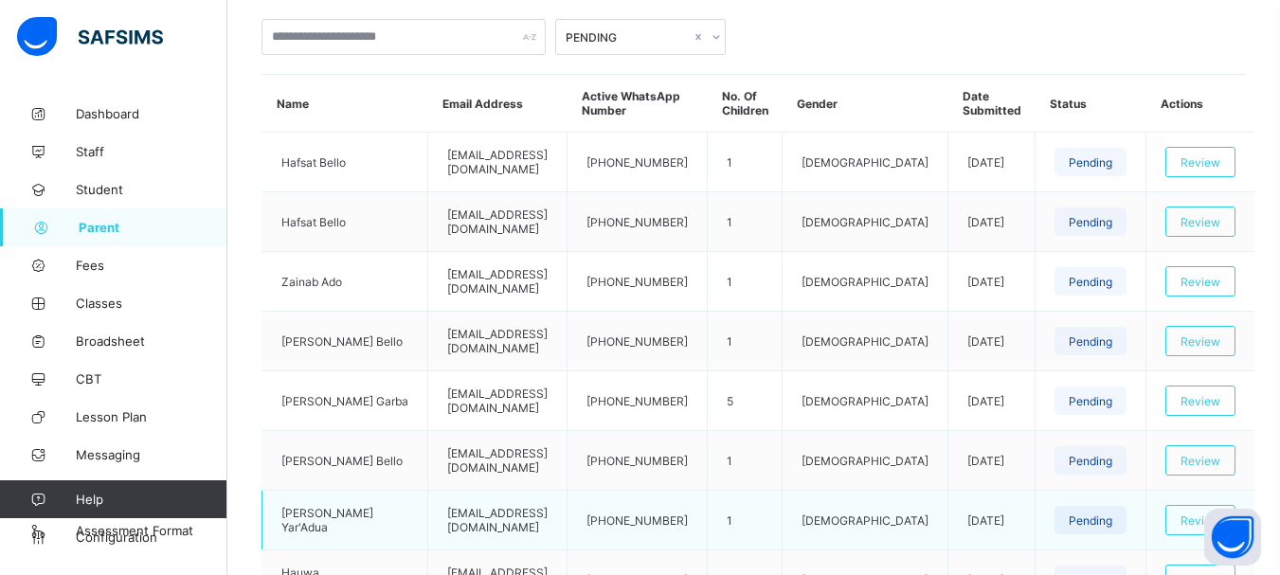
scroll to position [430, 0]
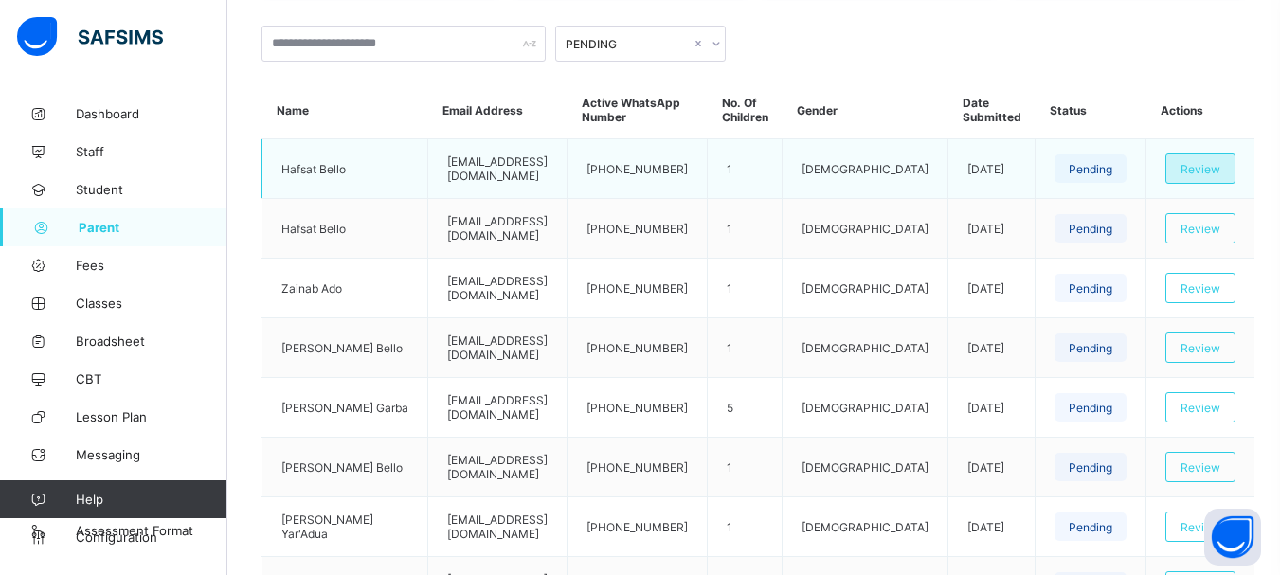
click at [1188, 168] on span "Review" at bounding box center [1201, 169] width 40 height 14
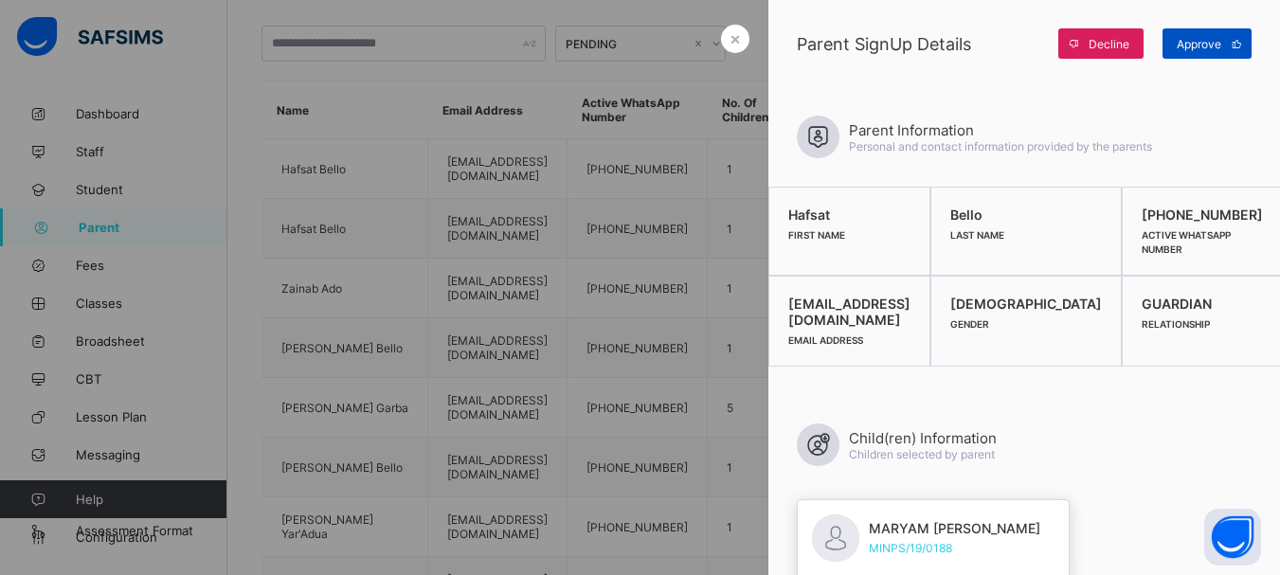
click at [1193, 42] on span "Approve" at bounding box center [1199, 44] width 45 height 14
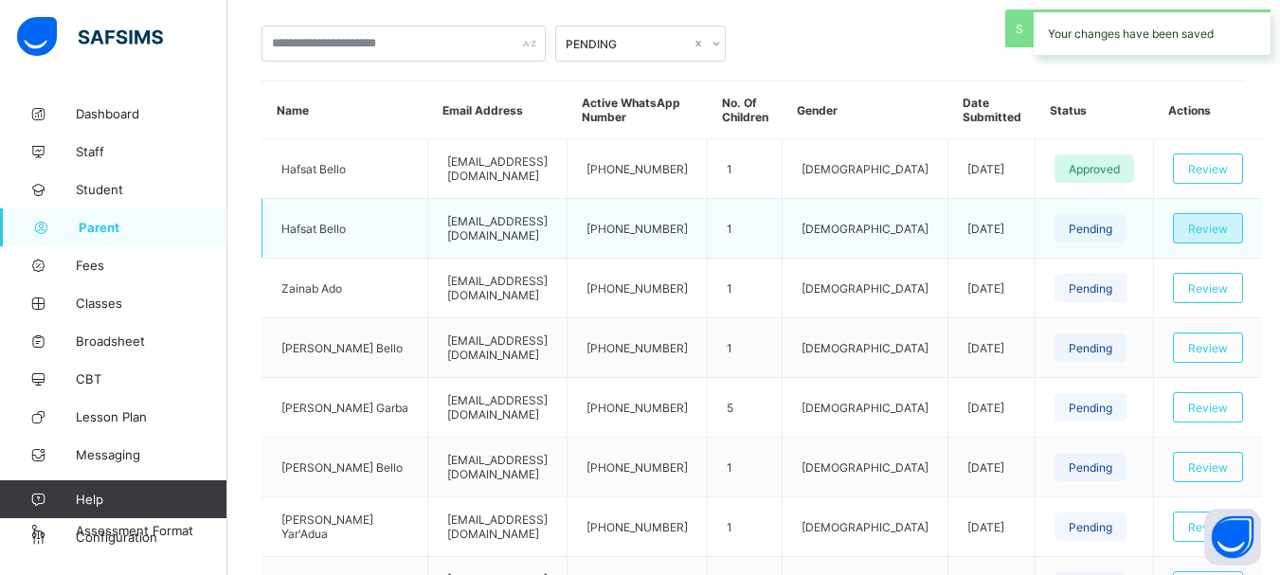
click at [1205, 228] on span "Review" at bounding box center [1208, 229] width 40 height 14
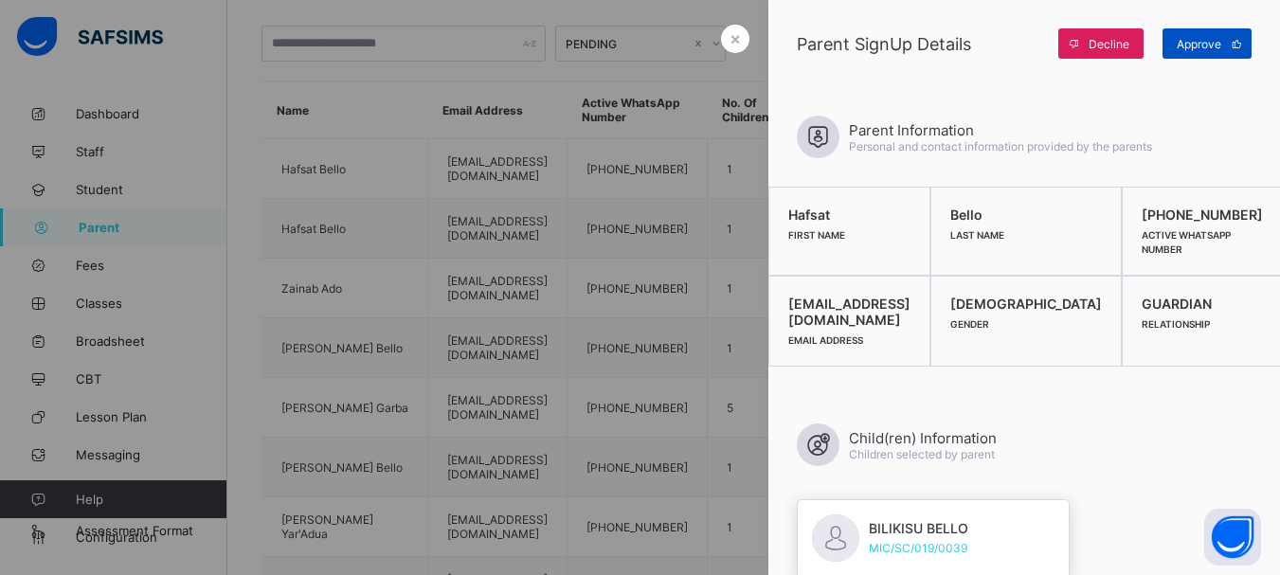
click at [1221, 41] on span at bounding box center [1236, 43] width 30 height 30
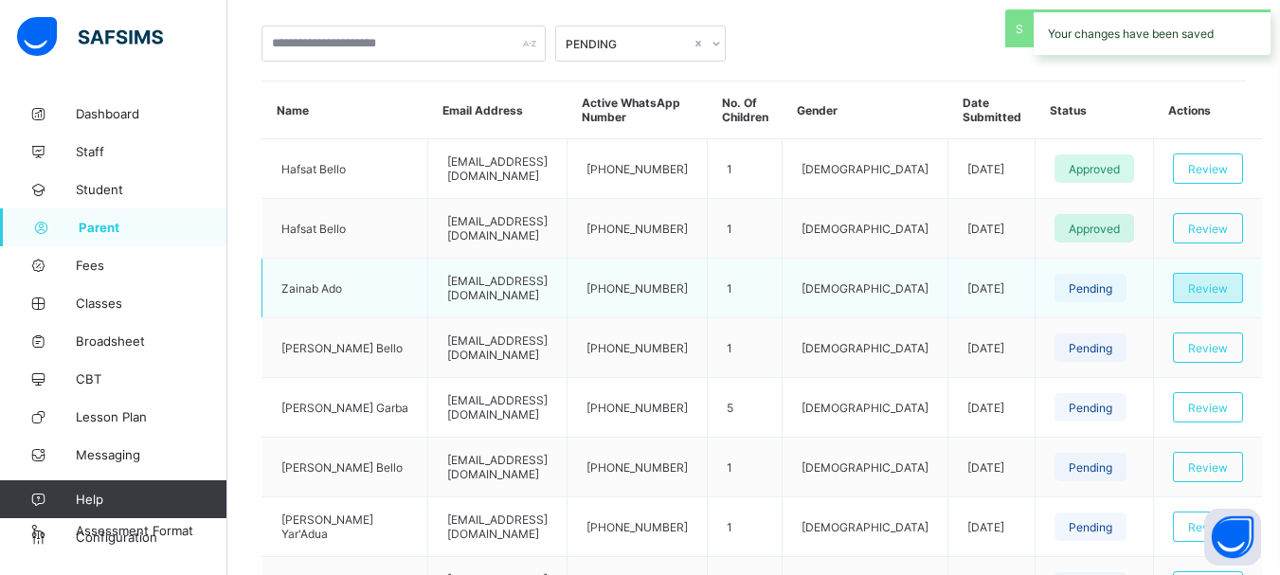
click at [1199, 292] on span "Review" at bounding box center [1208, 288] width 40 height 14
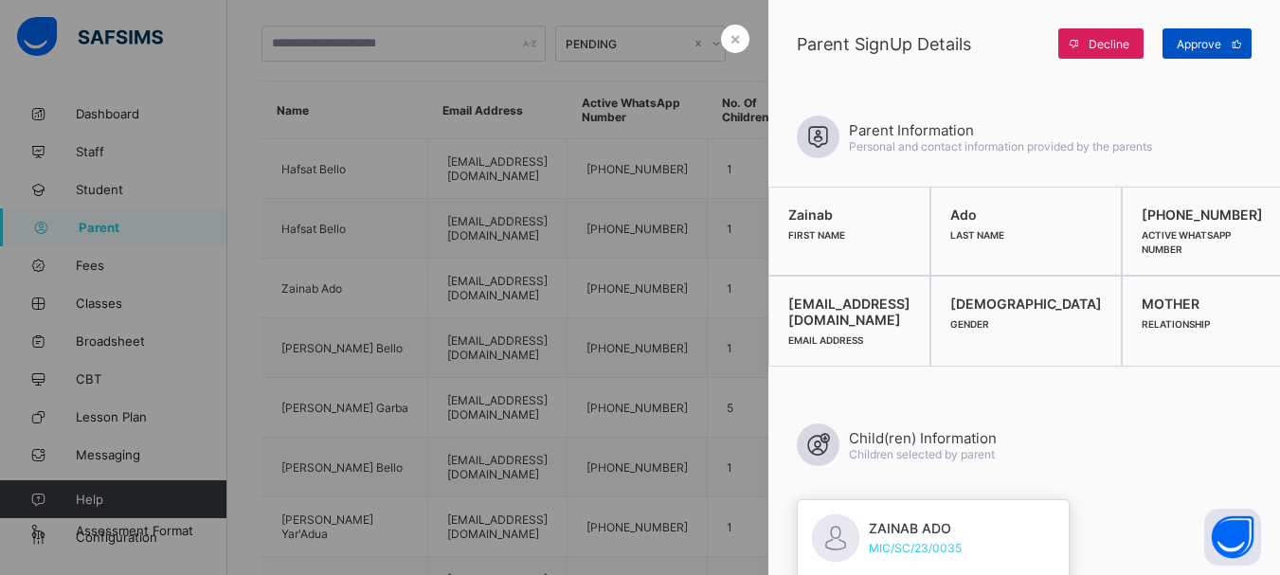
click at [1204, 43] on span "Approve" at bounding box center [1199, 44] width 45 height 14
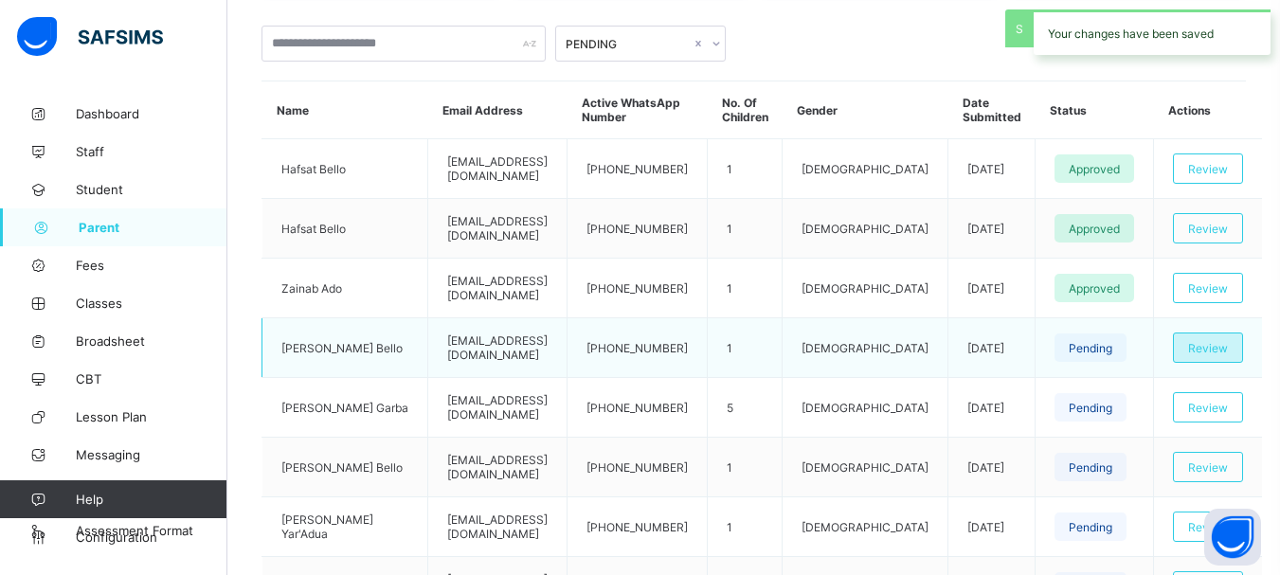
click at [1210, 352] on span "Review" at bounding box center [1208, 348] width 40 height 14
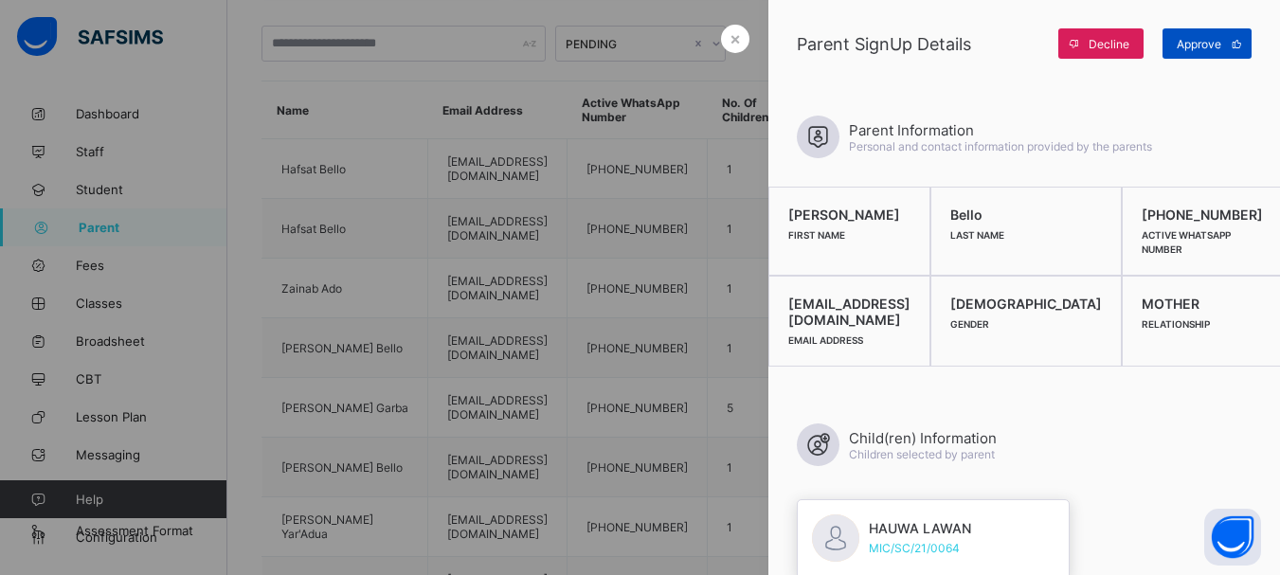
click at [1217, 48] on span "Approve" at bounding box center [1199, 44] width 45 height 14
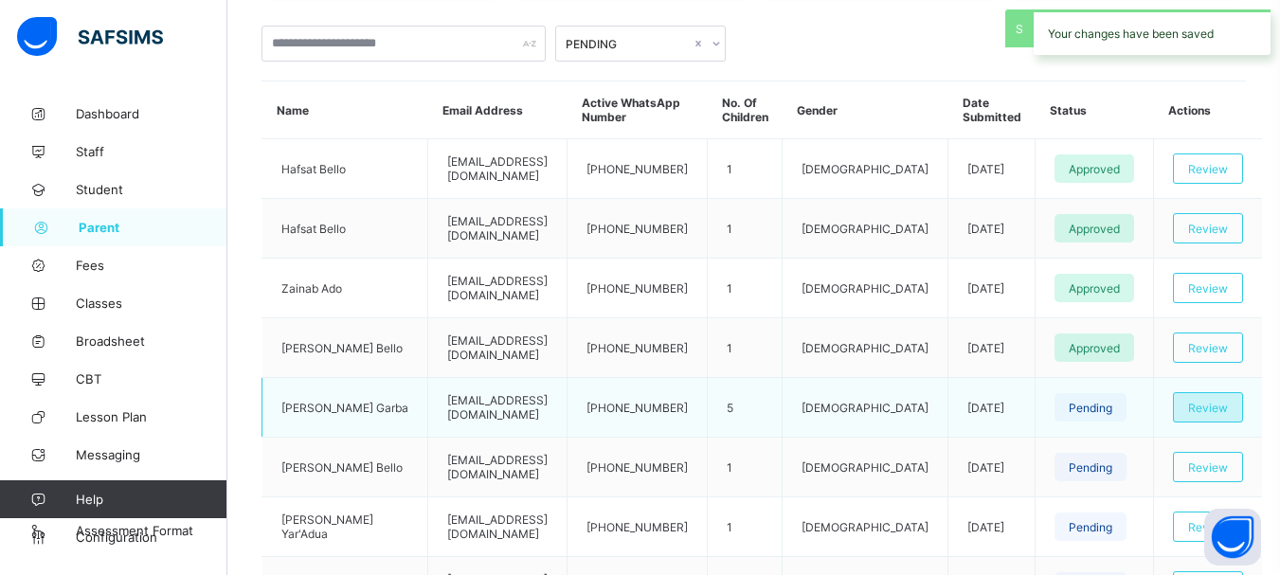
click at [1206, 406] on span "Review" at bounding box center [1208, 408] width 40 height 14
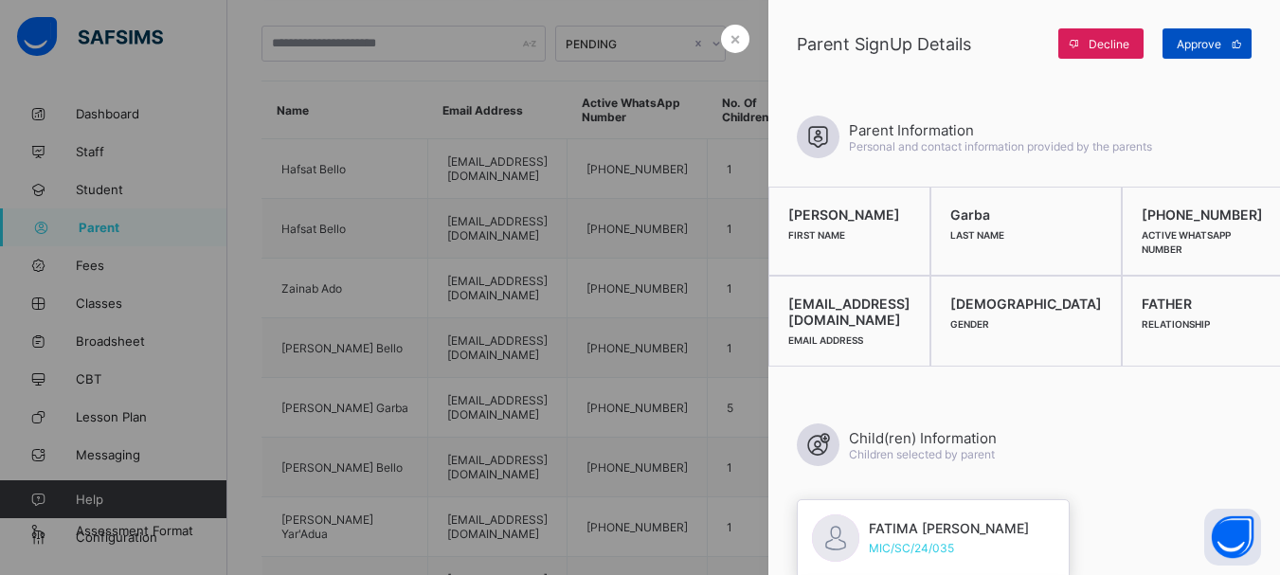
click at [1211, 51] on div "Approve" at bounding box center [1207, 43] width 89 height 30
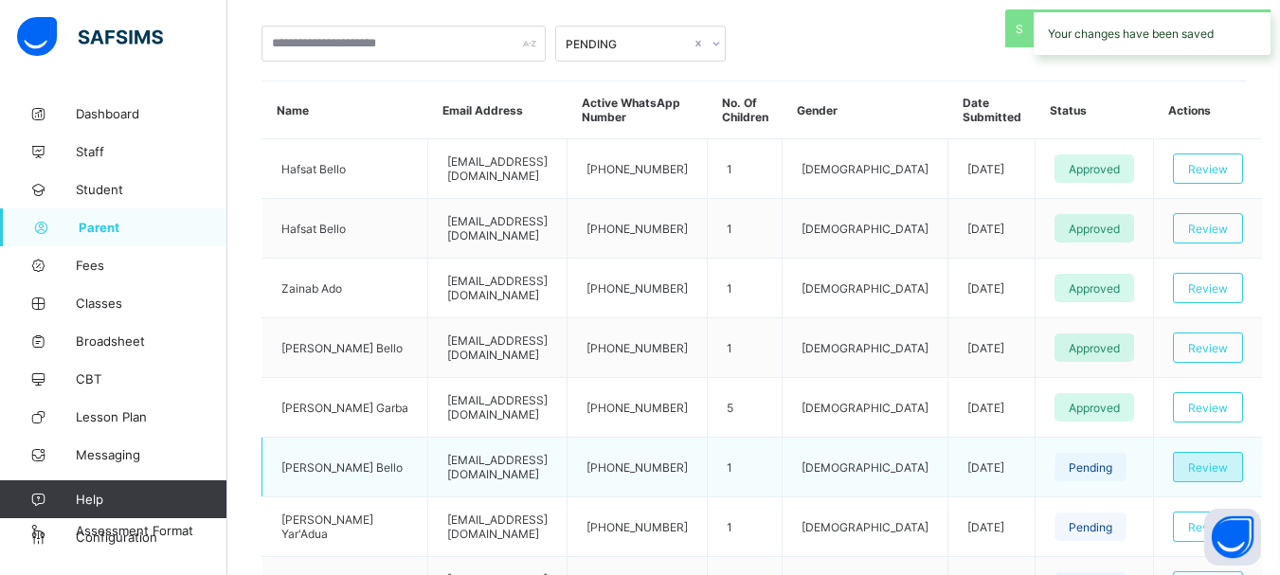
click at [1212, 469] on span "Review" at bounding box center [1208, 468] width 40 height 14
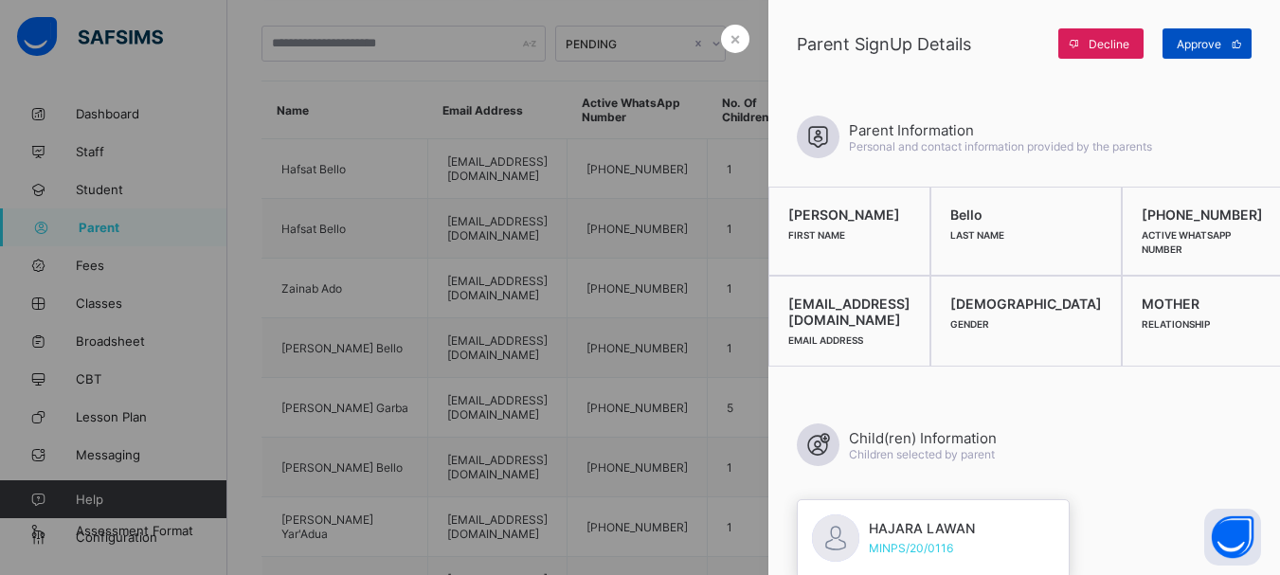
click at [1220, 49] on span "Approve" at bounding box center [1199, 44] width 45 height 14
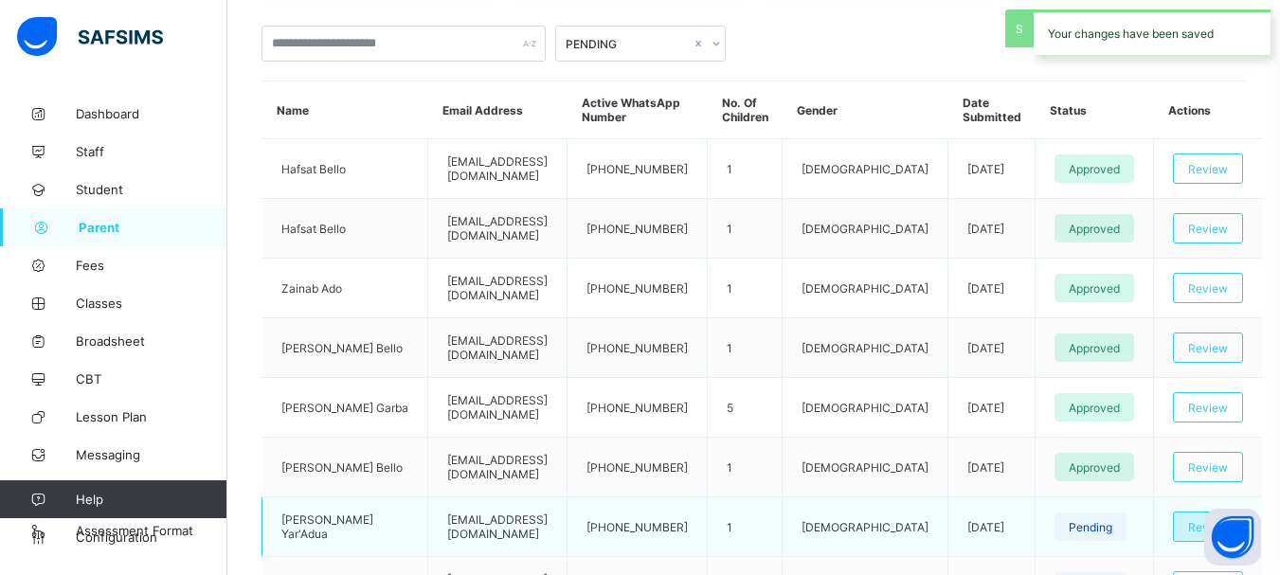
click at [1185, 530] on div "Review" at bounding box center [1208, 527] width 70 height 30
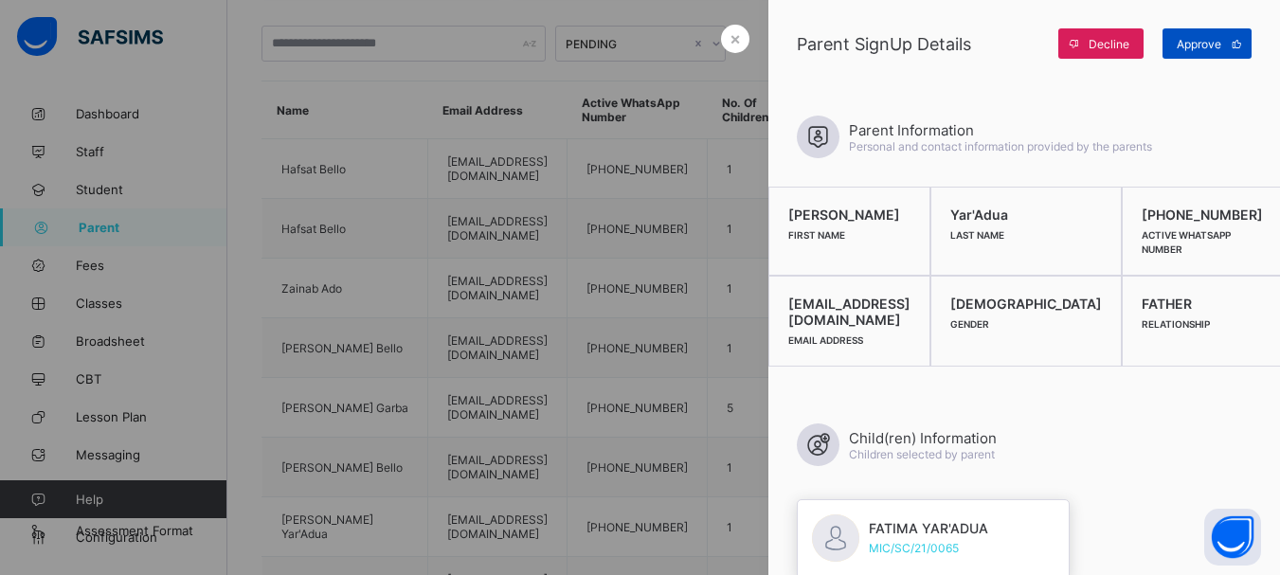
click at [1202, 34] on div "Approve" at bounding box center [1207, 43] width 89 height 30
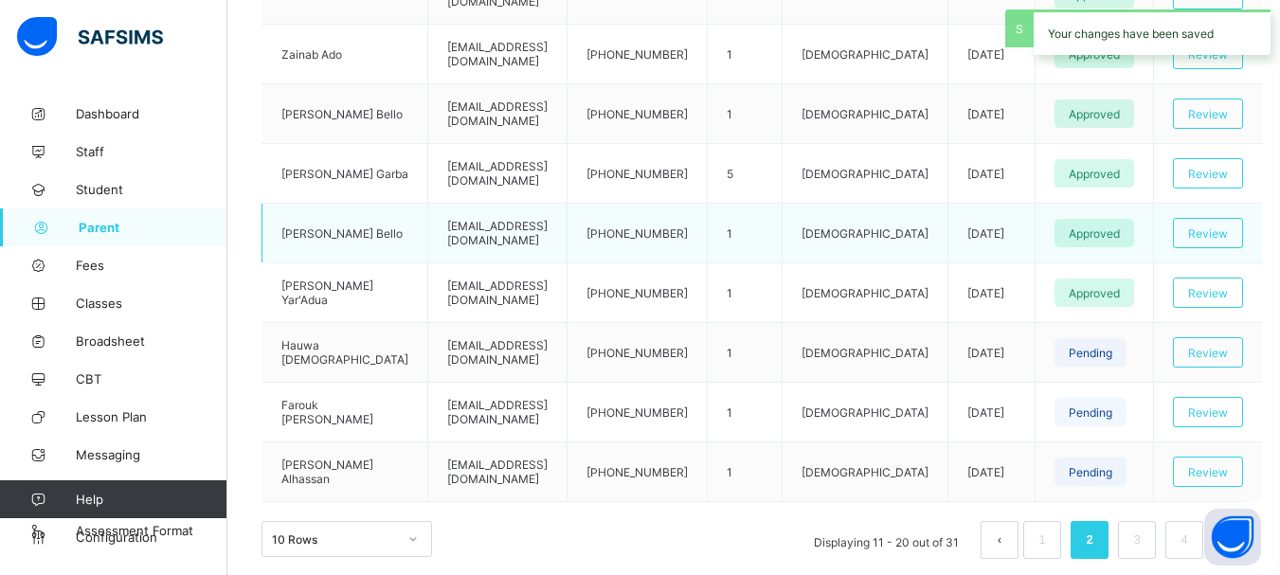
scroll to position [714, 0]
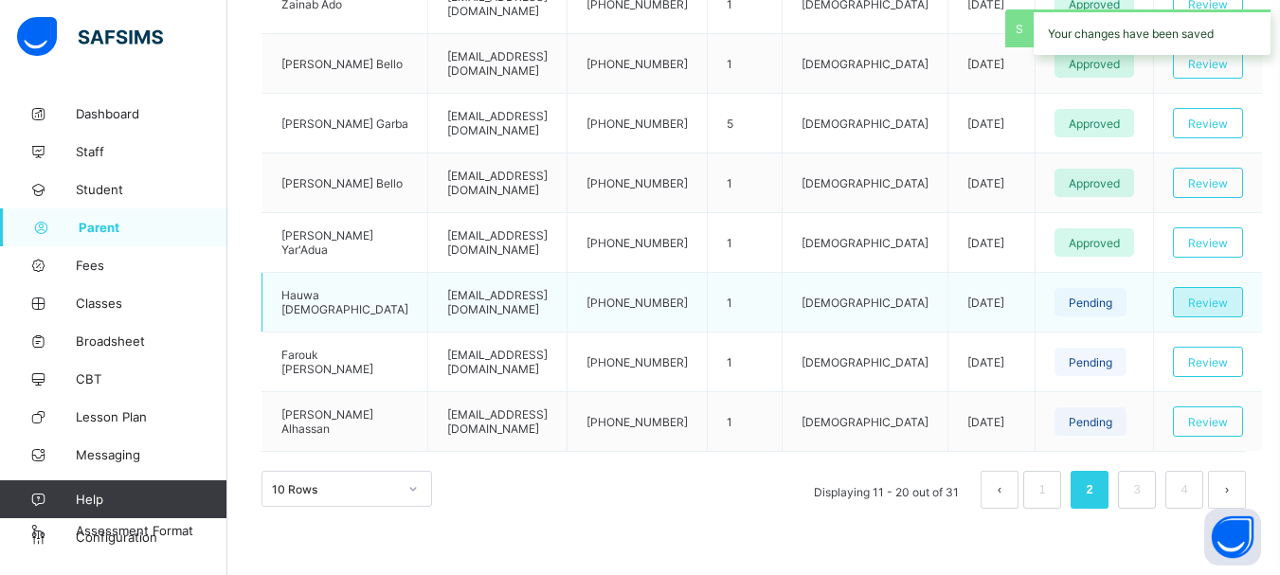
click at [1212, 297] on span "Review" at bounding box center [1208, 303] width 40 height 14
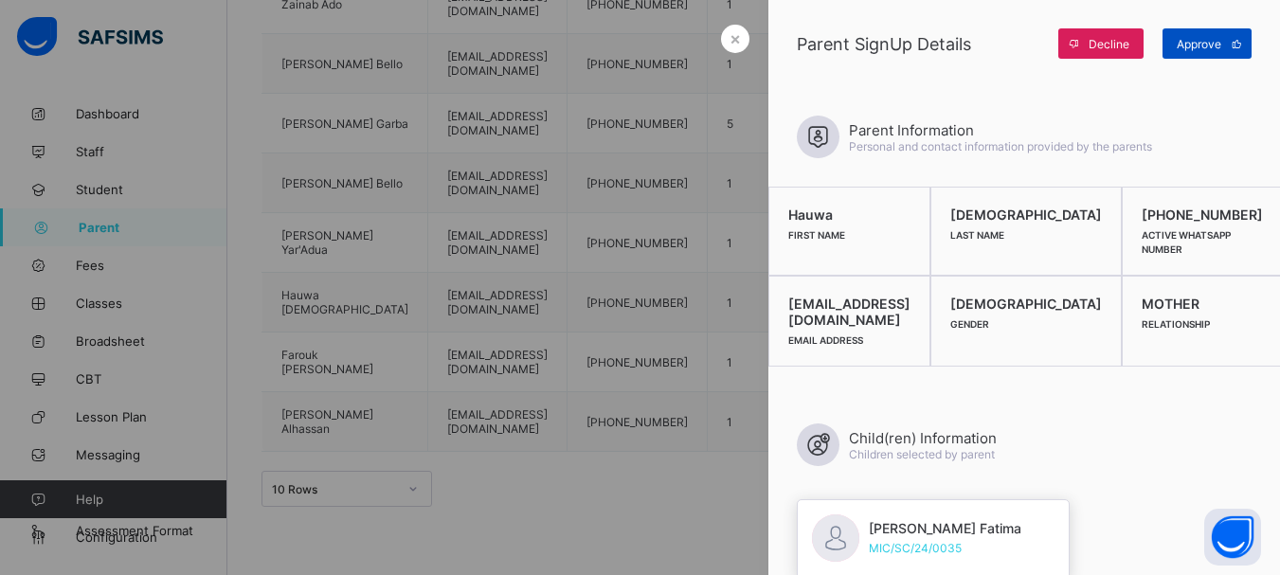
click at [1210, 46] on span "Approve" at bounding box center [1199, 44] width 45 height 14
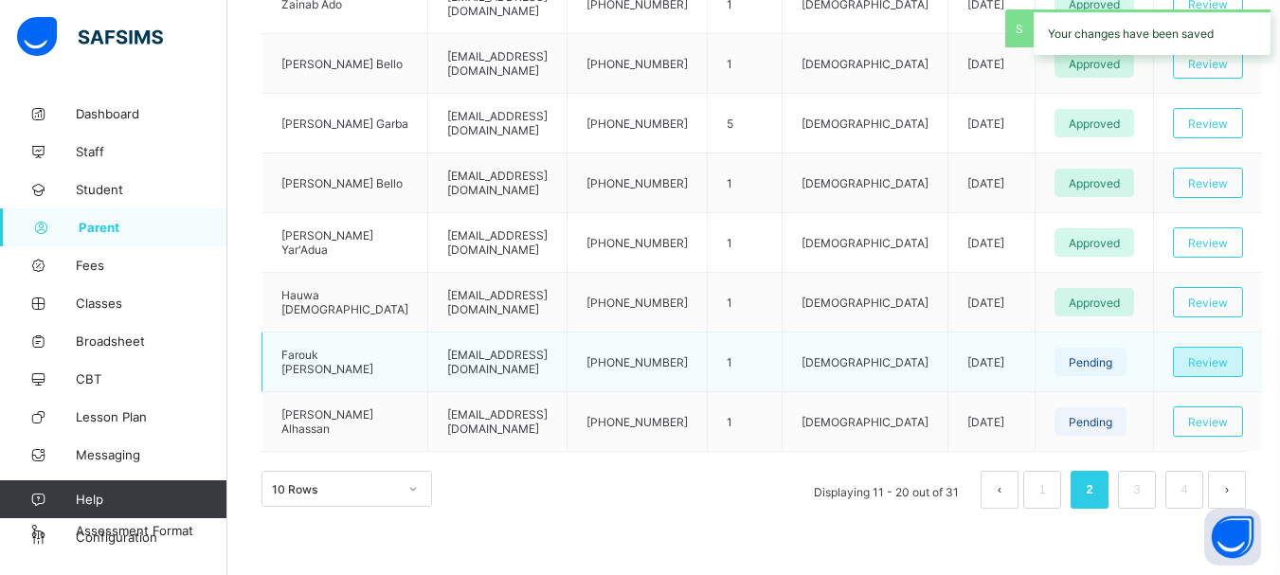
click at [1219, 368] on span "Review" at bounding box center [1208, 362] width 40 height 14
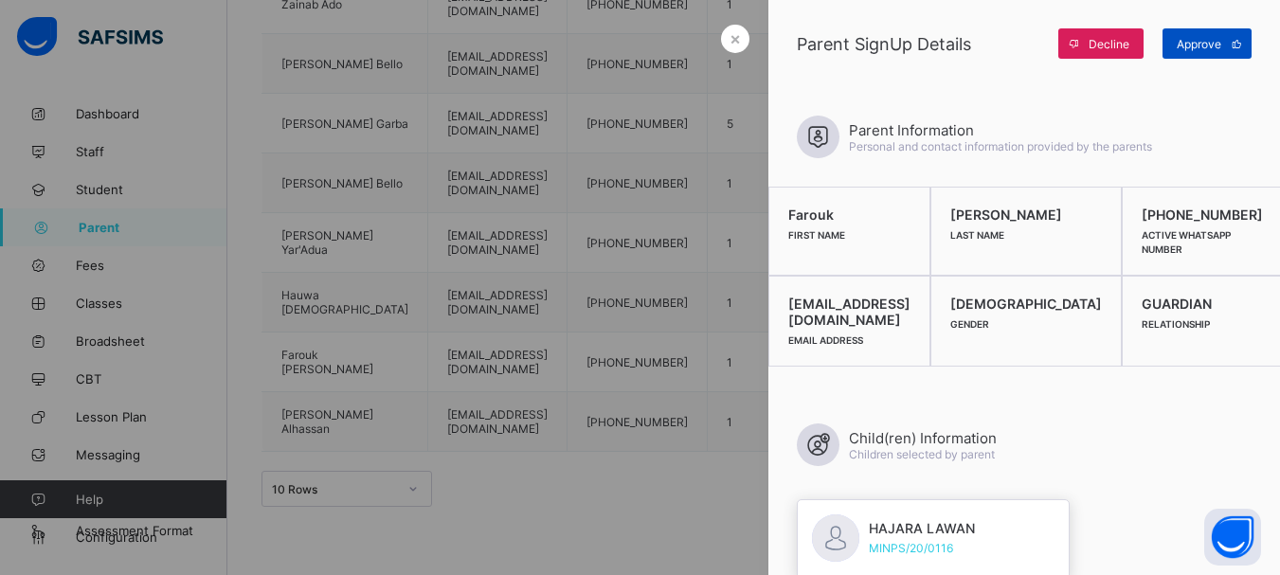
click at [1210, 42] on span "Approve" at bounding box center [1199, 44] width 45 height 14
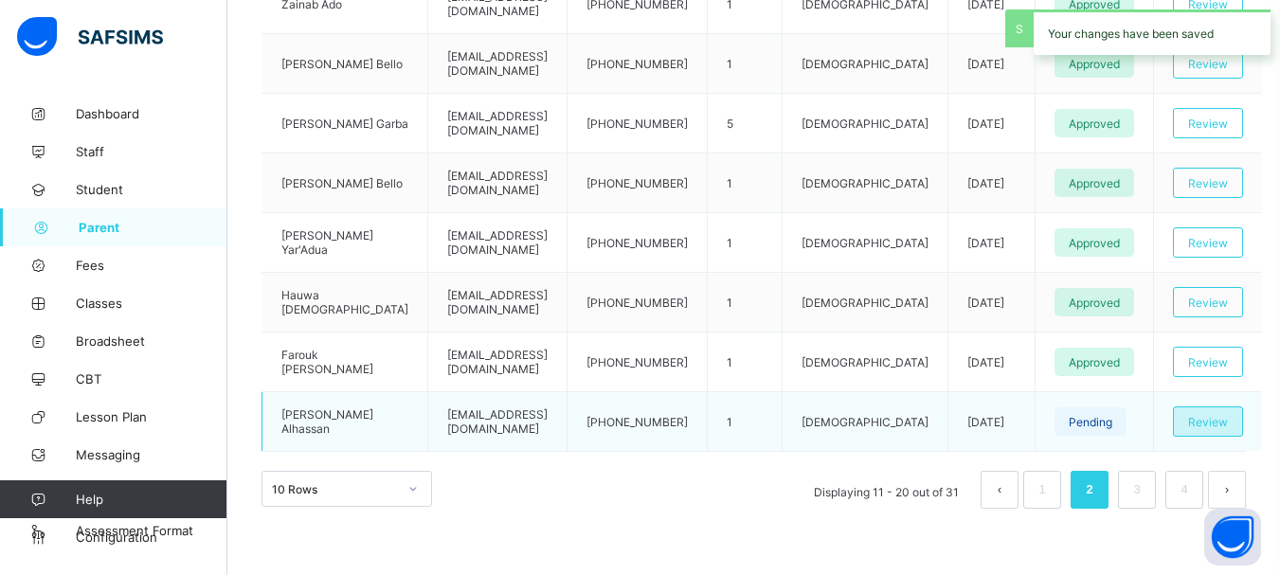
click at [1208, 425] on span "Review" at bounding box center [1208, 422] width 40 height 14
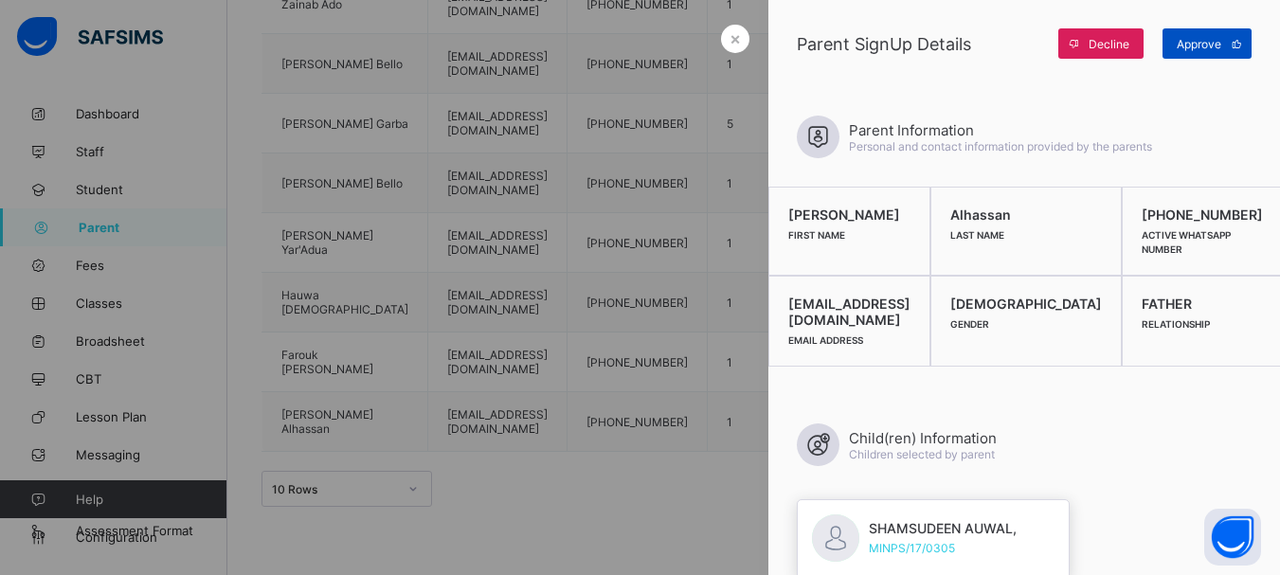
click at [1195, 53] on div "Approve" at bounding box center [1207, 43] width 89 height 30
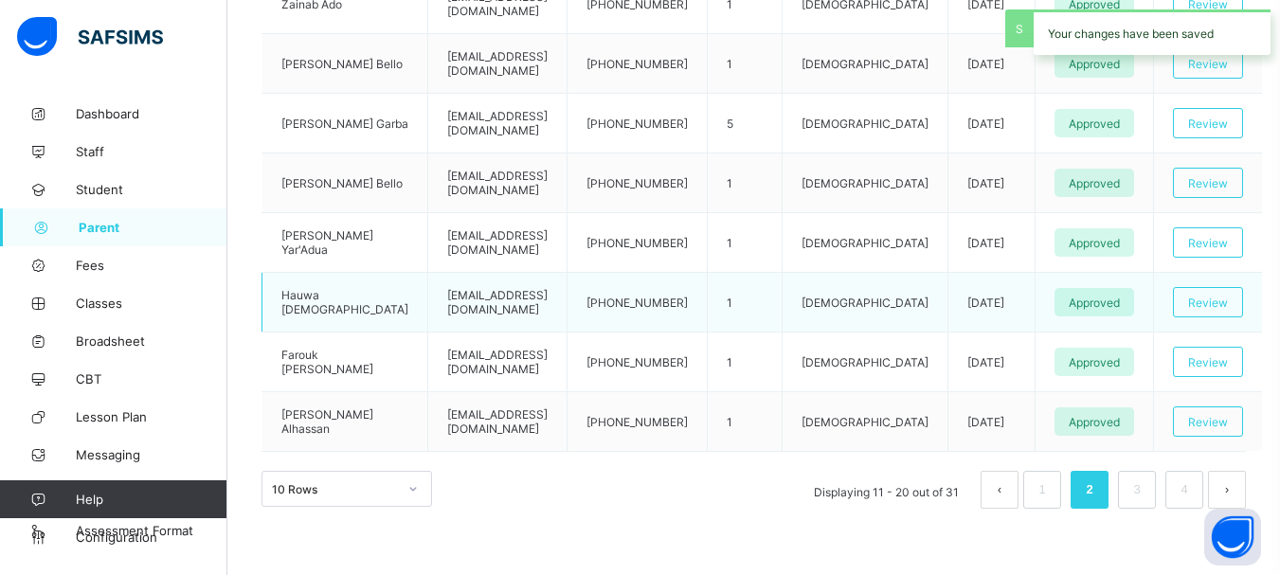
scroll to position [727, 0]
click at [1140, 486] on li "3" at bounding box center [1137, 490] width 38 height 38
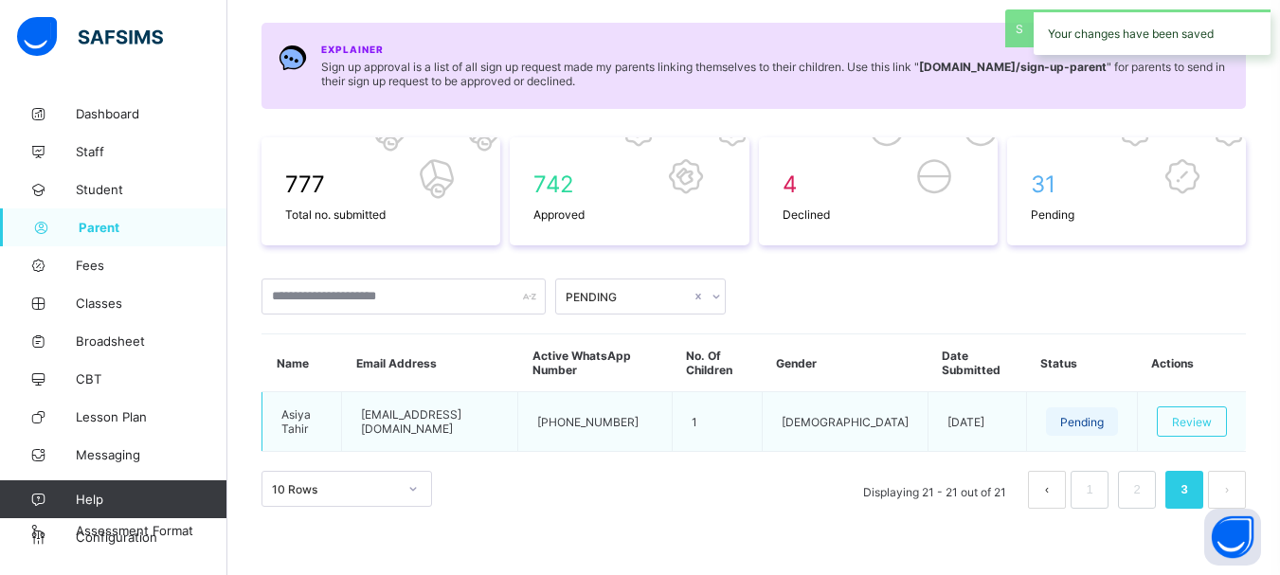
scroll to position [163, 0]
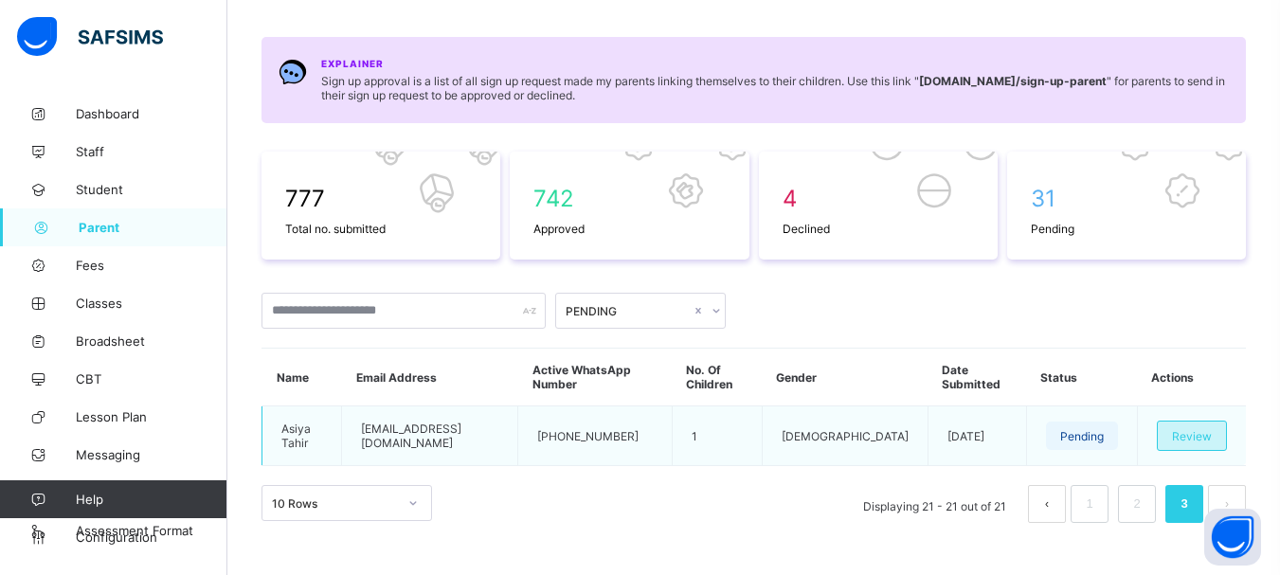
click at [1201, 421] on div "Review" at bounding box center [1192, 436] width 70 height 30
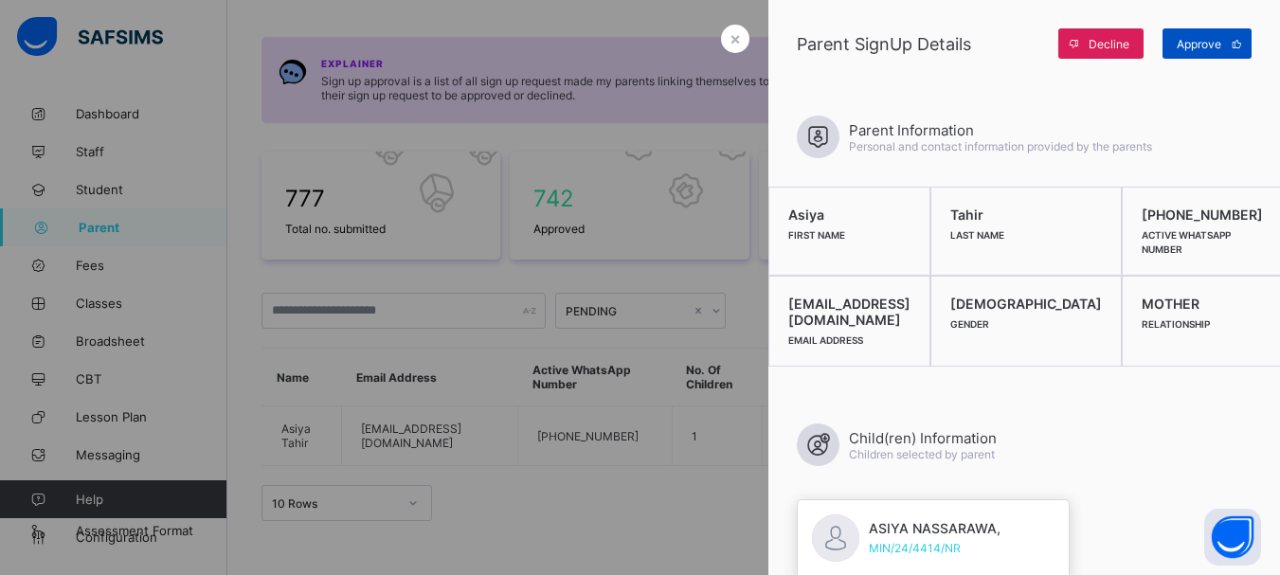
click at [1184, 41] on span "Approve" at bounding box center [1199, 44] width 45 height 14
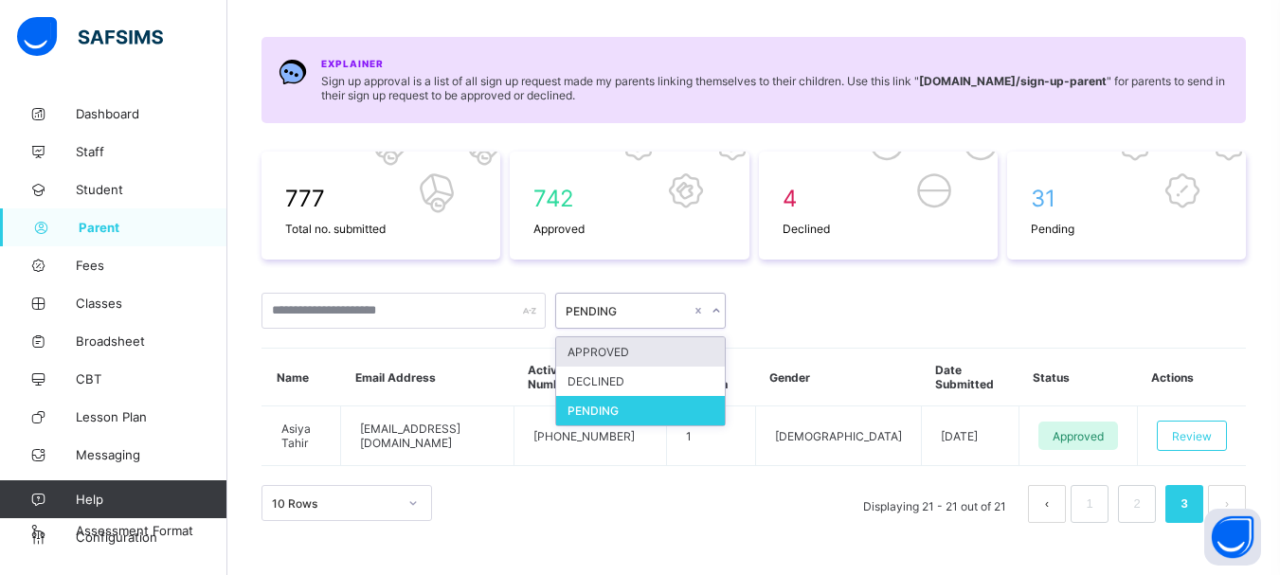
click at [716, 311] on icon at bounding box center [716, 310] width 11 height 19
click at [679, 407] on div "PENDING" at bounding box center [640, 410] width 169 height 29
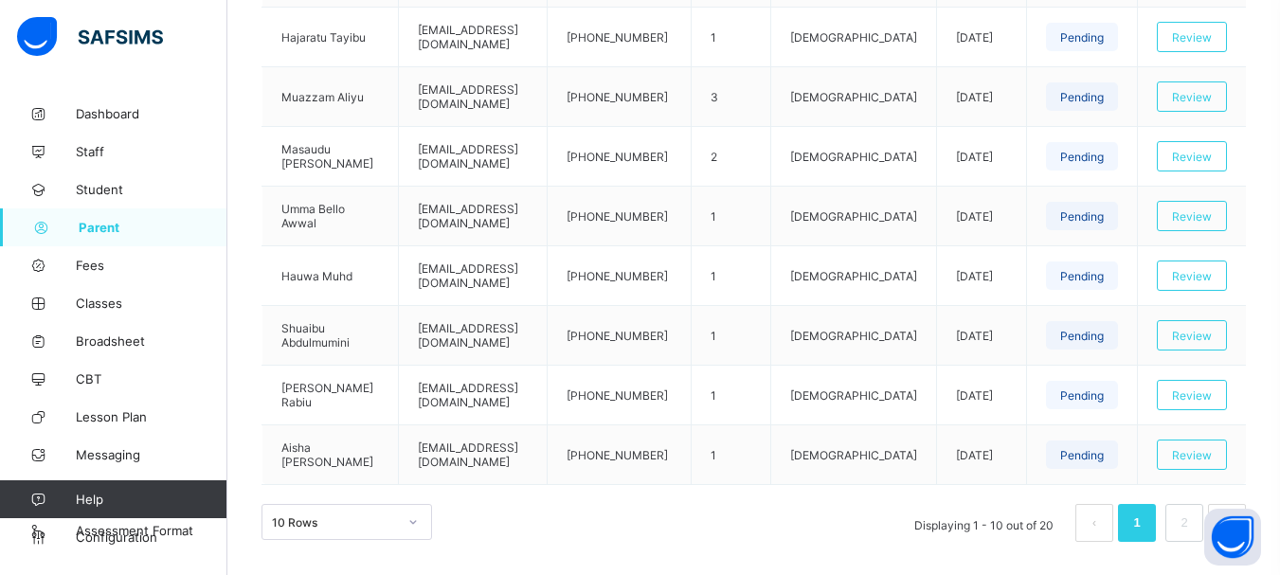
scroll to position [714, 0]
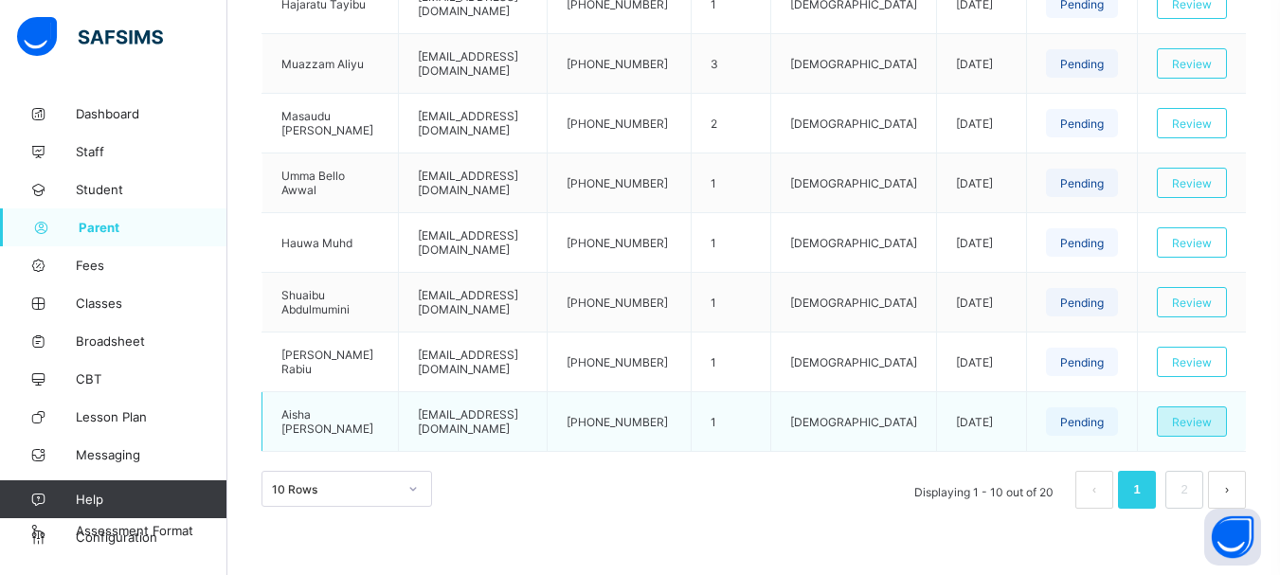
click at [1203, 427] on span "Review" at bounding box center [1192, 422] width 40 height 14
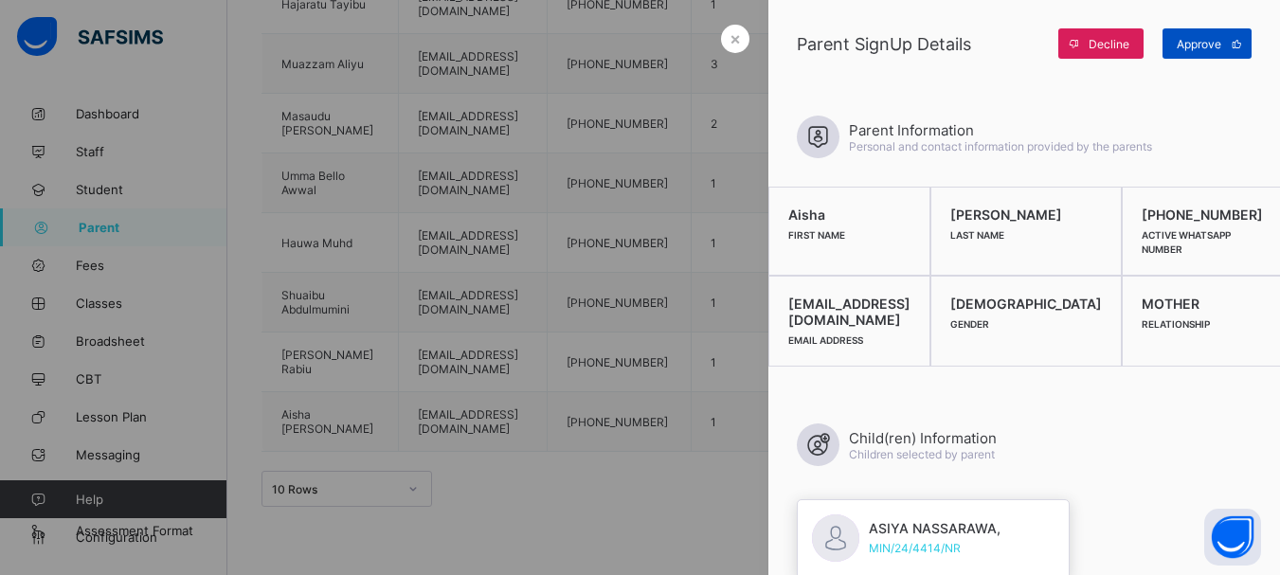
click at [1204, 50] on span "Approve" at bounding box center [1199, 44] width 45 height 14
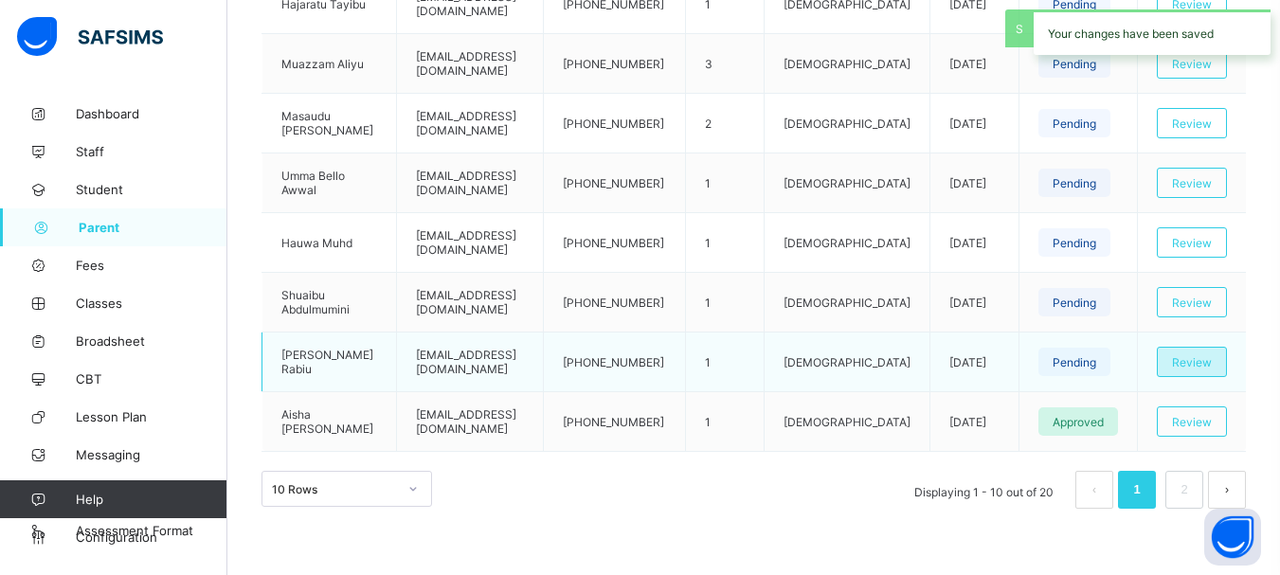
click at [1211, 364] on span "Review" at bounding box center [1192, 362] width 40 height 14
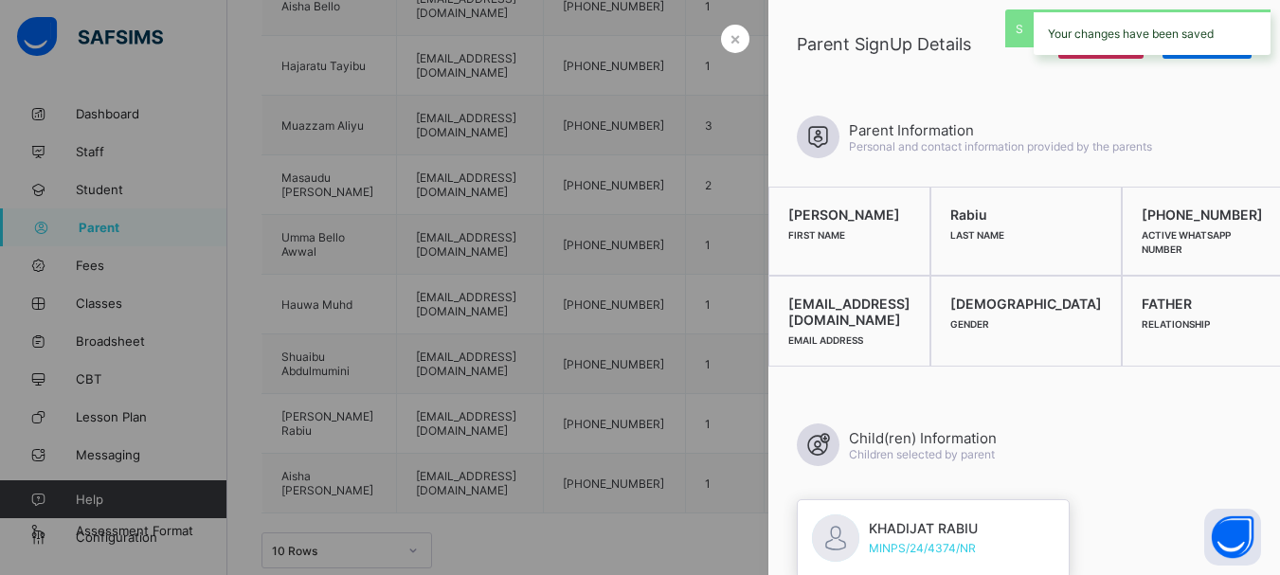
scroll to position [620, 0]
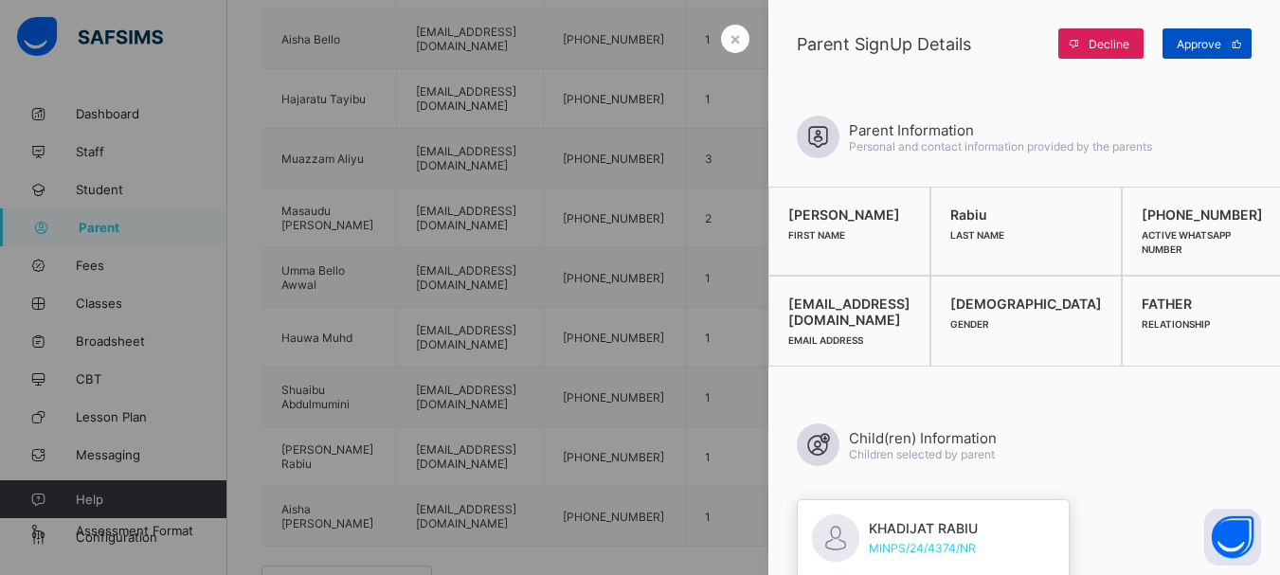
click at [1201, 45] on span "Approve" at bounding box center [1199, 44] width 45 height 14
click at [732, 38] on span "×" at bounding box center [735, 38] width 11 height 20
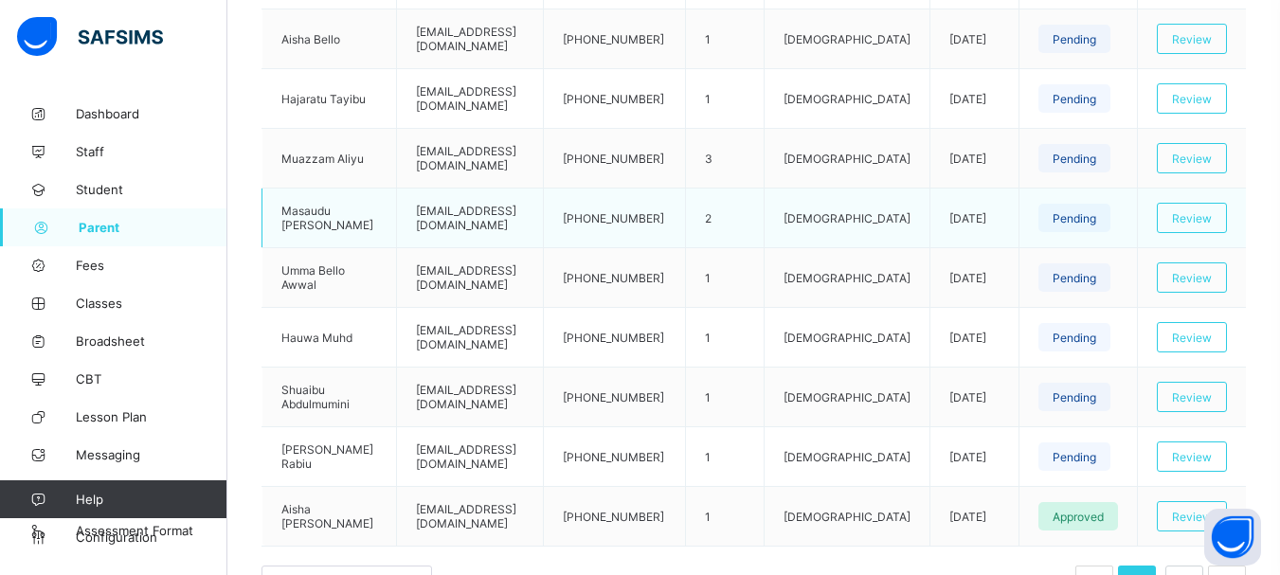
click at [1196, 199] on td "Review" at bounding box center [1191, 219] width 109 height 60
click at [1200, 212] on span "Review" at bounding box center [1192, 218] width 40 height 14
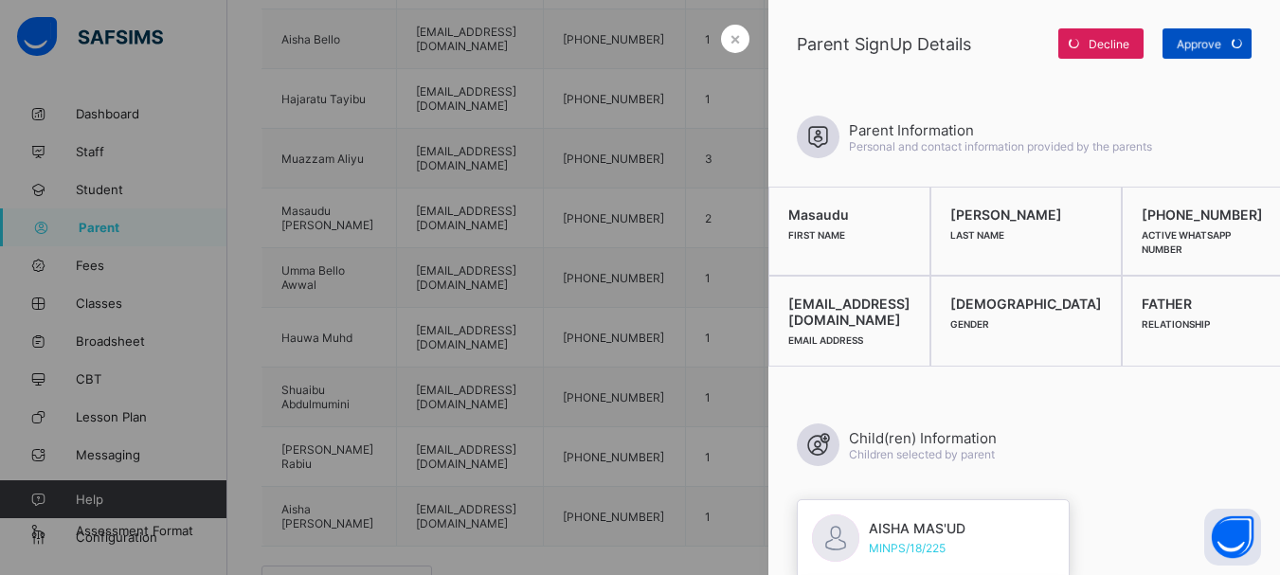
click at [1212, 51] on div "Approve" at bounding box center [1207, 43] width 89 height 30
click at [734, 47] on span "×" at bounding box center [735, 38] width 11 height 20
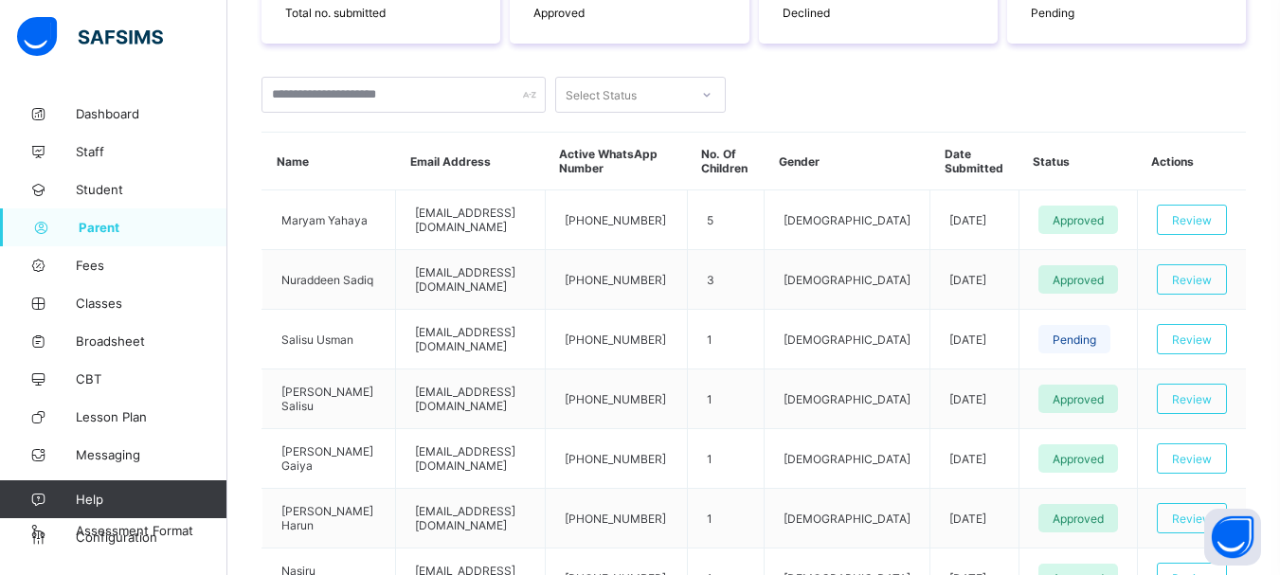
scroll to position [379, 0]
click at [649, 104] on div "Select Status" at bounding box center [622, 94] width 133 height 27
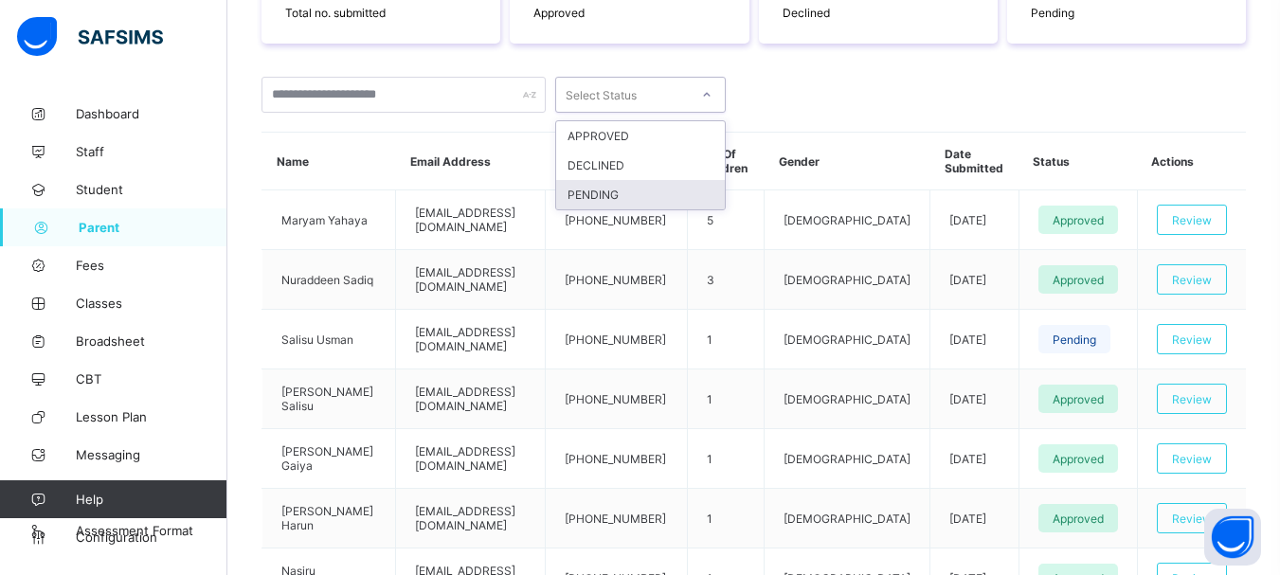
click at [651, 198] on div "PENDING" at bounding box center [640, 194] width 169 height 29
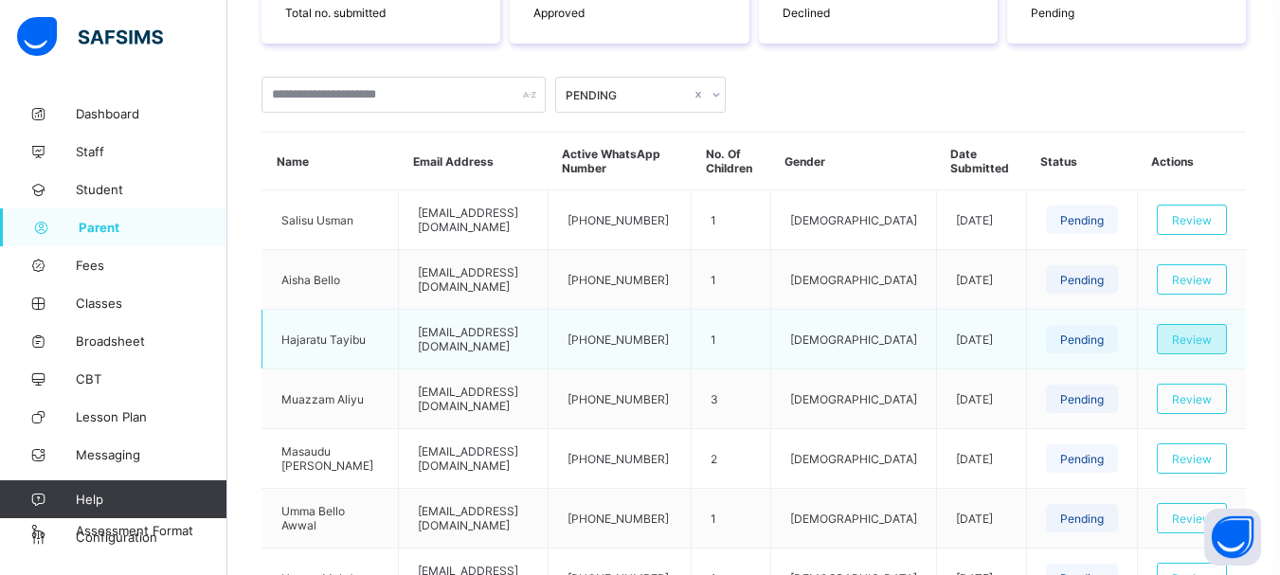
click at [1212, 340] on span "Review" at bounding box center [1192, 340] width 40 height 14
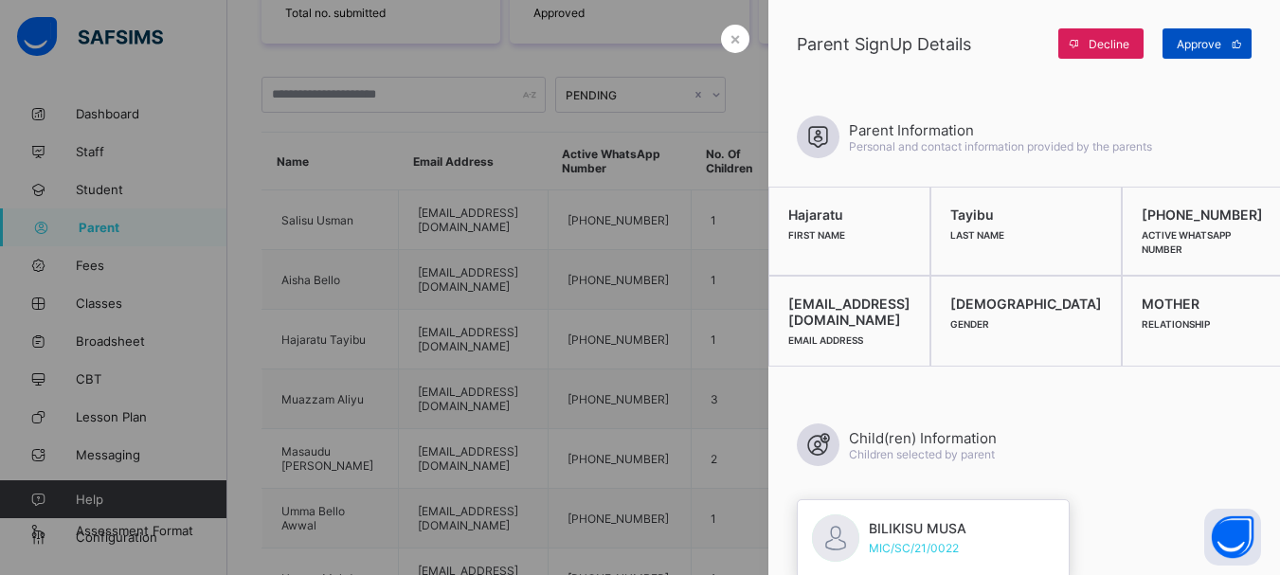
click at [1201, 44] on span "Approve" at bounding box center [1199, 44] width 45 height 14
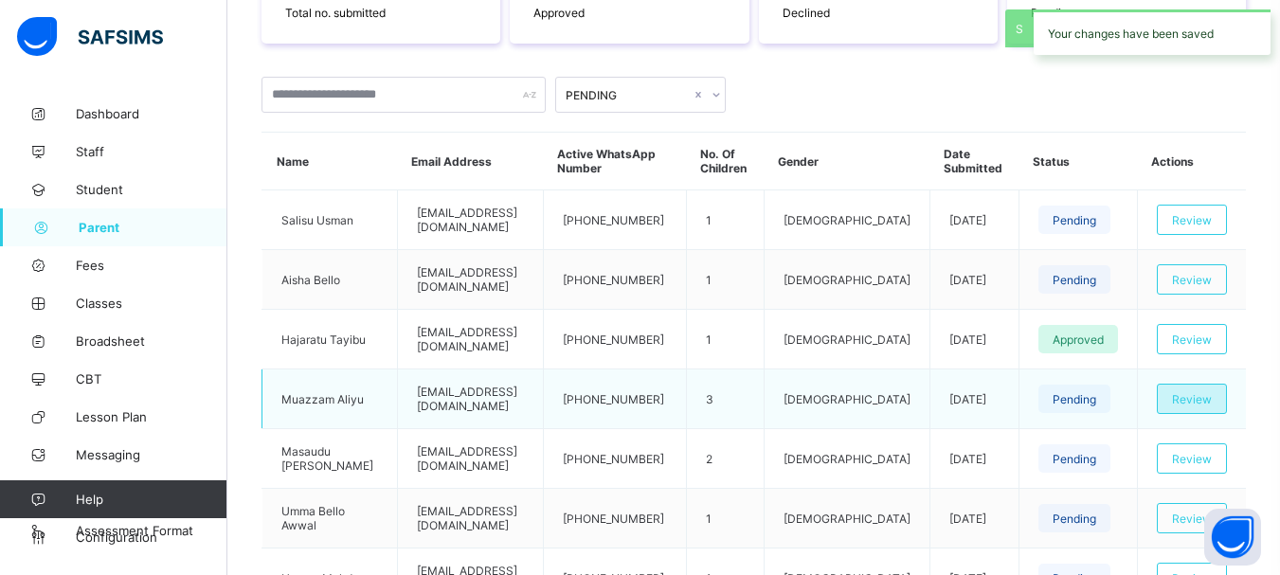
click at [1188, 397] on span "Review" at bounding box center [1192, 399] width 40 height 14
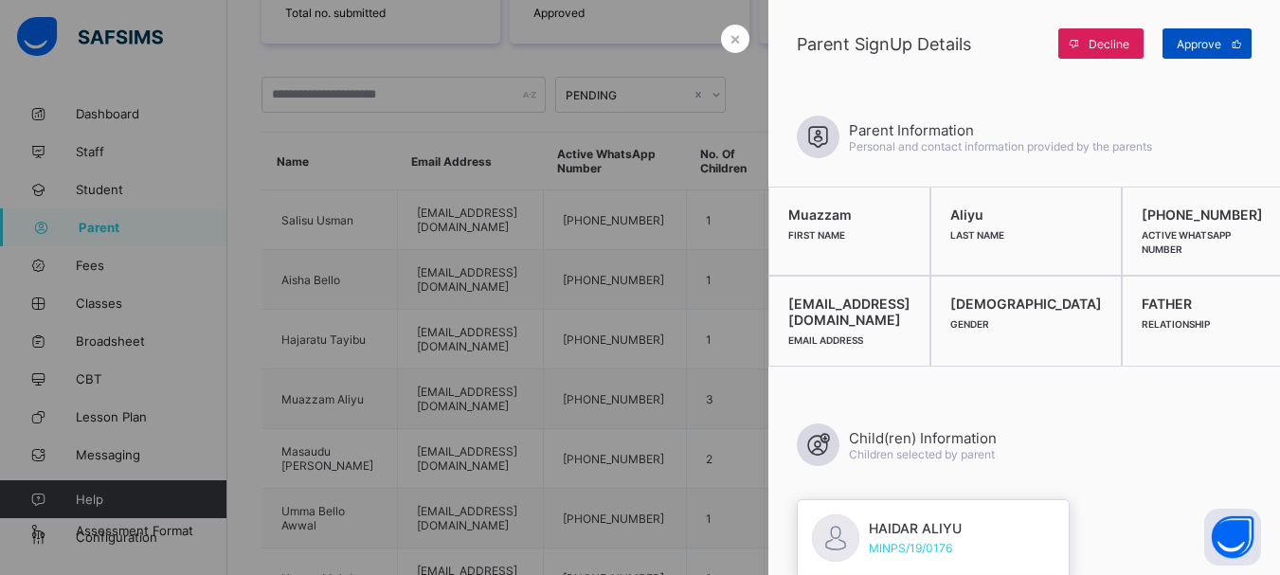
click at [1204, 48] on span "Approve" at bounding box center [1199, 44] width 45 height 14
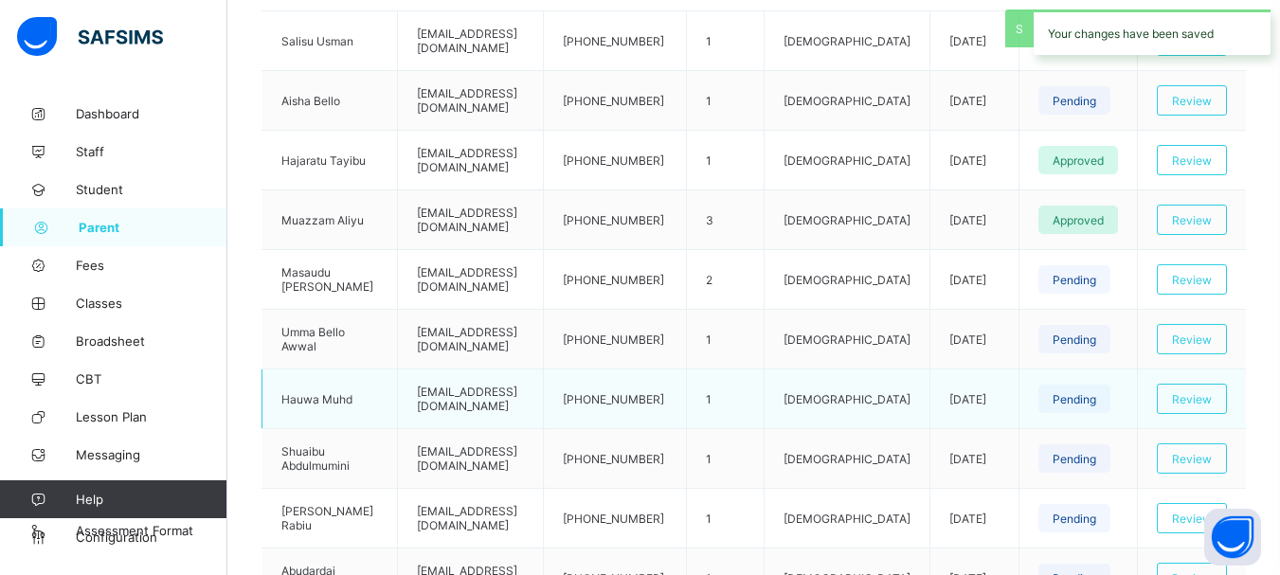
scroll to position [569, 0]
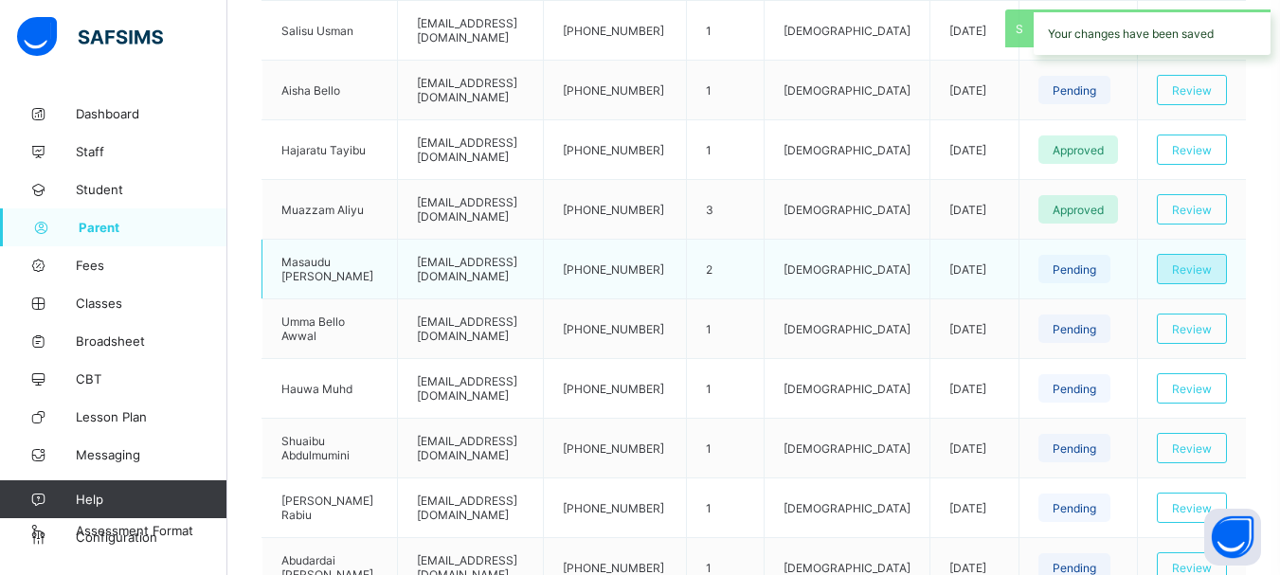
click at [1194, 268] on span "Review" at bounding box center [1192, 269] width 40 height 14
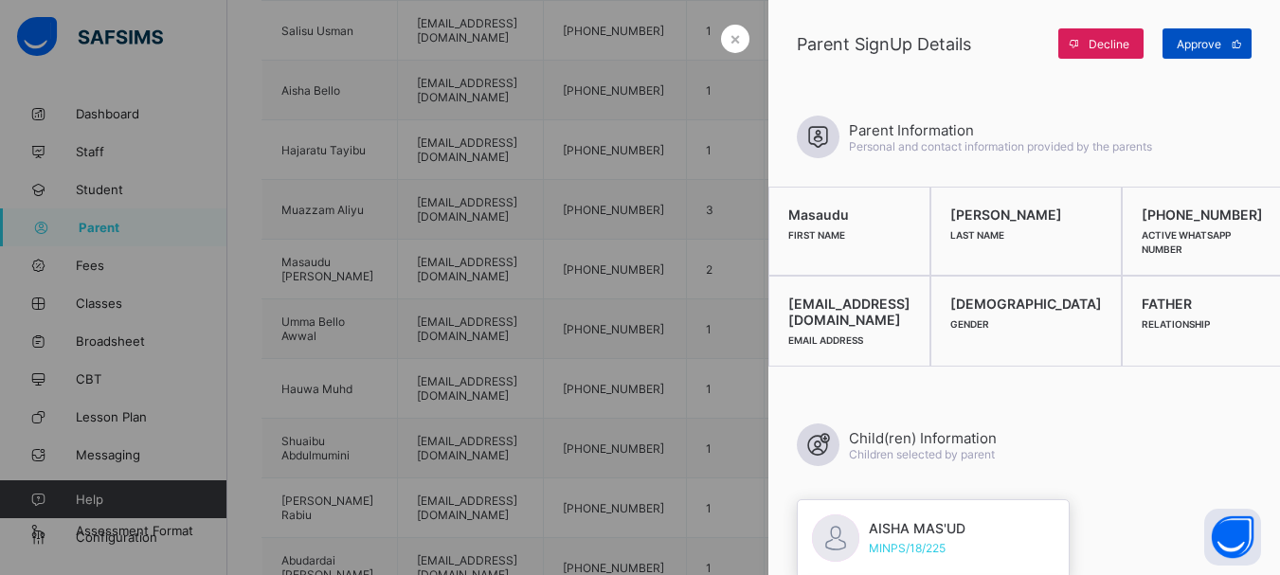
click at [1207, 38] on span "Approve" at bounding box center [1199, 44] width 45 height 14
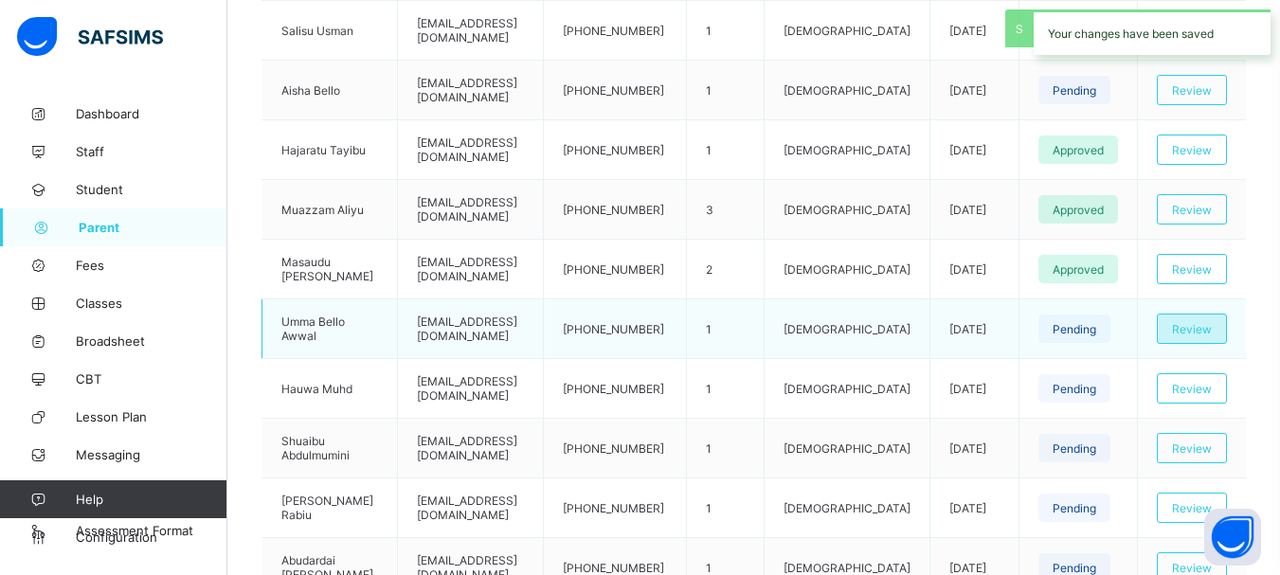
click at [1210, 326] on span "Review" at bounding box center [1192, 329] width 40 height 14
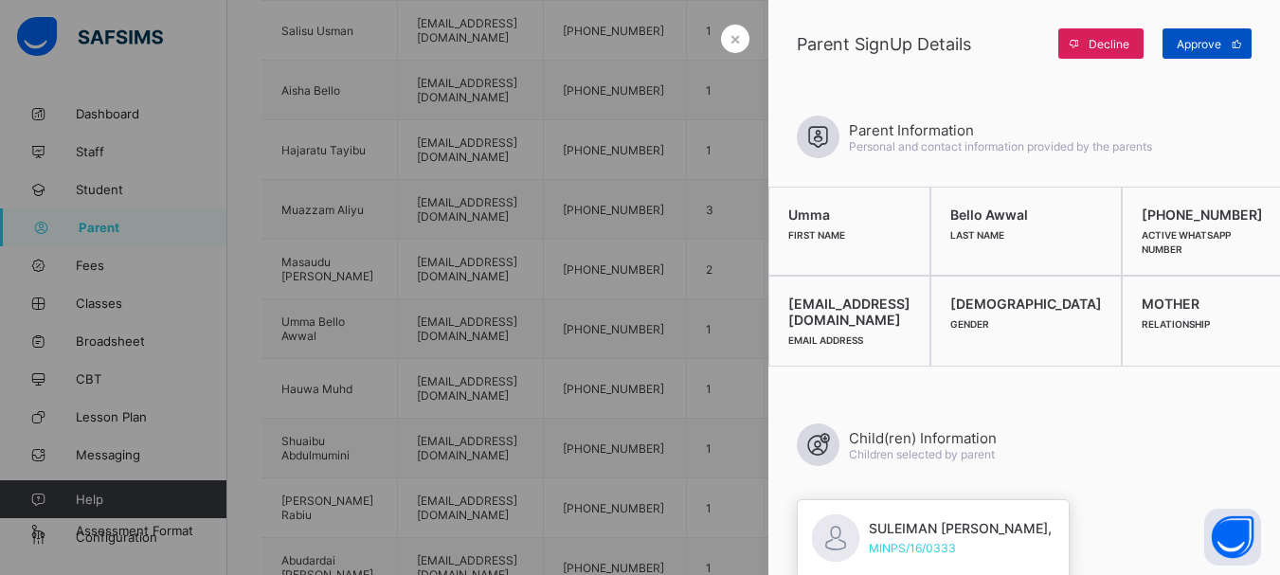
click at [1210, 46] on span "Approve" at bounding box center [1199, 44] width 45 height 14
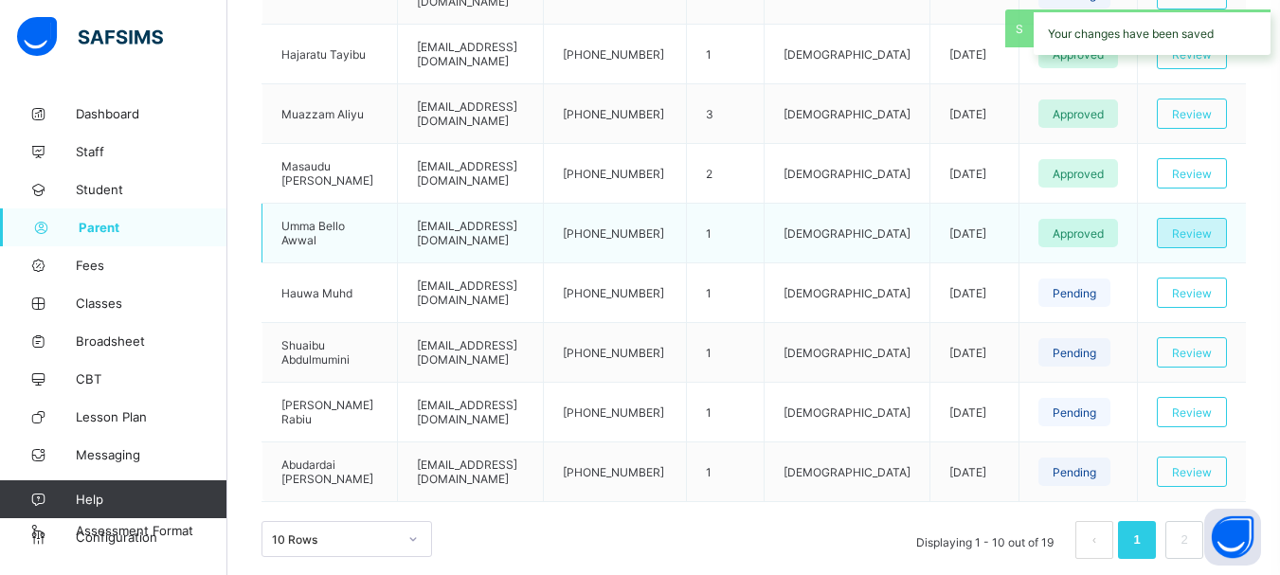
scroll to position [714, 0]
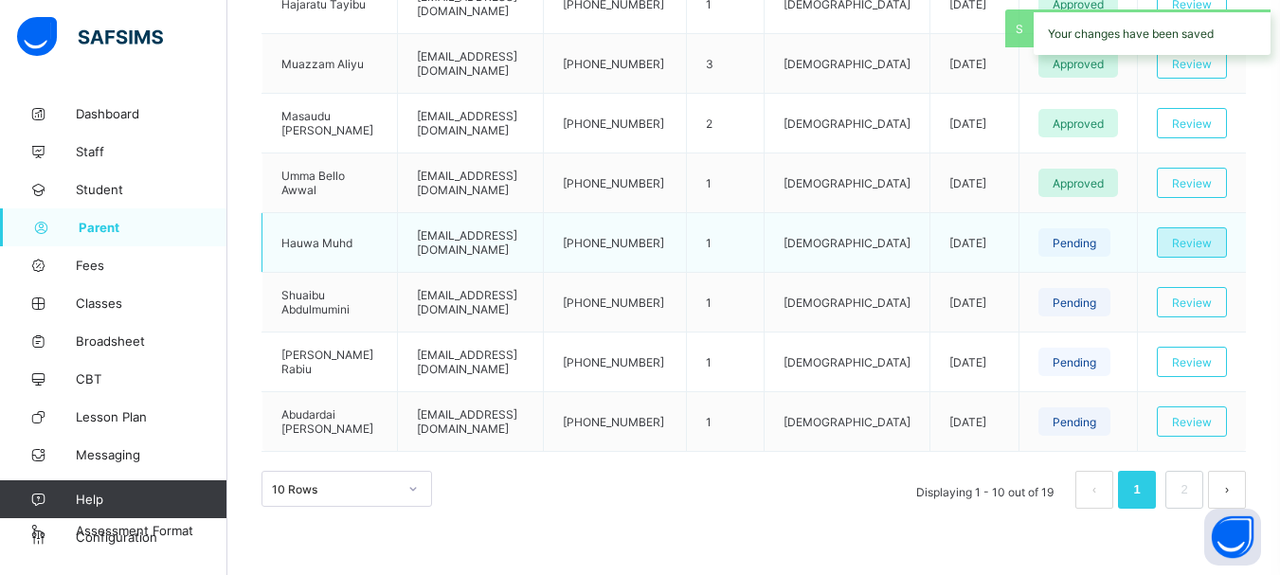
click at [1199, 240] on span "Review" at bounding box center [1192, 243] width 40 height 14
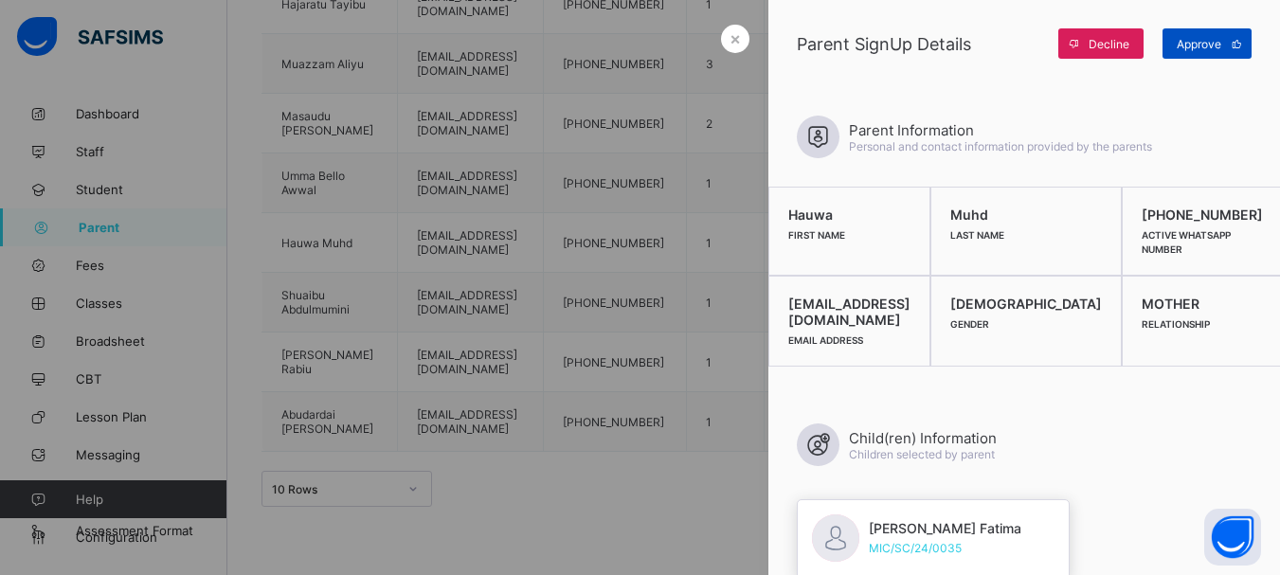
click at [1217, 47] on span "Approve" at bounding box center [1199, 44] width 45 height 14
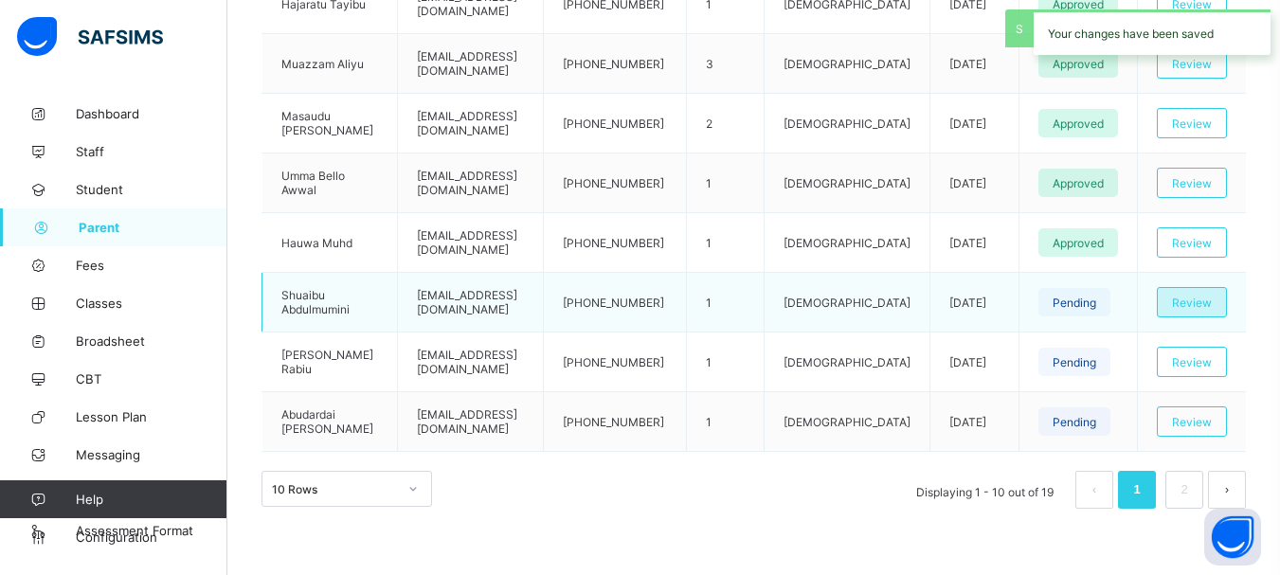
click at [1197, 303] on span "Review" at bounding box center [1192, 303] width 40 height 14
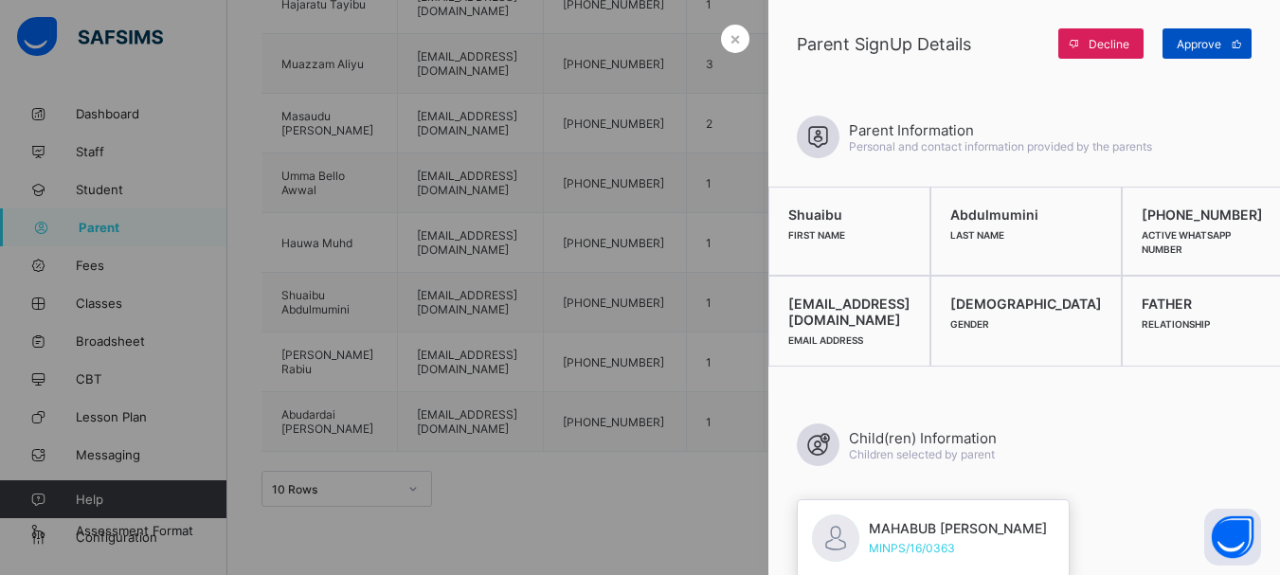
click at [1209, 50] on span "Approve" at bounding box center [1199, 44] width 45 height 14
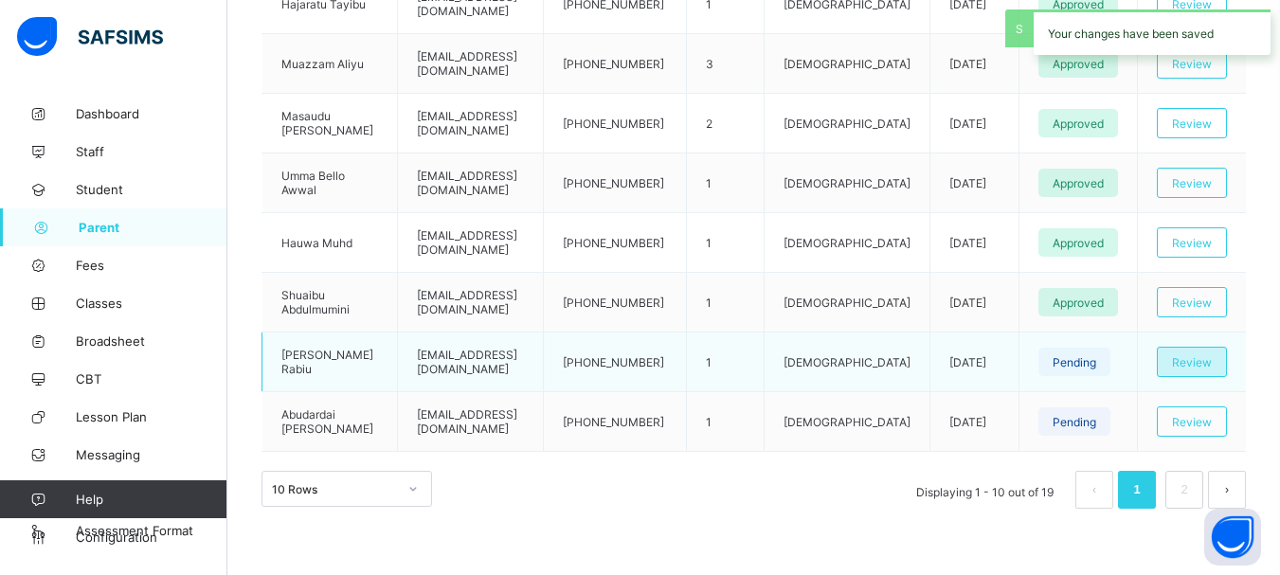
click at [1194, 367] on span "Review" at bounding box center [1192, 362] width 40 height 14
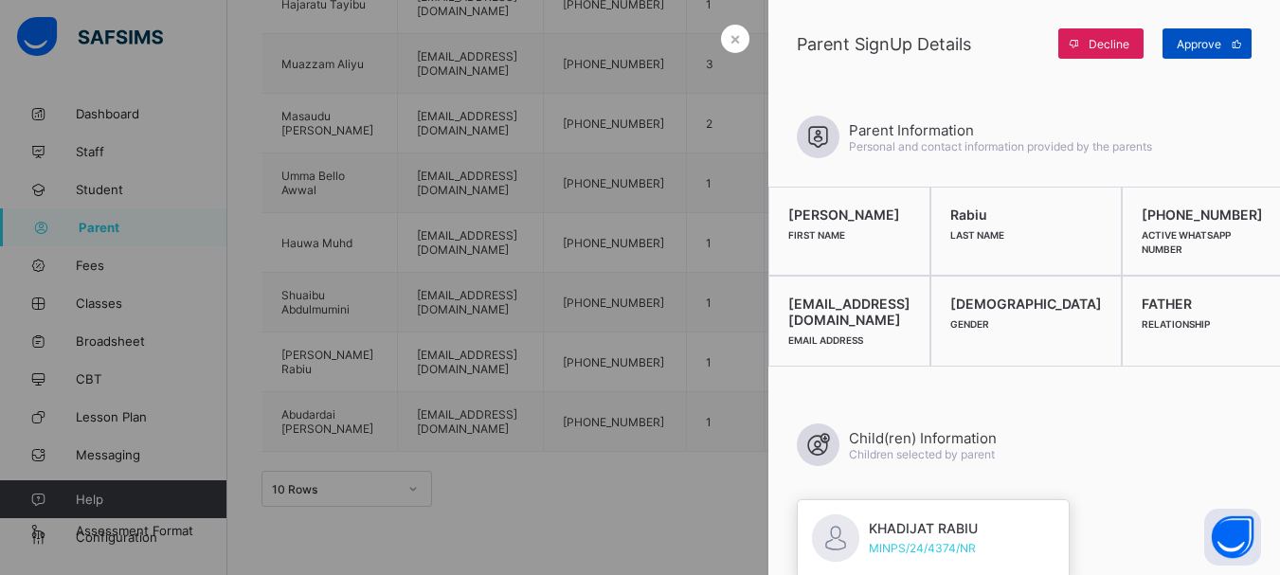
click at [1195, 43] on span "Approve" at bounding box center [1199, 44] width 45 height 14
click at [731, 38] on span "×" at bounding box center [735, 38] width 11 height 20
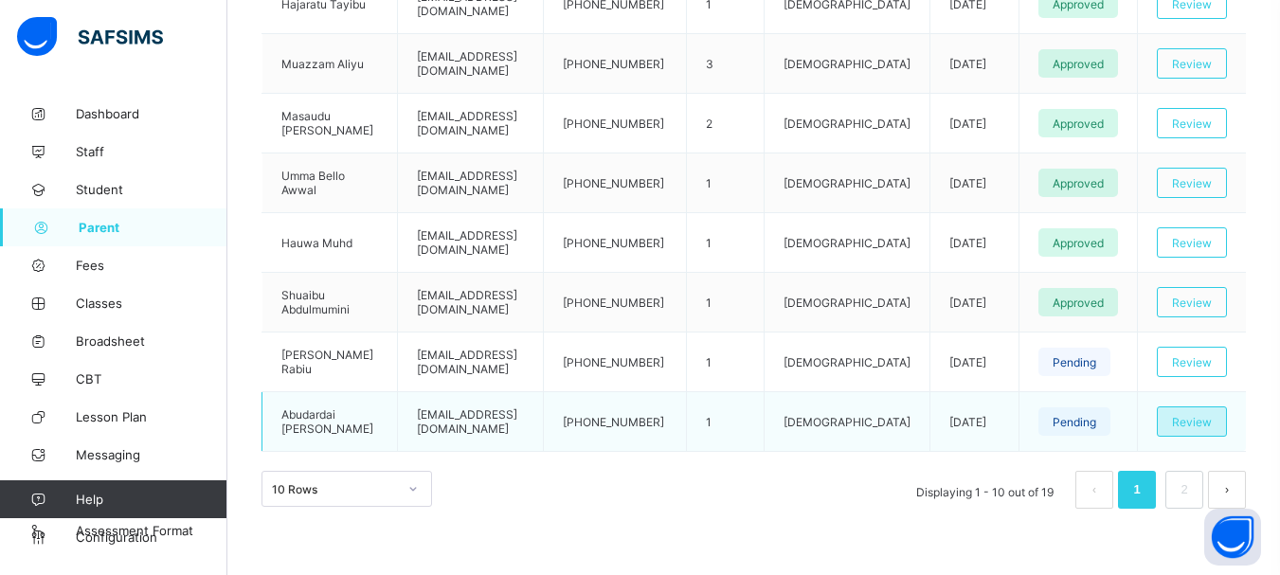
click at [1212, 425] on span "Review" at bounding box center [1192, 422] width 40 height 14
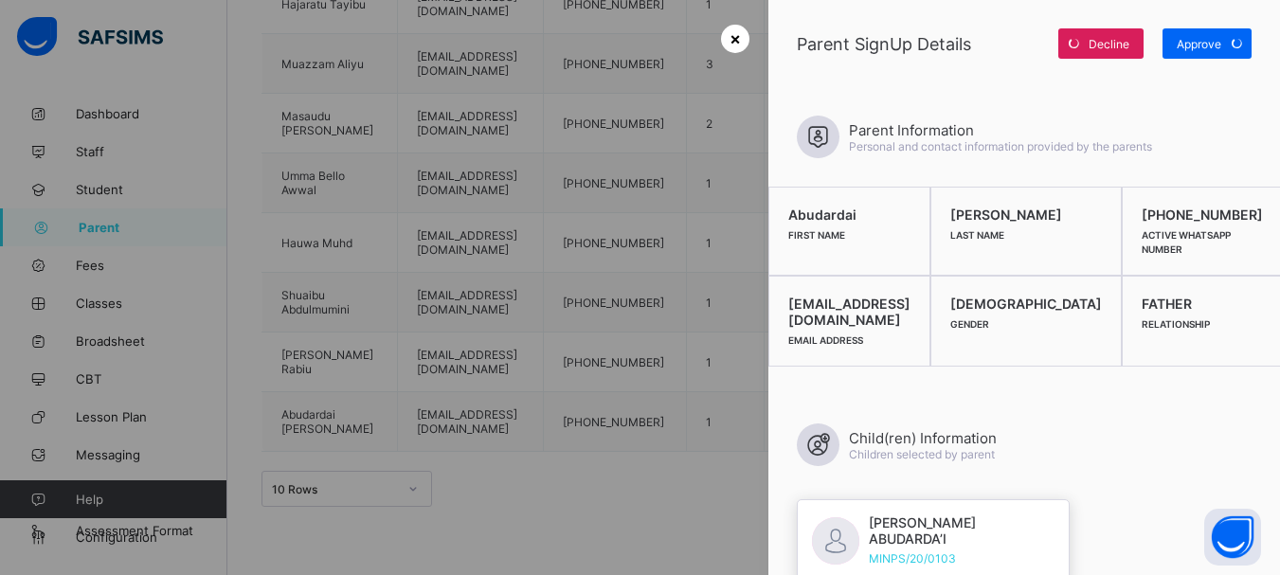
click at [730, 40] on span "×" at bounding box center [735, 38] width 11 height 20
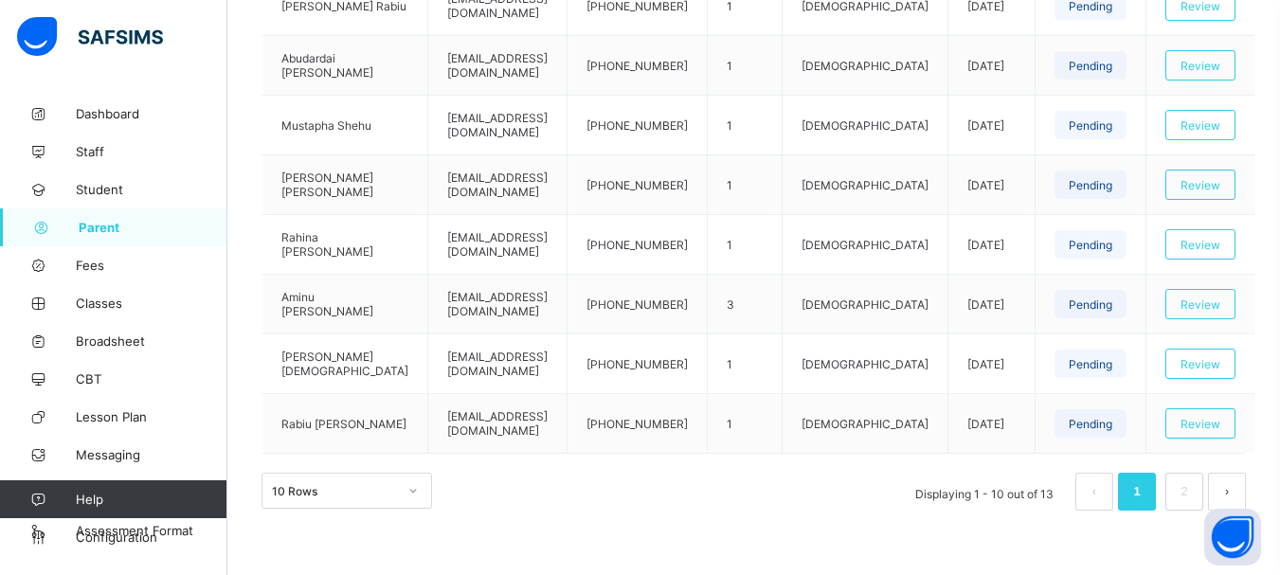
scroll to position [714, 0]
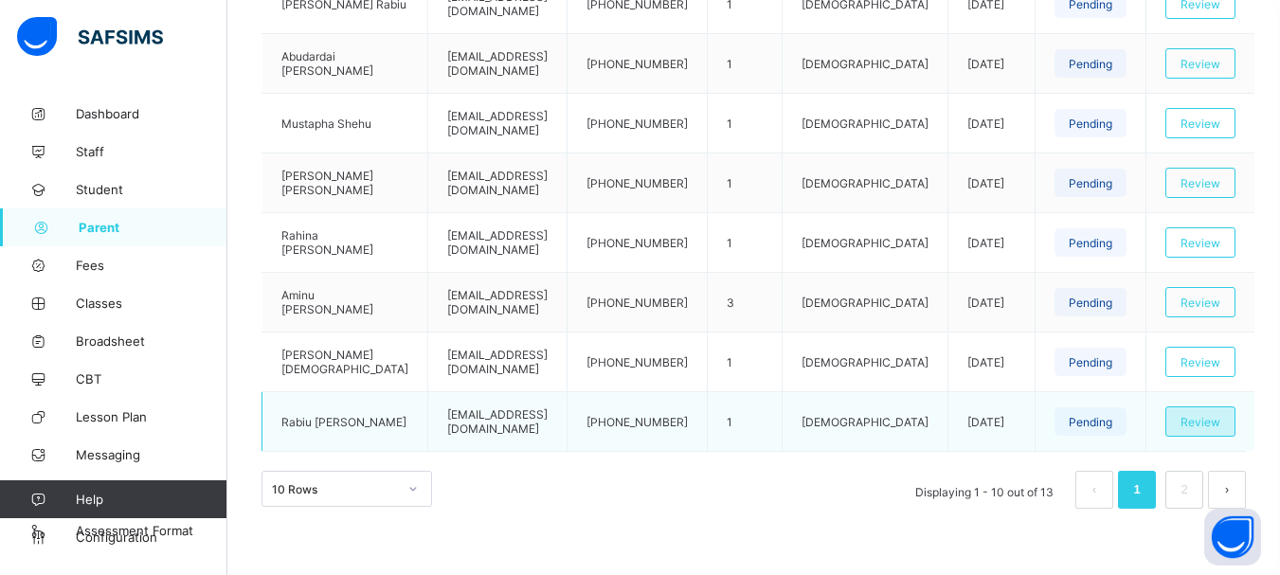
click at [1201, 416] on span "Review" at bounding box center [1201, 422] width 40 height 14
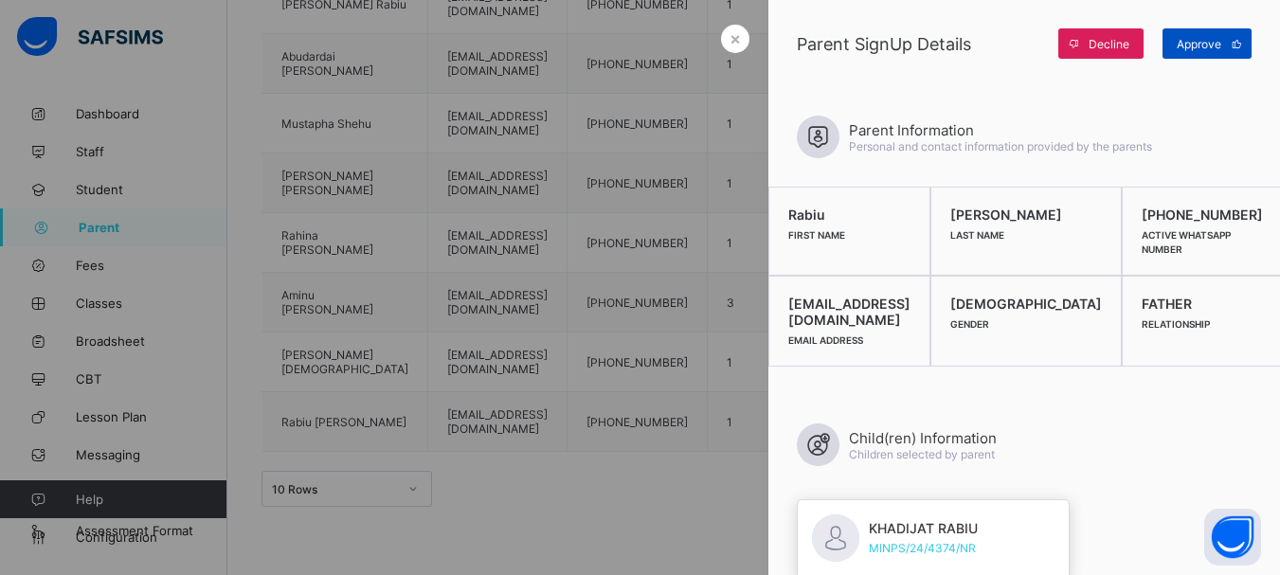
click at [1194, 46] on span "Approve" at bounding box center [1199, 44] width 45 height 14
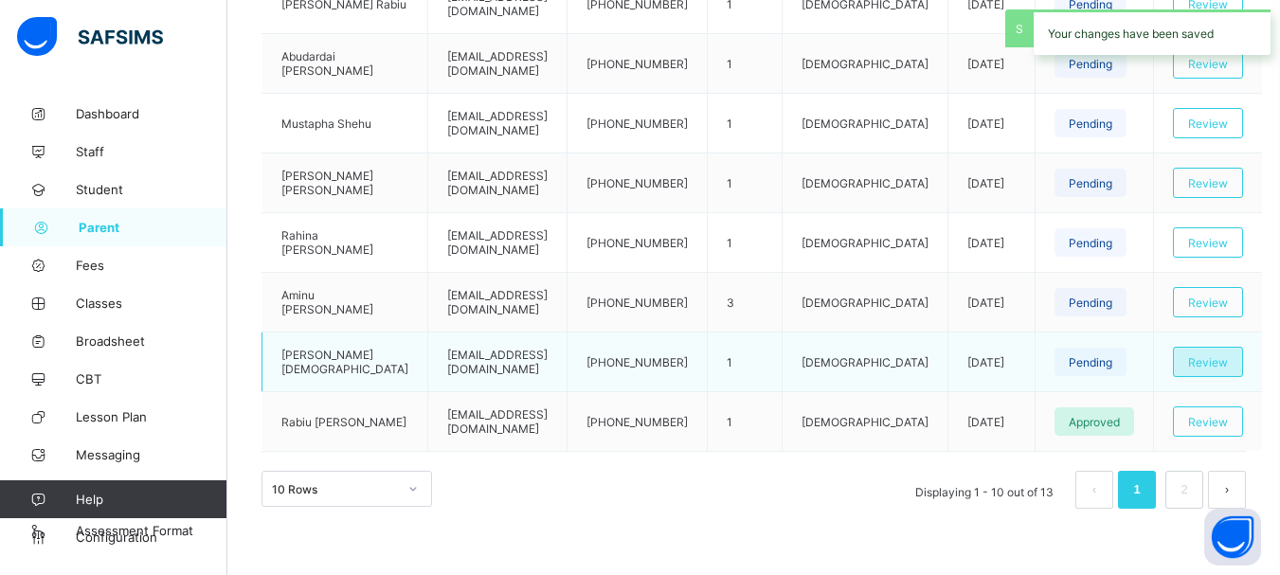
click at [1202, 369] on span "Review" at bounding box center [1208, 362] width 40 height 14
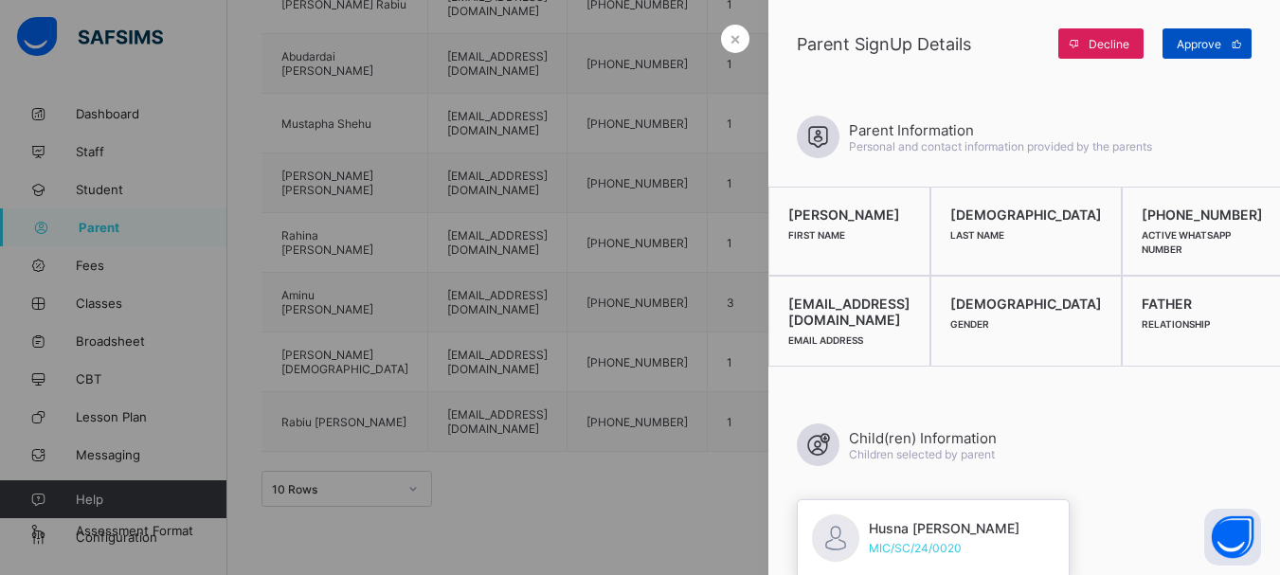
click at [1225, 44] on span at bounding box center [1236, 43] width 30 height 30
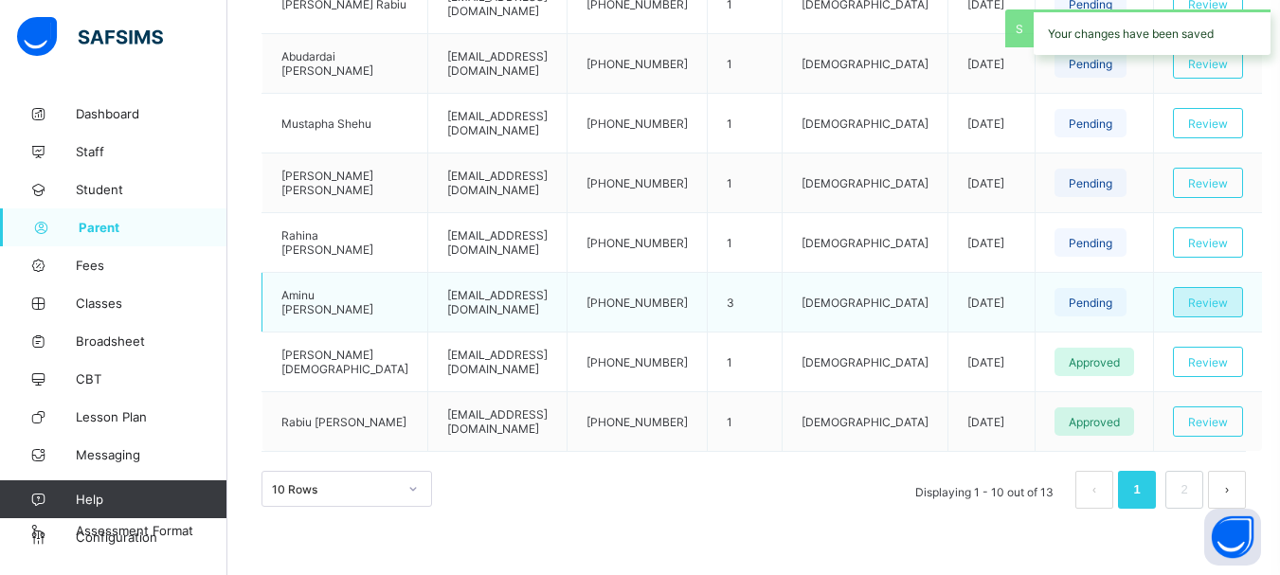
click at [1212, 300] on span "Review" at bounding box center [1208, 303] width 40 height 14
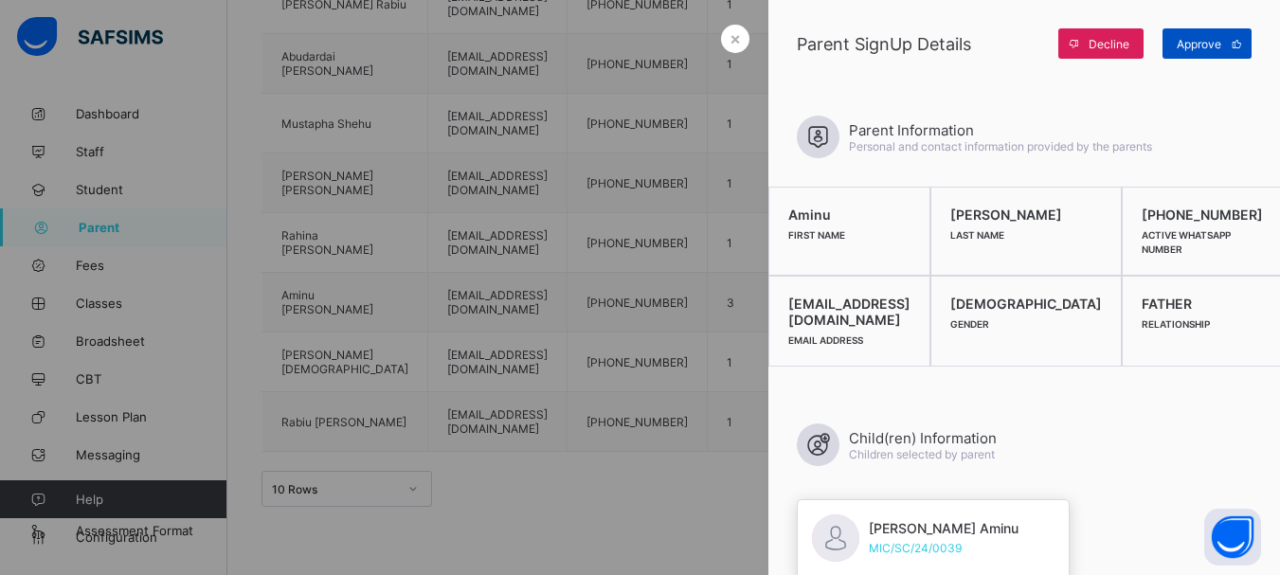
click at [1189, 44] on span "Approve" at bounding box center [1199, 44] width 45 height 14
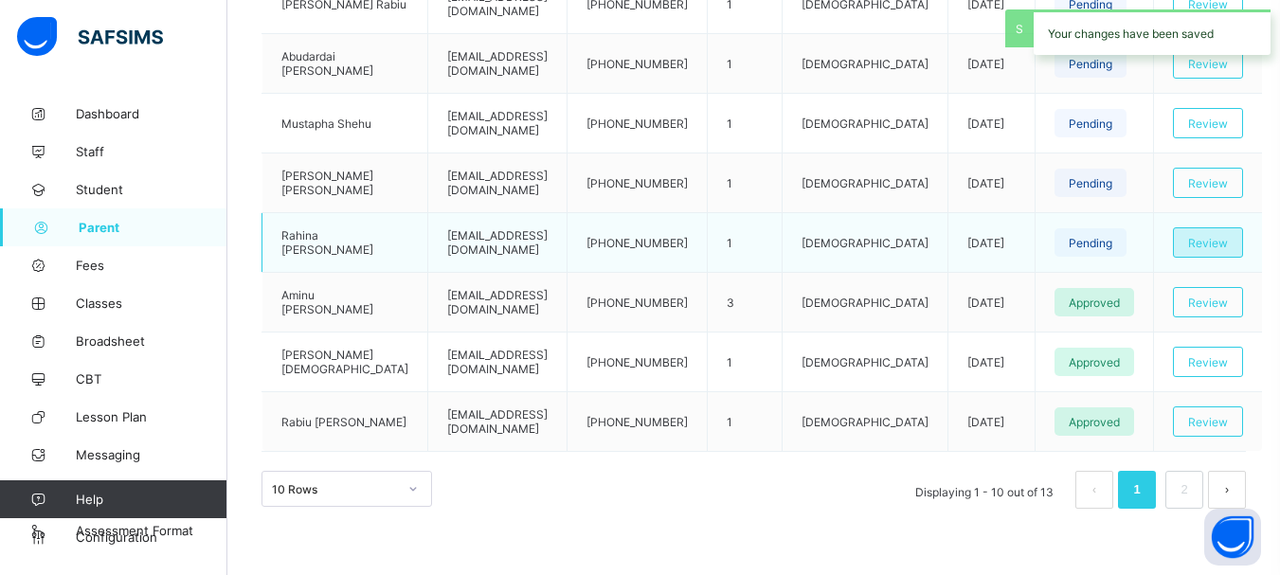
click at [1202, 247] on span "Review" at bounding box center [1208, 243] width 40 height 14
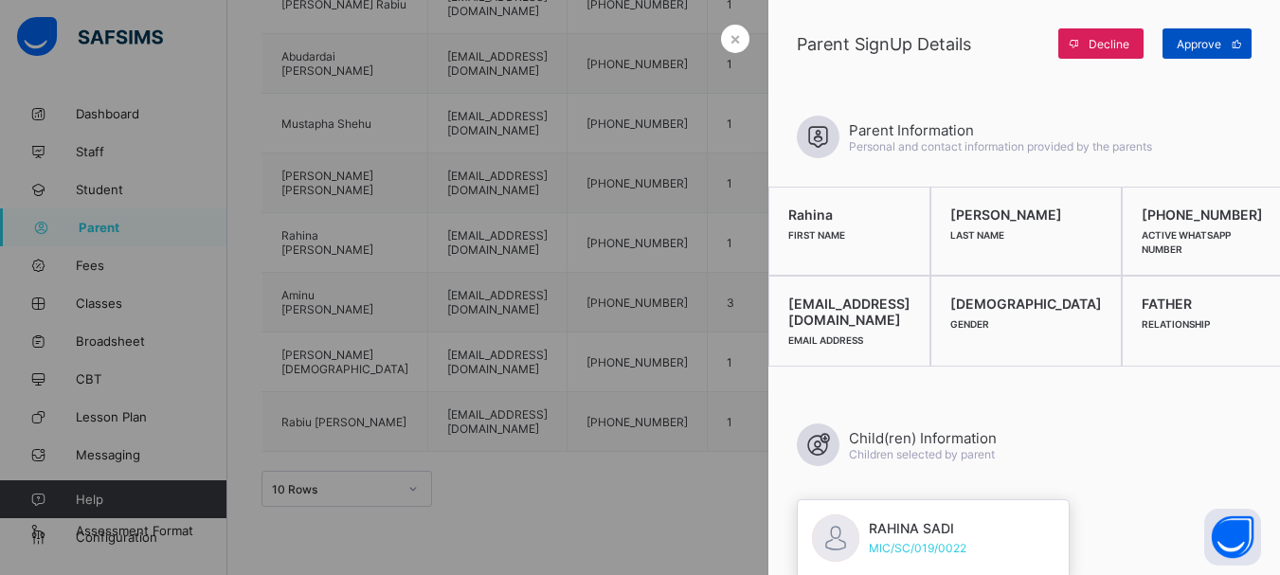
click at [1215, 45] on span "Approve" at bounding box center [1199, 44] width 45 height 14
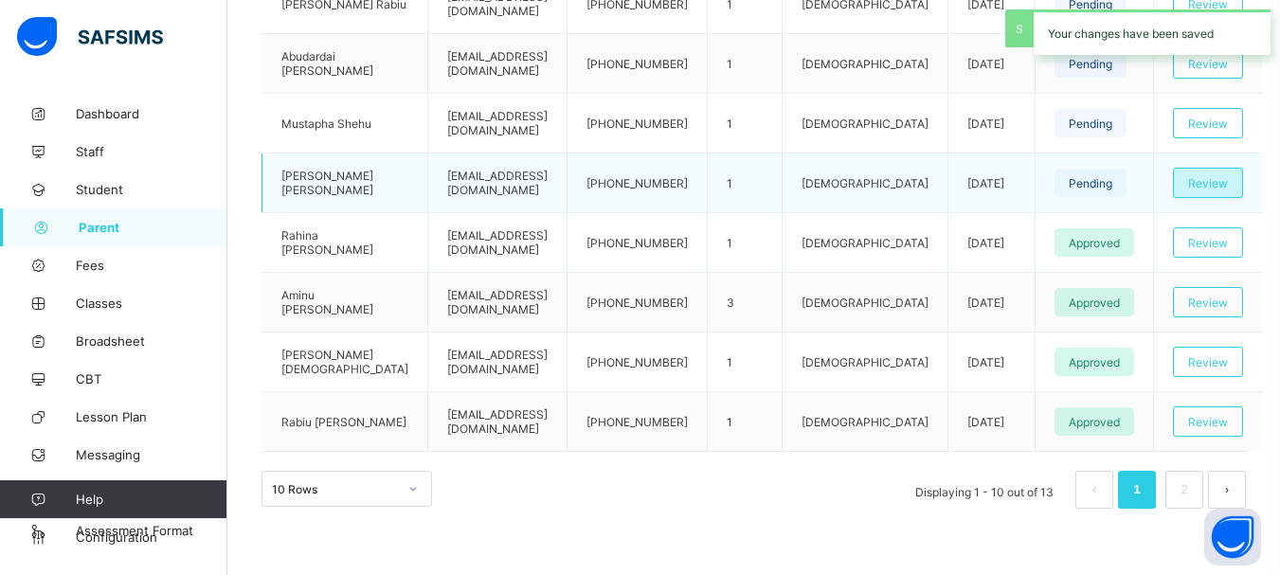
click at [1188, 181] on span "Review" at bounding box center [1208, 183] width 40 height 14
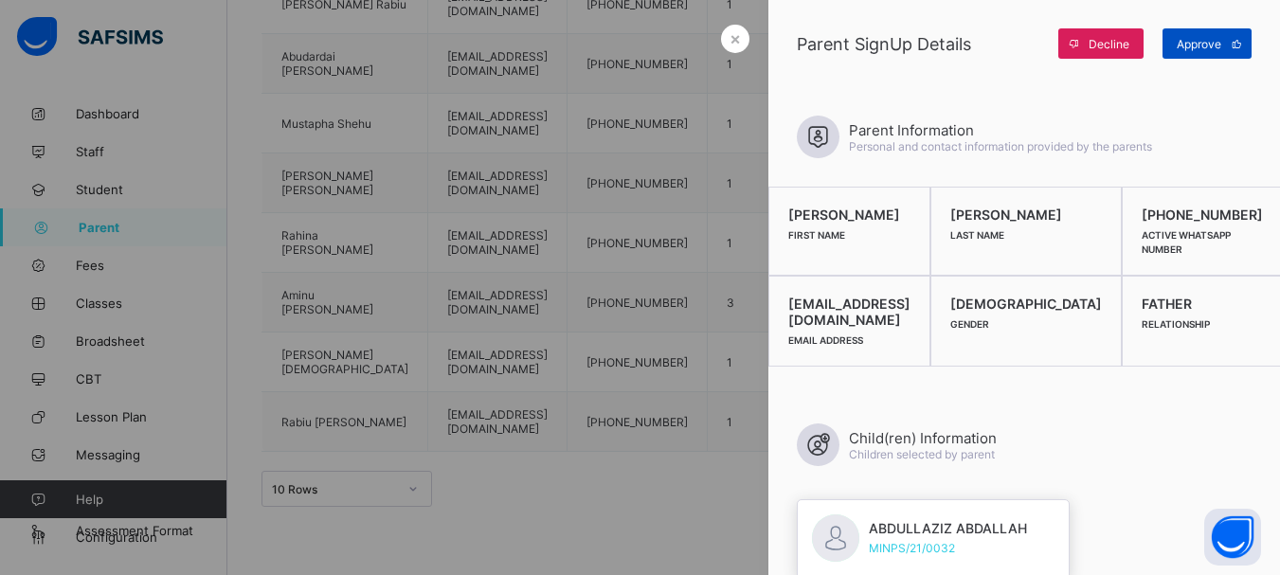
click at [1196, 38] on span "Approve" at bounding box center [1199, 44] width 45 height 14
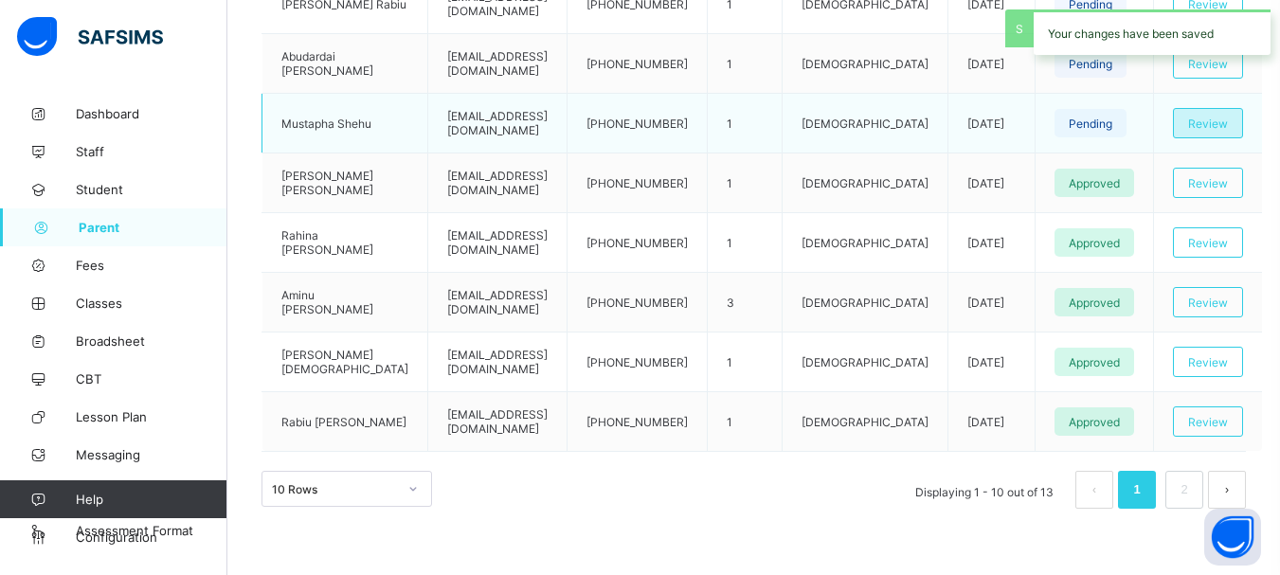
click at [1200, 121] on span "Review" at bounding box center [1208, 124] width 40 height 14
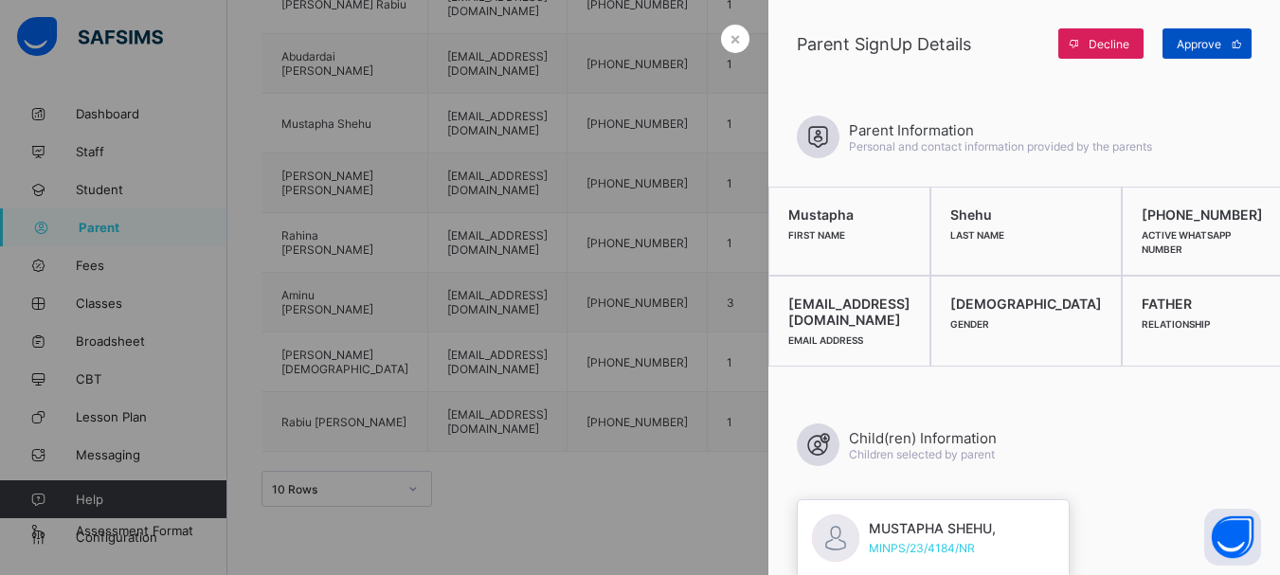
click at [1200, 42] on span "Approve" at bounding box center [1199, 44] width 45 height 14
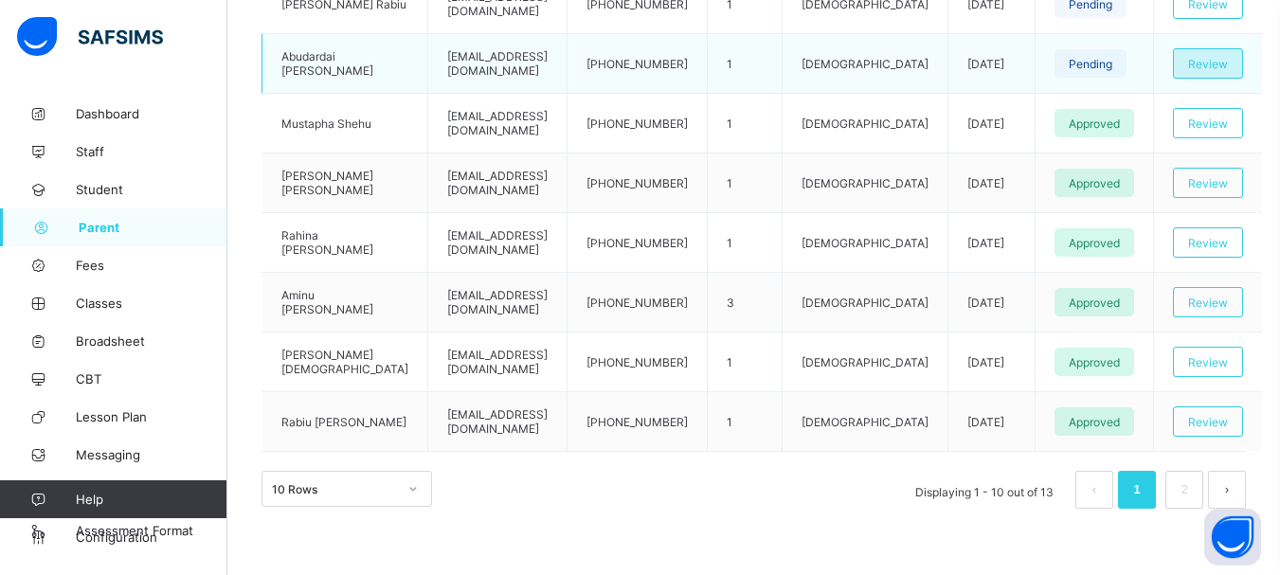
click at [1211, 61] on span "Review" at bounding box center [1208, 64] width 40 height 14
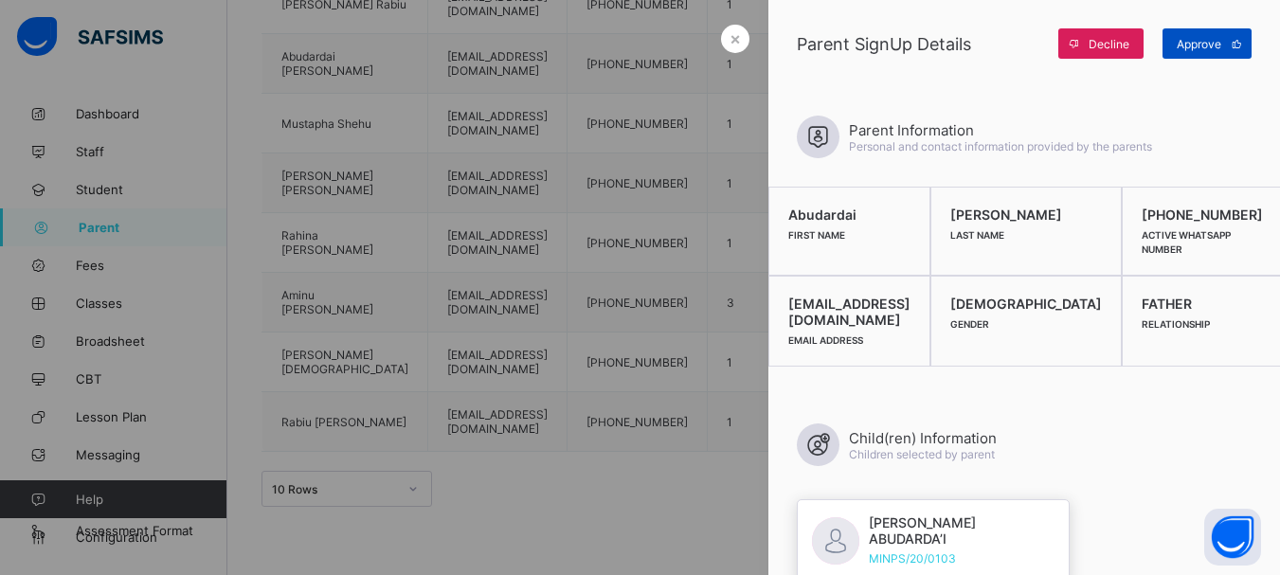
click at [1209, 49] on span "Approve" at bounding box center [1199, 44] width 45 height 14
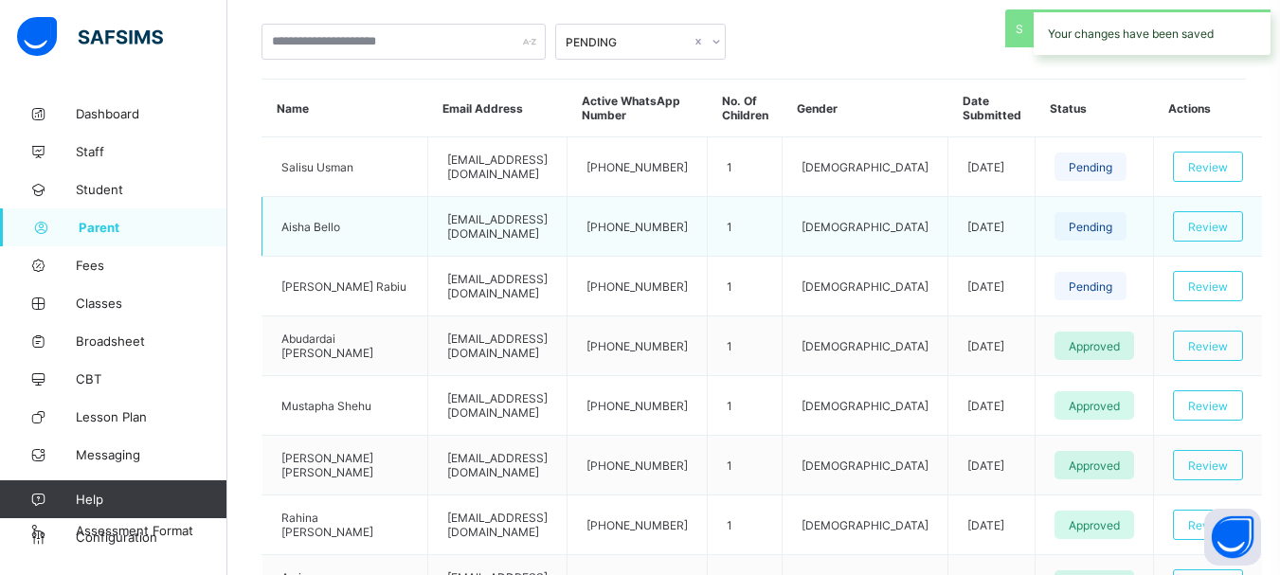
scroll to position [430, 0]
click at [1190, 228] on span "Review" at bounding box center [1208, 229] width 40 height 14
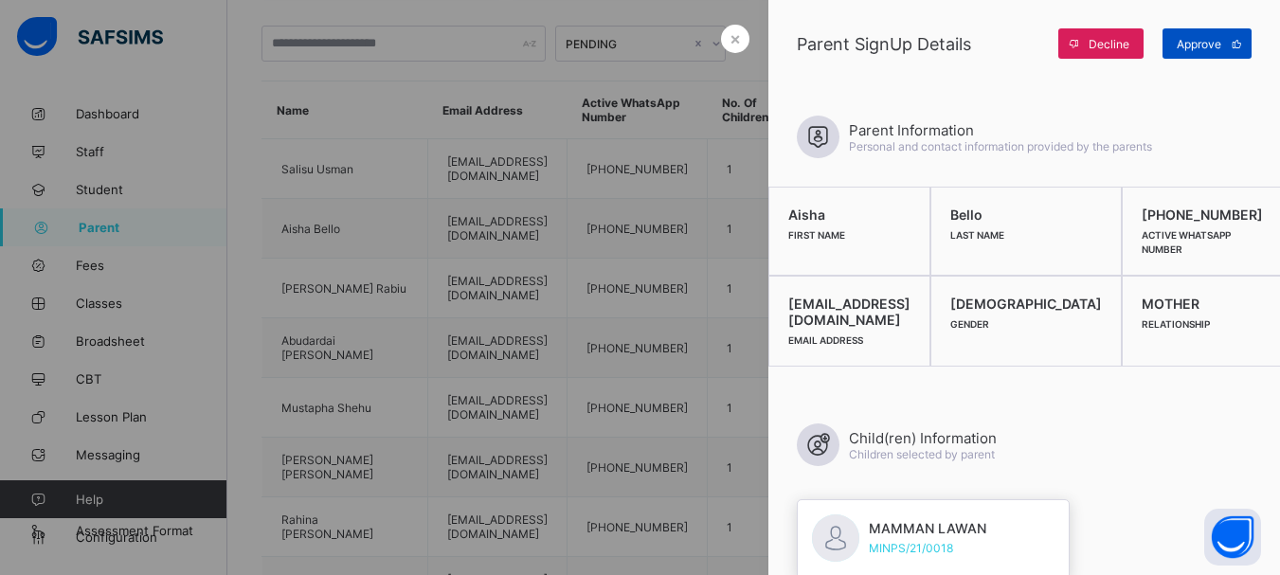
click at [1202, 46] on span "Approve" at bounding box center [1199, 44] width 45 height 14
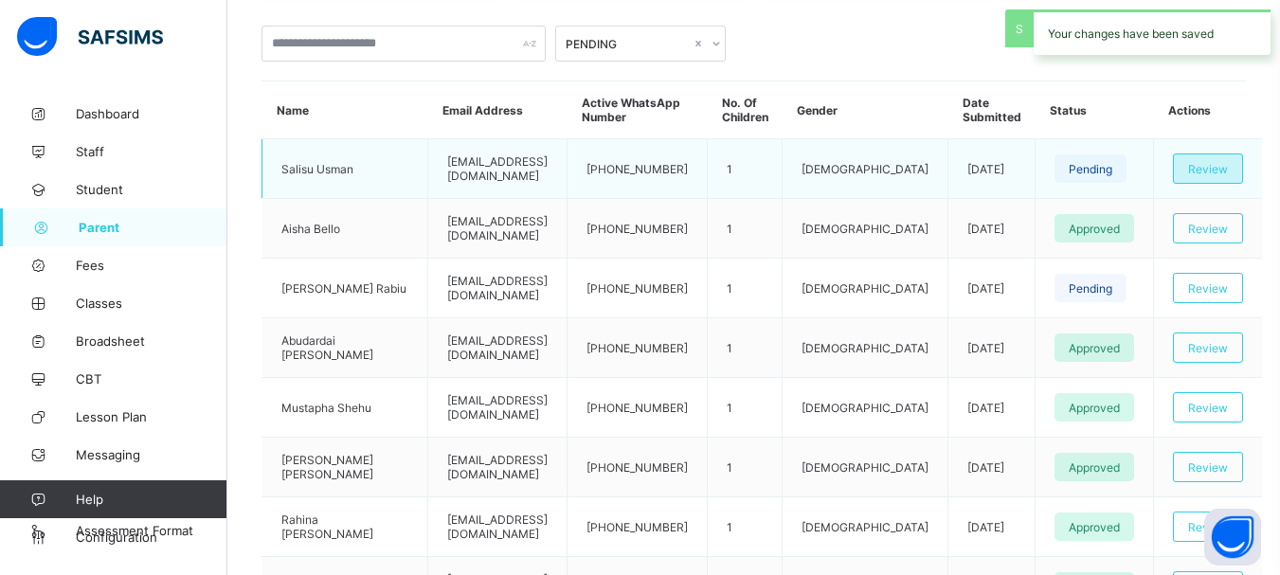
click at [1211, 167] on span "Review" at bounding box center [1208, 169] width 40 height 14
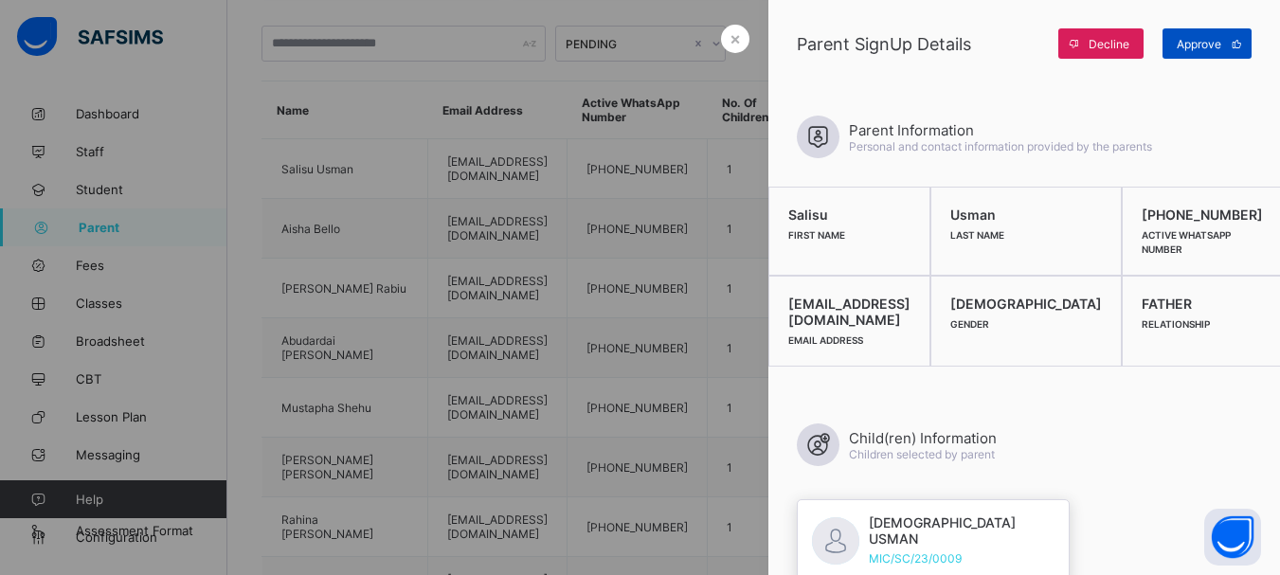
click at [1196, 44] on span "Approve" at bounding box center [1199, 44] width 45 height 14
click at [730, 37] on span "×" at bounding box center [735, 38] width 11 height 20
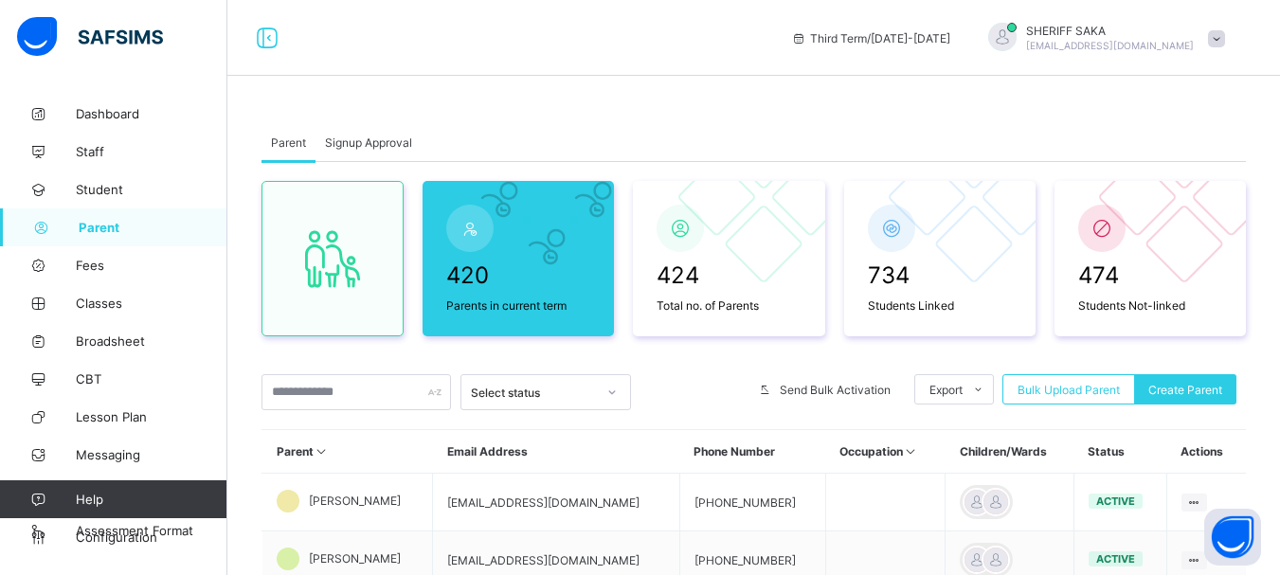
click at [339, 137] on span "Signup Approval" at bounding box center [368, 143] width 87 height 14
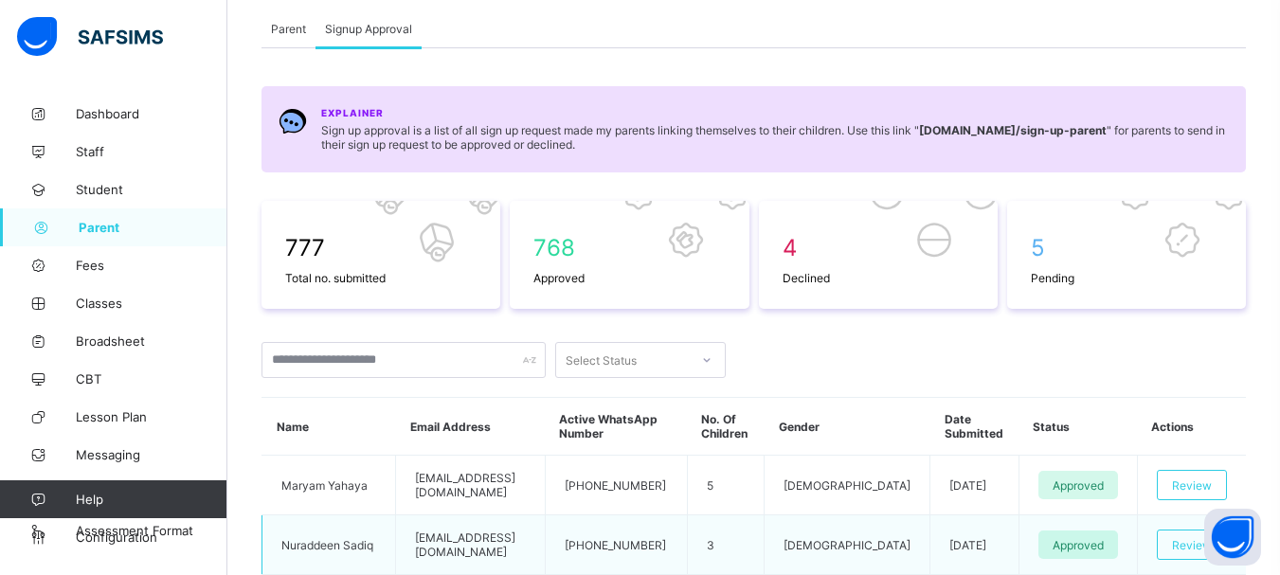
scroll to position [284, 0]
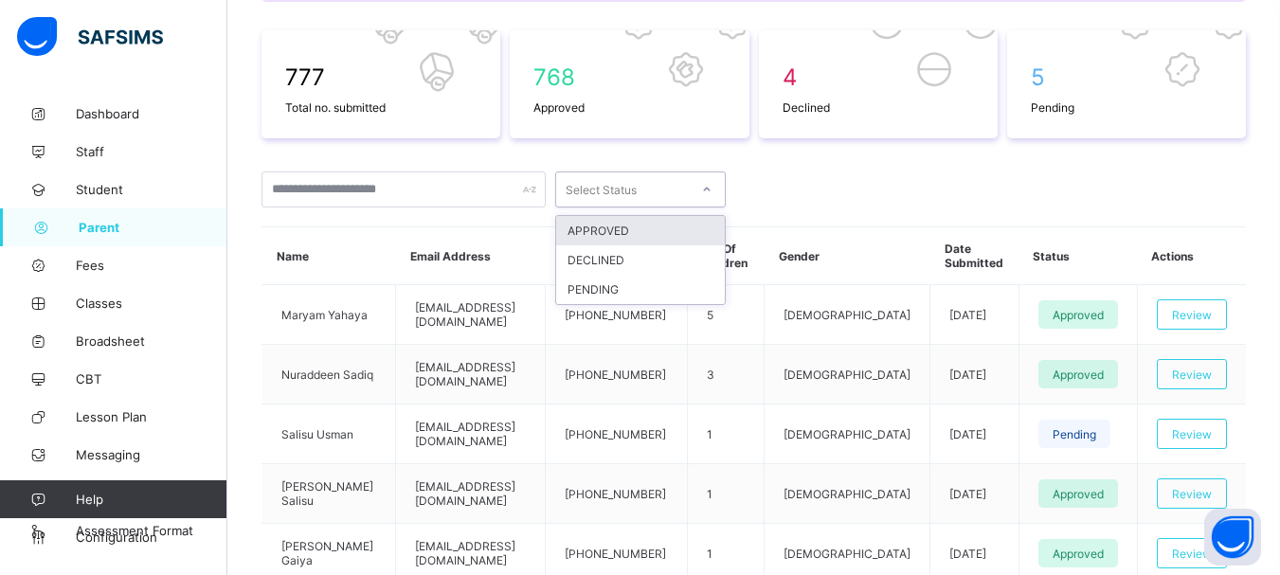
click at [724, 195] on div at bounding box center [707, 189] width 36 height 34
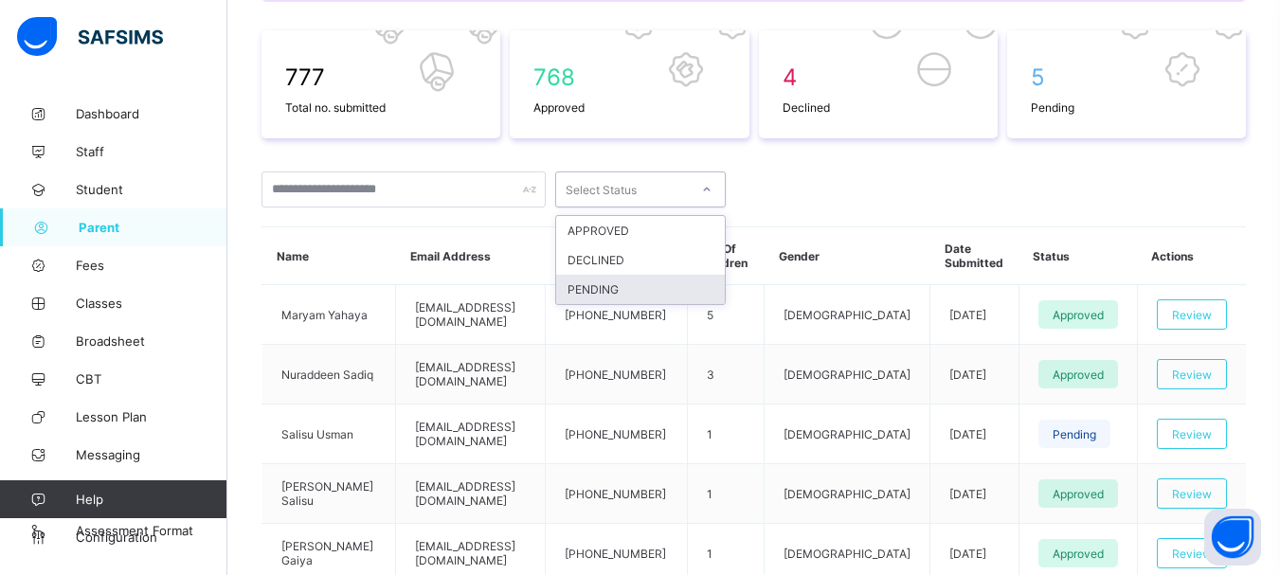
click at [690, 290] on div "PENDING" at bounding box center [640, 289] width 169 height 29
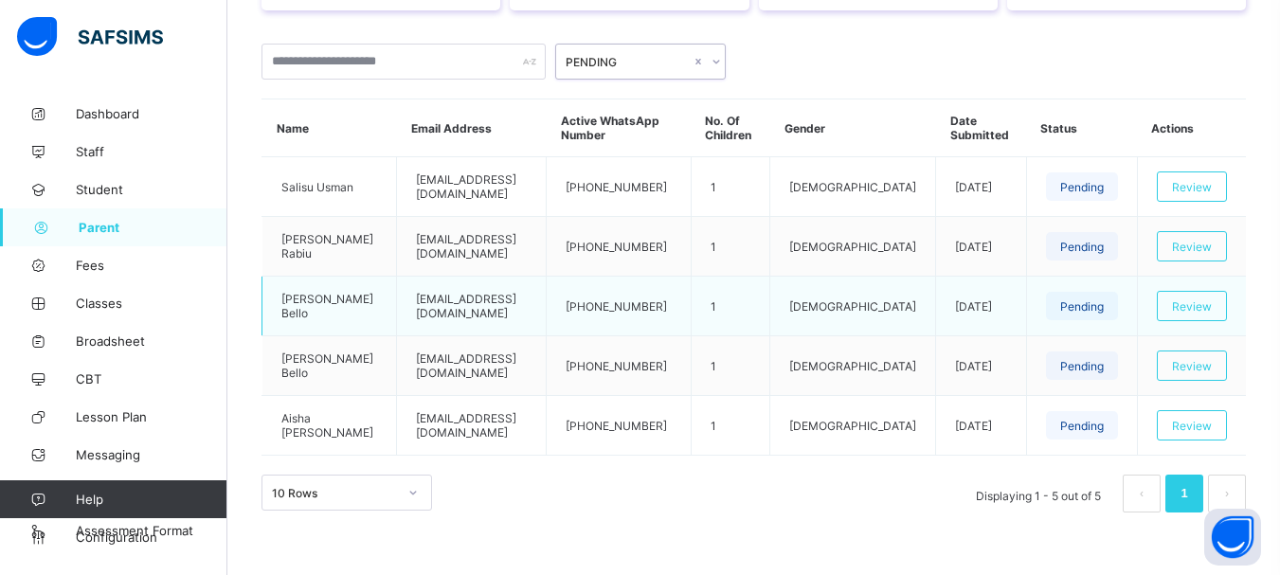
scroll to position [416, 0]
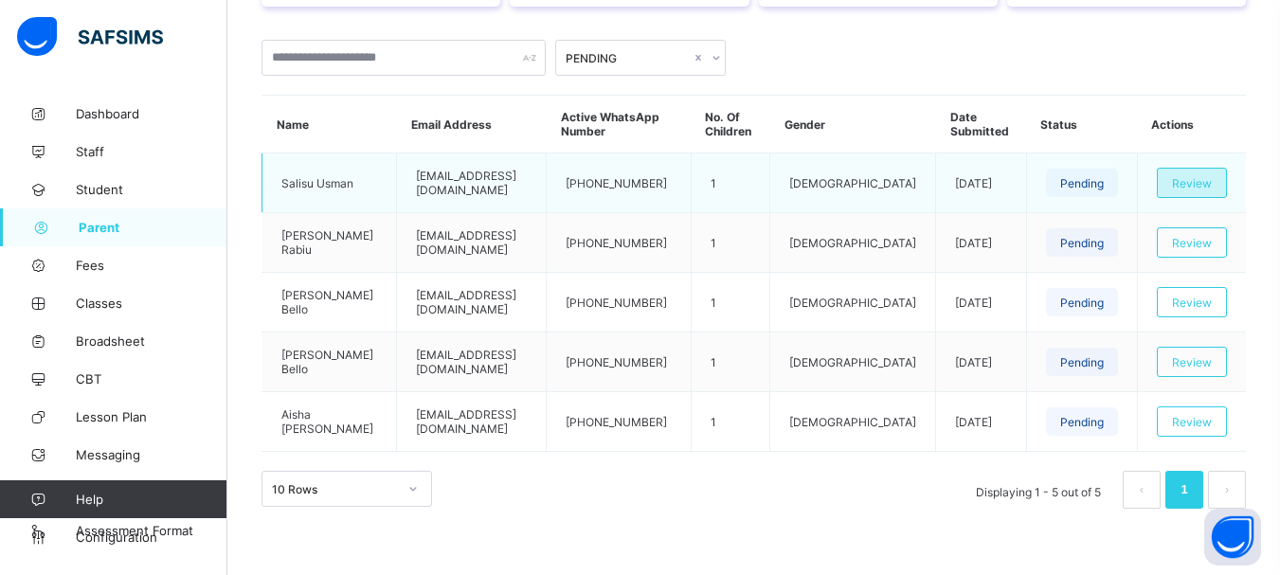
click at [1189, 190] on span "Review" at bounding box center [1192, 183] width 40 height 14
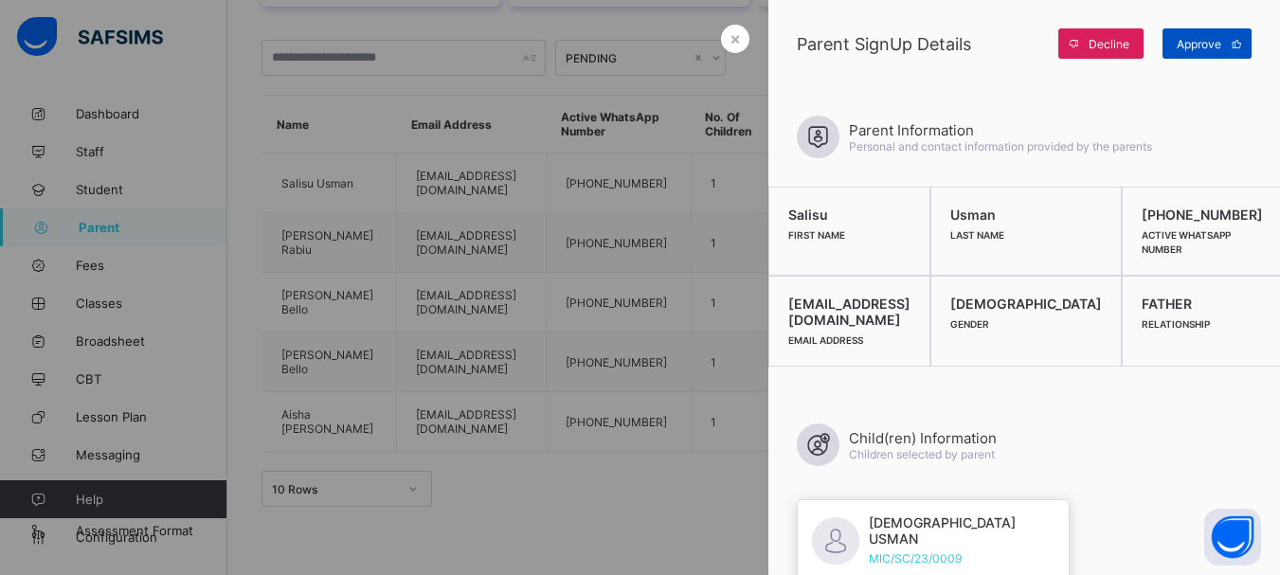
click at [1187, 49] on span "Approve" at bounding box center [1199, 44] width 45 height 14
click at [730, 38] on span "×" at bounding box center [735, 38] width 11 height 20
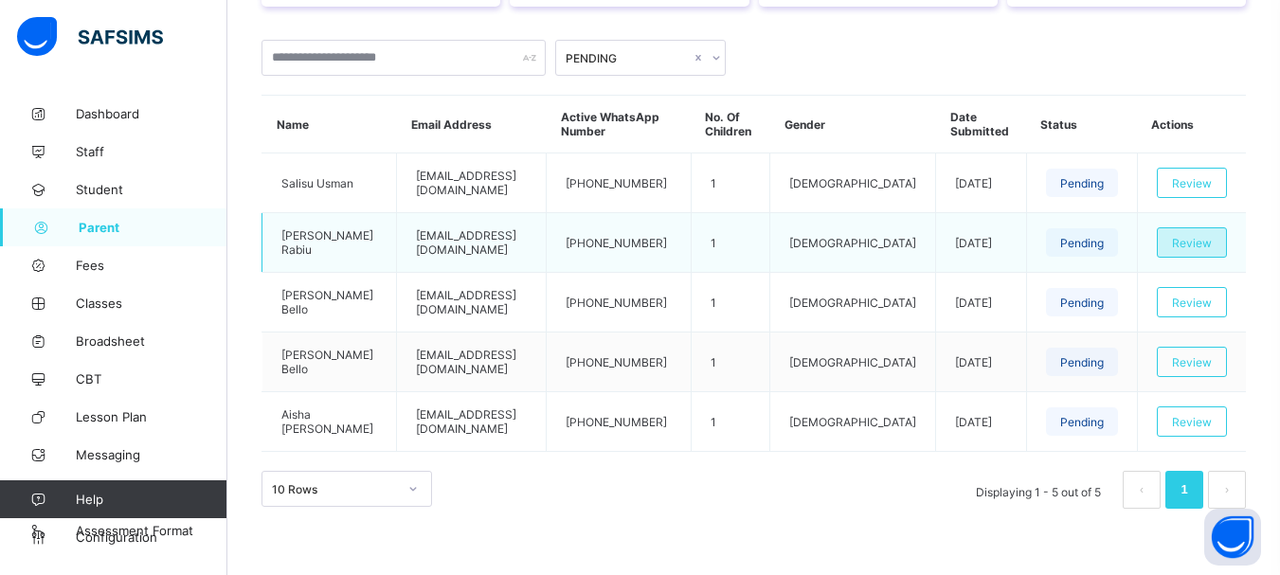
click at [1184, 243] on div "Review" at bounding box center [1192, 242] width 70 height 30
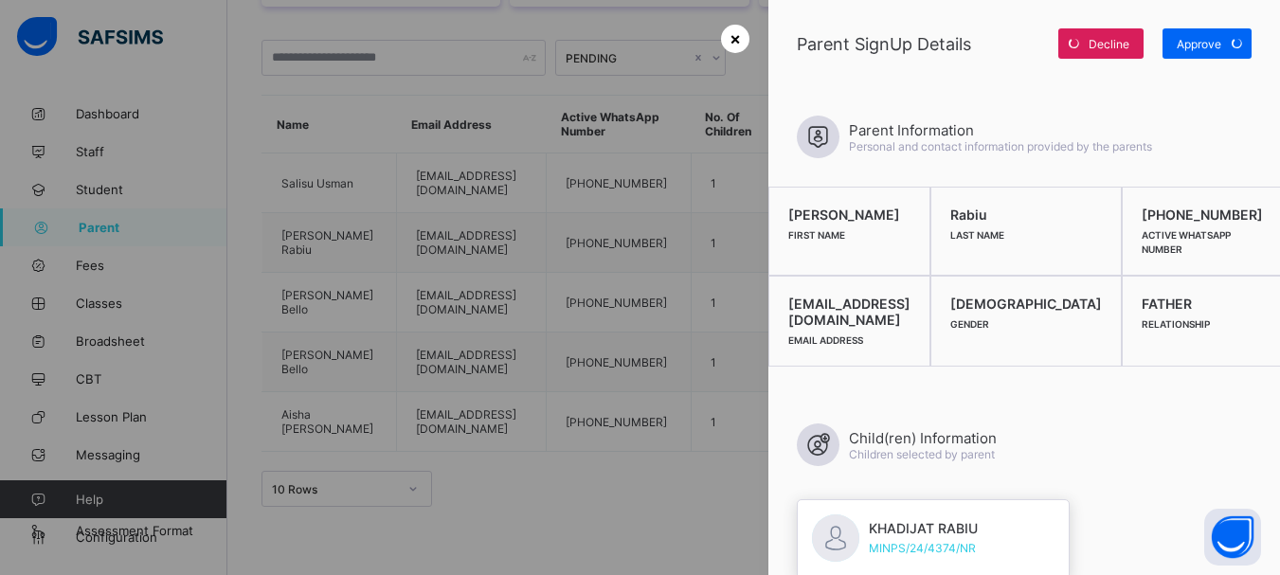
click at [721, 40] on div "×" at bounding box center [735, 39] width 28 height 28
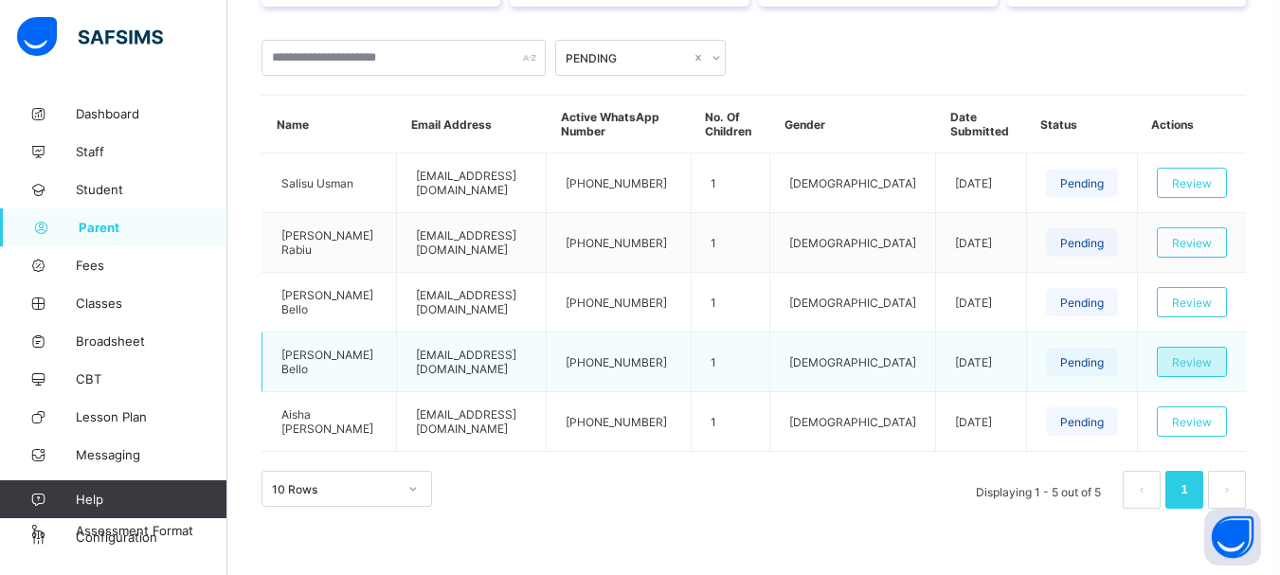
click at [1227, 358] on div "Review" at bounding box center [1192, 362] width 70 height 30
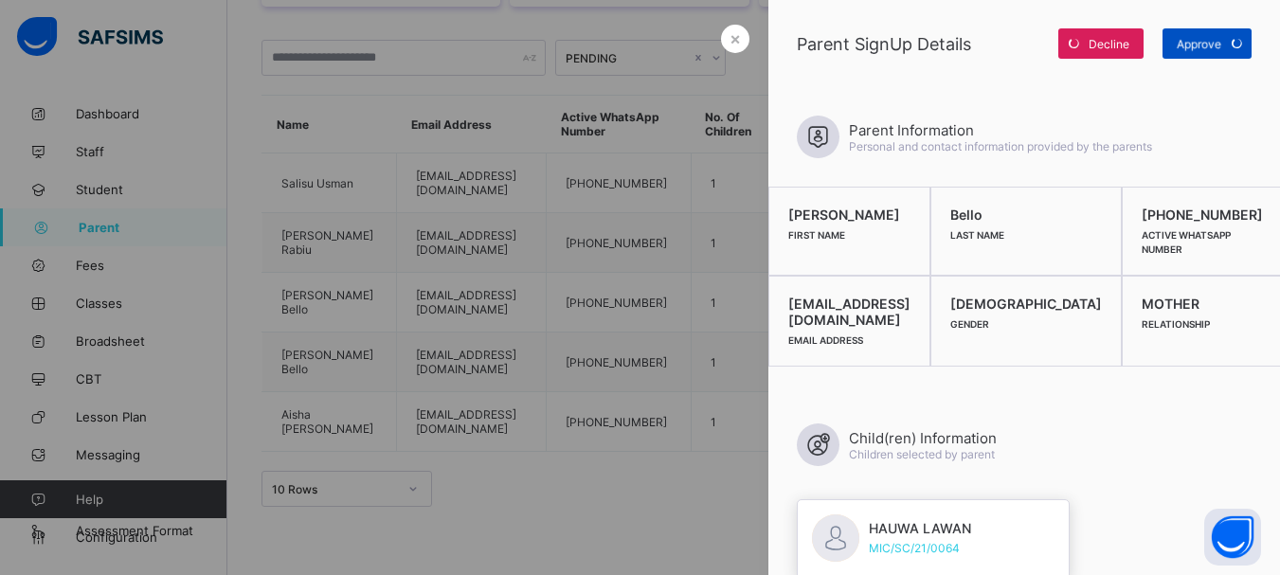
click at [1226, 43] on div "Approve" at bounding box center [1207, 43] width 89 height 30
click at [733, 37] on span "×" at bounding box center [735, 38] width 11 height 20
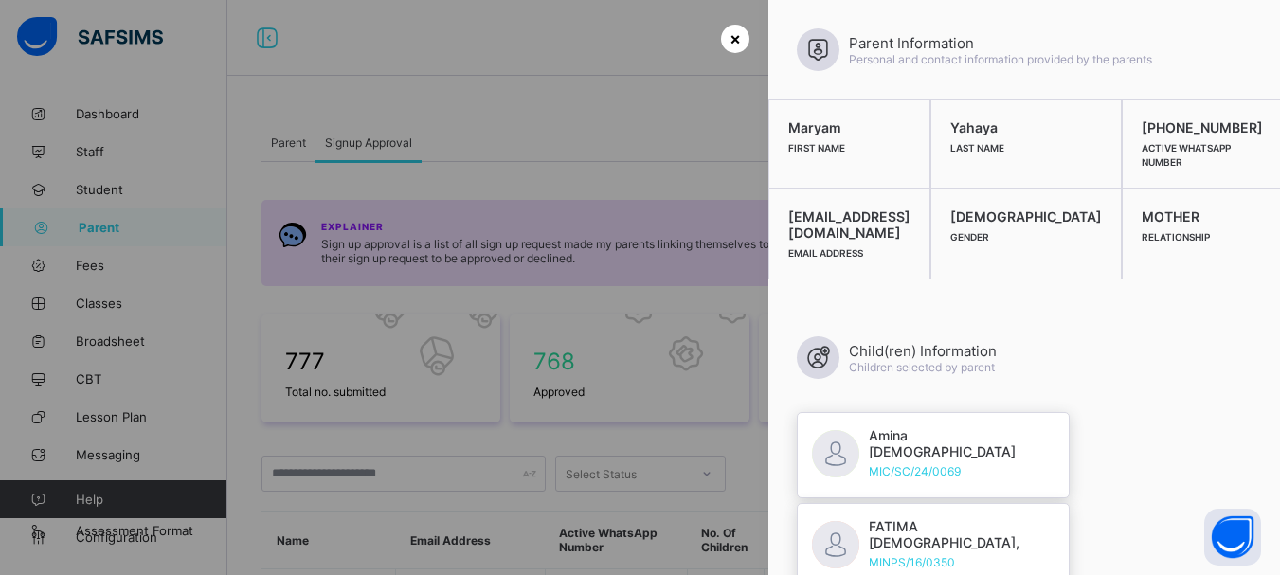
click at [730, 37] on span "×" at bounding box center [735, 38] width 11 height 20
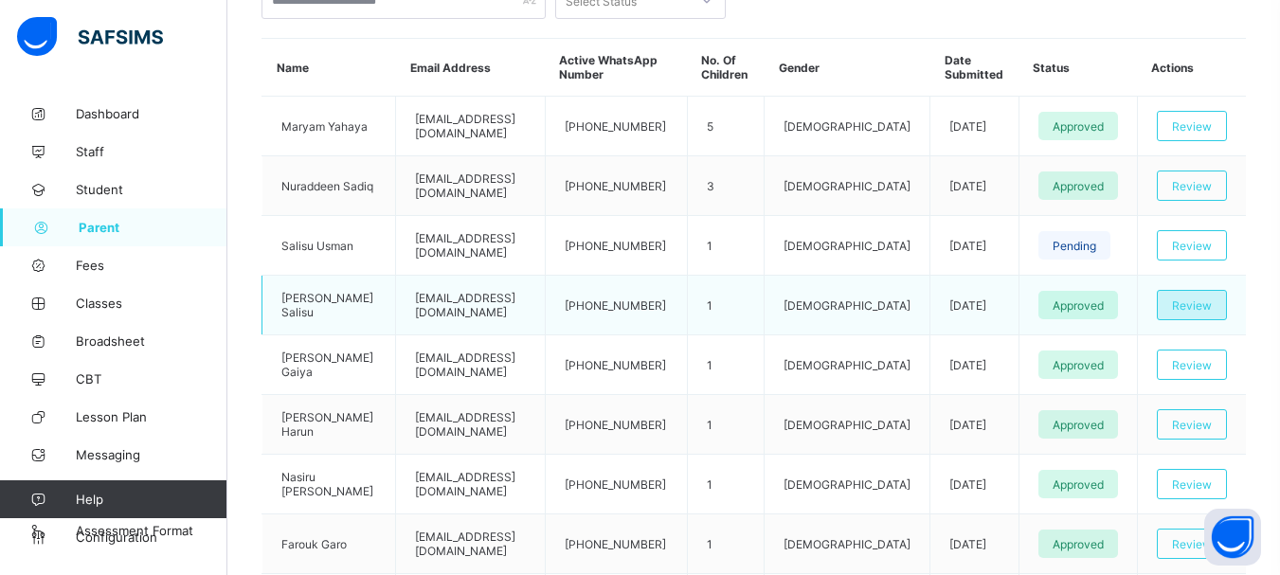
scroll to position [474, 0]
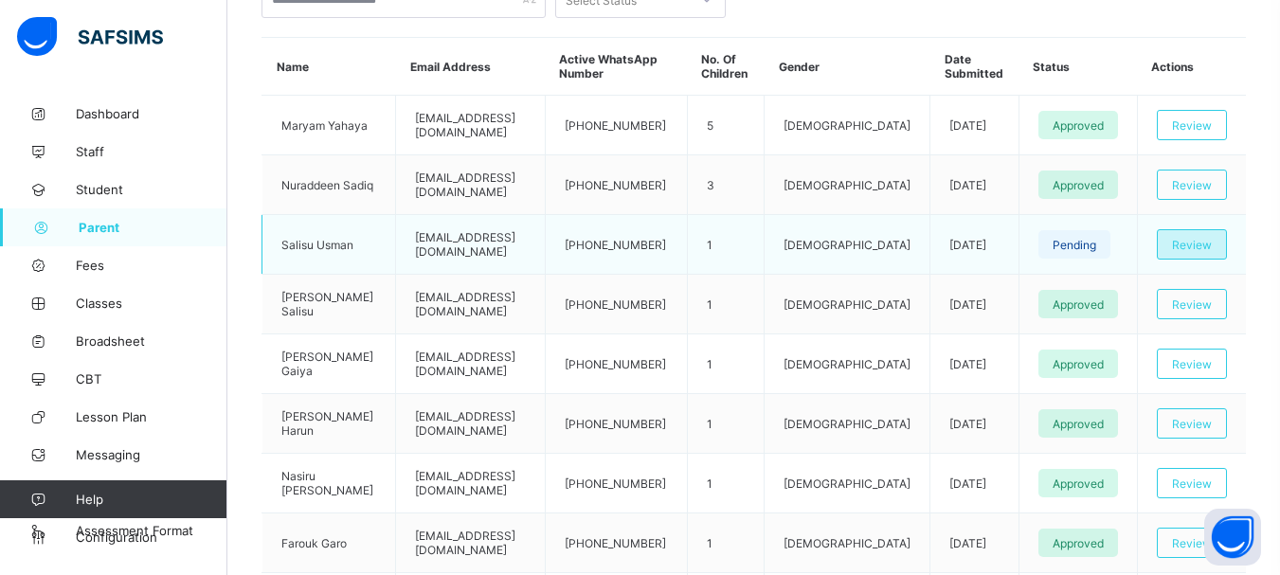
click at [1211, 248] on span "Review" at bounding box center [1192, 245] width 40 height 14
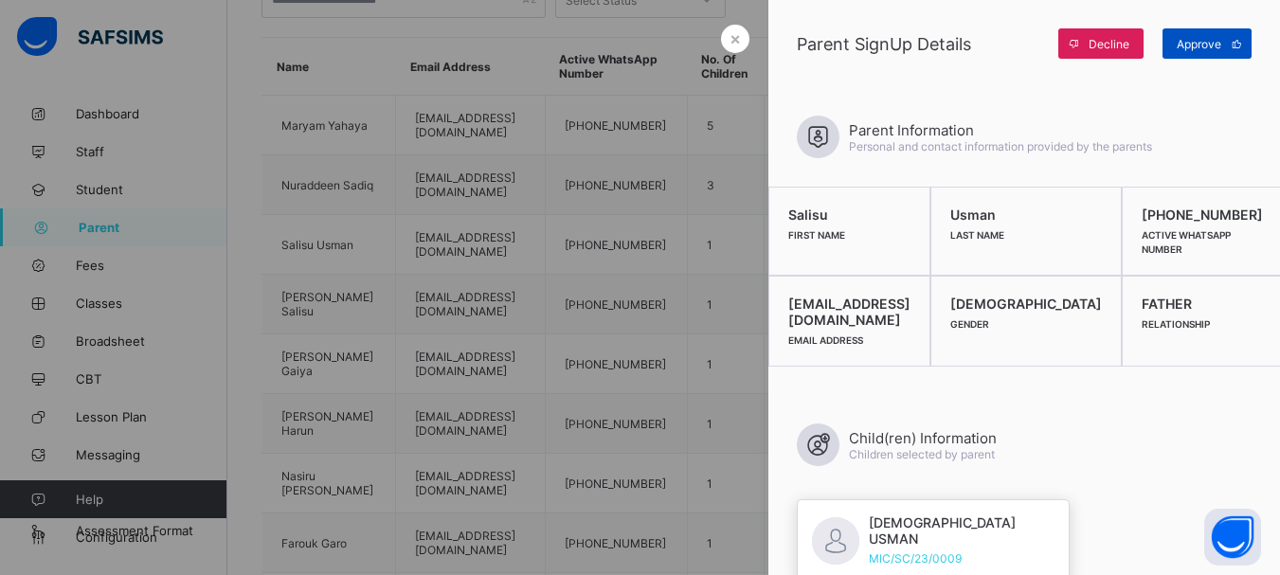
click at [1217, 50] on span "Approve" at bounding box center [1199, 44] width 45 height 14
click at [730, 35] on span "×" at bounding box center [735, 38] width 11 height 20
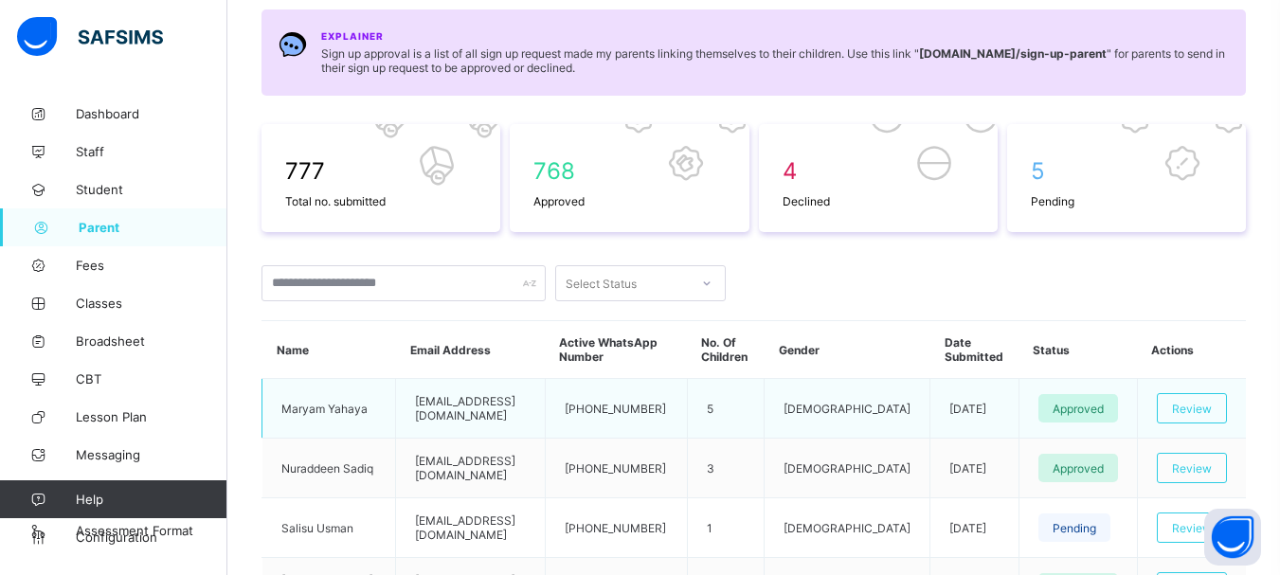
scroll to position [190, 0]
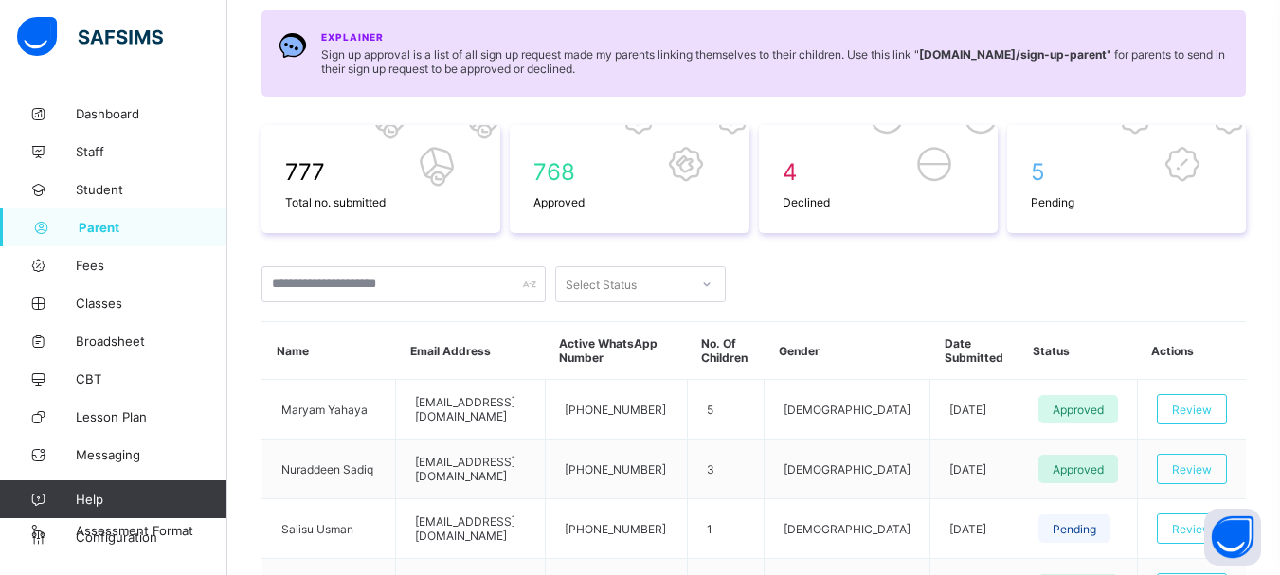
click at [710, 279] on icon at bounding box center [706, 284] width 11 height 19
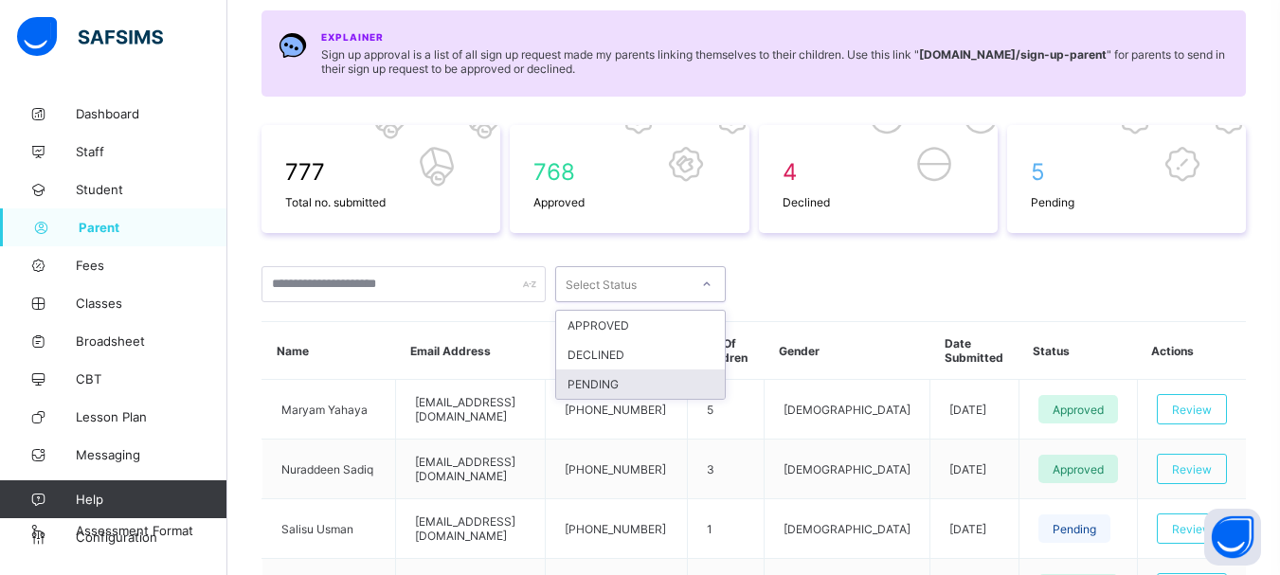
click at [659, 386] on div "PENDING" at bounding box center [640, 384] width 169 height 29
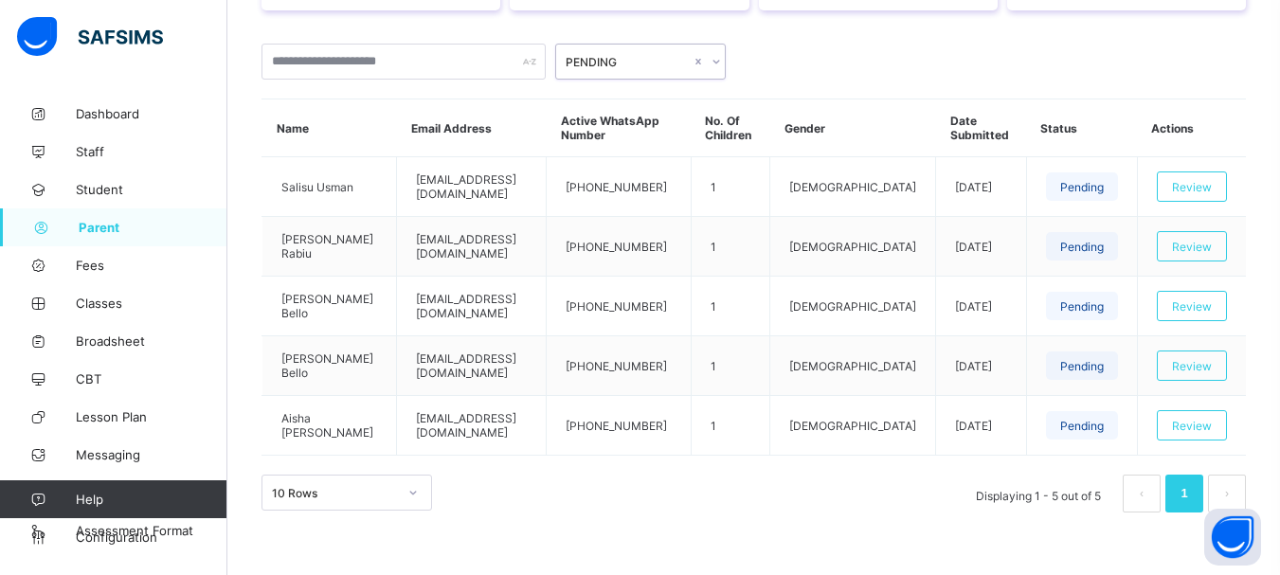
scroll to position [416, 0]
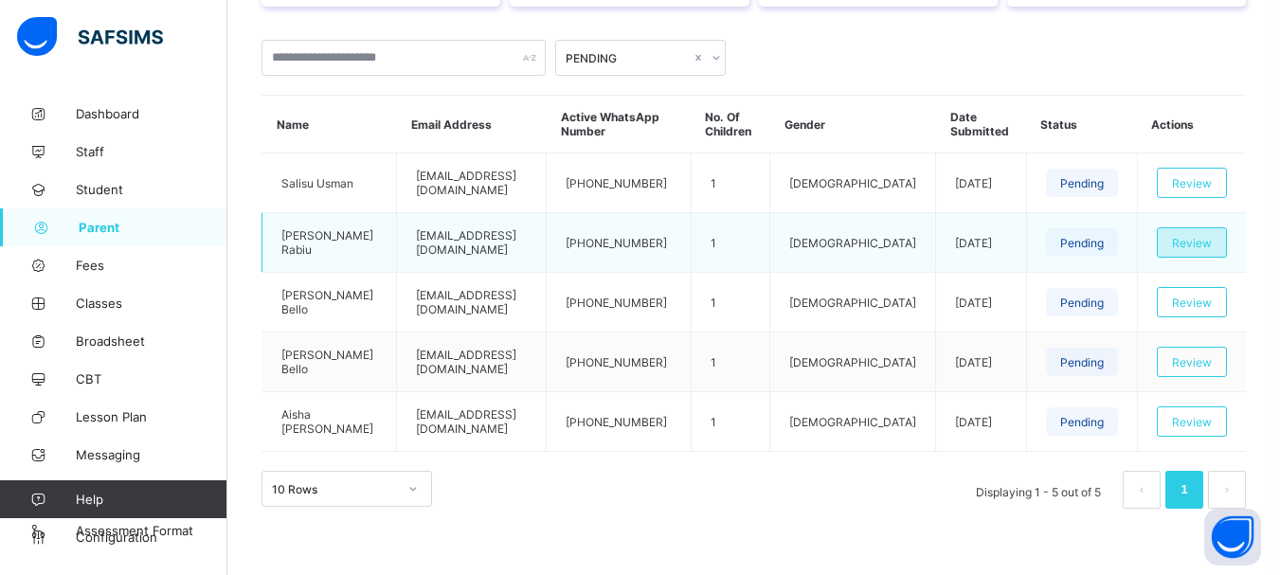
click at [1212, 241] on span "Review" at bounding box center [1192, 243] width 40 height 14
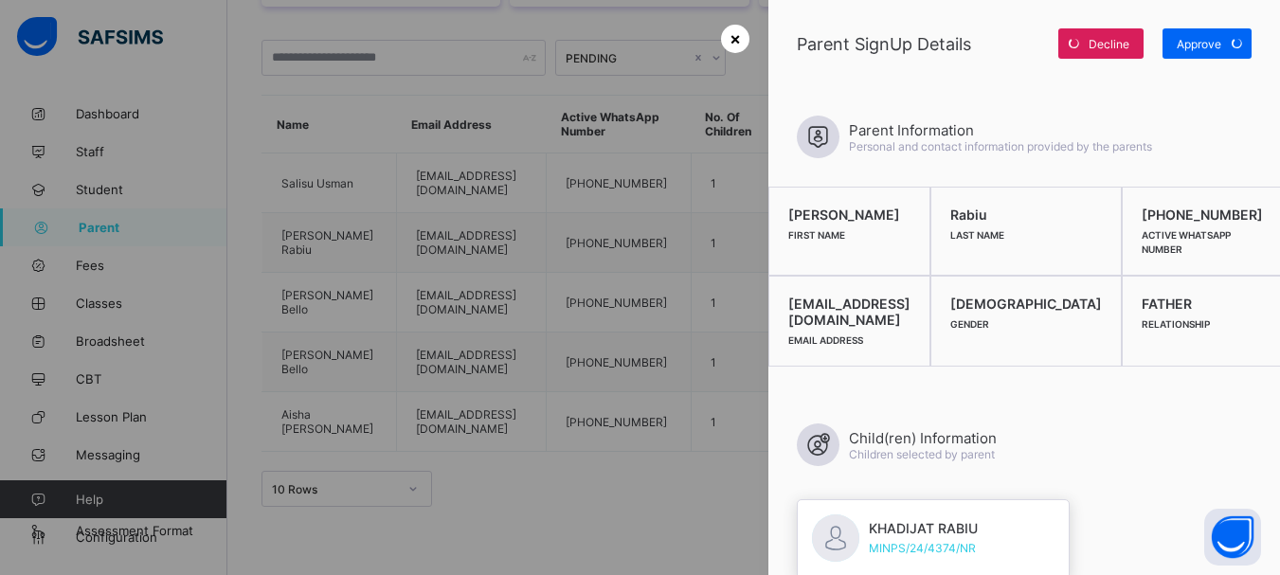
click at [734, 40] on span "×" at bounding box center [735, 38] width 11 height 20
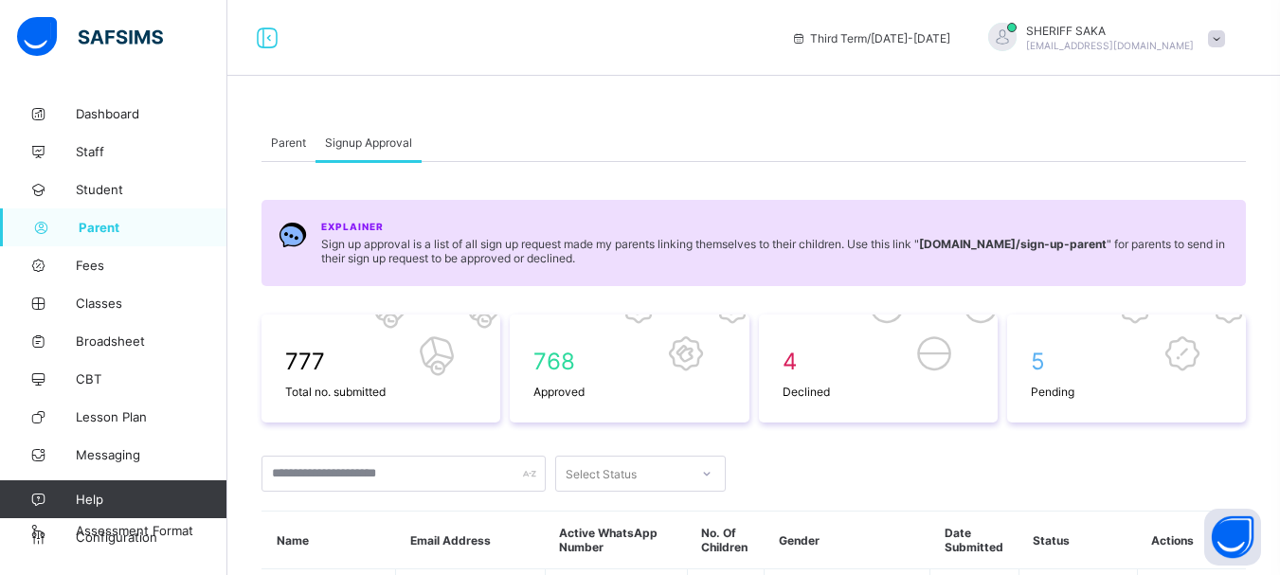
click at [665, 461] on div "Select Status" at bounding box center [622, 474] width 133 height 27
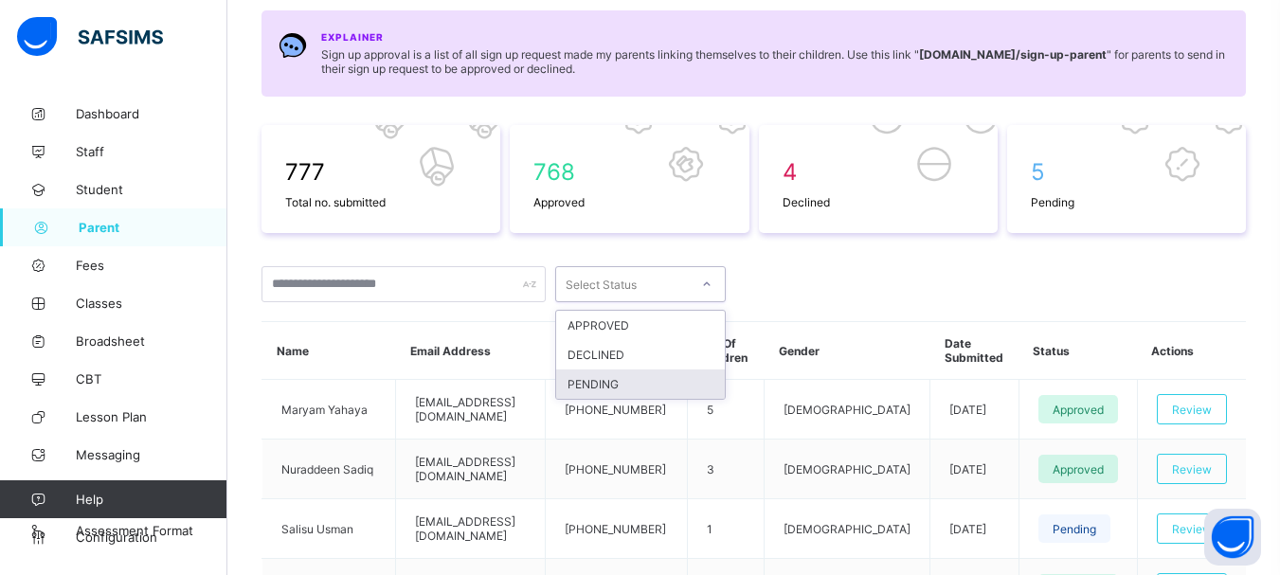
click at [669, 374] on div "PENDING" at bounding box center [640, 384] width 169 height 29
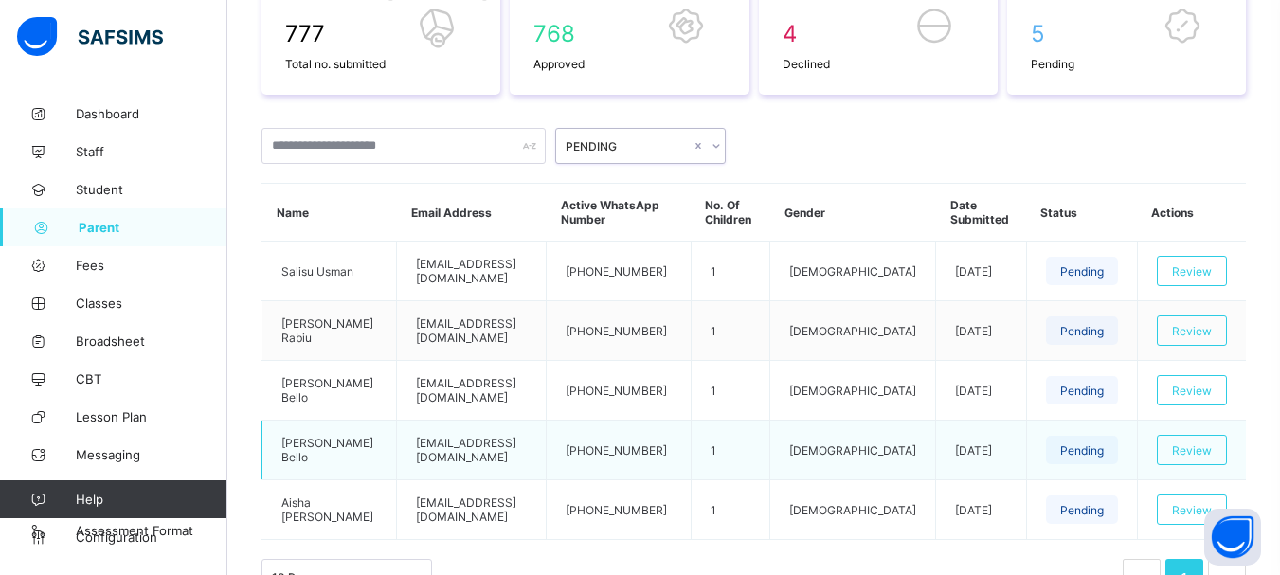
scroll to position [416, 0]
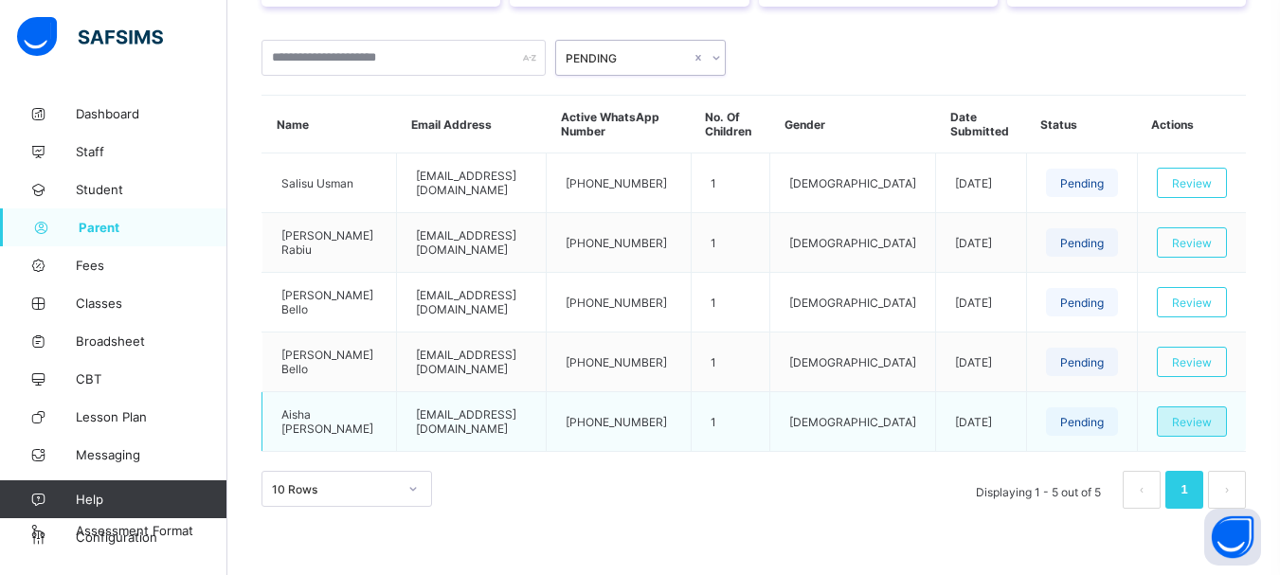
click at [1206, 424] on span "Review" at bounding box center [1192, 422] width 40 height 14
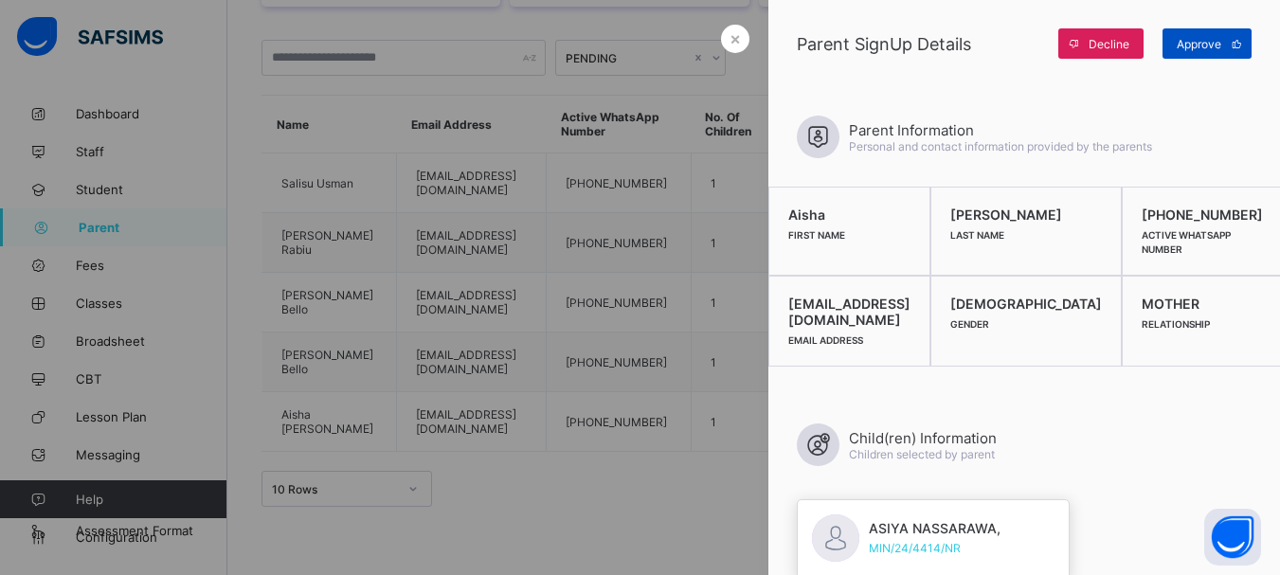
click at [1202, 44] on span "Approve" at bounding box center [1199, 44] width 45 height 14
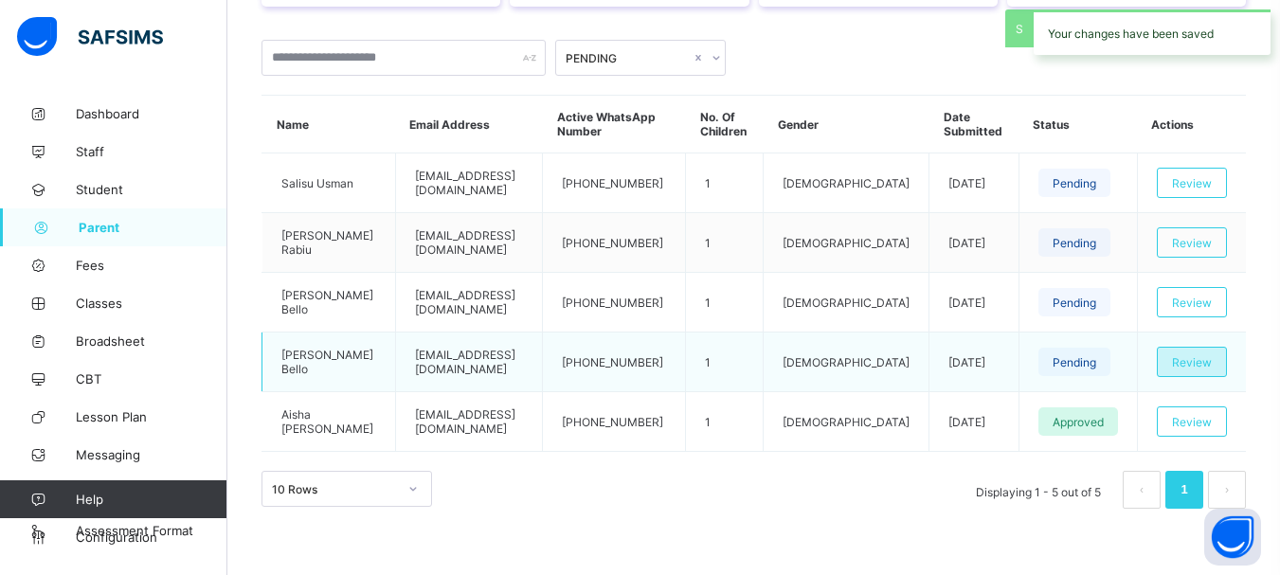
click at [1212, 358] on span "Review" at bounding box center [1192, 362] width 40 height 14
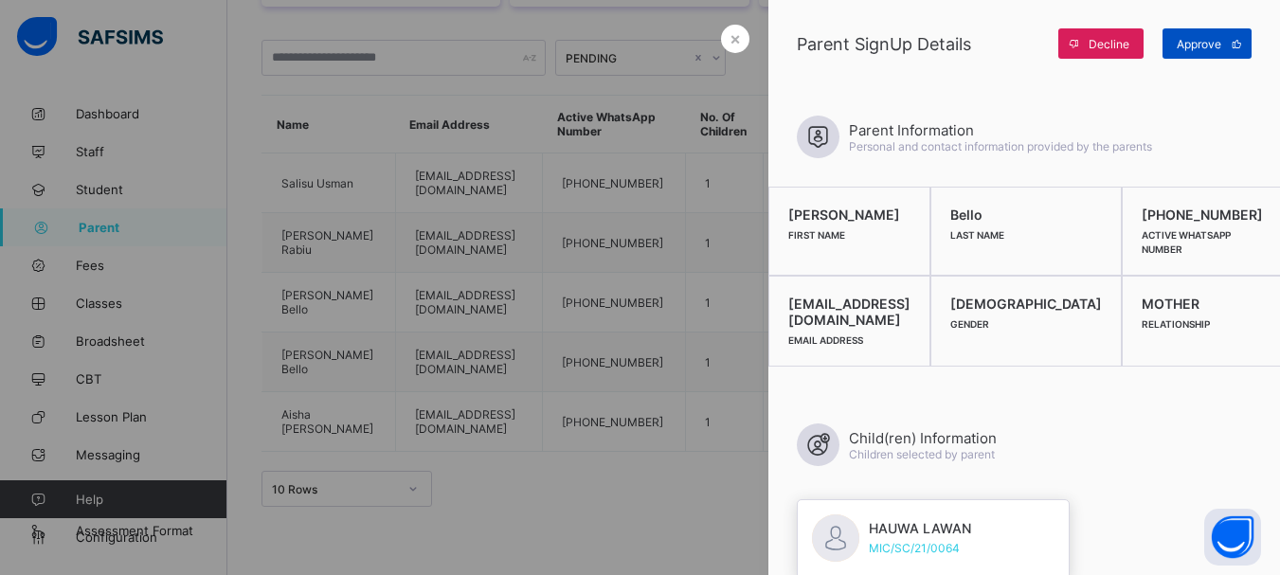
click at [1217, 33] on div "Approve" at bounding box center [1207, 43] width 89 height 30
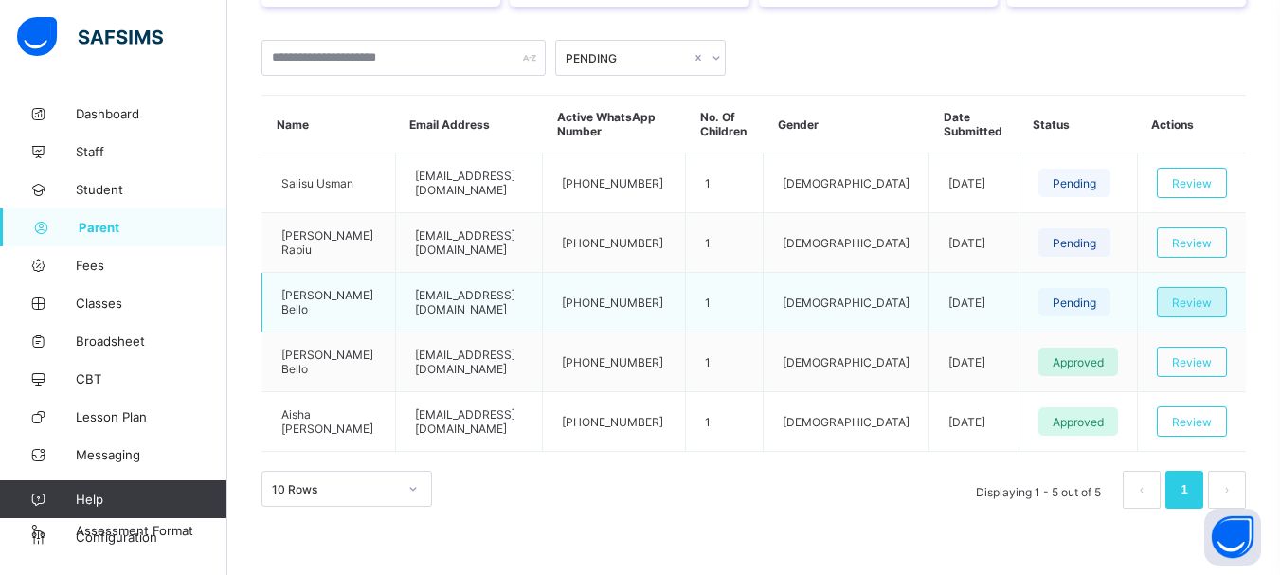
click at [1209, 307] on span "Review" at bounding box center [1192, 303] width 40 height 14
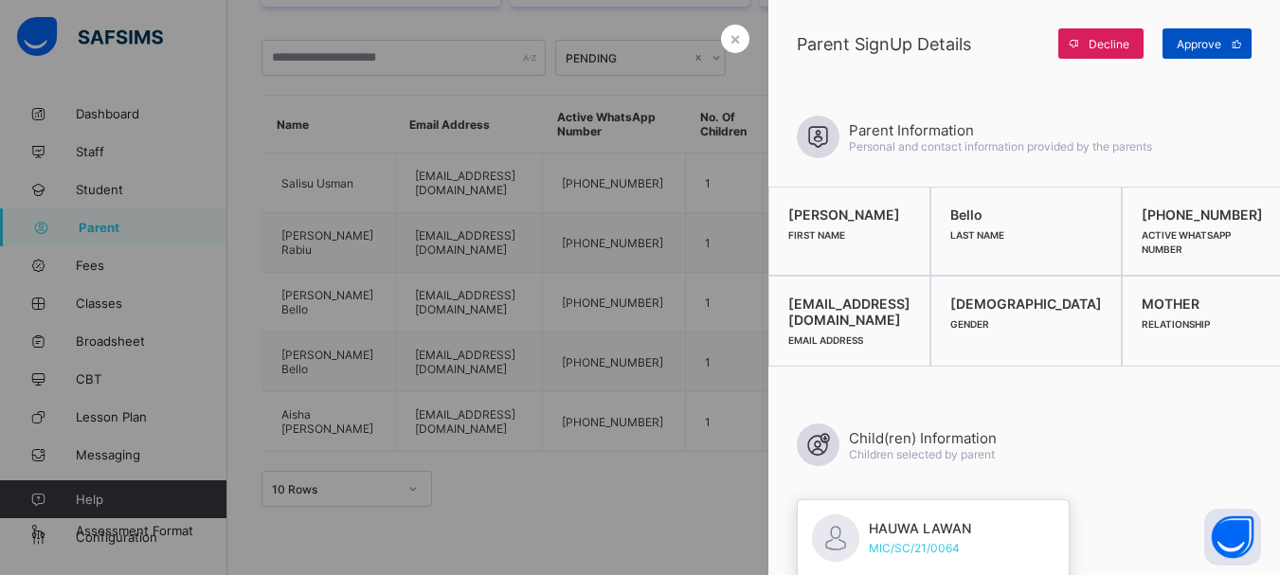
click at [1210, 45] on span "Approve" at bounding box center [1199, 44] width 45 height 14
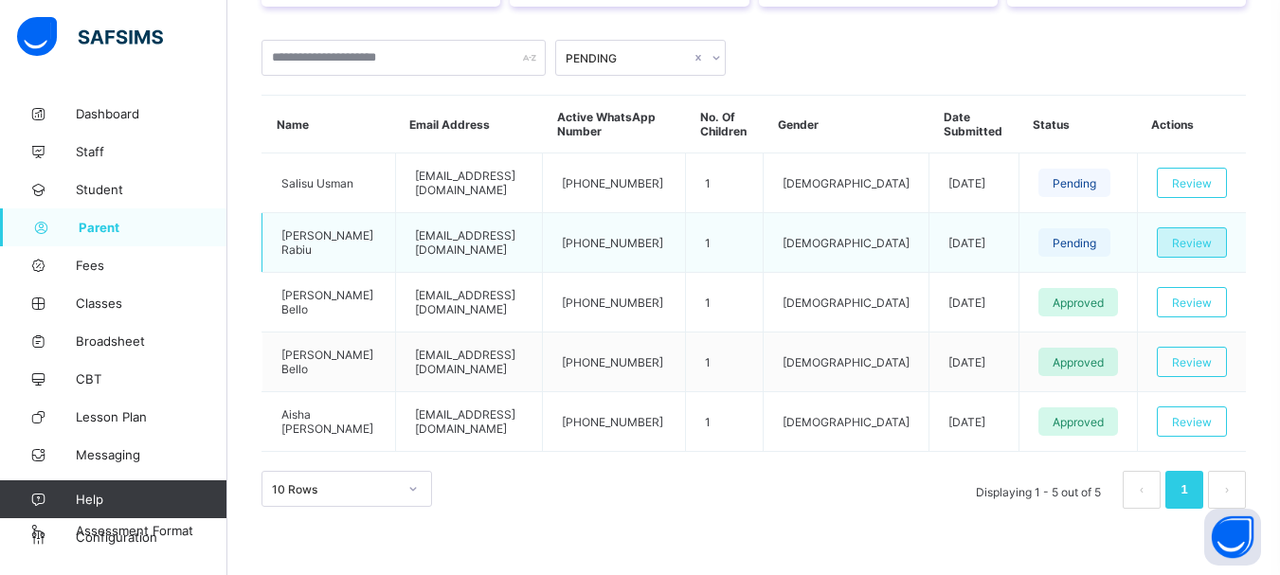
click at [1207, 243] on span "Review" at bounding box center [1192, 243] width 40 height 14
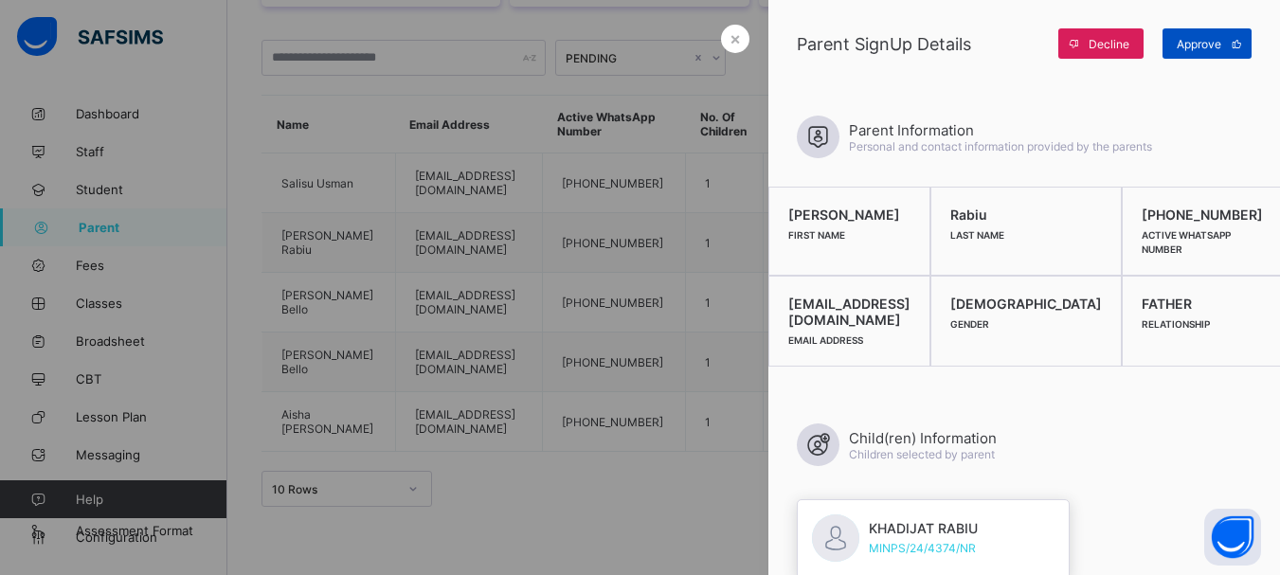
click at [1217, 40] on span "Approve" at bounding box center [1199, 44] width 45 height 14
click at [730, 43] on span "×" at bounding box center [735, 38] width 11 height 20
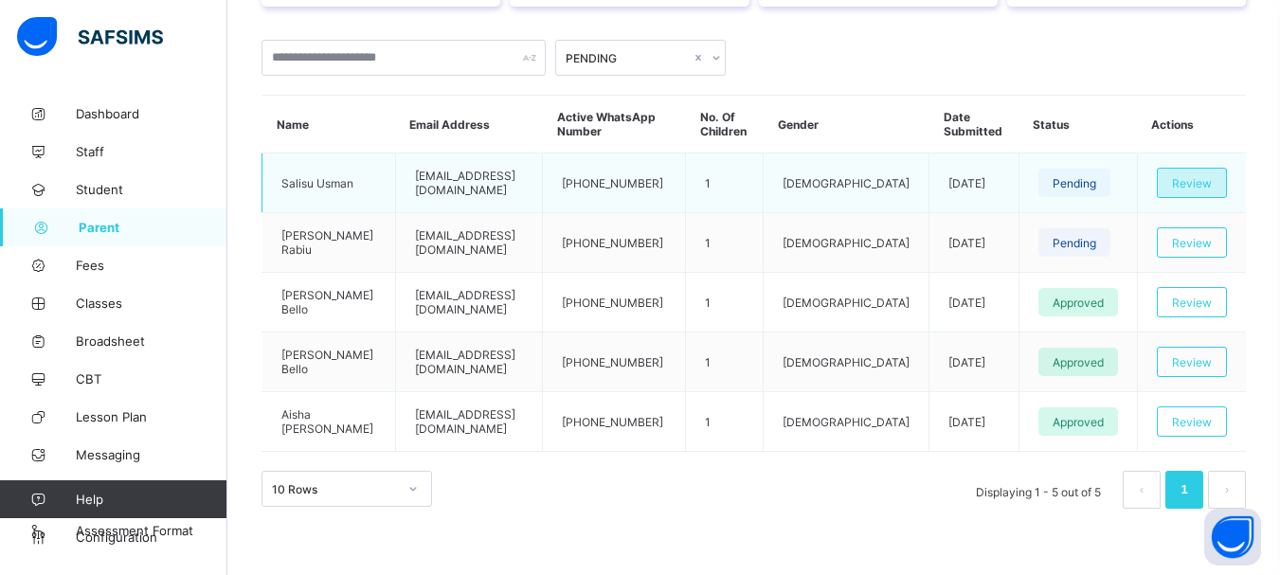
click at [1201, 178] on span "Review" at bounding box center [1192, 183] width 40 height 14
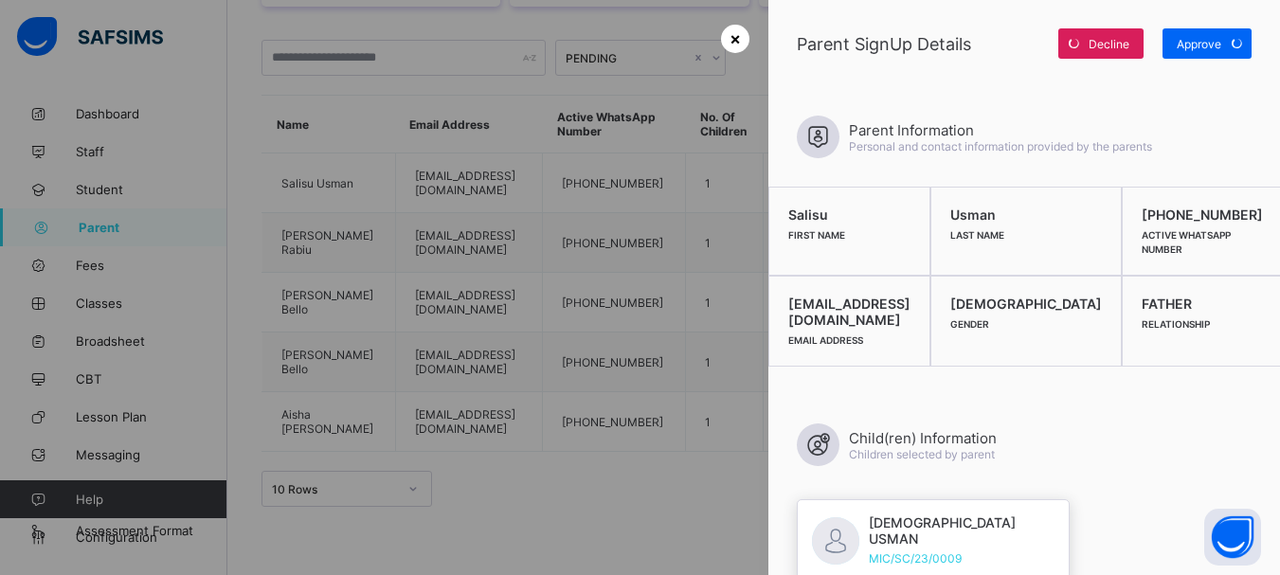
click at [731, 45] on span "×" at bounding box center [735, 38] width 11 height 20
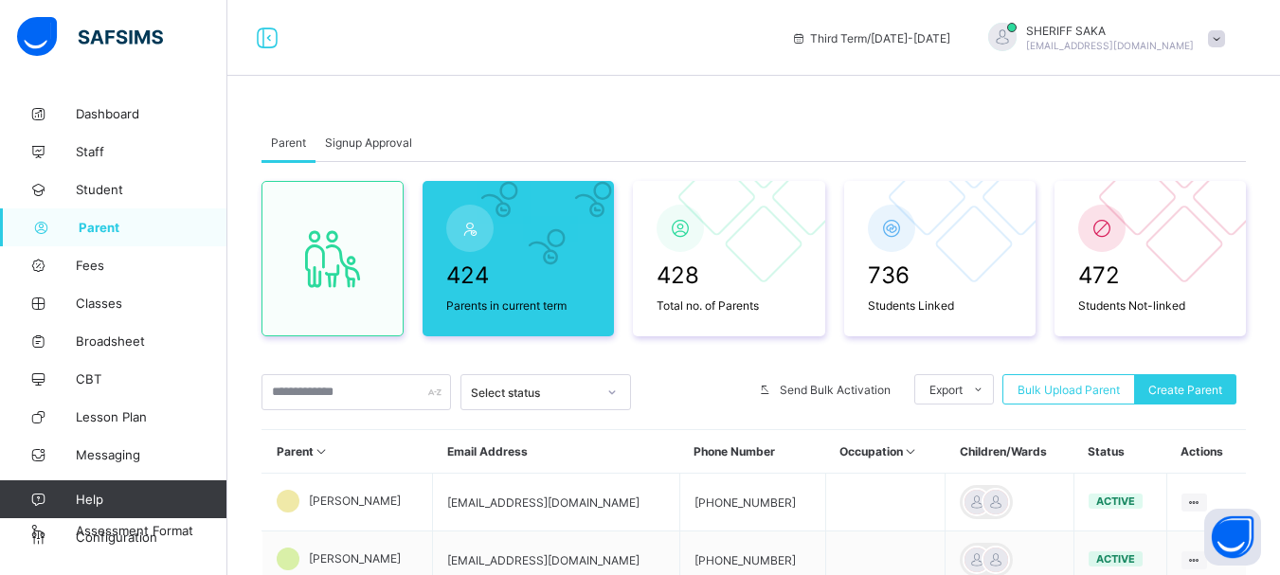
click at [331, 145] on span "Signup Approval" at bounding box center [368, 143] width 87 height 14
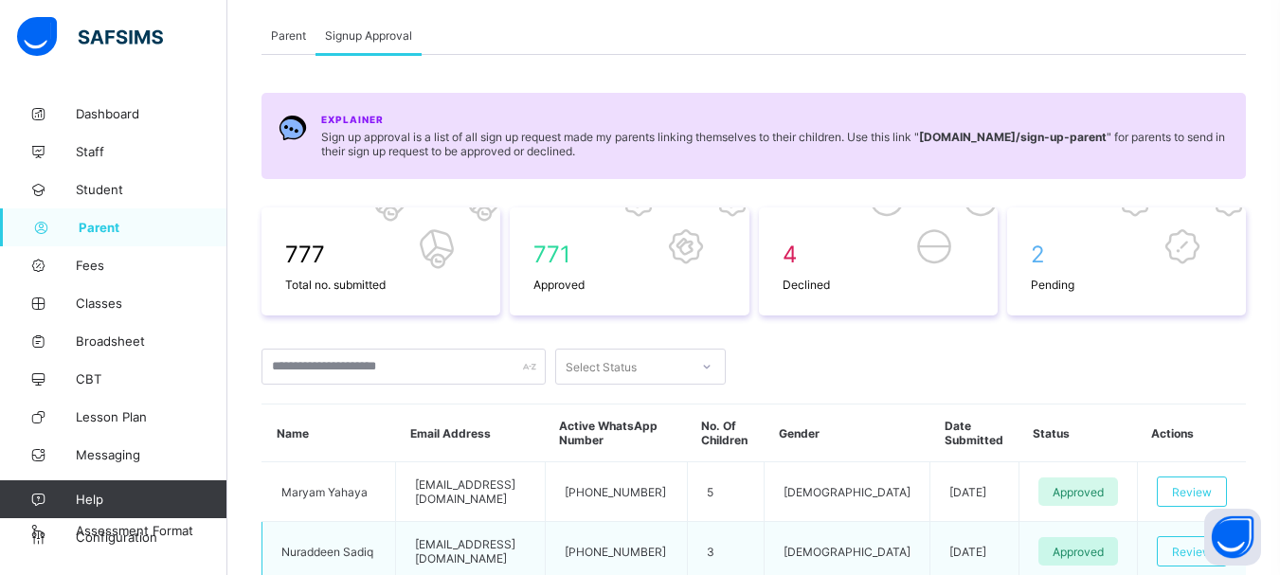
scroll to position [284, 0]
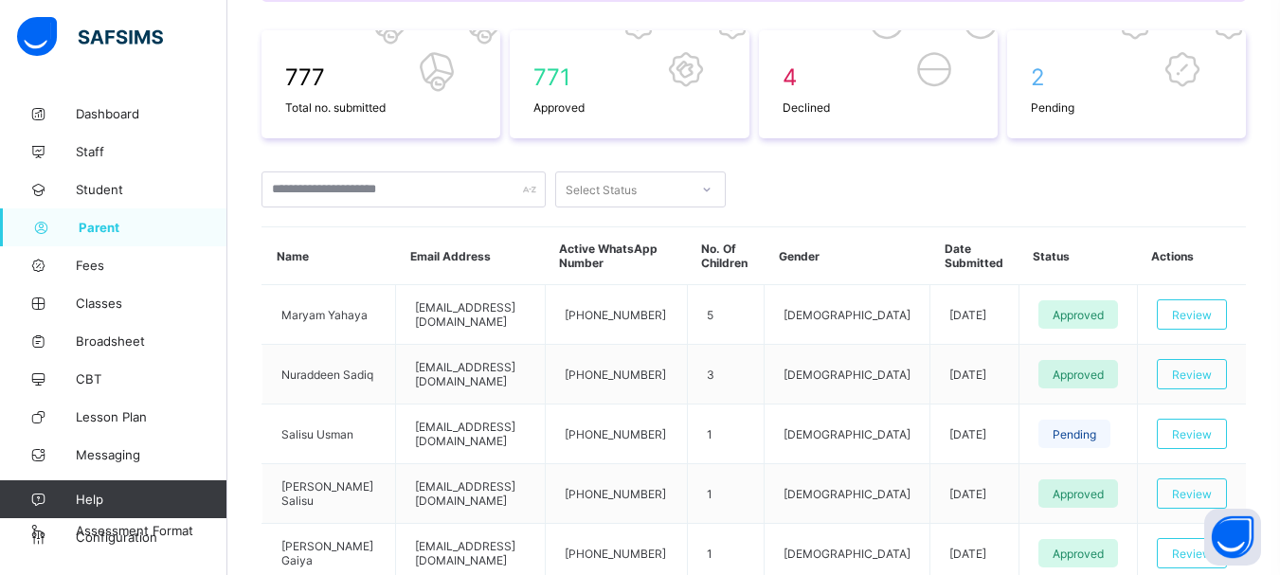
click at [623, 194] on div "Select Status" at bounding box center [601, 190] width 71 height 36
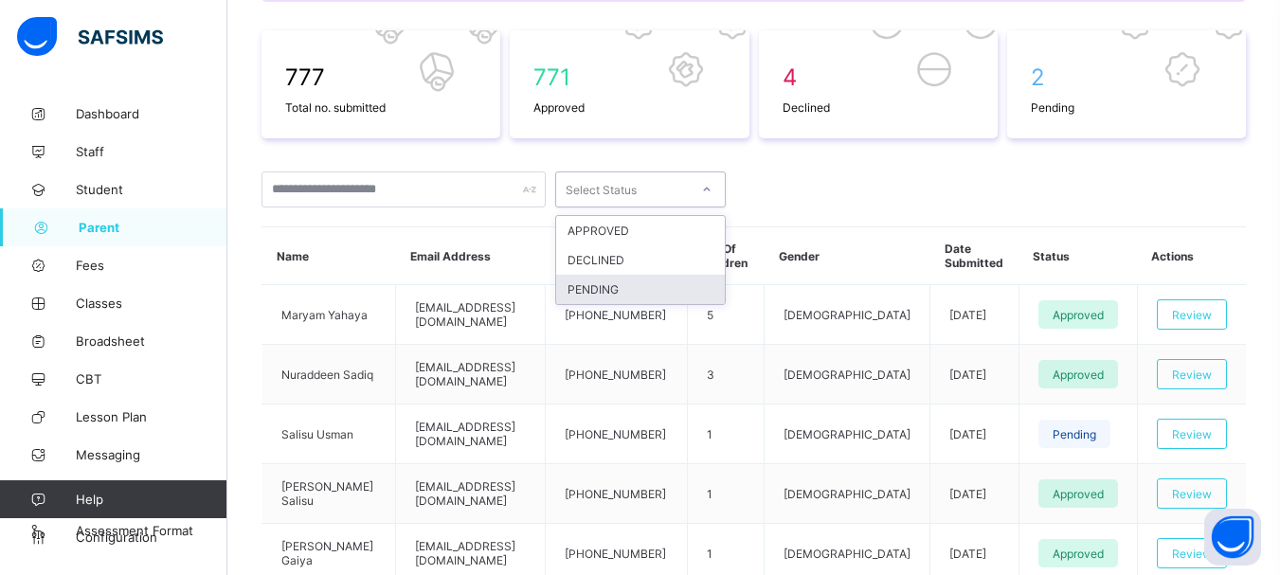
click at [623, 290] on div "PENDING" at bounding box center [640, 289] width 169 height 29
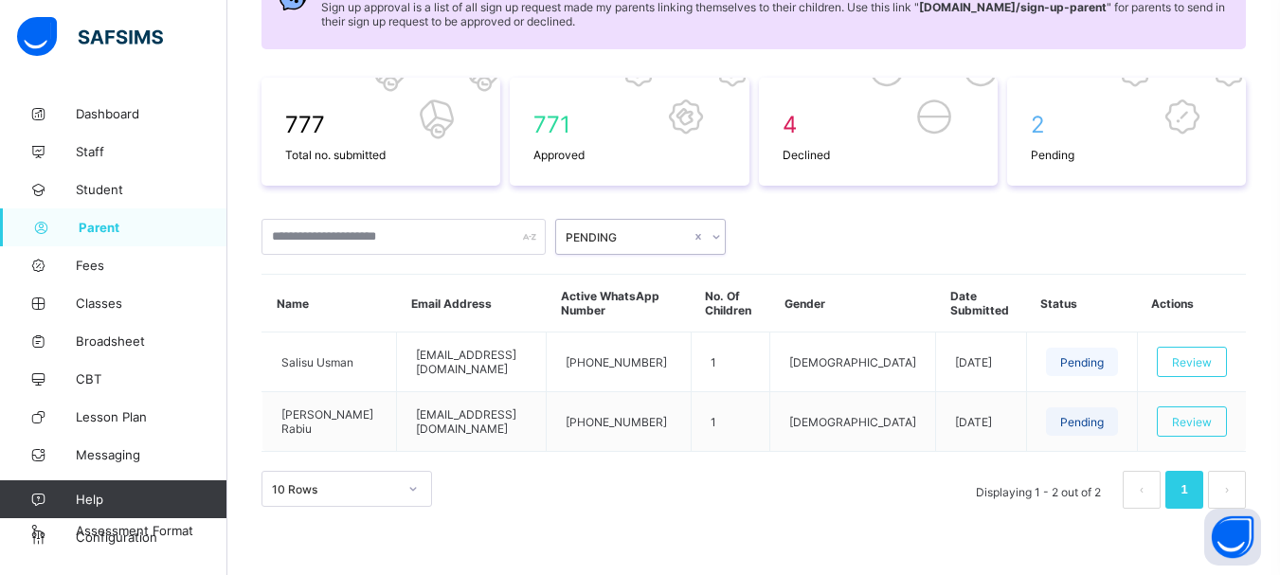
scroll to position [237, 0]
click at [1205, 421] on span "Review" at bounding box center [1192, 422] width 40 height 14
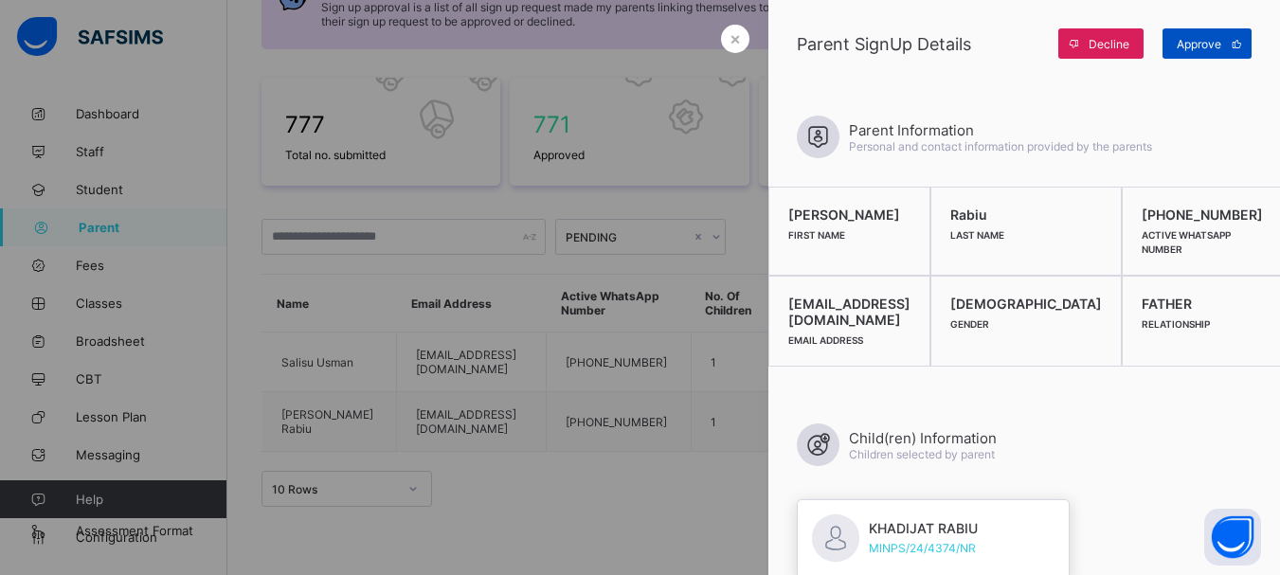
click at [1213, 39] on span "Approve" at bounding box center [1199, 44] width 45 height 14
click at [1090, 42] on div "Decline" at bounding box center [1100, 43] width 85 height 30
click at [722, 28] on div "×" at bounding box center [735, 39] width 28 height 28
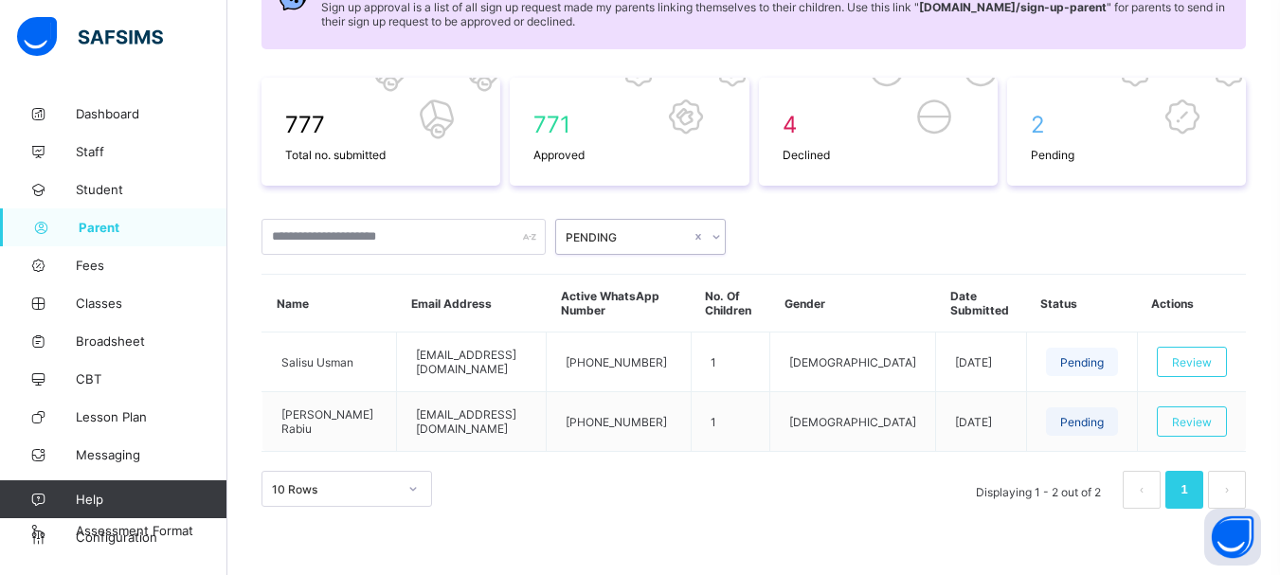
scroll to position [237, 0]
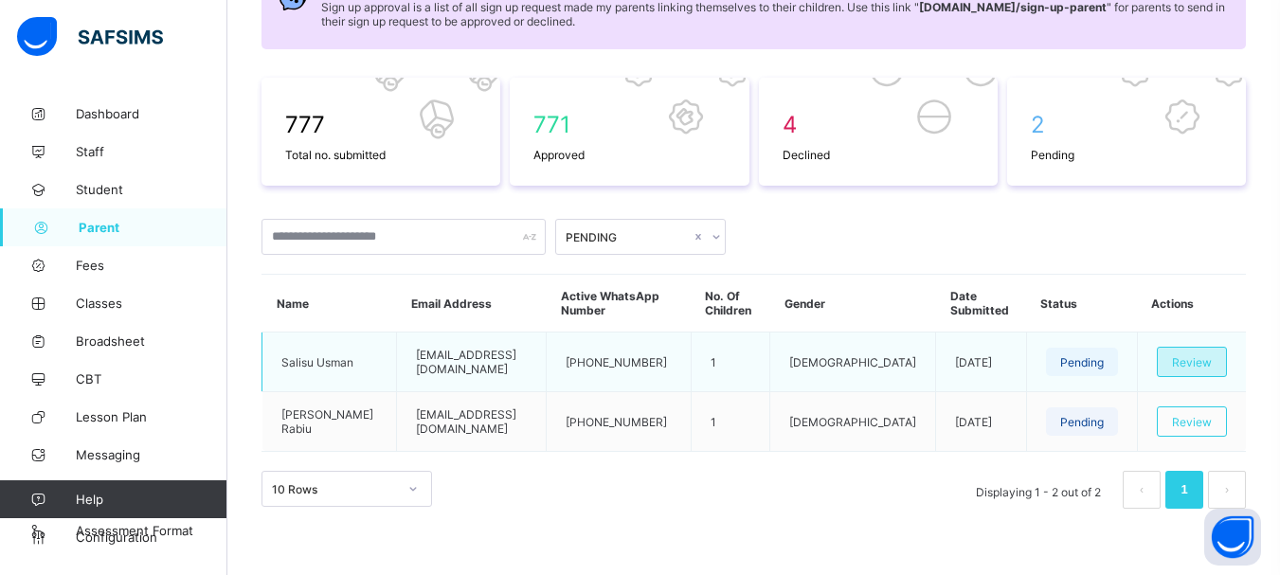
click at [1196, 362] on span "Review" at bounding box center [1192, 362] width 40 height 14
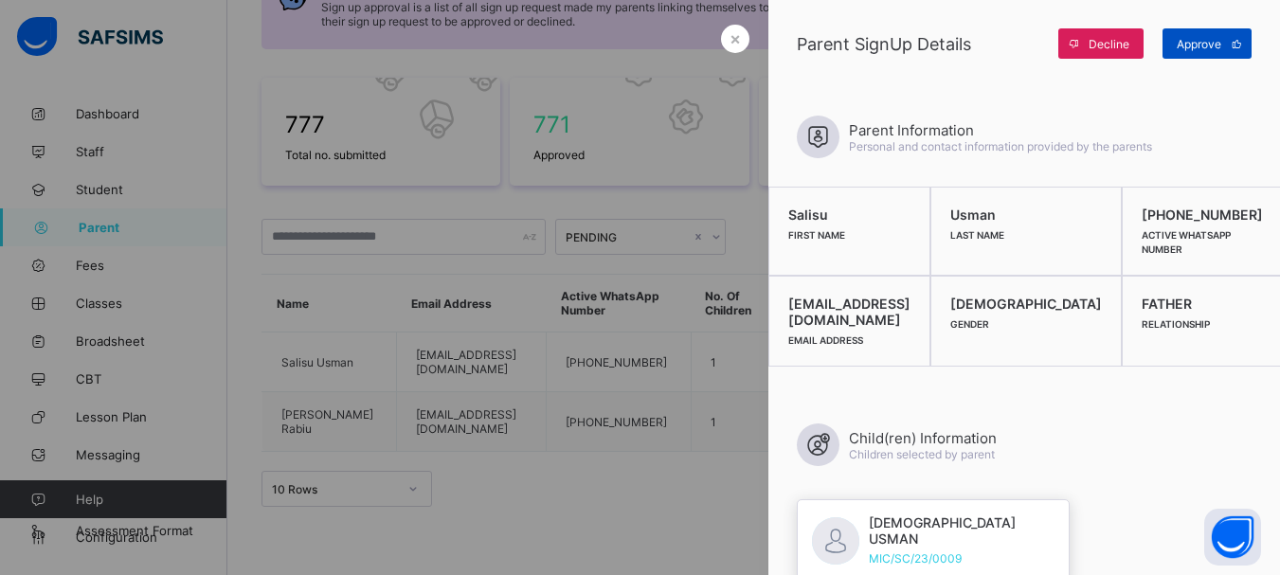
click at [1223, 44] on span at bounding box center [1236, 43] width 30 height 30
click at [721, 39] on div "×" at bounding box center [735, 39] width 28 height 28
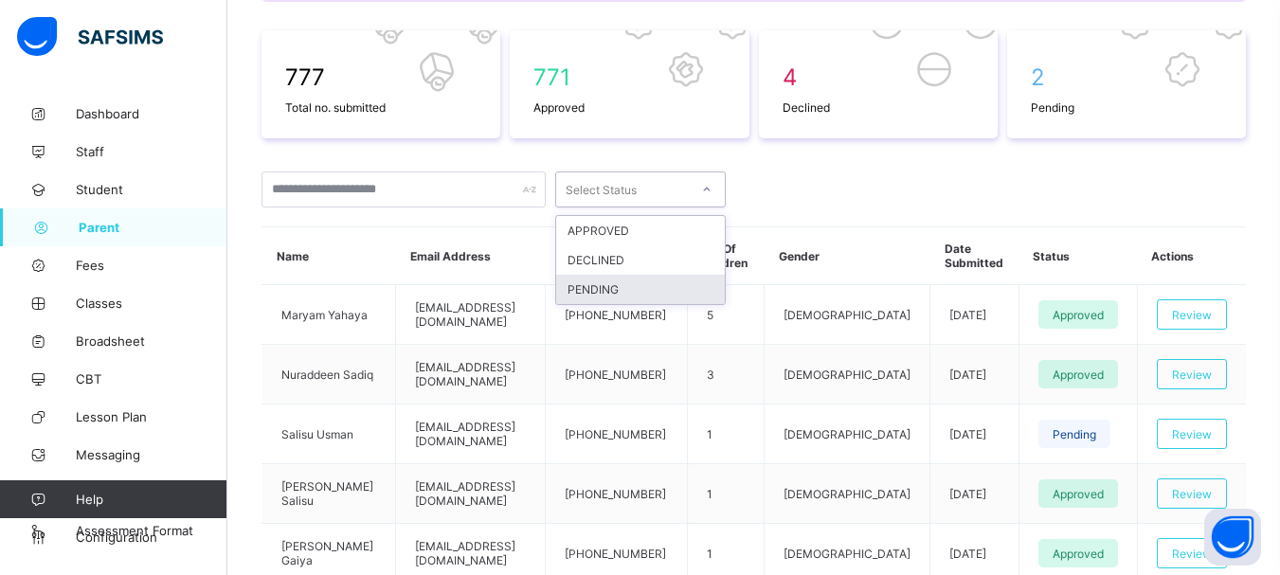
click at [660, 285] on div "PENDING" at bounding box center [640, 289] width 169 height 29
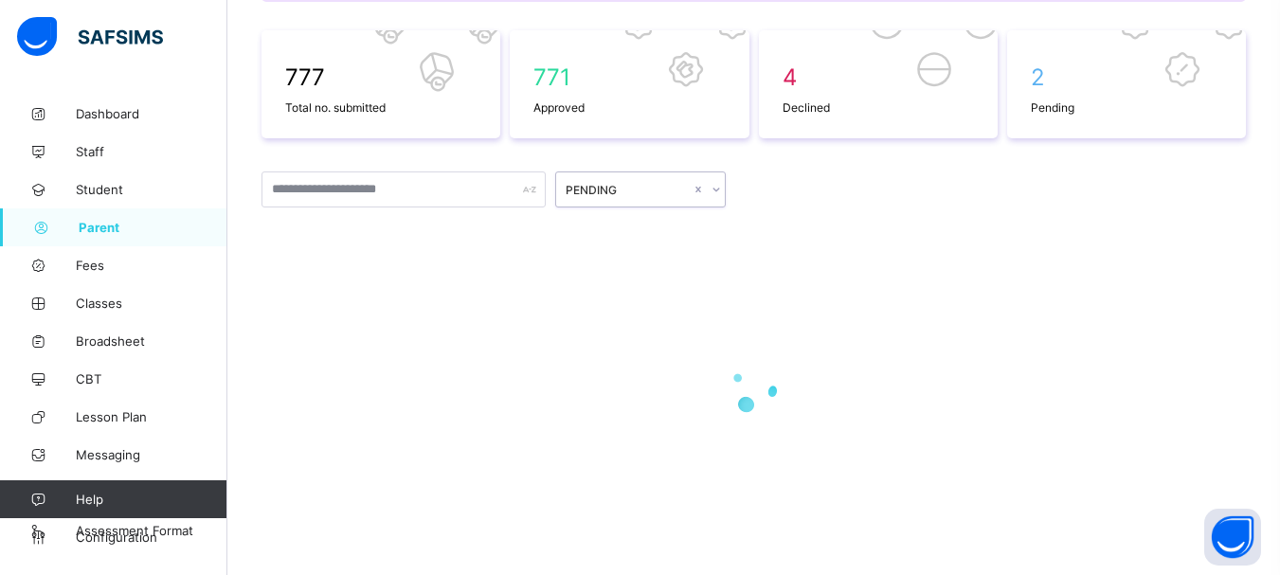
scroll to position [237, 0]
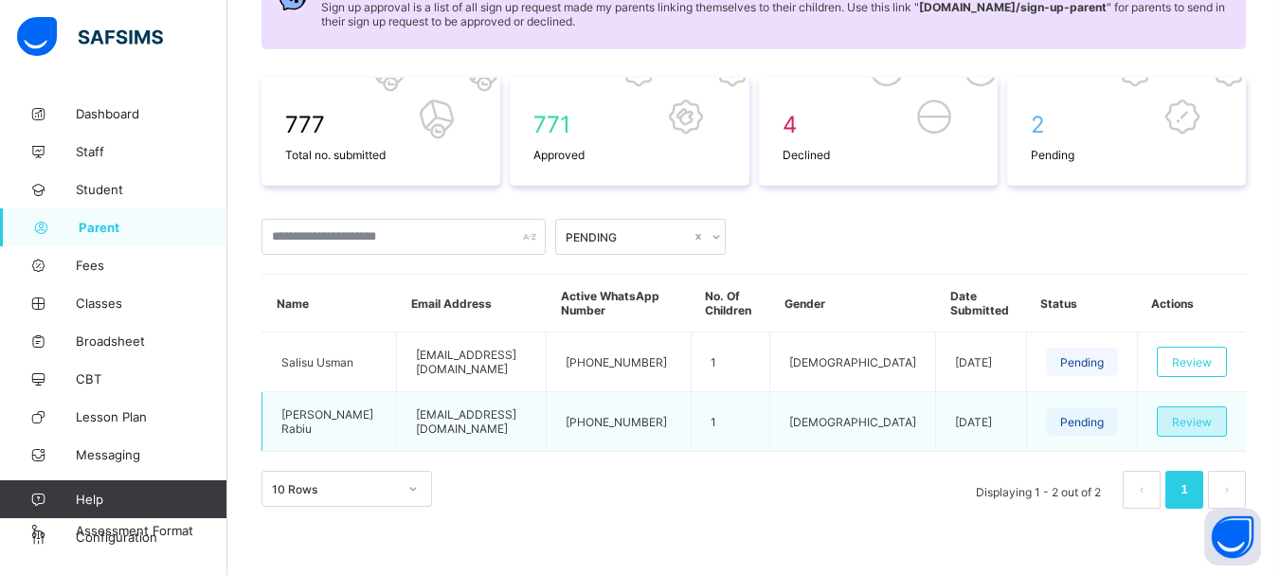
click at [1205, 415] on span "Review" at bounding box center [1192, 422] width 40 height 14
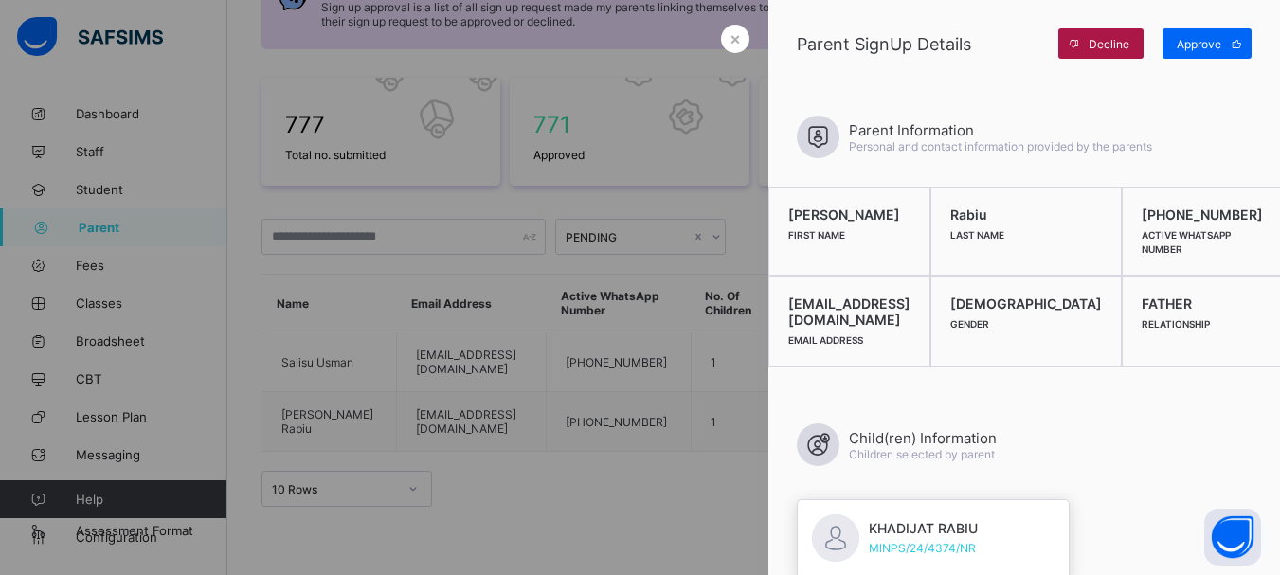
click at [1076, 45] on icon at bounding box center [1074, 44] width 14 height 12
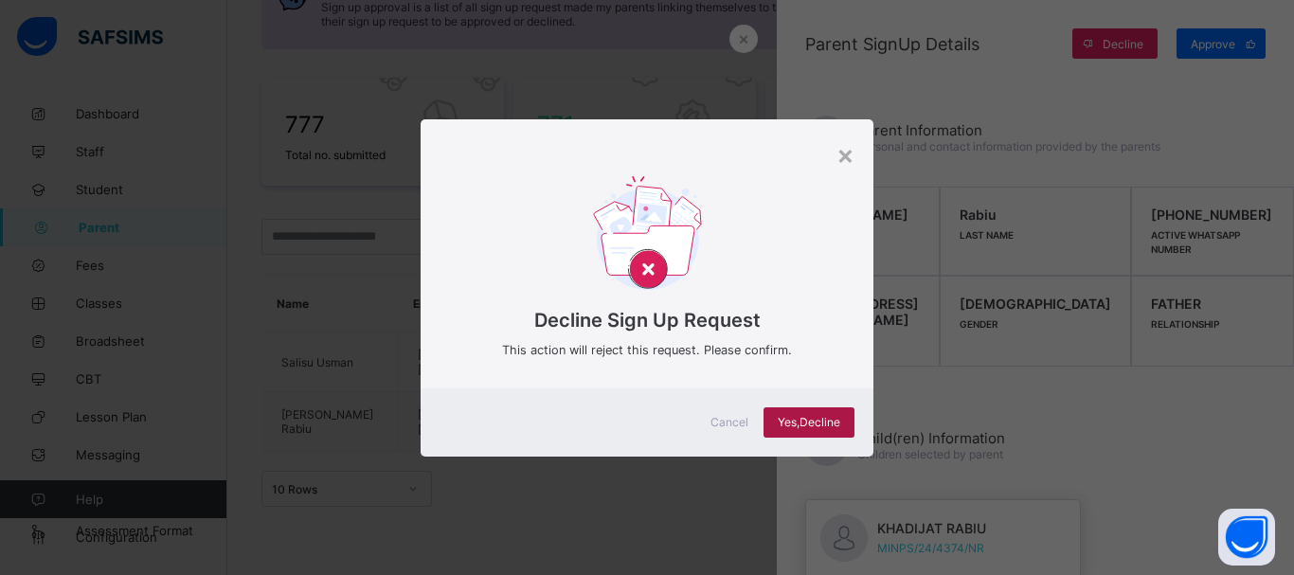
click at [806, 418] on span "Yes, Decline" at bounding box center [809, 422] width 63 height 14
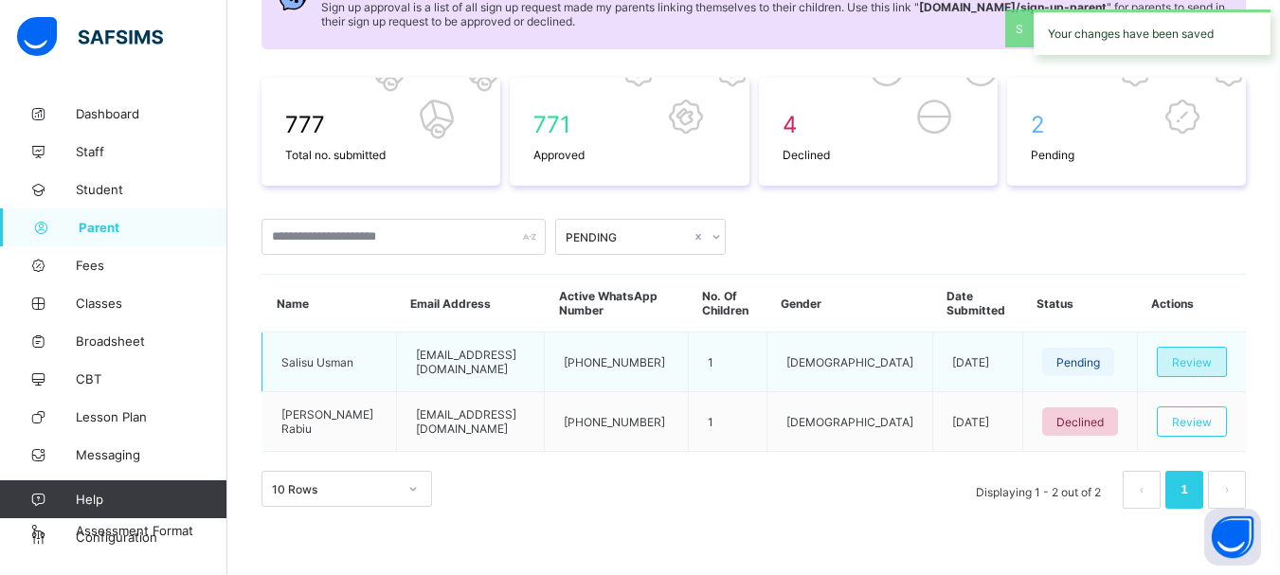
click at [1212, 362] on span "Review" at bounding box center [1192, 362] width 40 height 14
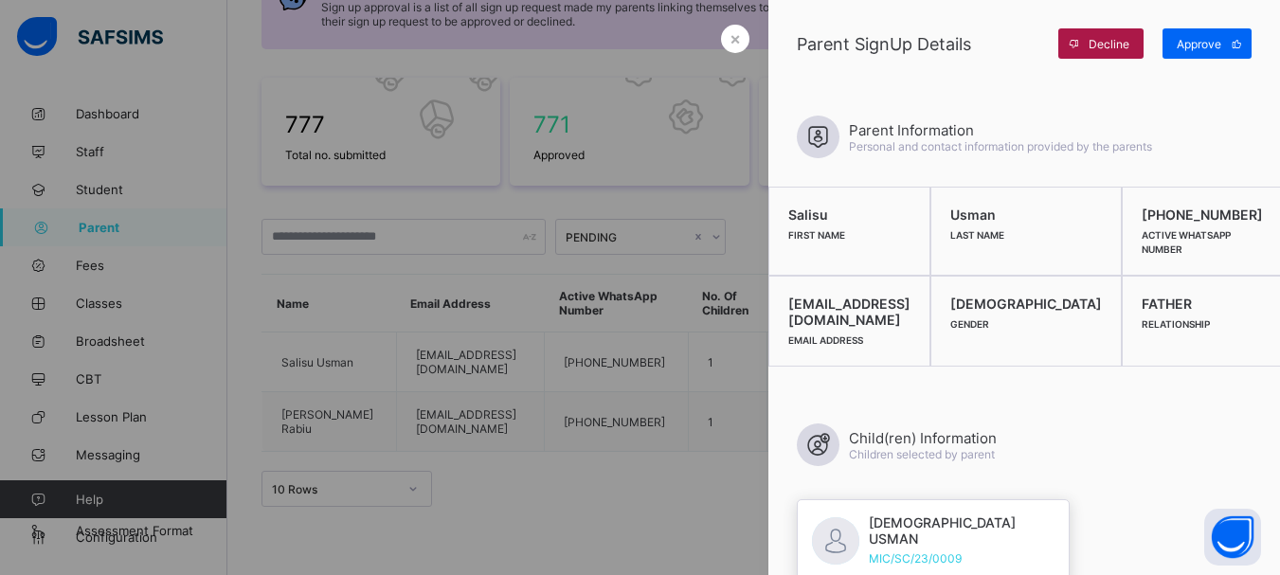
click at [1089, 38] on span "Decline" at bounding box center [1109, 44] width 41 height 14
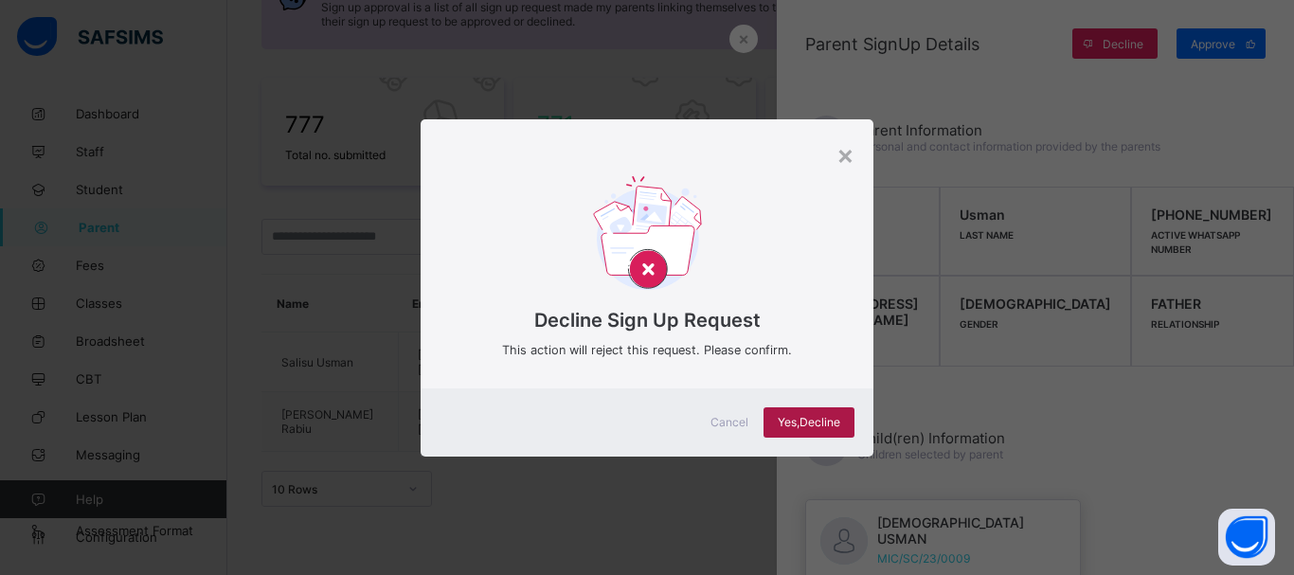
click at [828, 423] on span "Yes, Decline" at bounding box center [809, 422] width 63 height 14
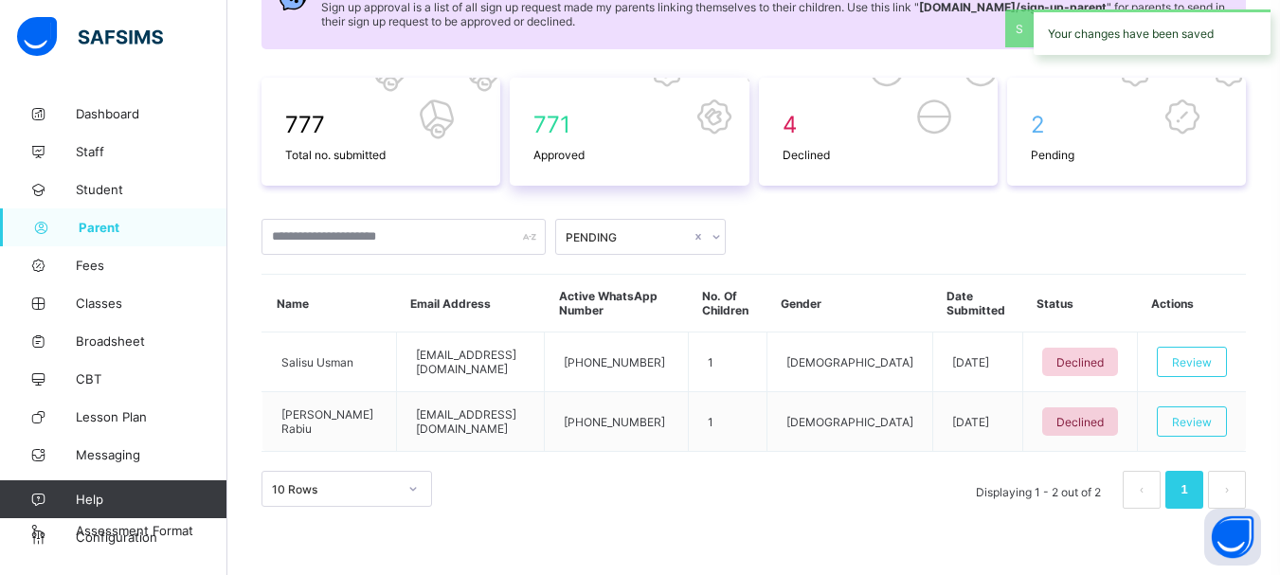
scroll to position [47, 0]
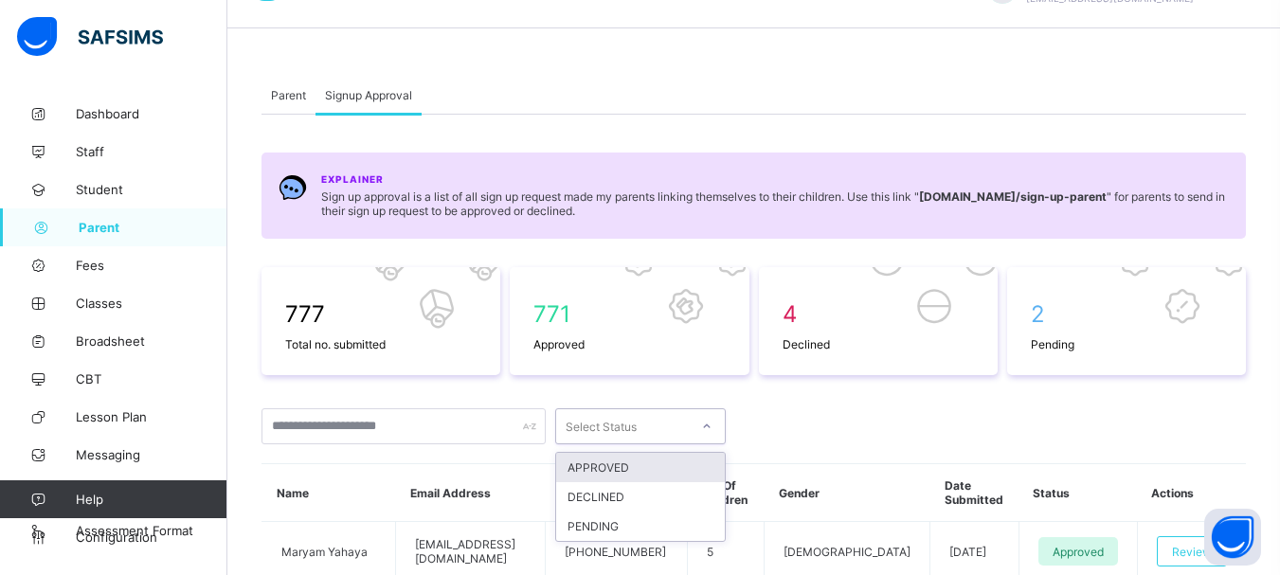
click at [709, 440] on div at bounding box center [707, 426] width 32 height 30
click at [667, 539] on div "PENDING" at bounding box center [640, 526] width 169 height 29
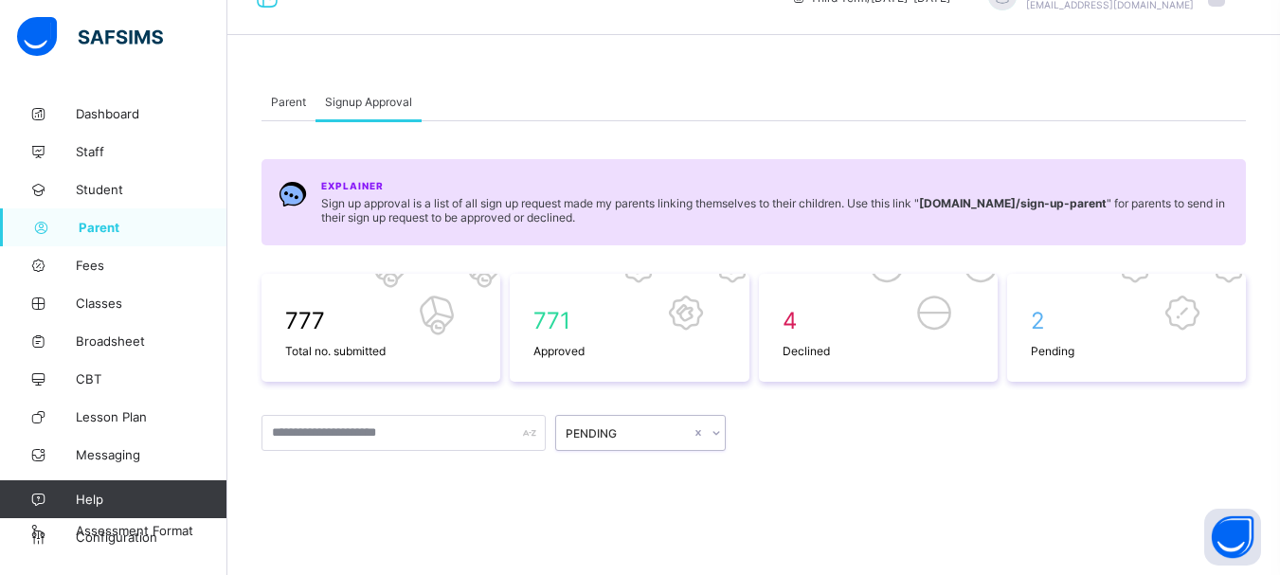
scroll to position [0, 0]
